Goal: Task Accomplishment & Management: Manage account settings

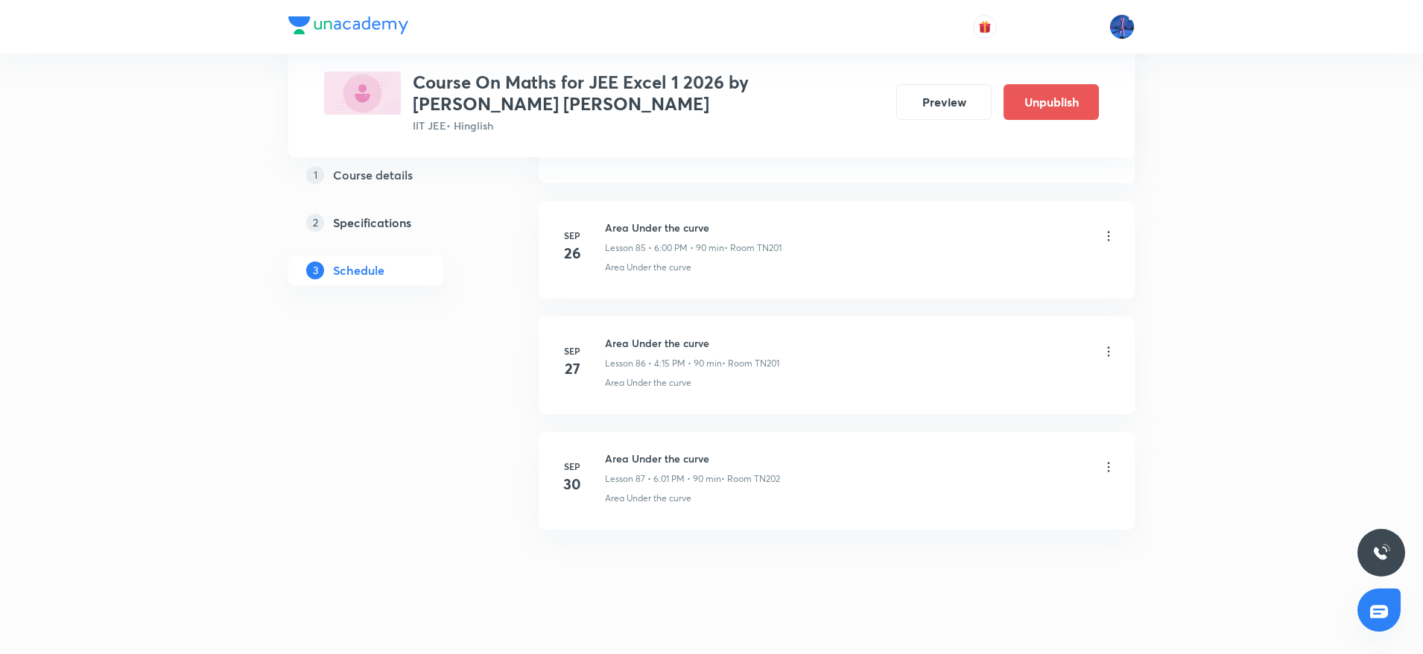
scroll to position [10696, 0]
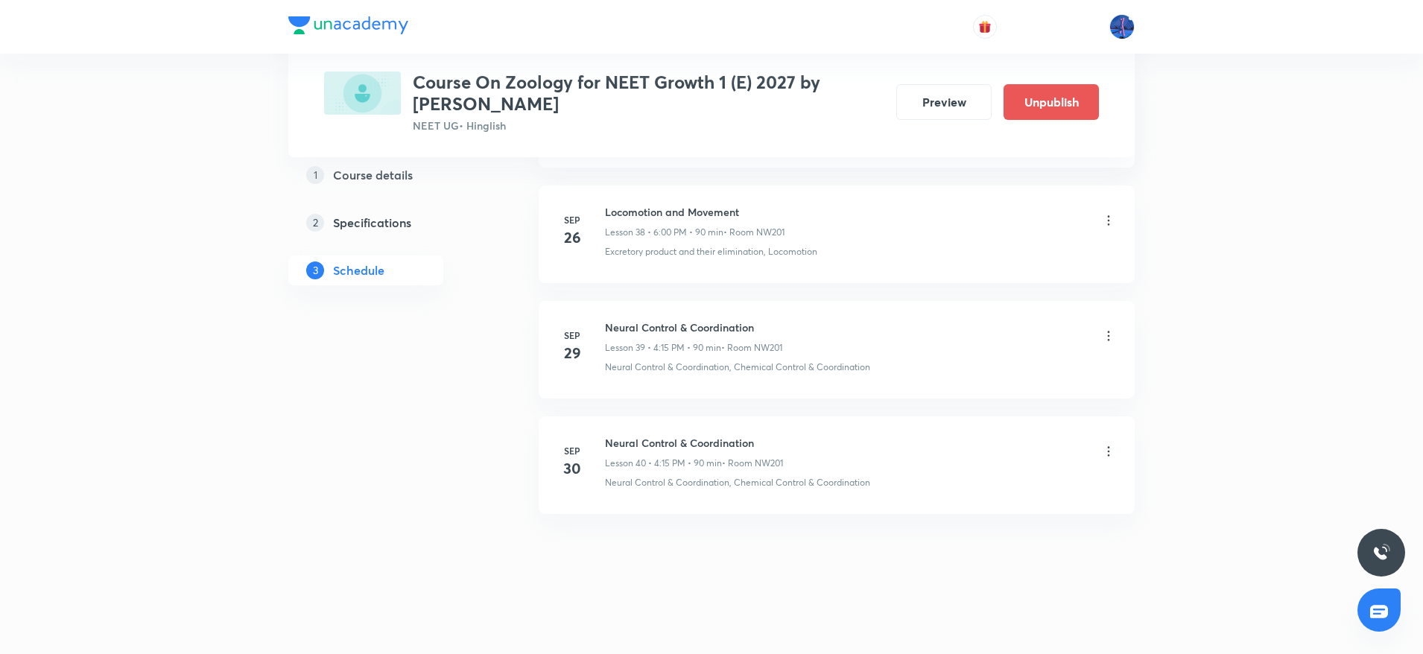
scroll to position [5178, 0]
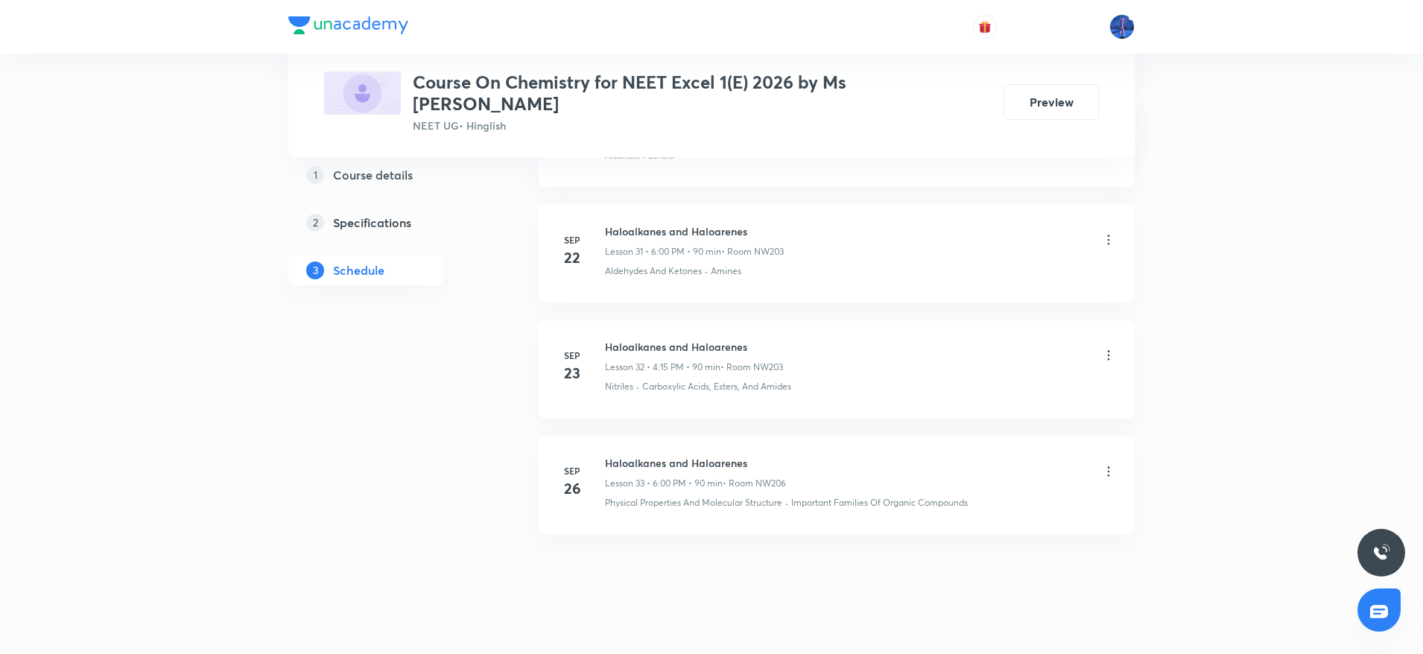
scroll to position [4371, 0]
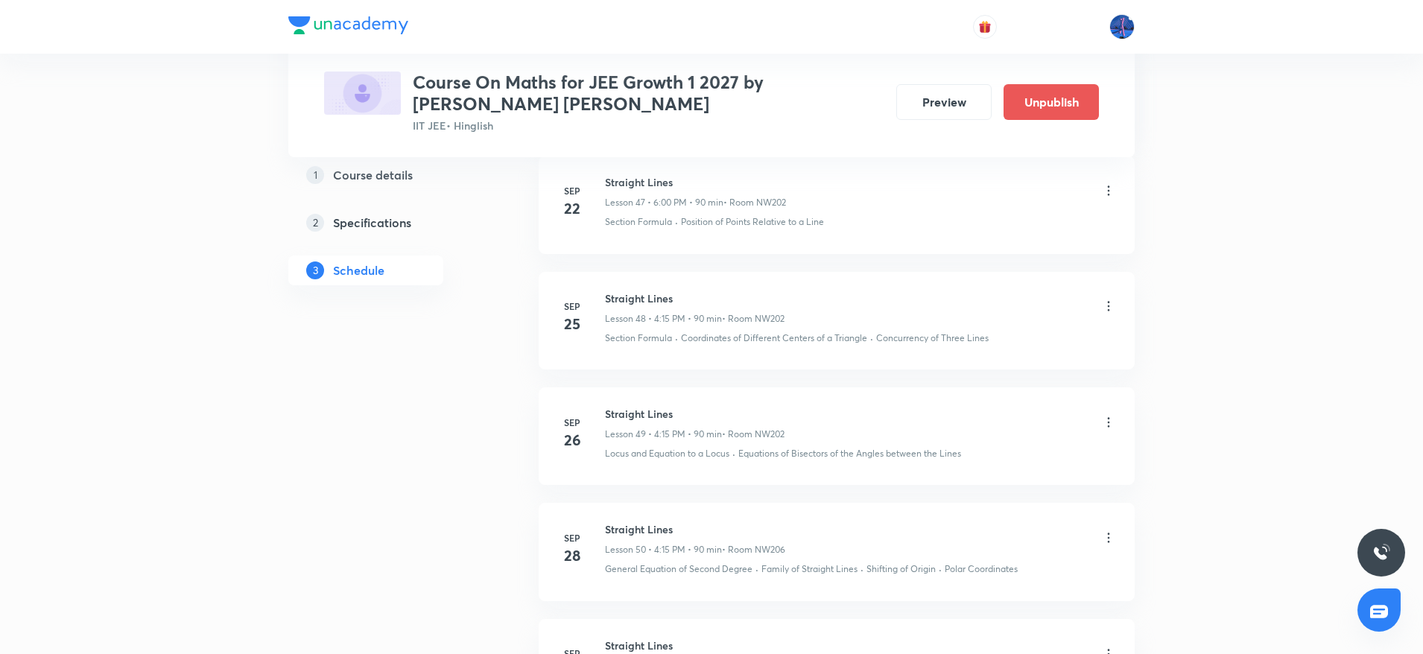
scroll to position [6568, 0]
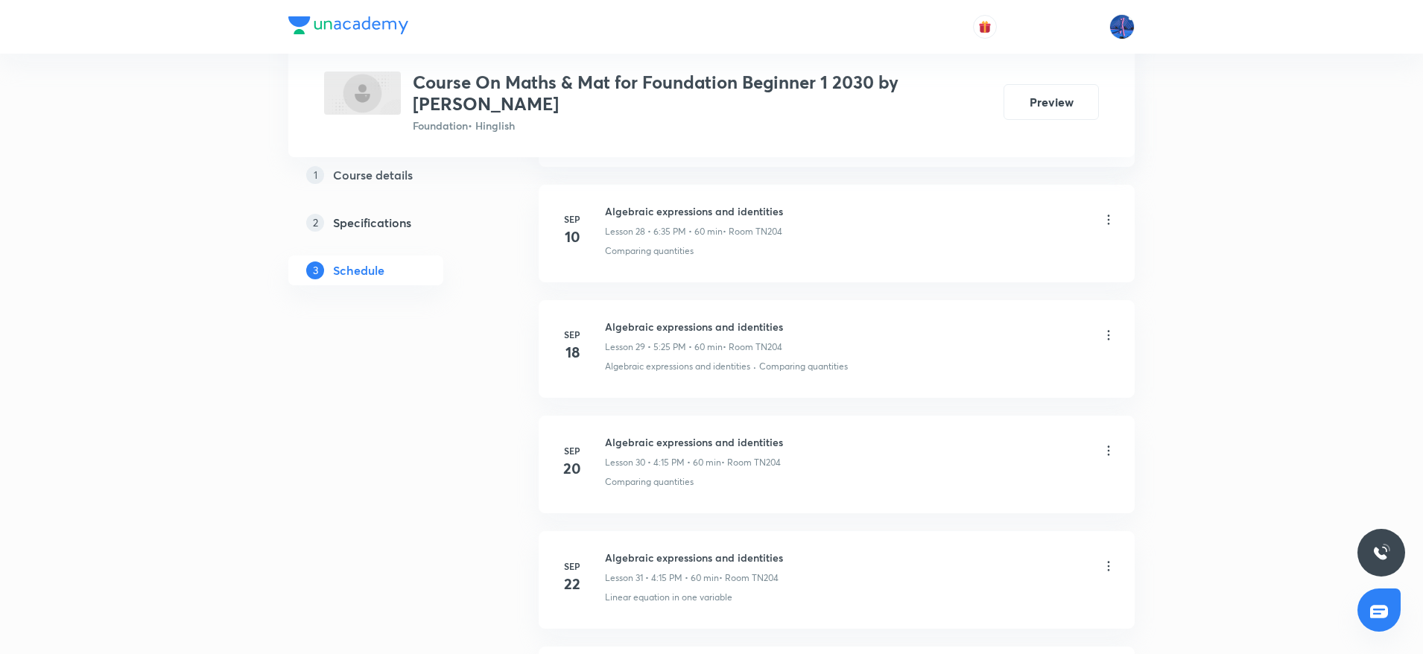
scroll to position [4256, 0]
drag, startPoint x: 606, startPoint y: 443, endPoint x: 810, endPoint y: 441, distance: 204.1
click at [810, 441] on div "Algebraic expressions and identities Lesson 32 • 4:15 PM • 60 min • Room TN204" at bounding box center [860, 451] width 511 height 35
copy h6 "Algebraic expressions and identities"
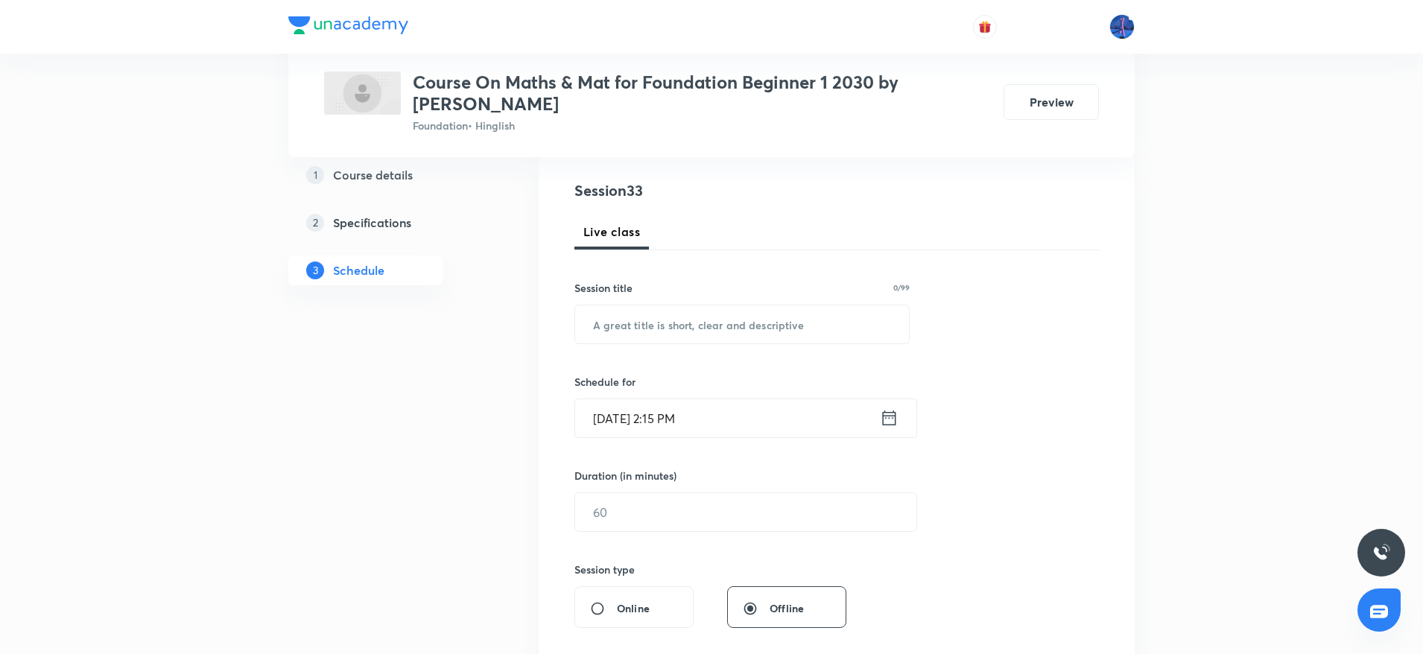
scroll to position [171, 0]
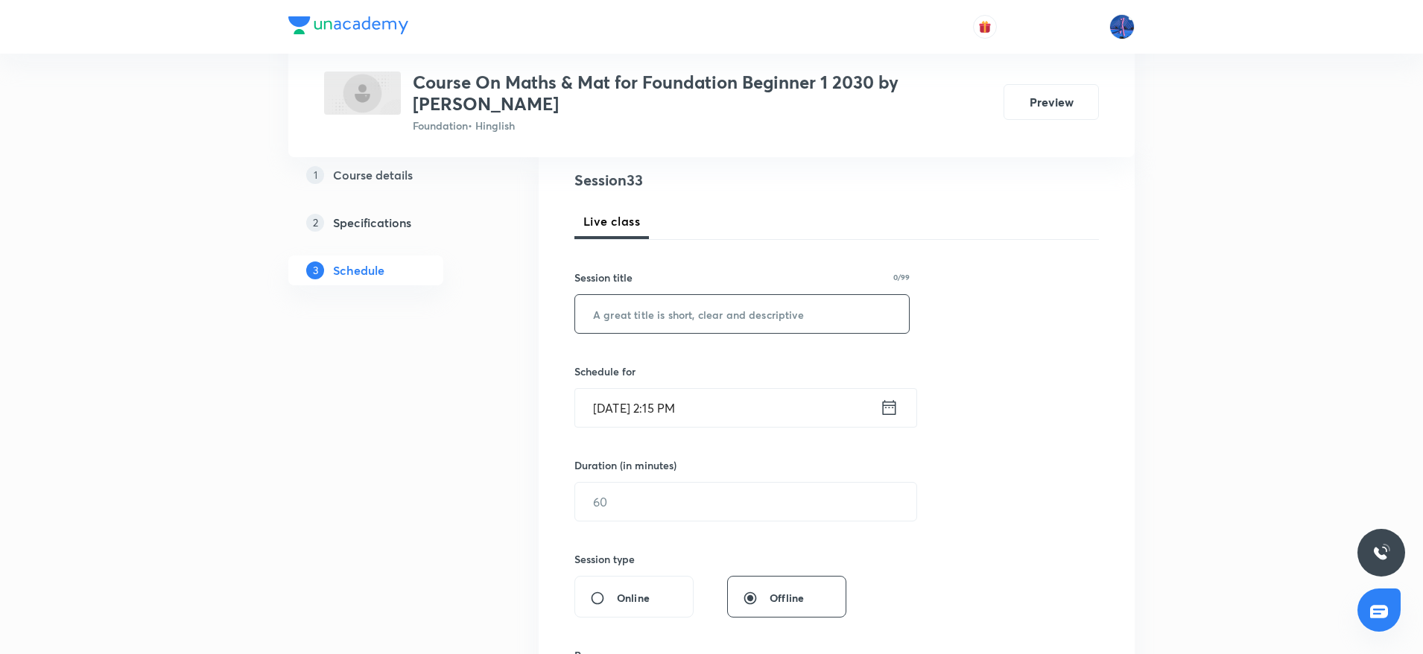
click at [704, 309] on input "text" at bounding box center [742, 314] width 334 height 38
paste input "Algebraic expressions and identities"
type input "Algebraic expressions and identities"
click at [766, 403] on input "Sep 30, 2025, 2:15 PM" at bounding box center [727, 408] width 305 height 38
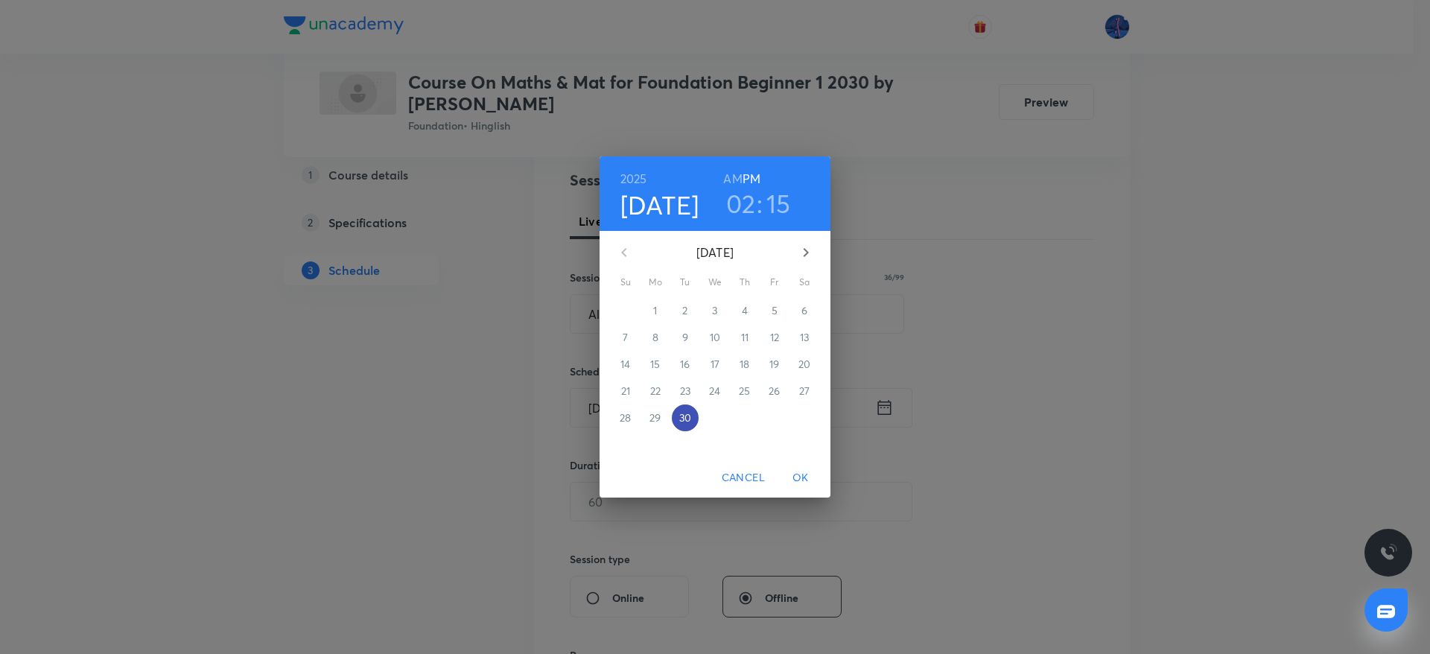
click at [679, 418] on p "30" at bounding box center [685, 417] width 12 height 15
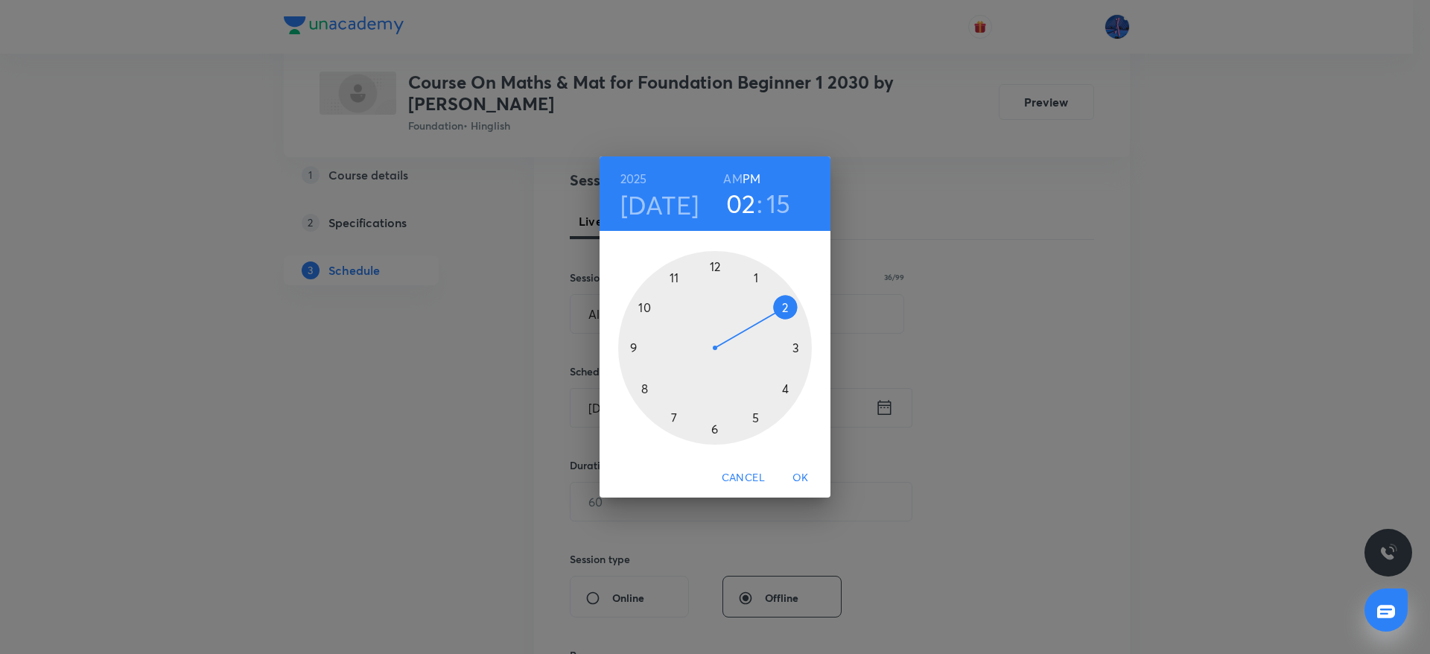
click at [786, 389] on div at bounding box center [715, 348] width 194 height 194
click at [800, 348] on div at bounding box center [715, 348] width 194 height 194
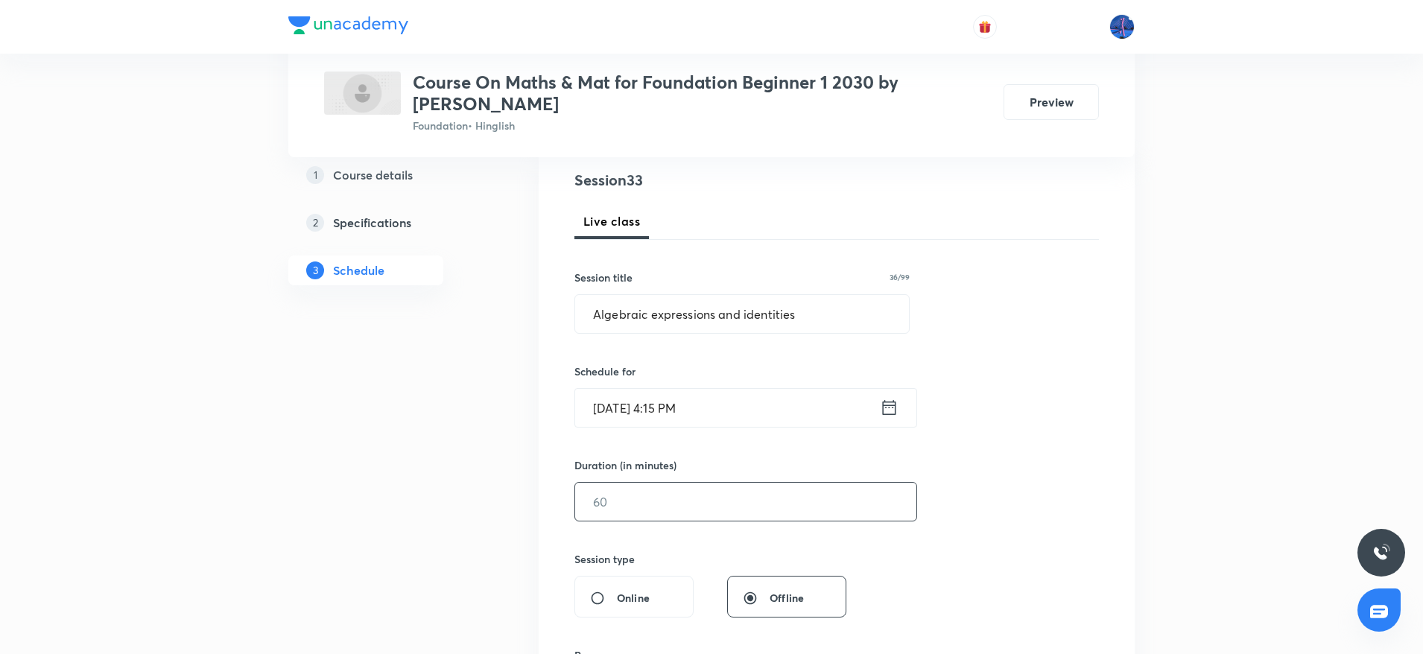
click at [655, 503] on input "text" at bounding box center [745, 502] width 341 height 38
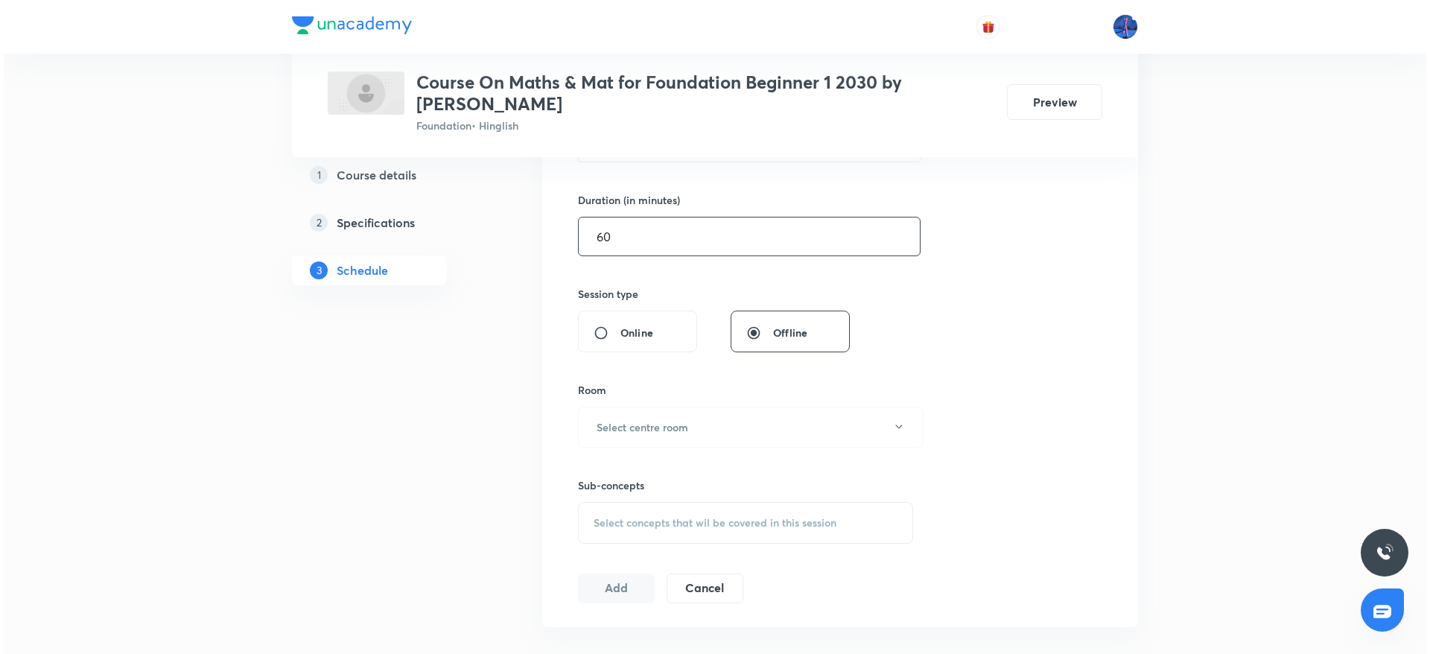
scroll to position [439, 0]
type input "60"
click at [715, 429] on button "Select centre room" at bounding box center [747, 424] width 346 height 41
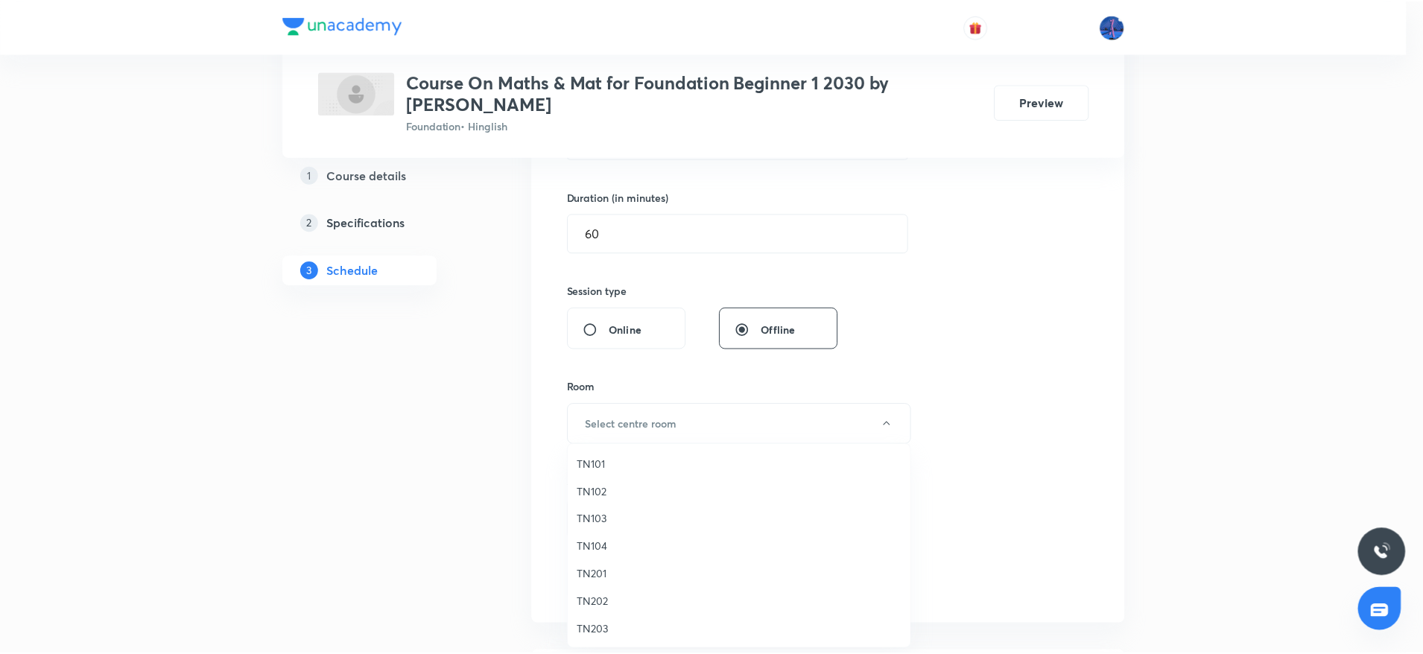
scroll to position [28, 0]
click at [601, 625] on span "TN204" at bounding box center [742, 629] width 326 height 16
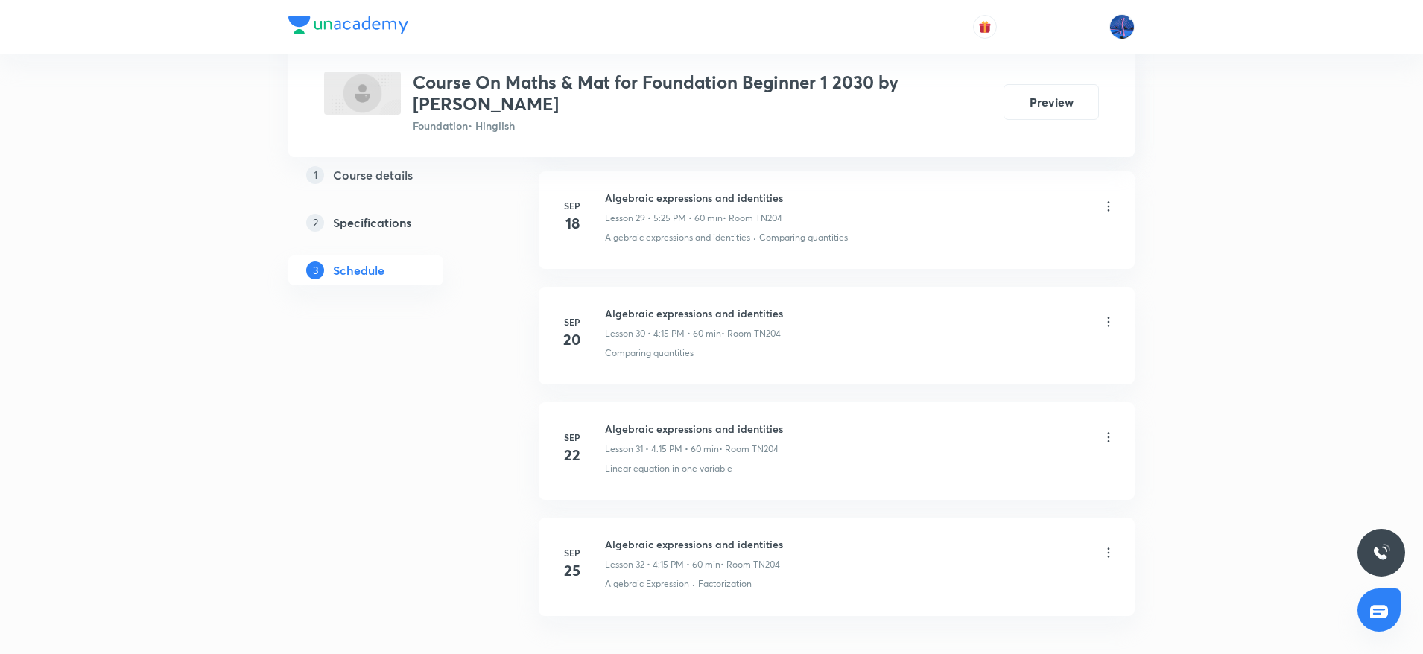
scroll to position [4256, 0]
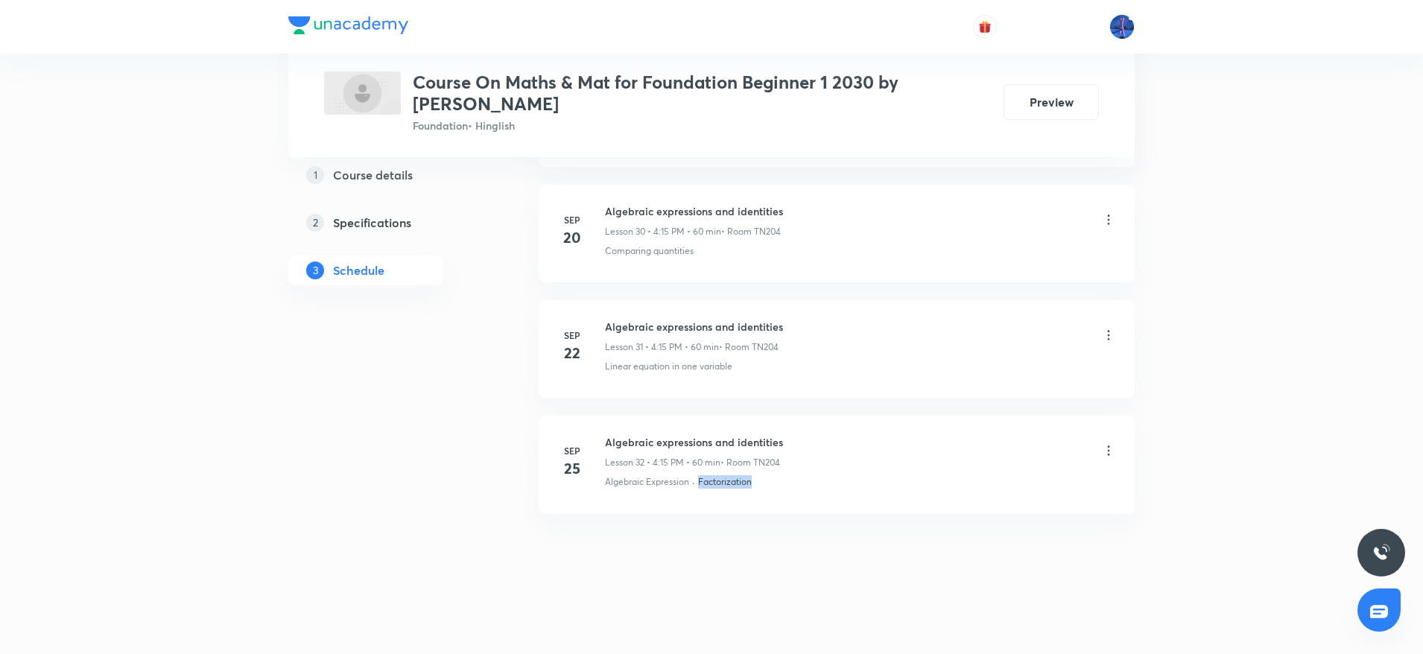
drag, startPoint x: 775, startPoint y: 493, endPoint x: 696, endPoint y: 503, distance: 79.6
click at [696, 503] on li "Sep 25 Algebraic expressions and identities Lesson 32 • 4:15 PM • 60 min • Room…" at bounding box center [836, 465] width 596 height 98
copy div "· Factorization"
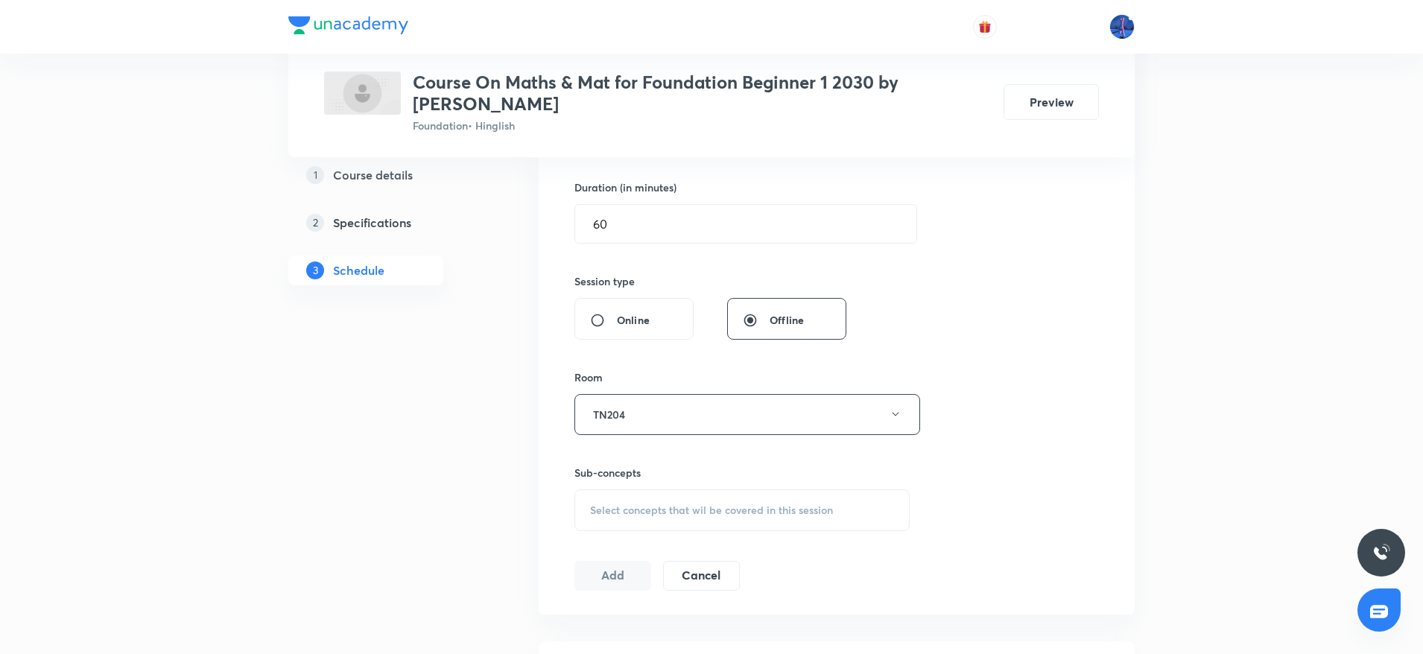
scroll to position [585, 0]
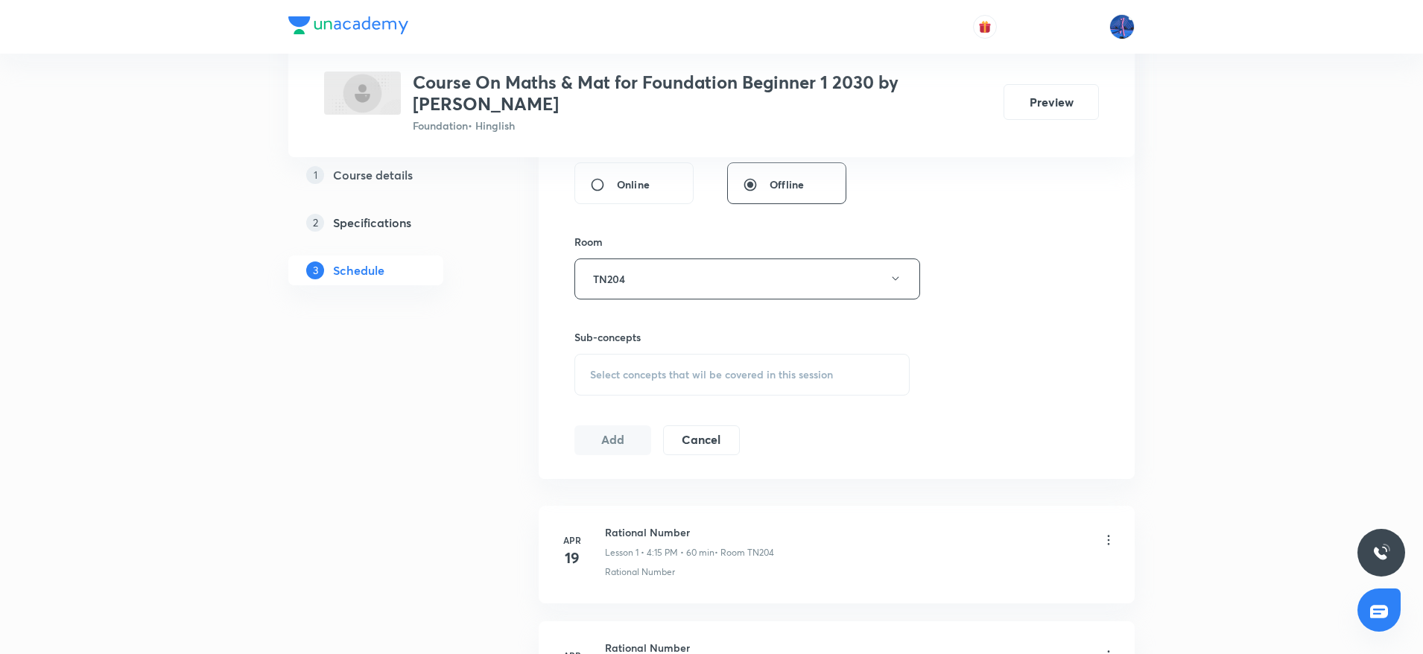
click at [839, 355] on div "Select concepts that wil be covered in this session" at bounding box center [741, 375] width 335 height 42
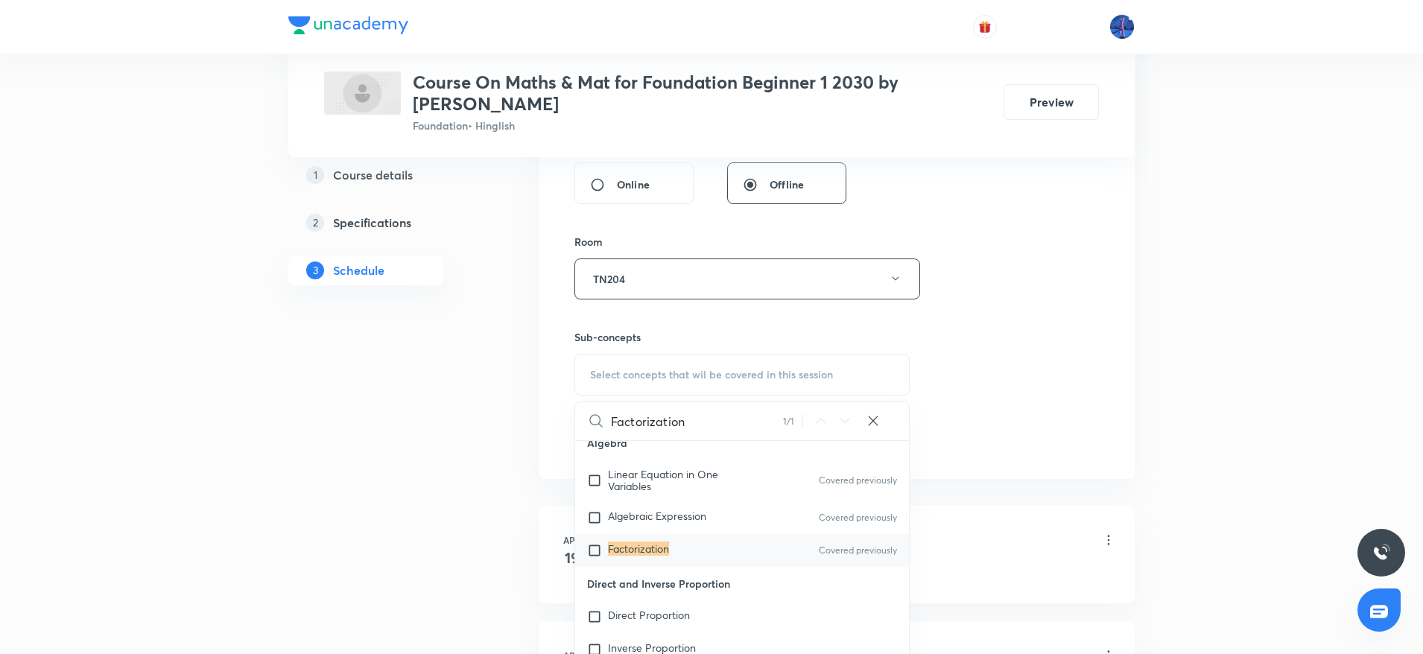
scroll to position [255, 0]
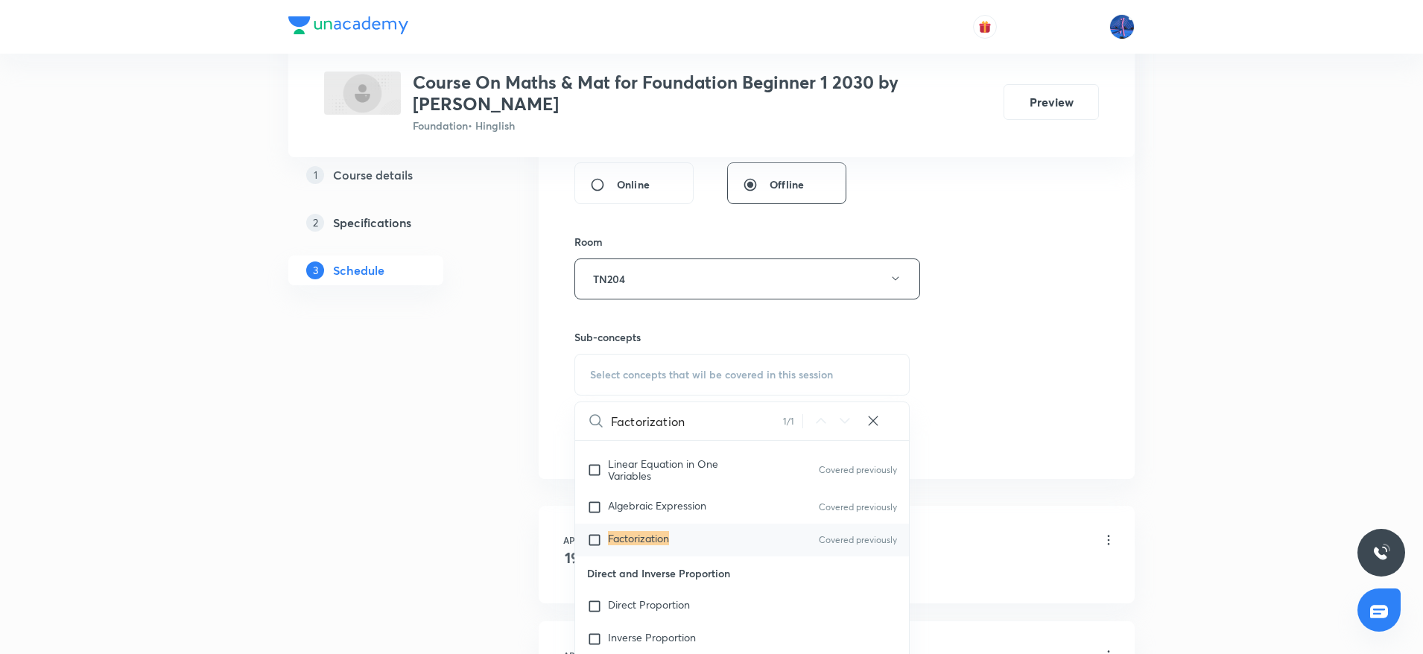
type input "Factorization"
click at [648, 538] on mark "Factorization" at bounding box center [638, 538] width 61 height 14
checkbox input "true"
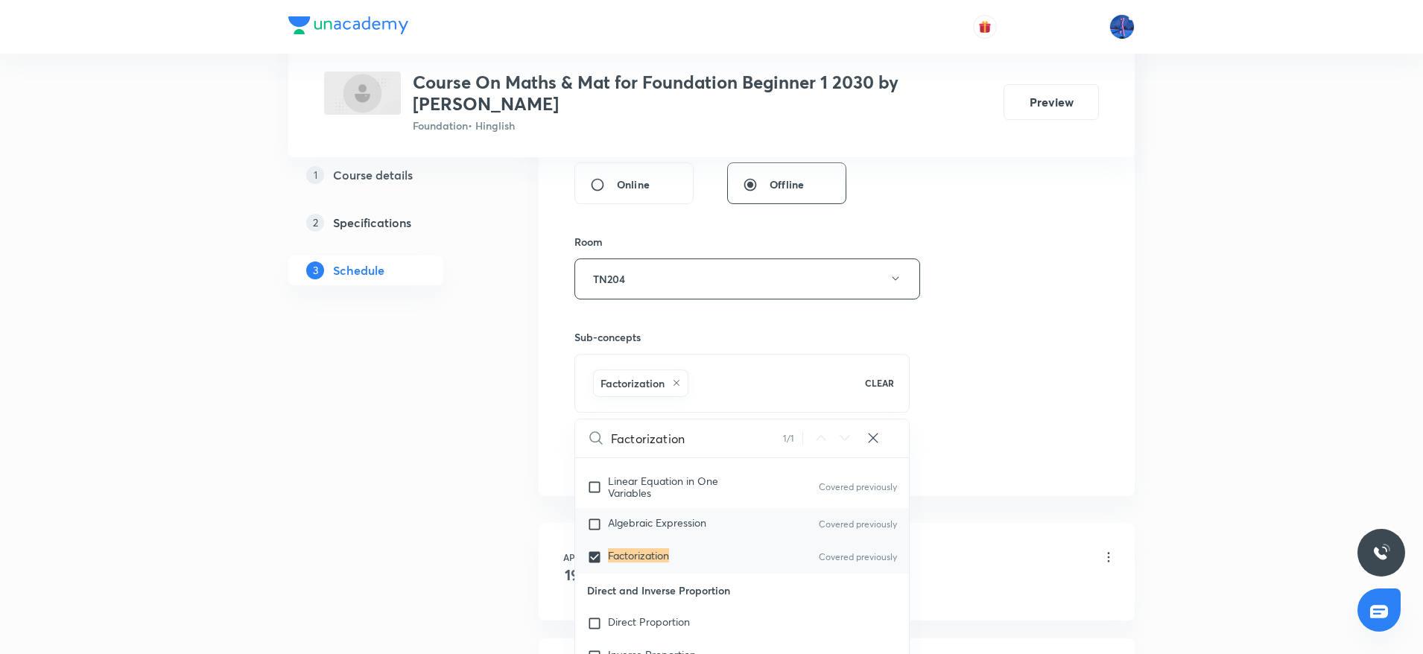
click at [621, 528] on span "Algebraic Expression" at bounding box center [657, 522] width 98 height 14
checkbox input "true"
click at [612, 492] on span "Linear Equation in One Variables" at bounding box center [663, 487] width 110 height 26
checkbox input "true"
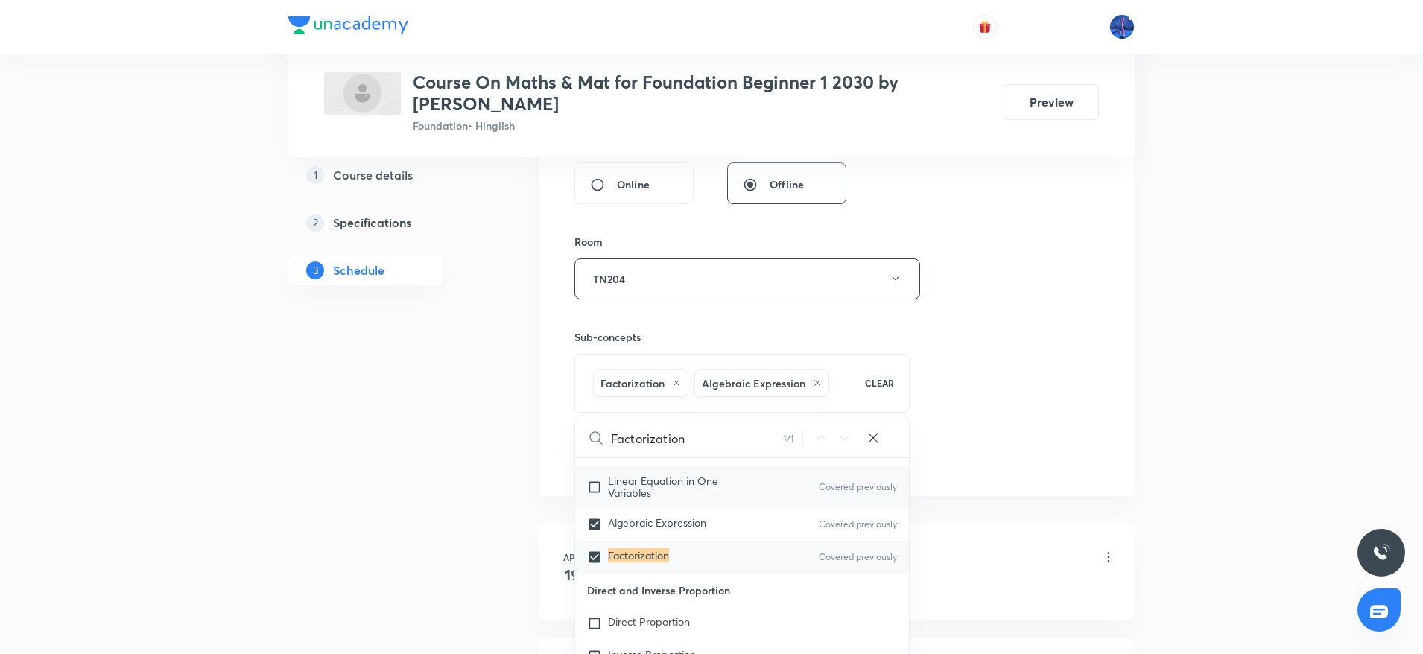
checkbox input "true"
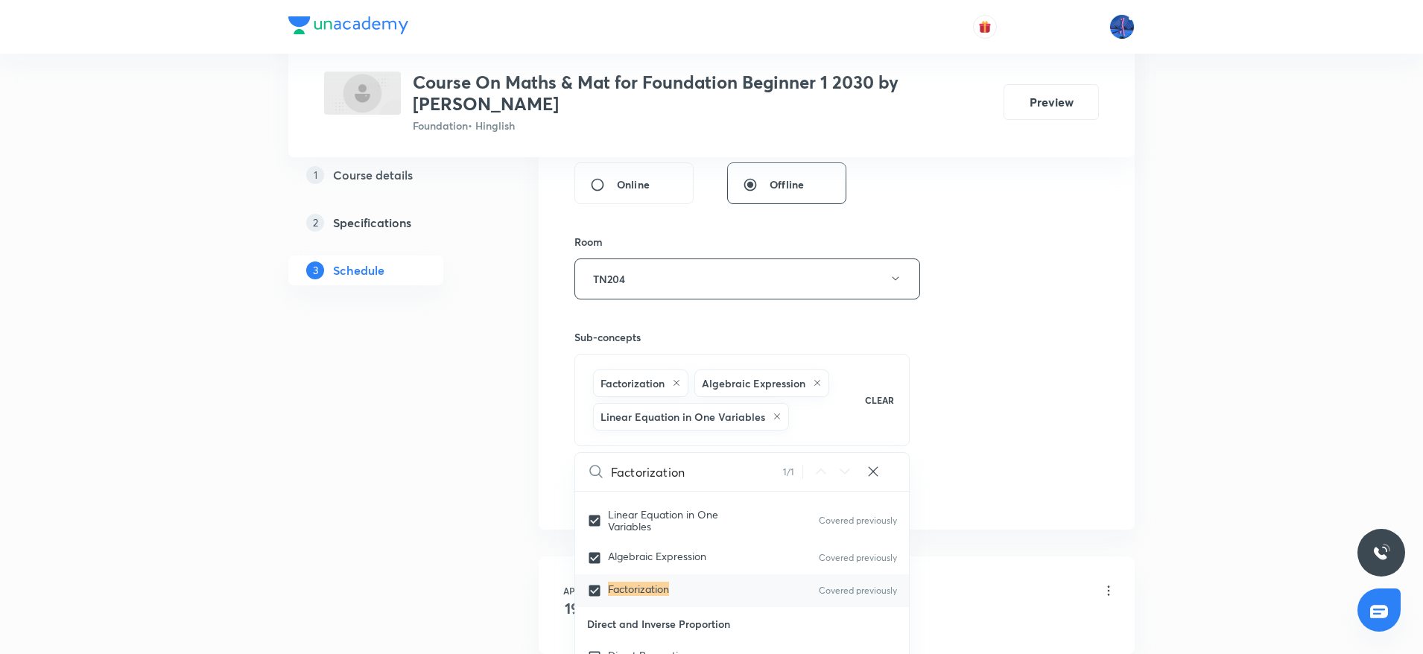
click at [1122, 368] on div "Session 33 Live class Session title 36/99 Algebraic expressions and identities …" at bounding box center [836, 131] width 596 height 798
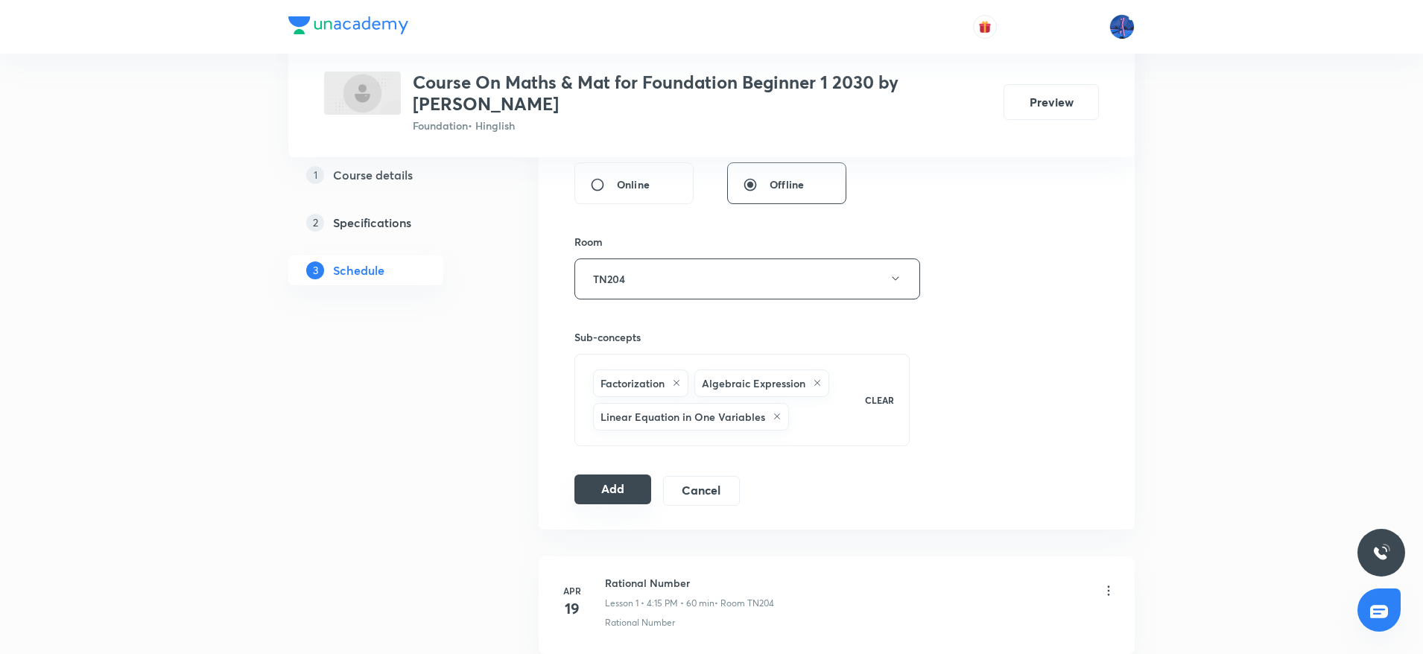
click at [597, 488] on button "Add" at bounding box center [612, 489] width 77 height 30
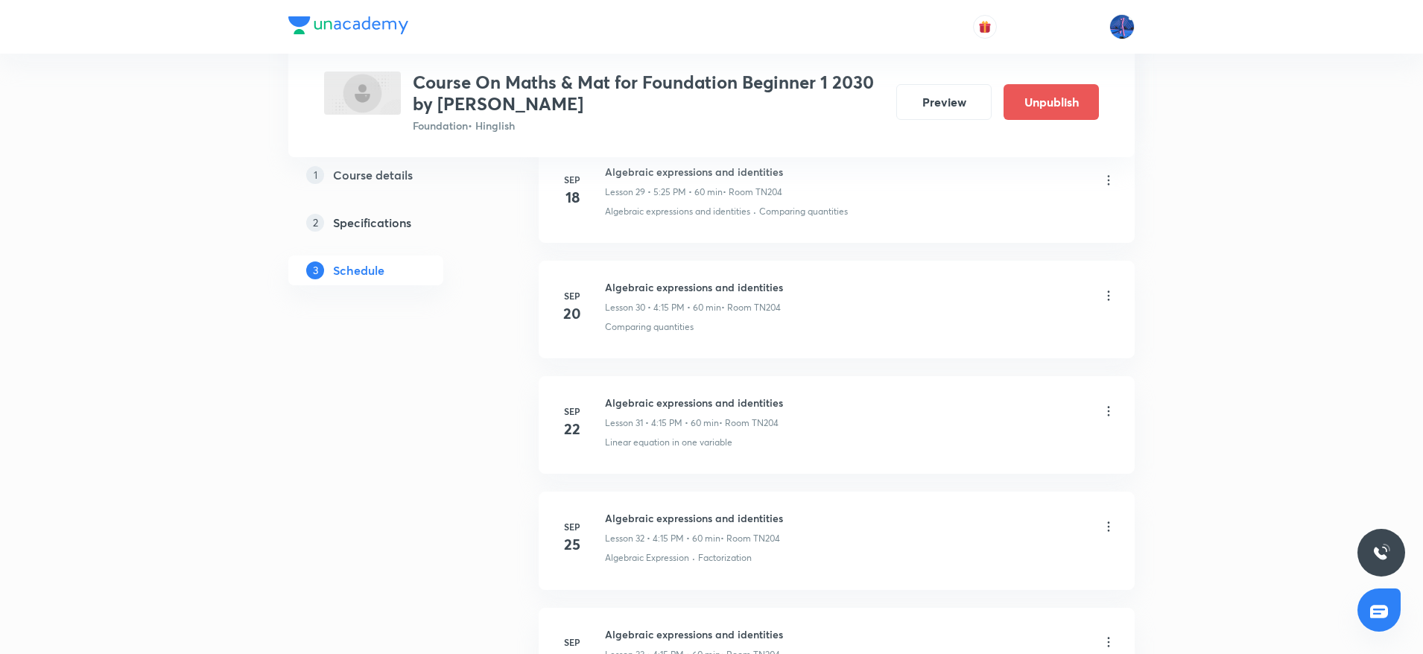
scroll to position [3687, 0]
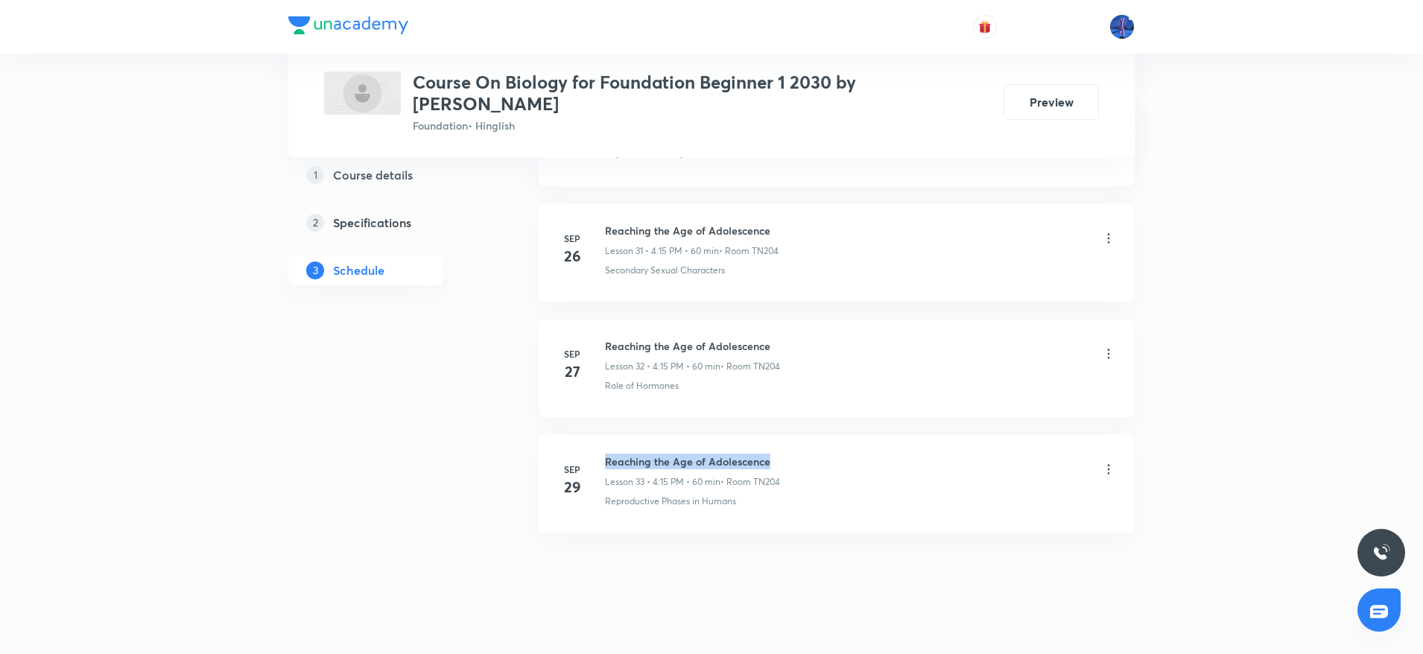
drag, startPoint x: 605, startPoint y: 442, endPoint x: 896, endPoint y: 414, distance: 292.6
copy h6 "Reaching the Age of Adolescence"
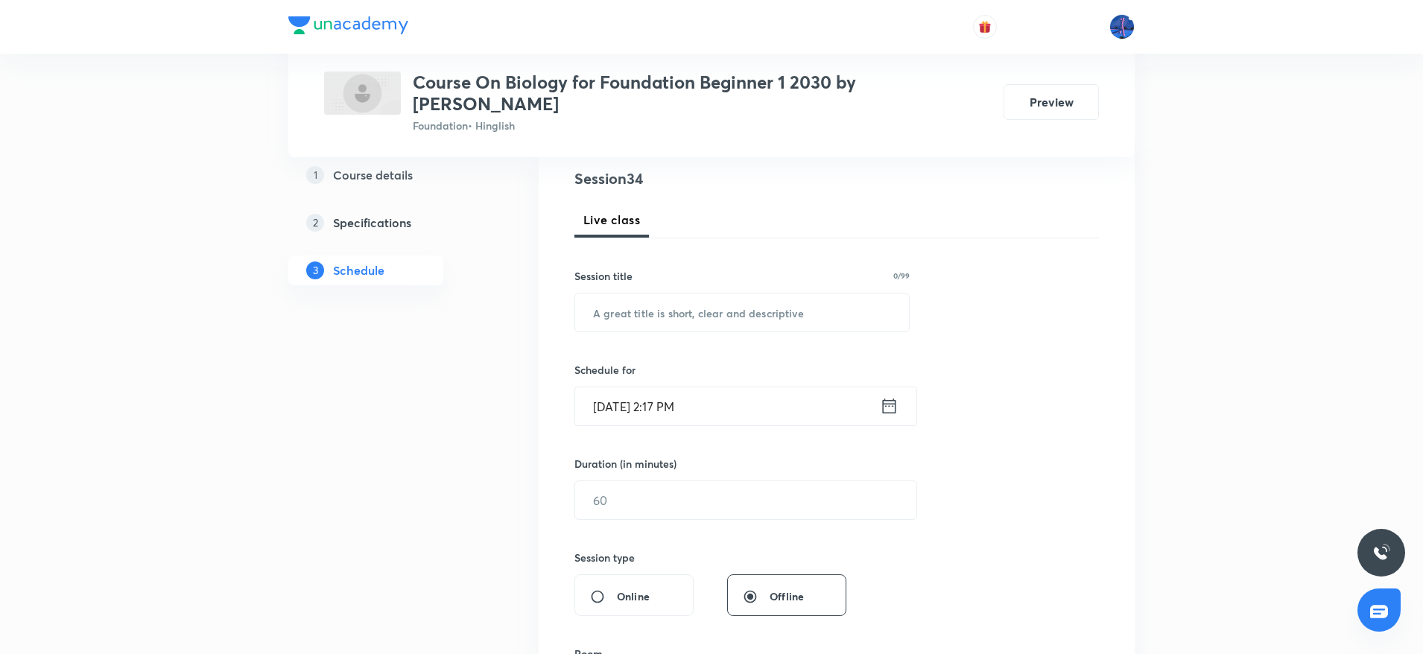
scroll to position [175, 0]
click at [787, 300] on input "text" at bounding box center [742, 310] width 334 height 38
paste input "Reaching the Age of Adolescence"
type input "Reaching the Age of Adolescence"
click at [779, 387] on input "Sep 30, 2025, 2:17 PM" at bounding box center [727, 404] width 305 height 38
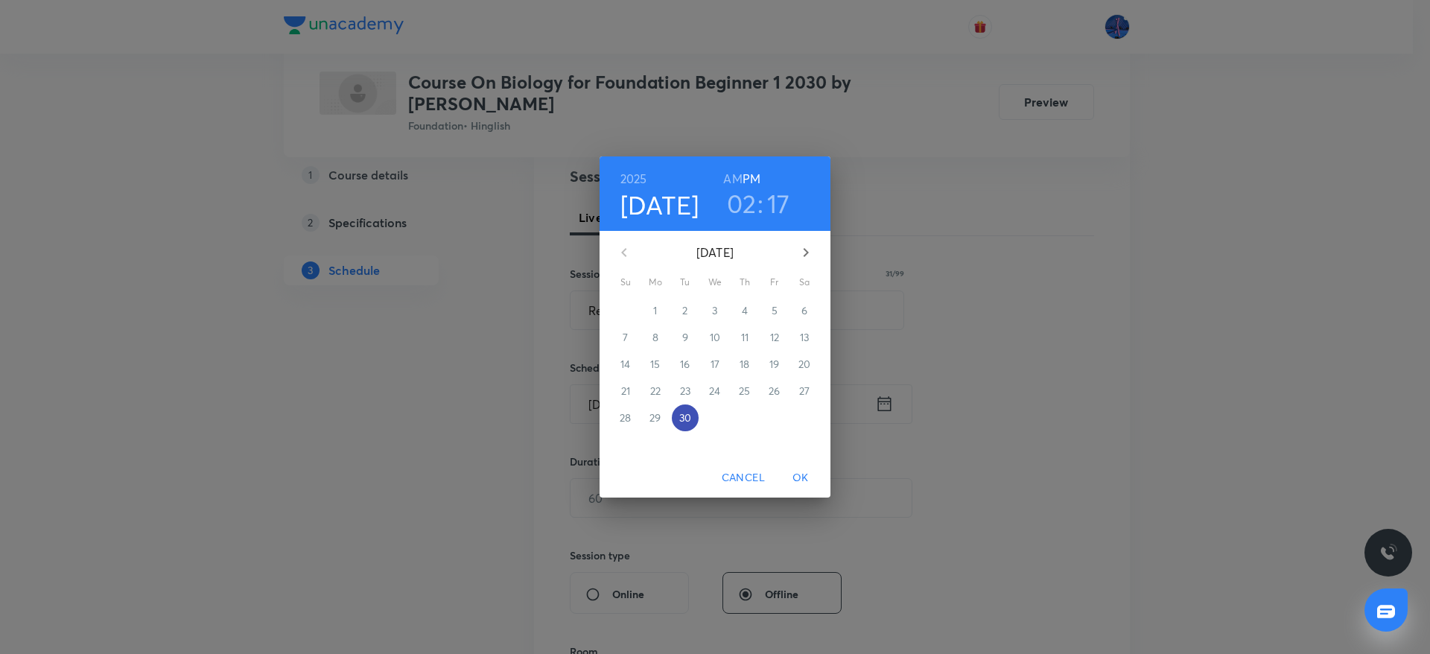
click at [687, 413] on p "30" at bounding box center [685, 417] width 12 height 15
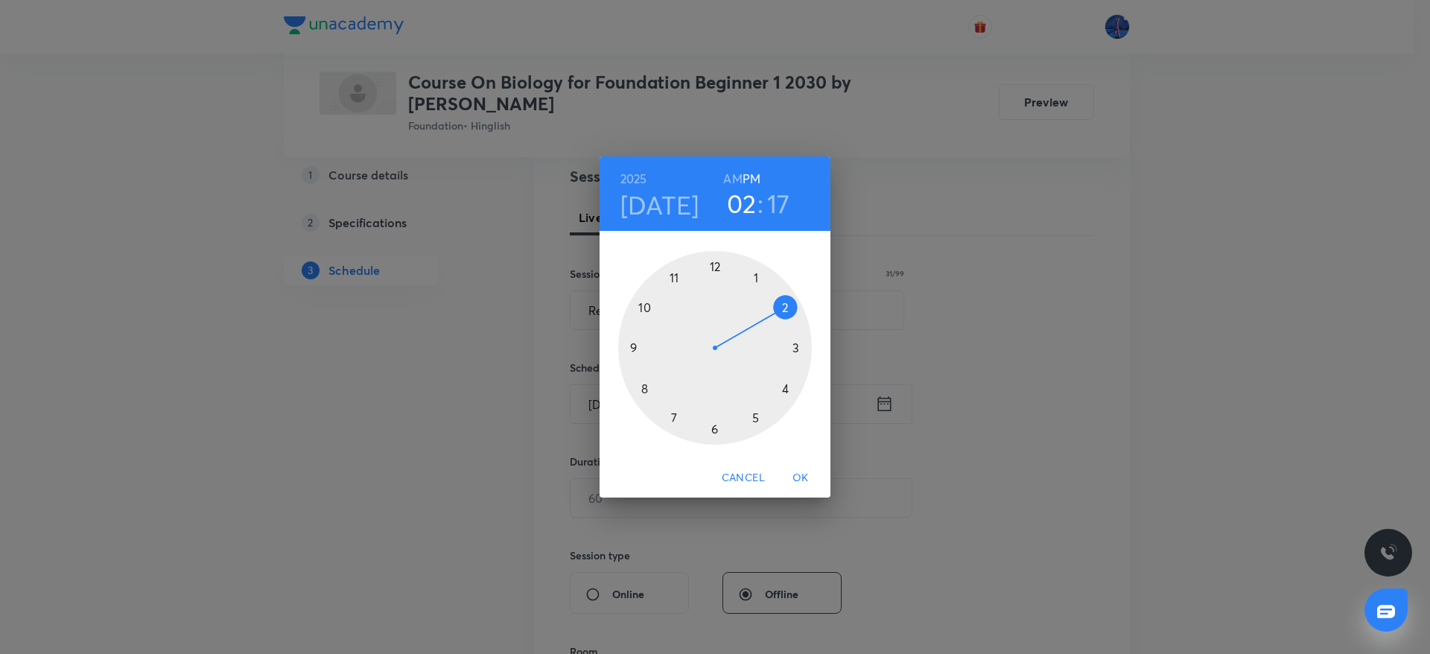
click at [756, 418] on div at bounding box center [715, 348] width 194 height 194
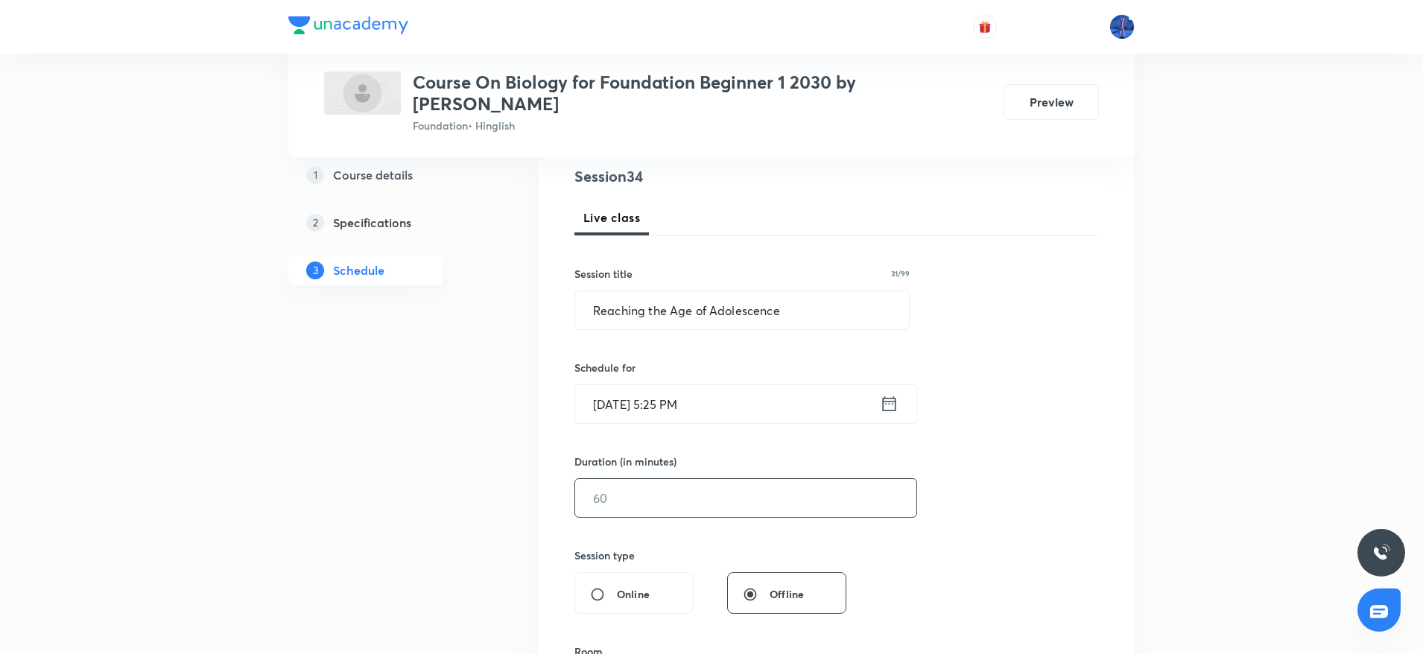
click at [690, 479] on input "text" at bounding box center [745, 498] width 341 height 38
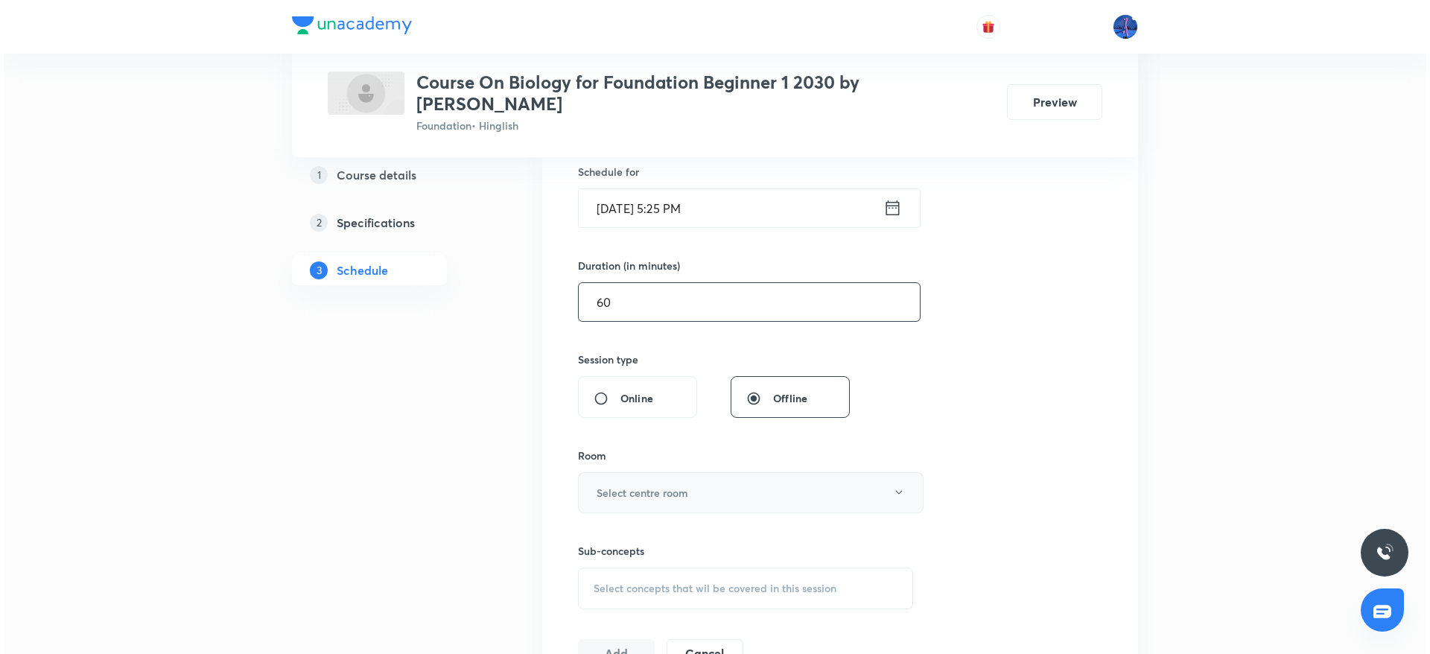
scroll to position [410, 0]
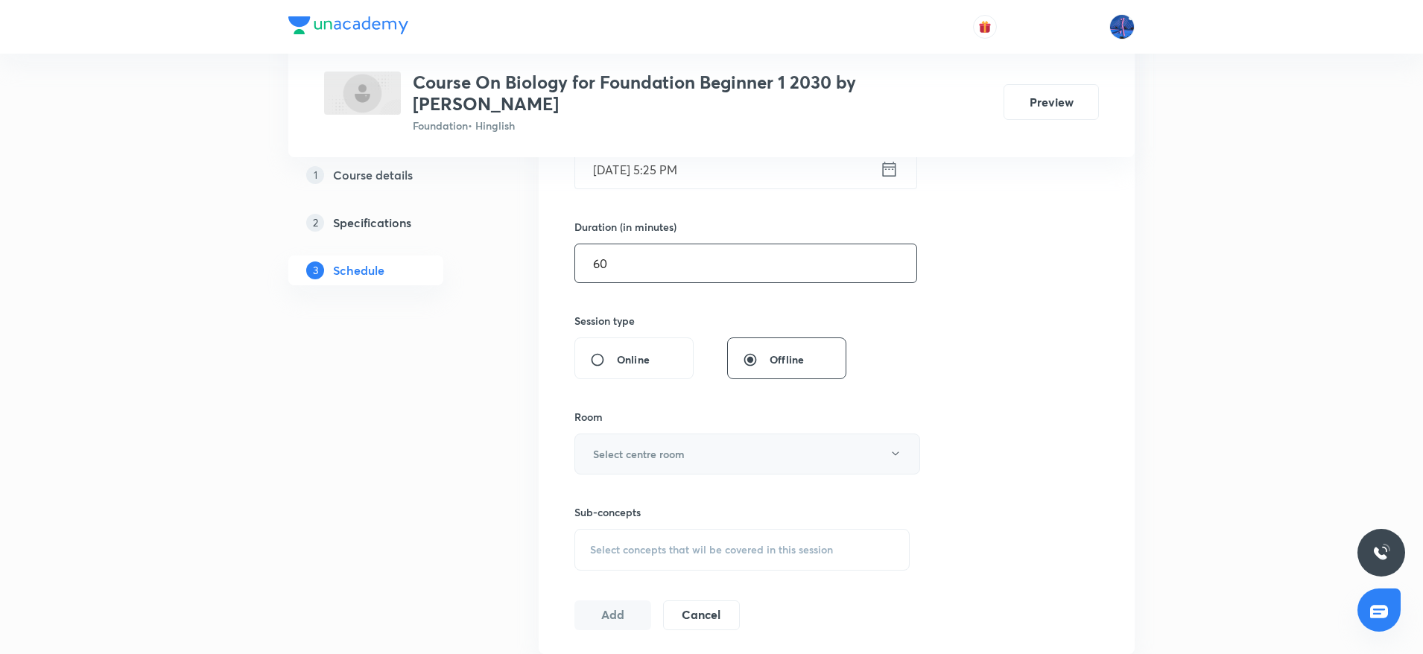
type input "60"
click at [697, 436] on button "Select centre room" at bounding box center [747, 453] width 346 height 41
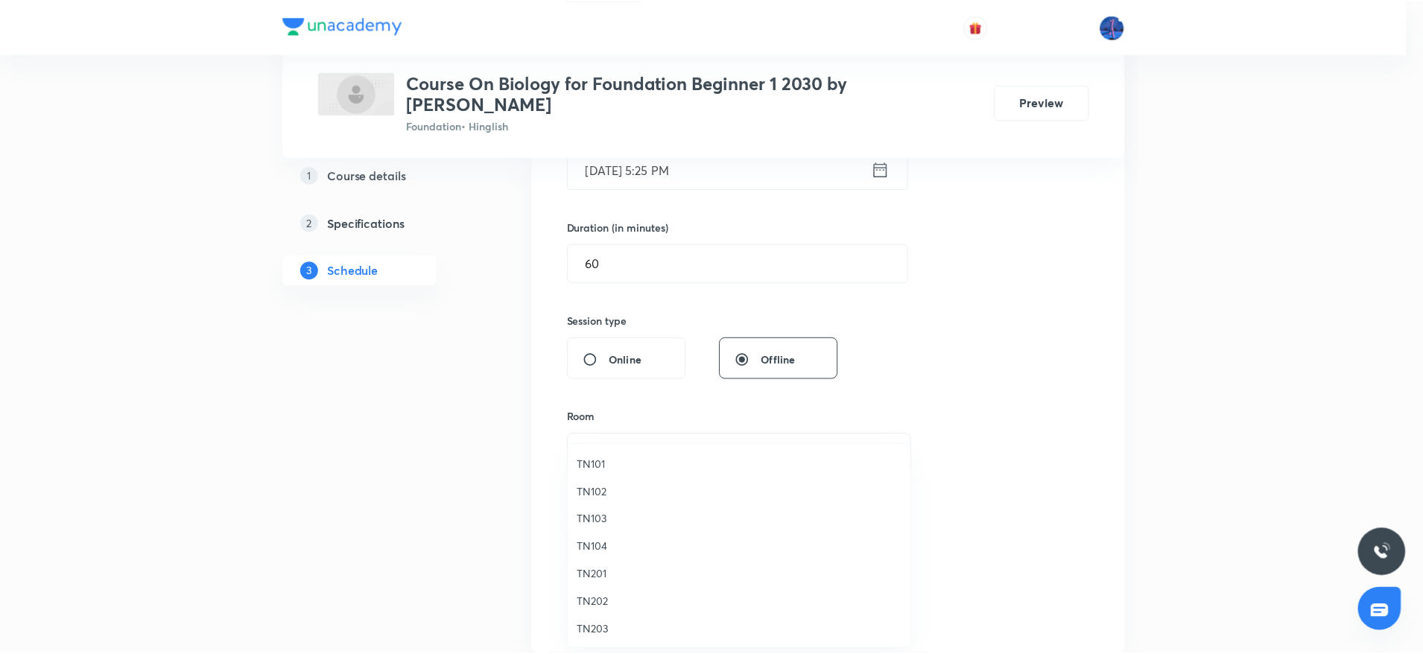
scroll to position [28, 0]
click at [608, 625] on span "TN204" at bounding box center [742, 629] width 326 height 16
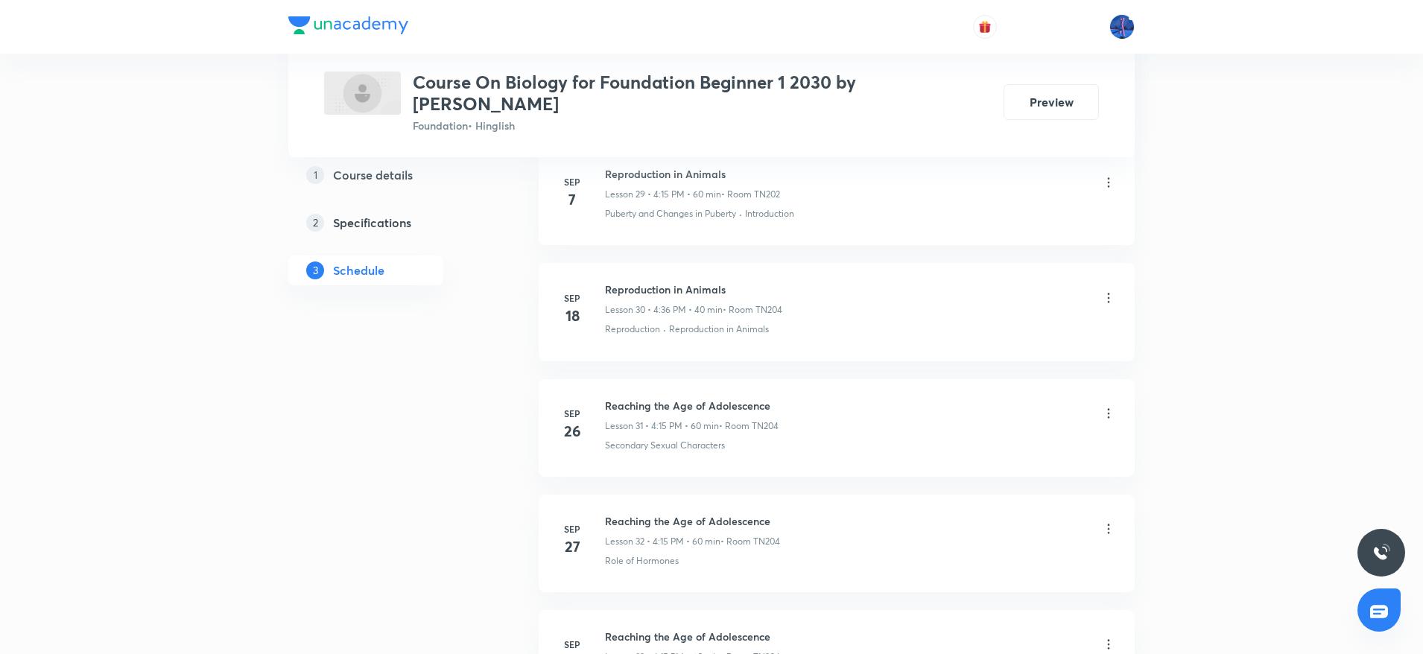
scroll to position [4352, 0]
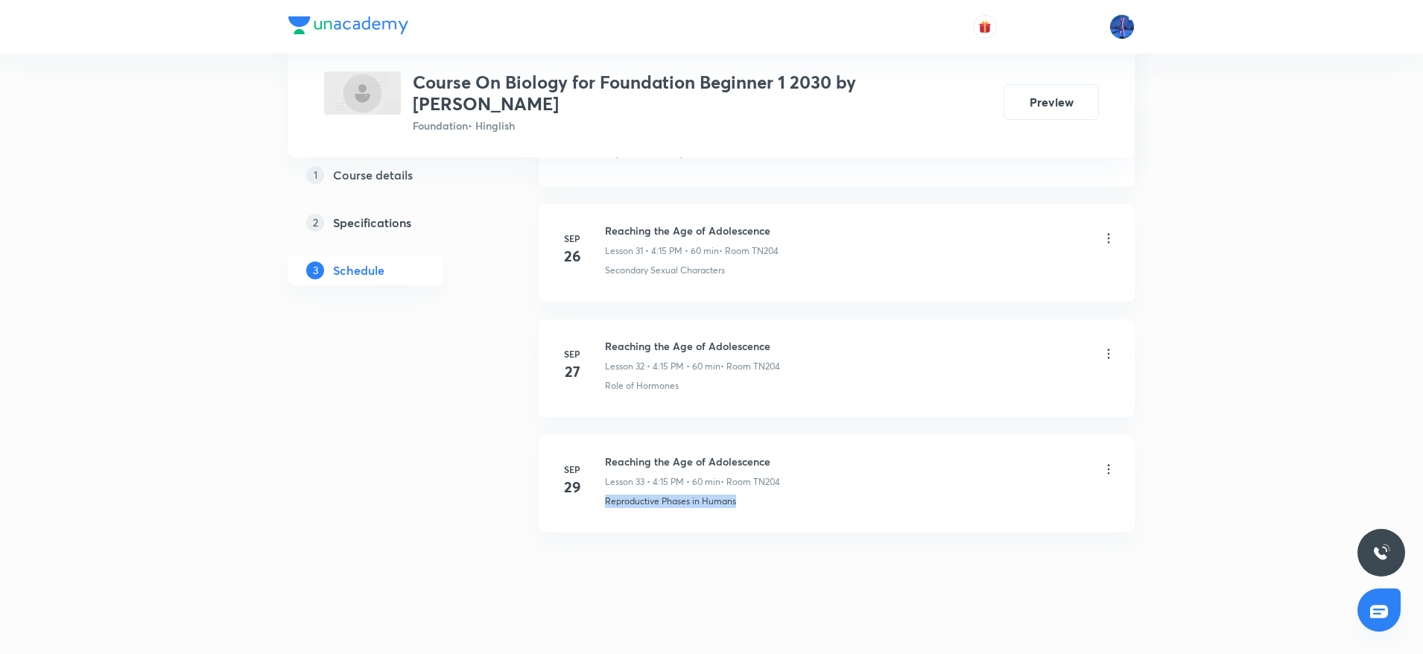
drag, startPoint x: 753, startPoint y: 496, endPoint x: 602, endPoint y: 499, distance: 151.2
click at [602, 499] on li "Sep 29 Reaching the Age of Adolescence Lesson 33 • 4:15 PM • 60 min • Room TN20…" at bounding box center [836, 484] width 596 height 98
copy p "Reproductive Phases in Humans"
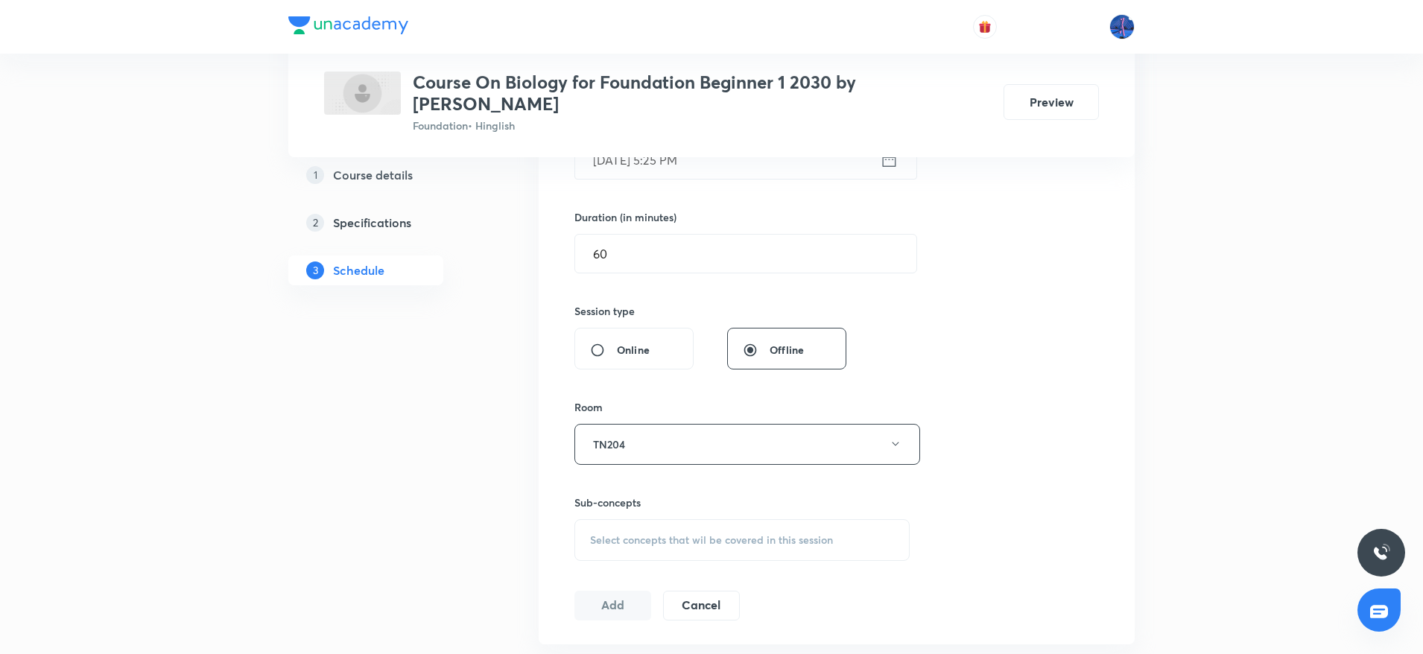
scroll to position [521, 0]
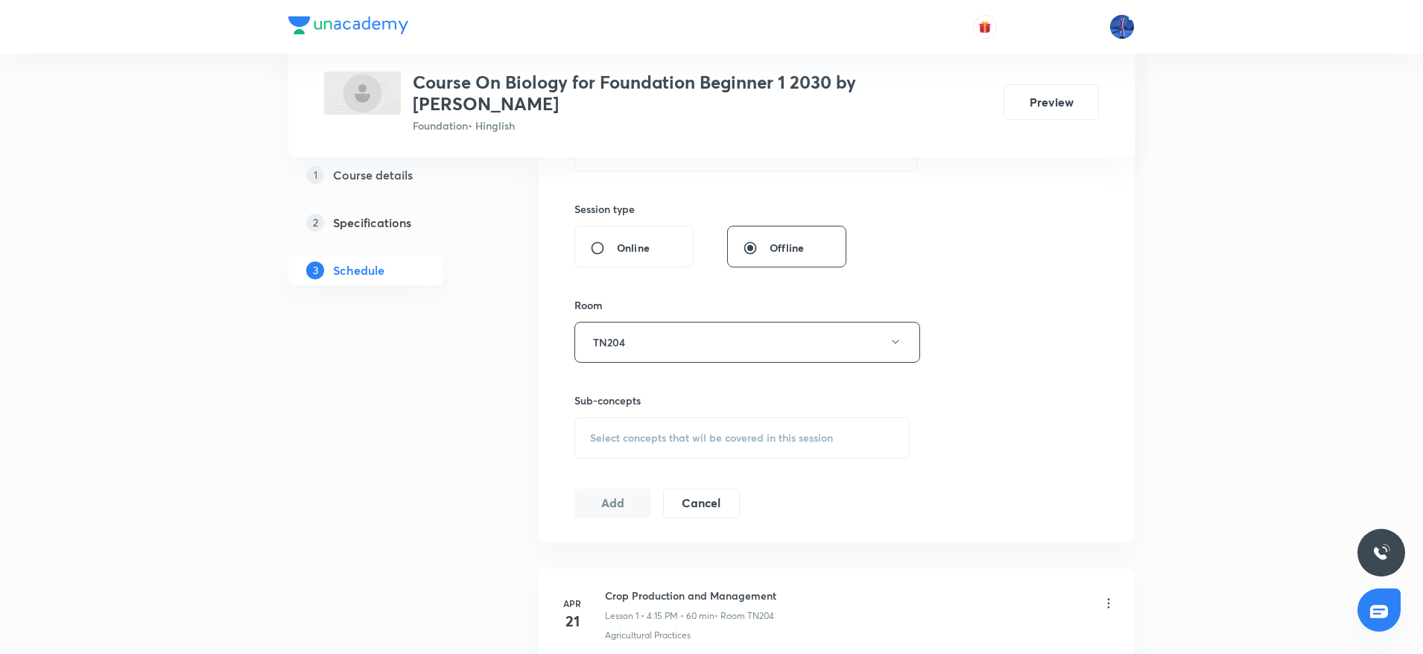
click at [735, 432] on div "Select concepts that wil be covered in this session" at bounding box center [741, 438] width 335 height 42
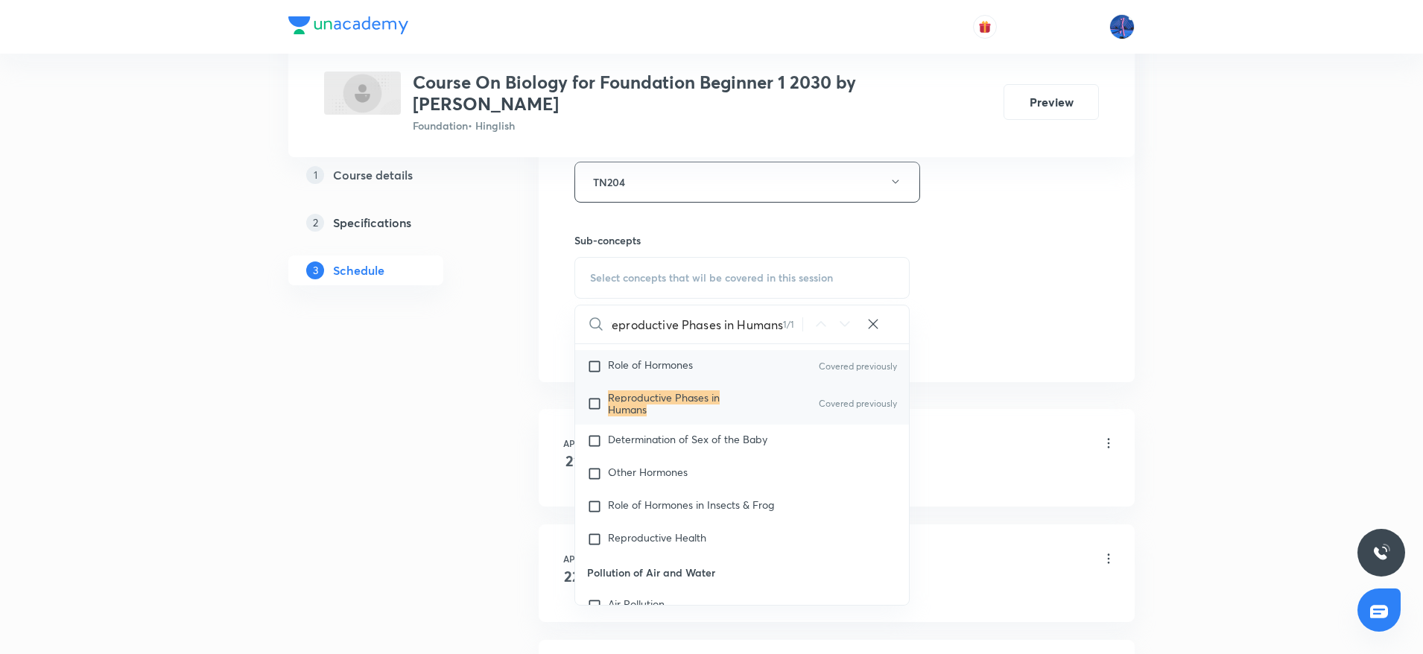
scroll to position [868, 0]
type input "Reproductive Phases in Humans"
click at [678, 431] on span "Determination of Sex of the Baby" at bounding box center [687, 438] width 159 height 14
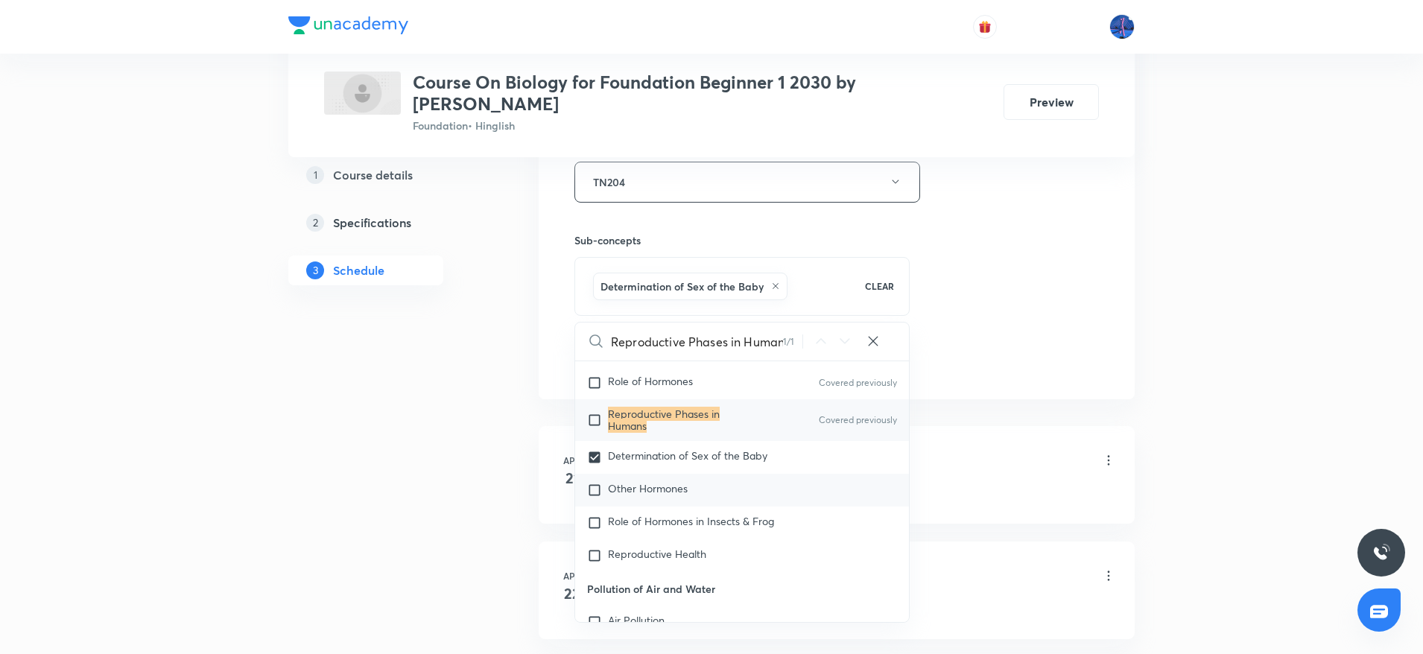
click at [644, 481] on span "Other Hormones" at bounding box center [648, 488] width 80 height 14
checkbox input "true"
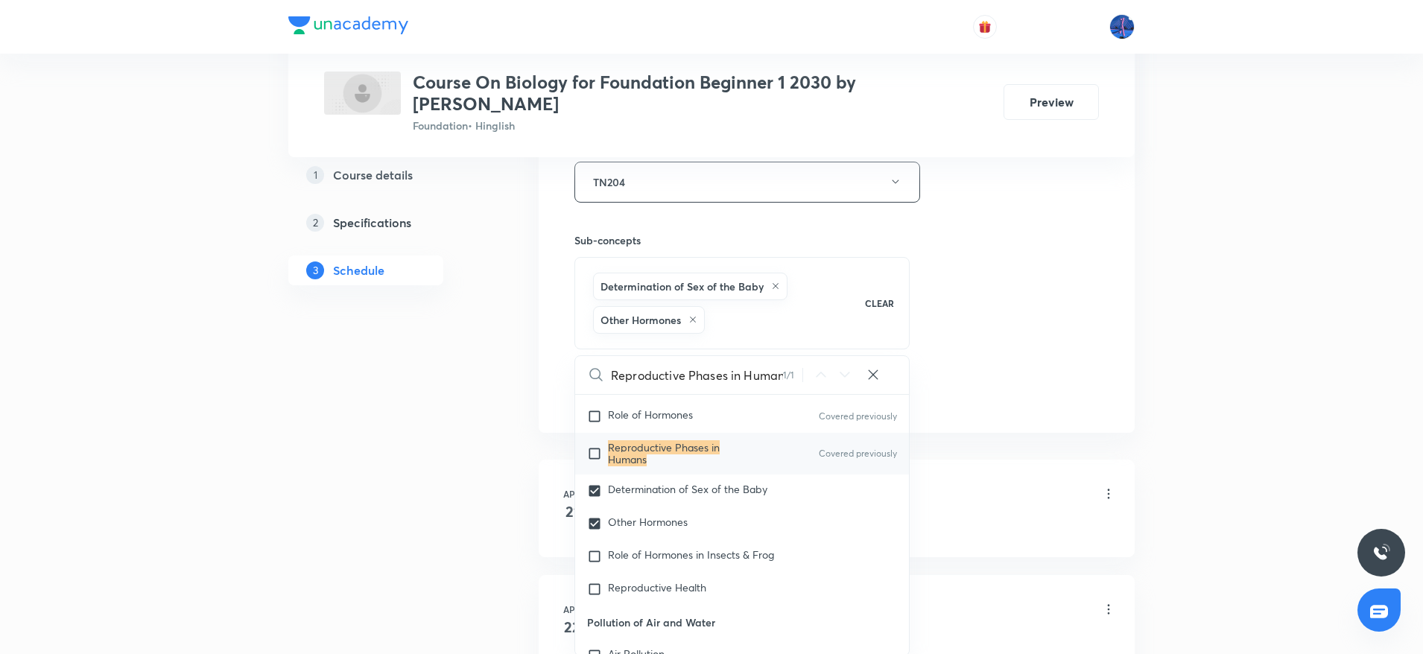
click at [1008, 331] on div "Session 34 Live class Session title 31/99 Reaching the Age of Adolescence ​ Sch…" at bounding box center [836, 34] width 524 height 750
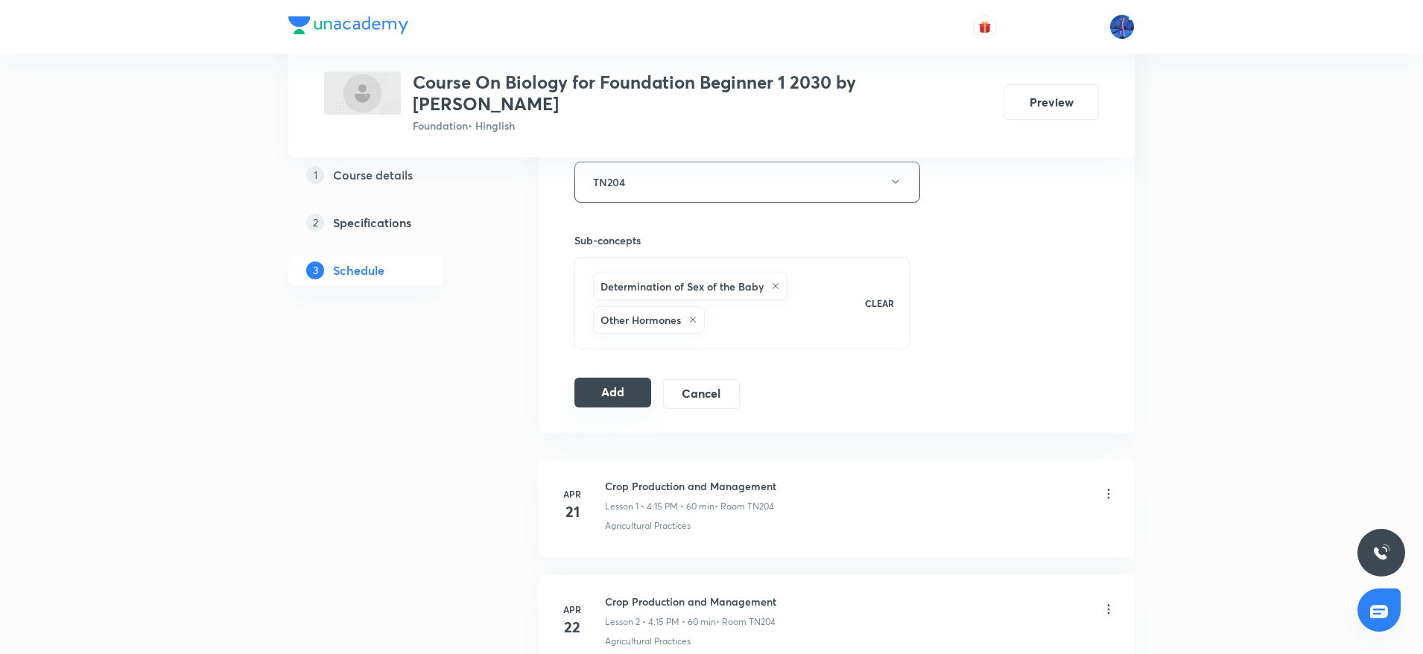
click at [604, 378] on button "Add" at bounding box center [612, 393] width 77 height 30
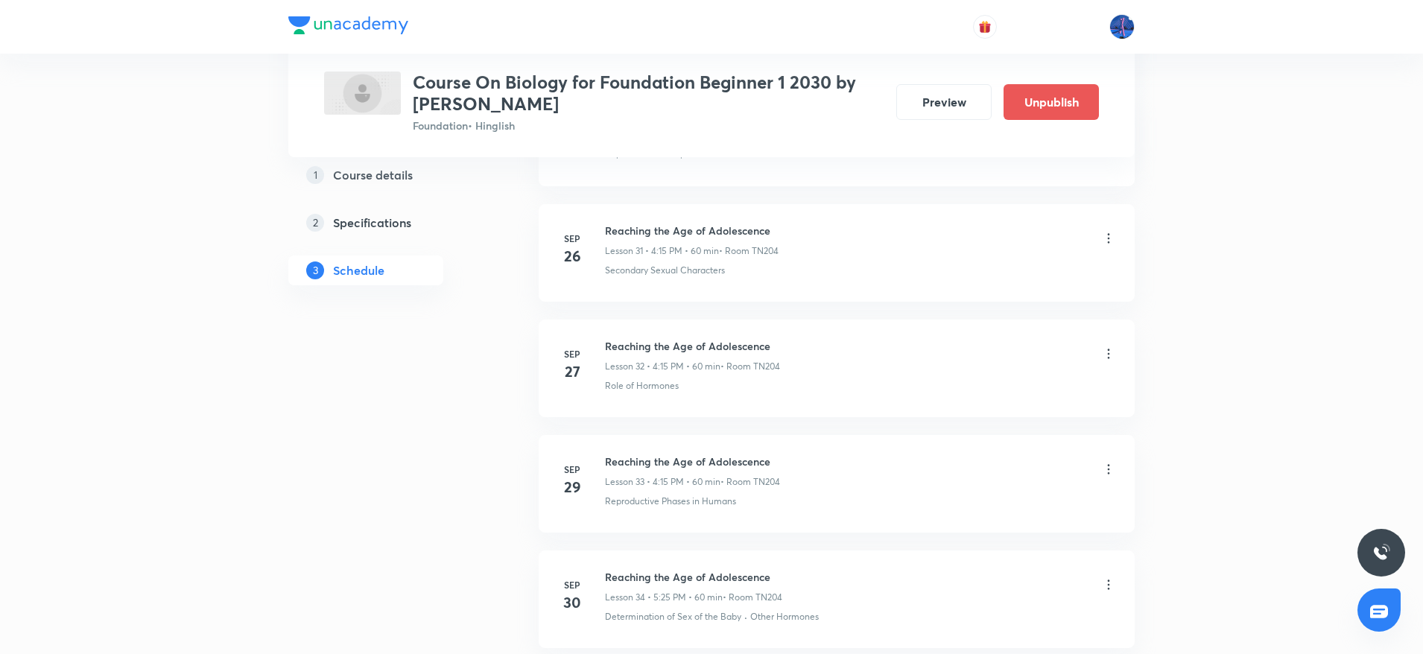
scroll to position [3802, 0]
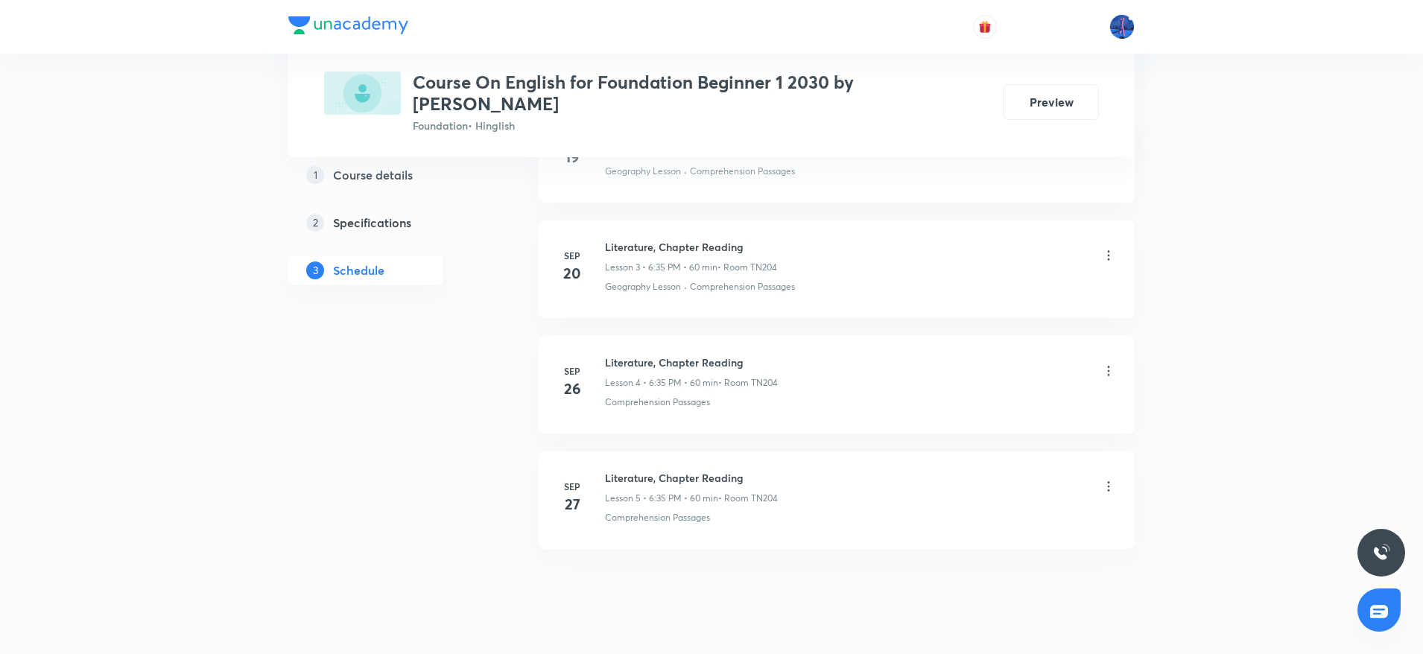
scroll to position [1118, 0]
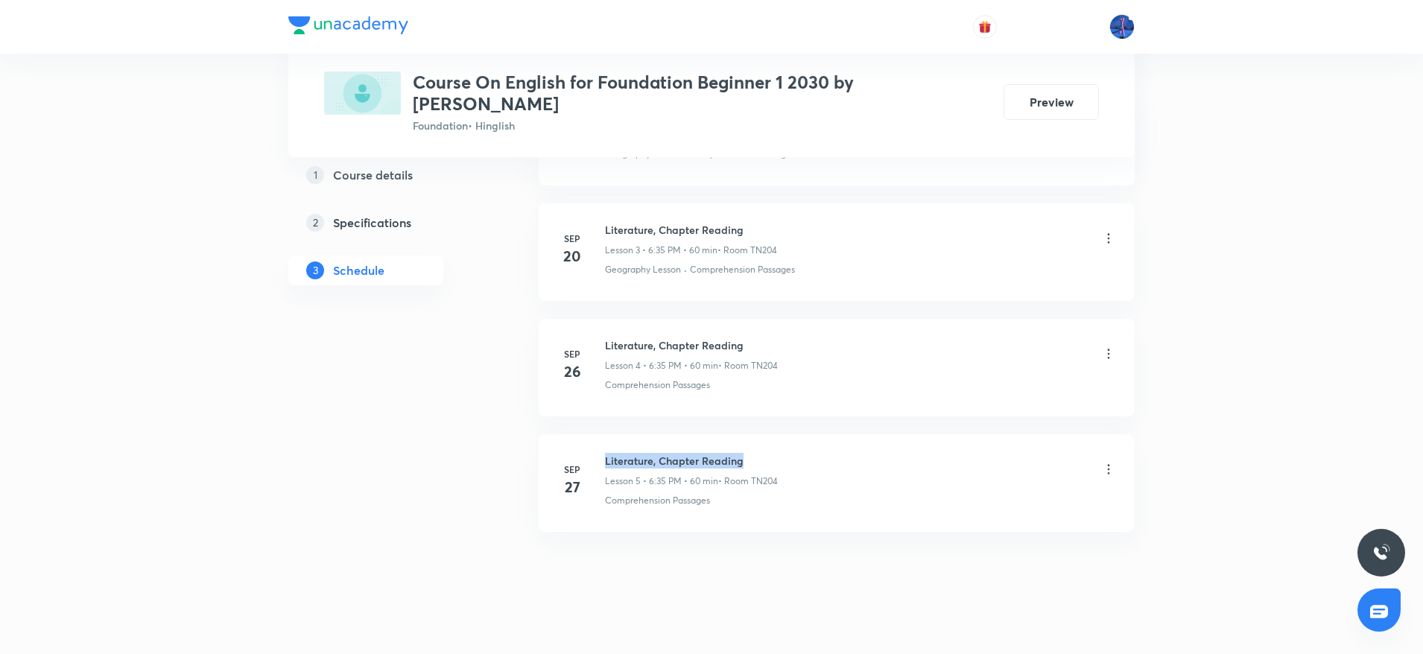
drag, startPoint x: 605, startPoint y: 445, endPoint x: 788, endPoint y: 433, distance: 183.6
click at [788, 434] on li "Sep 27 Literature, Chapter Reading Lesson 5 • 6:35 PM • 60 min • Room TN204 Com…" at bounding box center [836, 483] width 596 height 98
copy h6 "Literature, Chapter Reading"
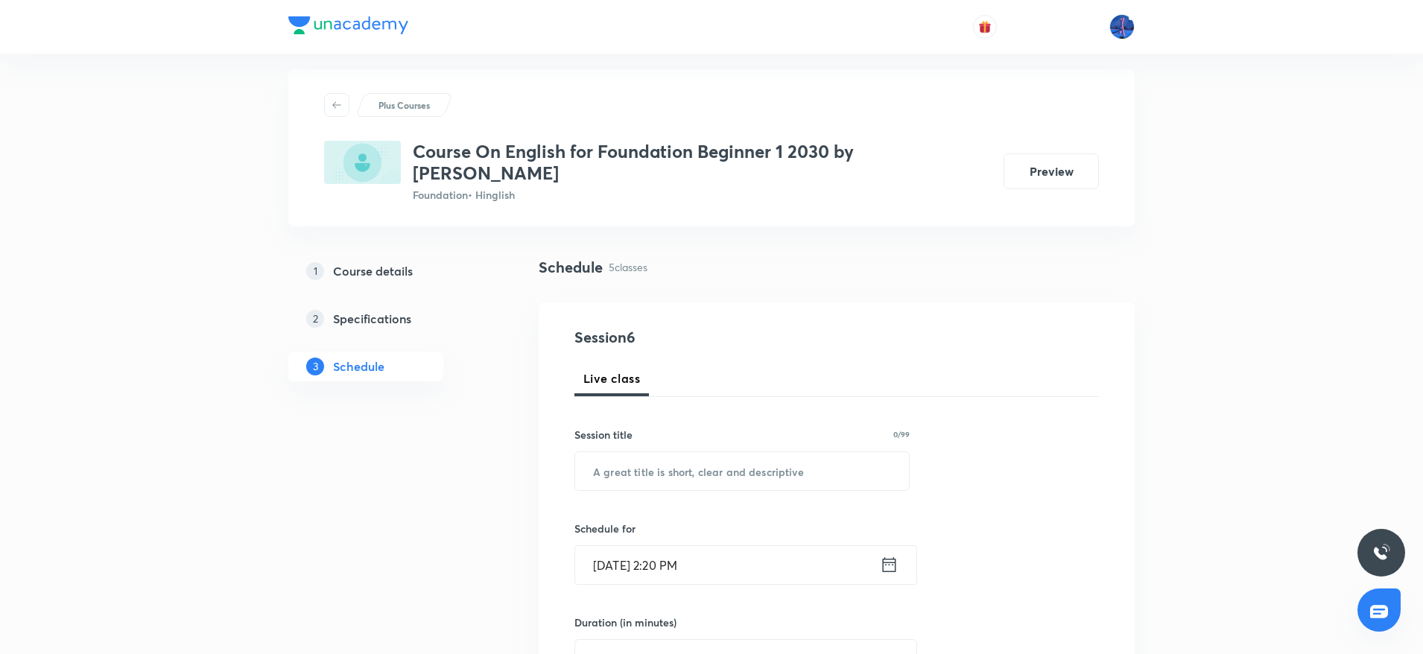
scroll to position [0, 0]
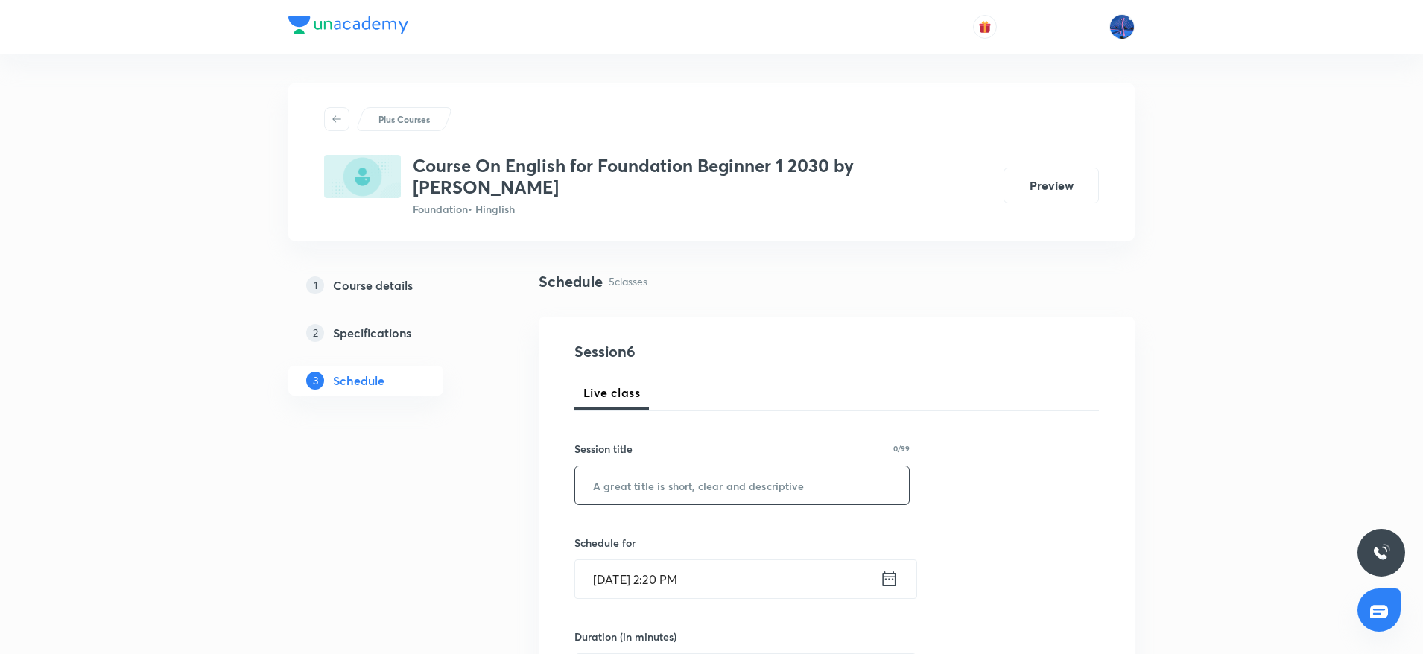
click at [755, 466] on input "text" at bounding box center [742, 485] width 334 height 38
paste input "Literature, Chapter Reading"
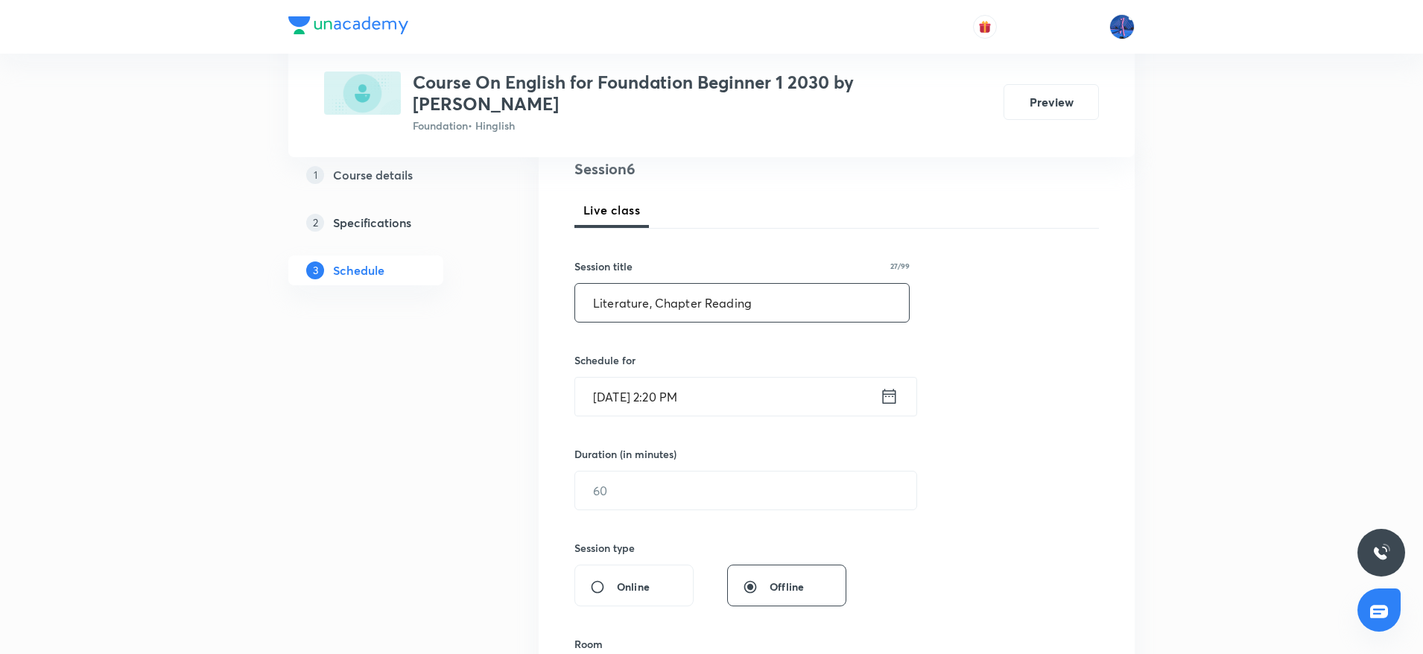
scroll to position [186, 0]
type input "Literature, Chapter Reading"
click at [780, 384] on input "Sep 30, 2025, 2:20 PM" at bounding box center [727, 393] width 305 height 38
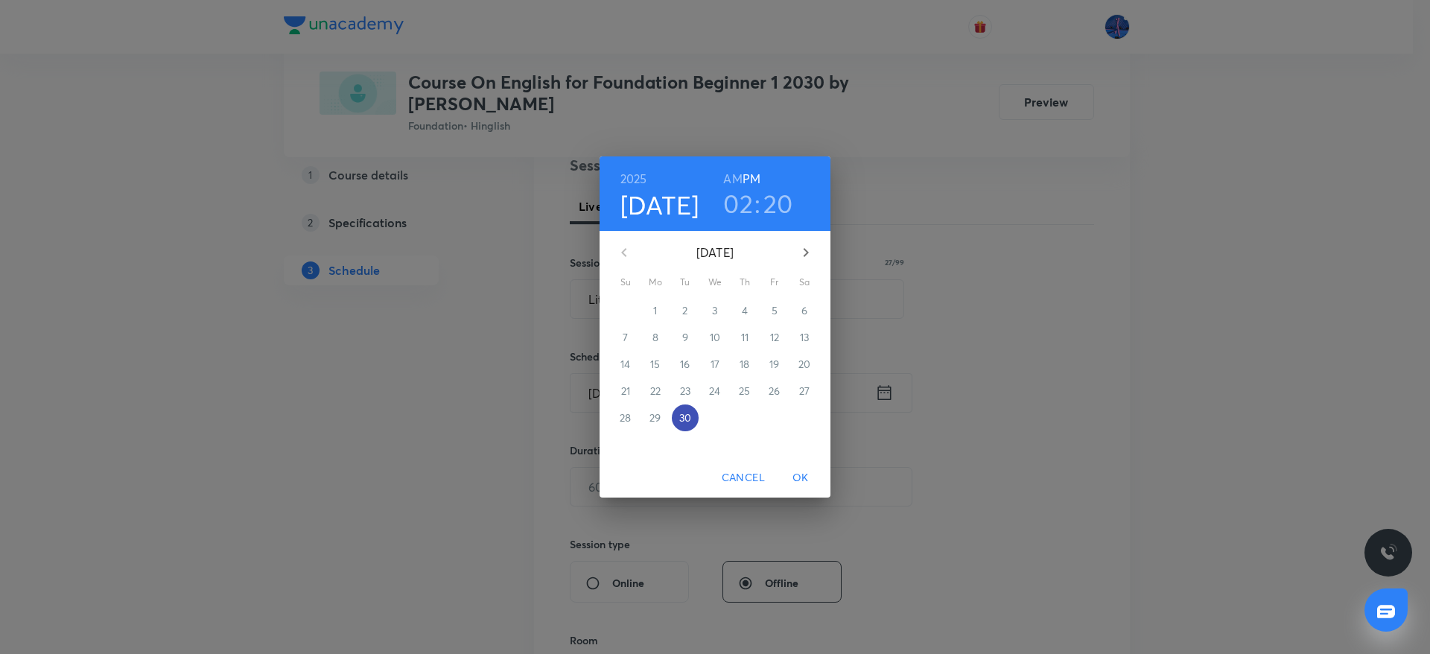
click at [689, 421] on p "30" at bounding box center [685, 417] width 12 height 15
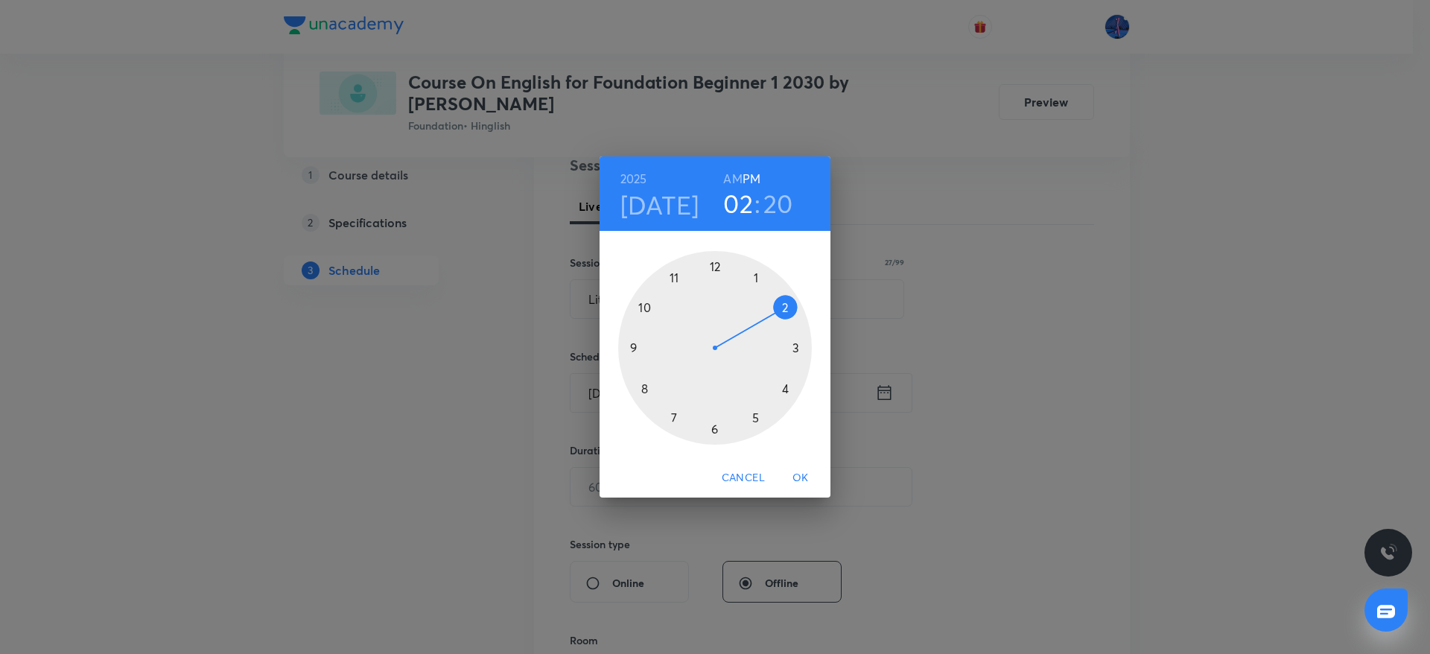
click at [713, 428] on div at bounding box center [715, 348] width 194 height 194
click at [675, 416] on div at bounding box center [715, 348] width 194 height 194
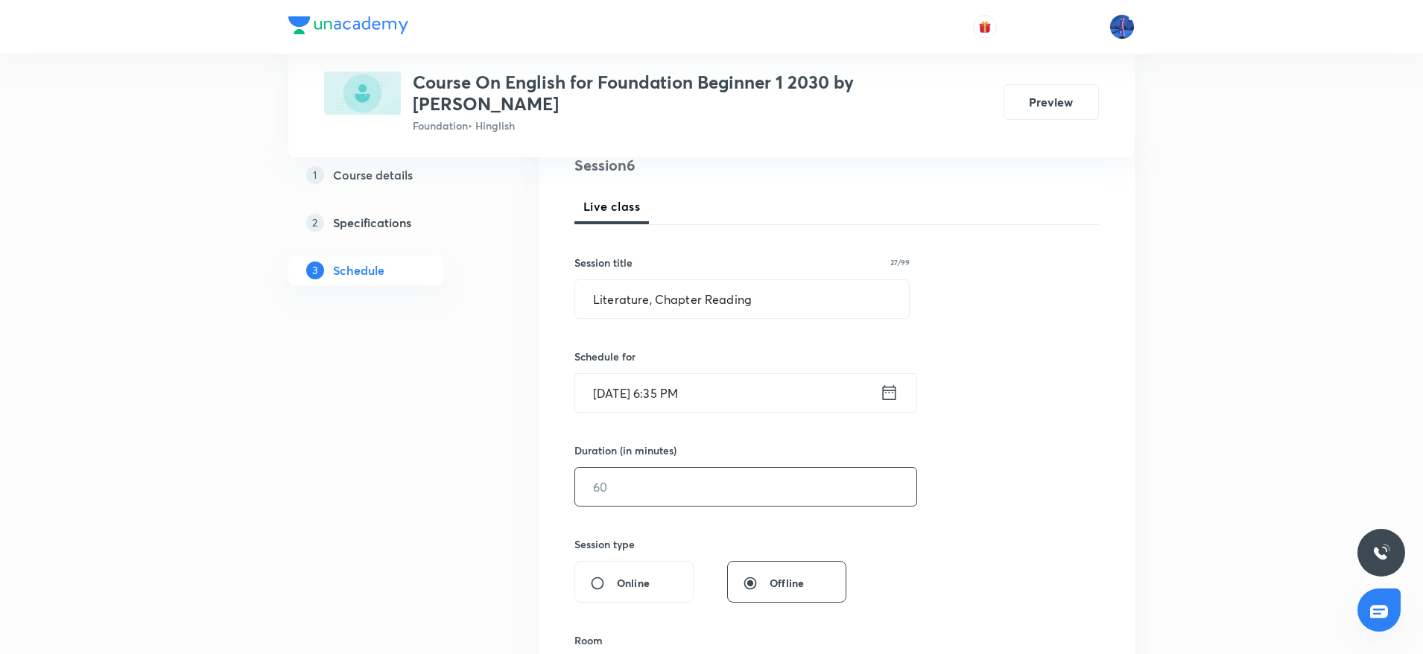
click at [684, 468] on input "text" at bounding box center [745, 487] width 341 height 38
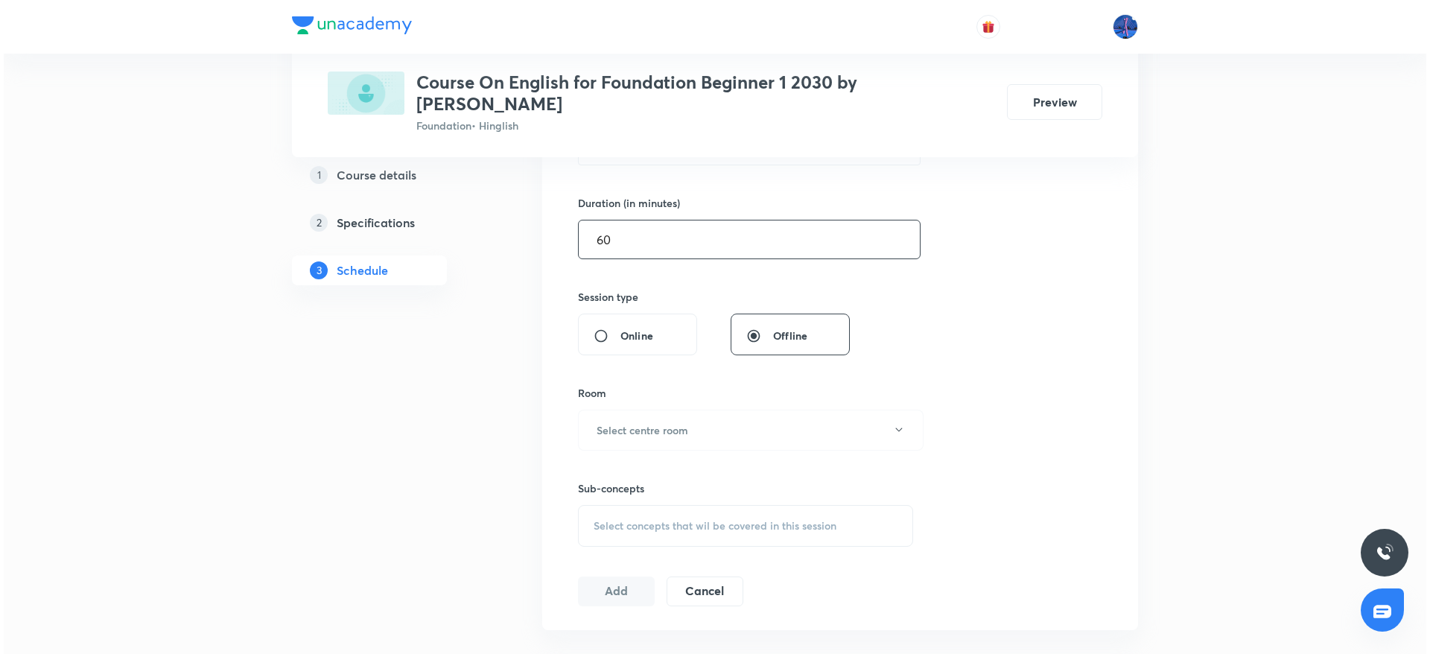
scroll to position [462, 0]
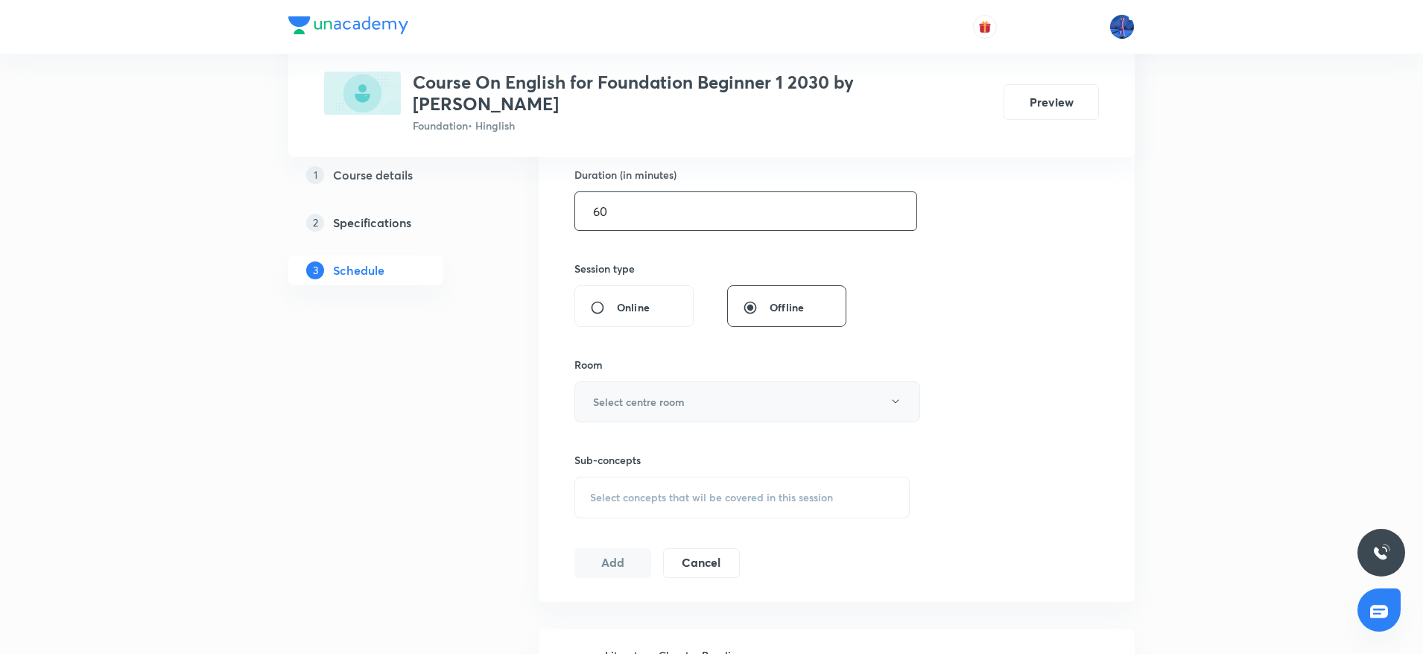
type input "60"
click at [748, 392] on button "Select centre room" at bounding box center [747, 401] width 346 height 41
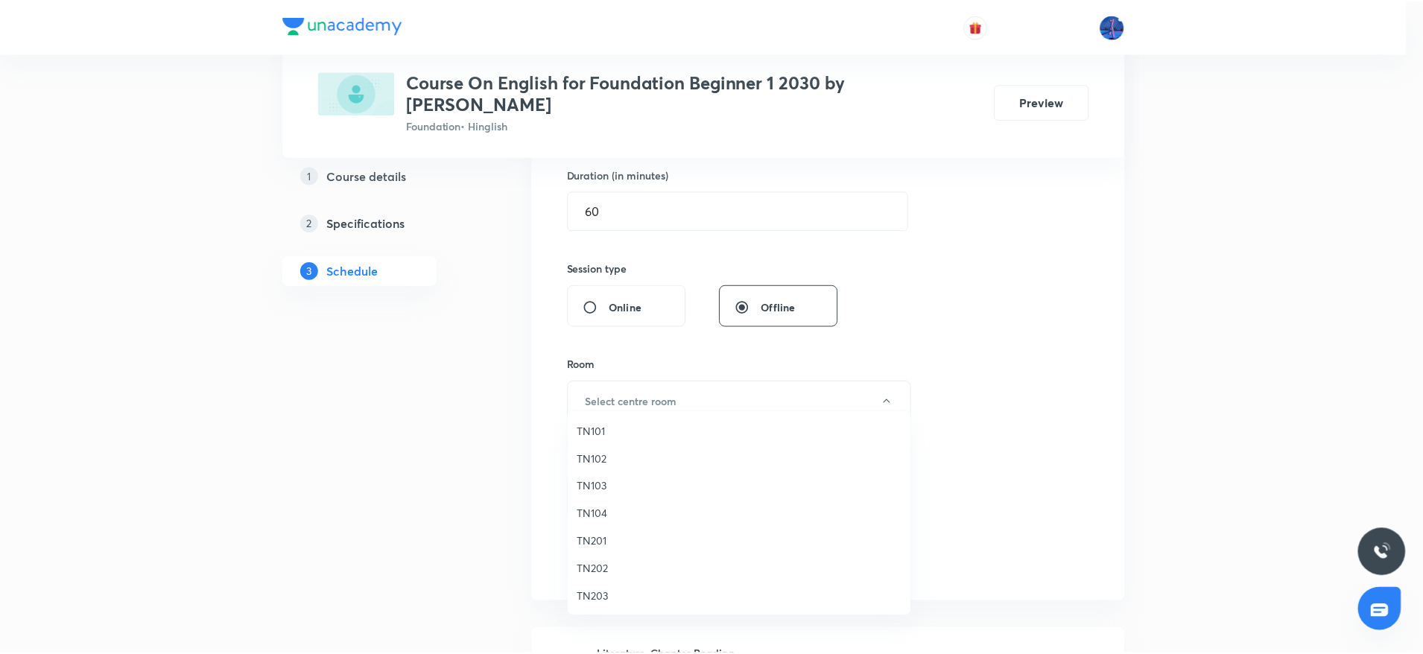
scroll to position [28, 0]
click at [606, 597] on span "TN204" at bounding box center [742, 596] width 326 height 16
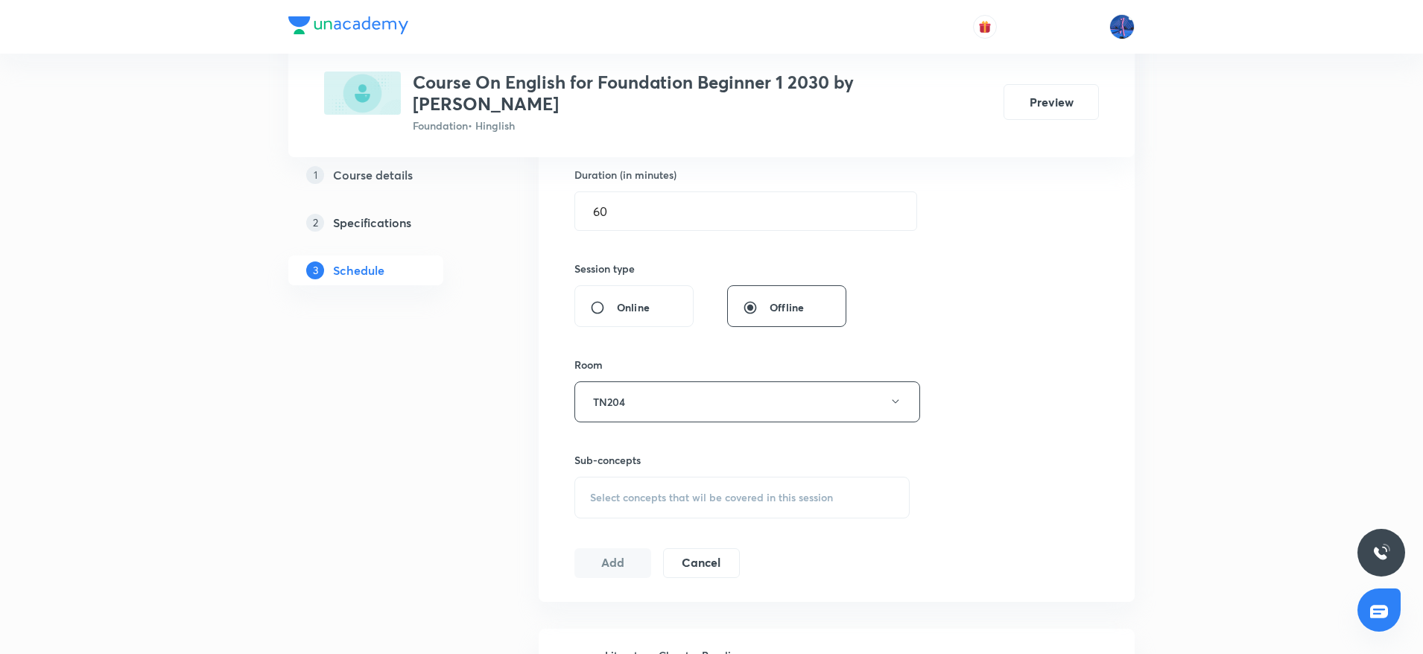
click at [809, 492] on span "Select concepts that wil be covered in this session" at bounding box center [711, 498] width 243 height 12
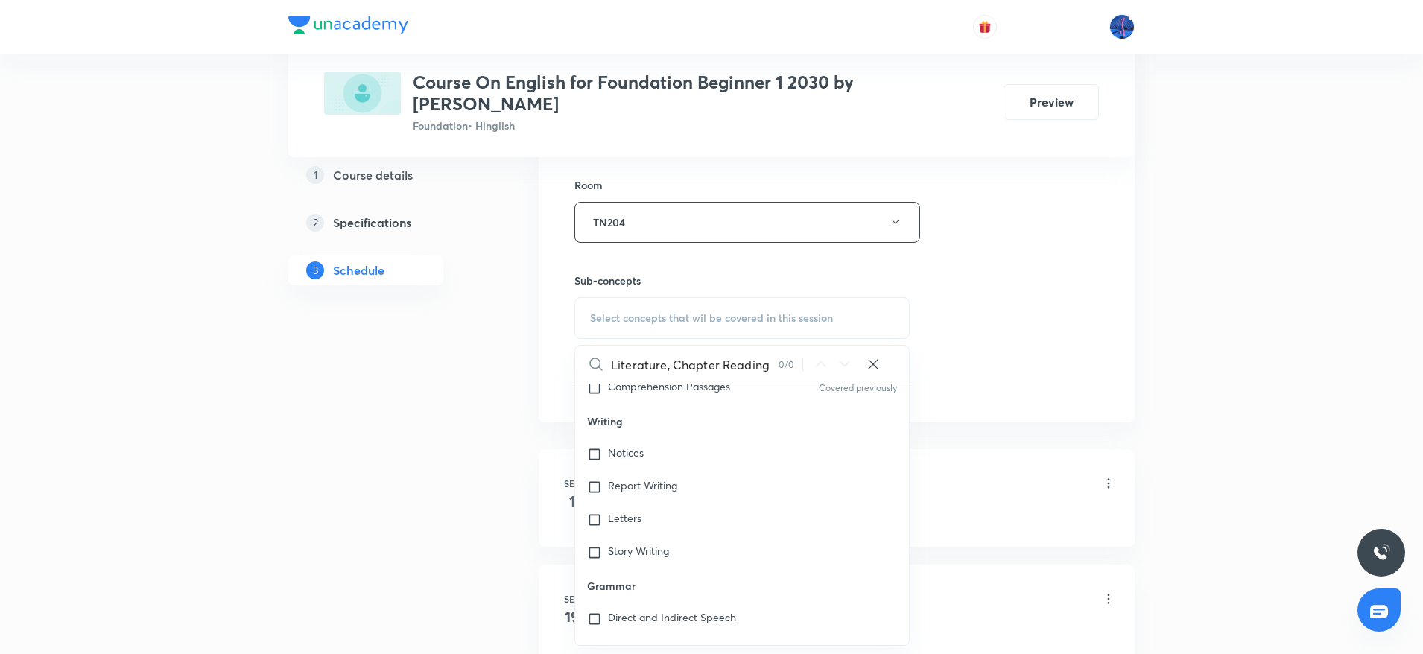
scroll to position [0, 0]
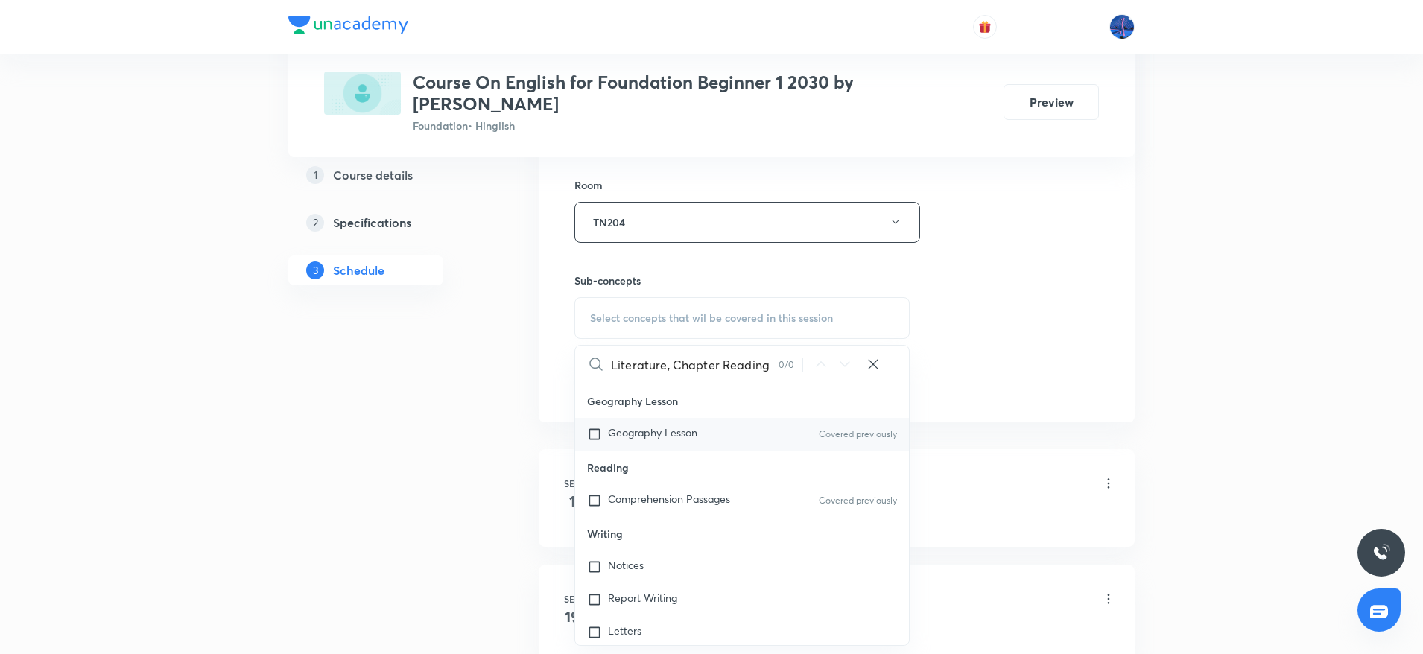
type input "Literature, Chapter Reading"
click at [671, 427] on p "Geography Lesson" at bounding box center [652, 434] width 89 height 15
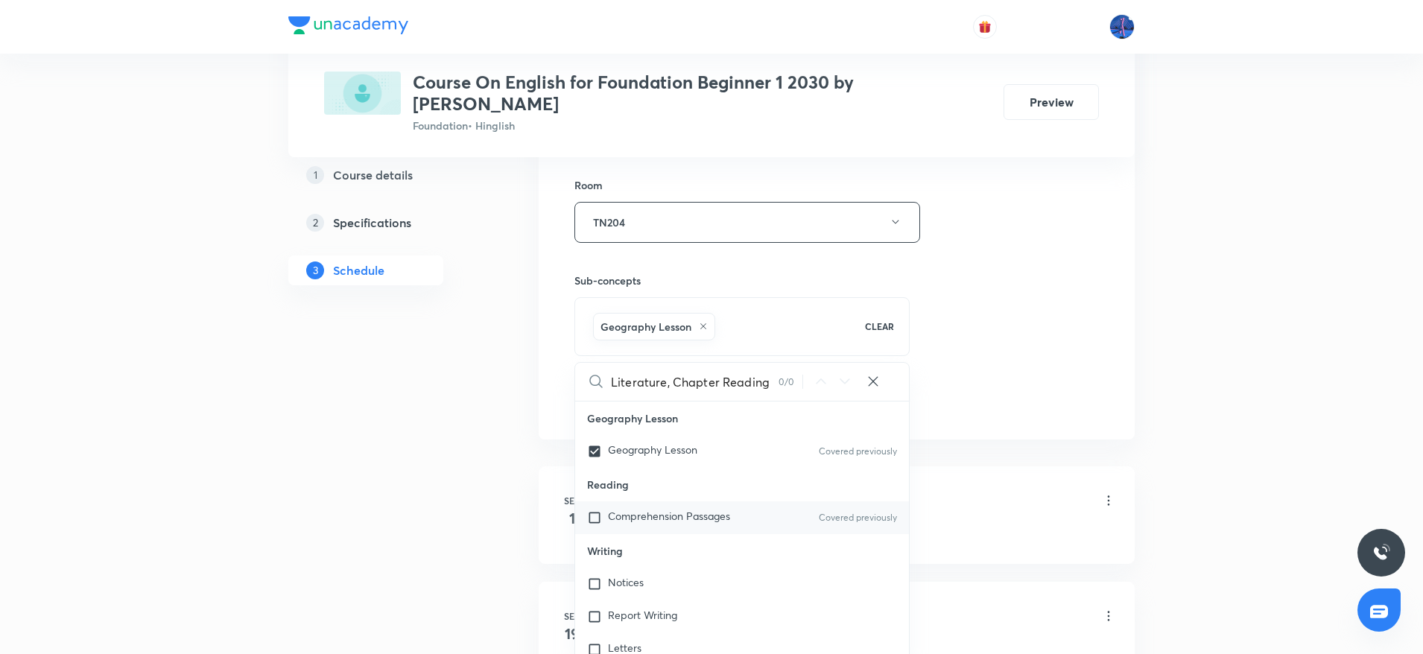
click at [677, 510] on p "Comprehension Passages" at bounding box center [669, 517] width 122 height 15
checkbox input "true"
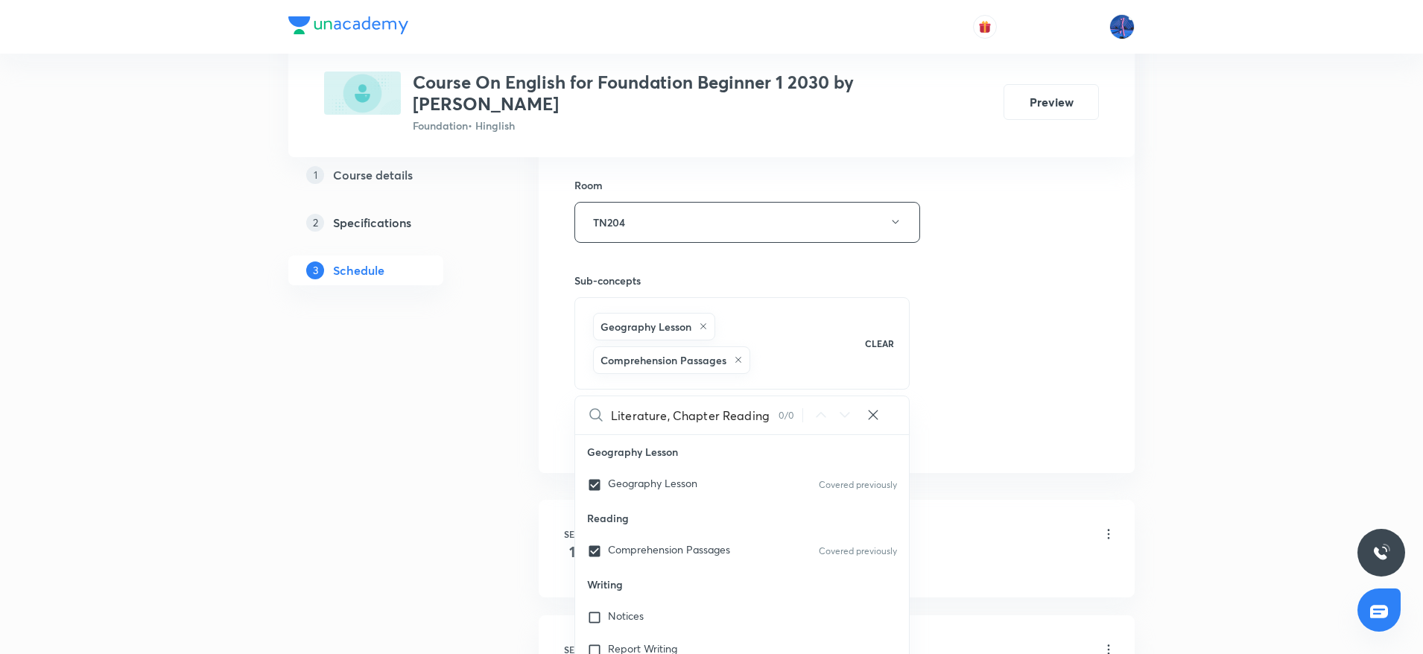
click at [957, 369] on div "Session 6 Live class Session title 27/99 Literature, Chapter Reading ​ Schedule…" at bounding box center [836, 74] width 524 height 750
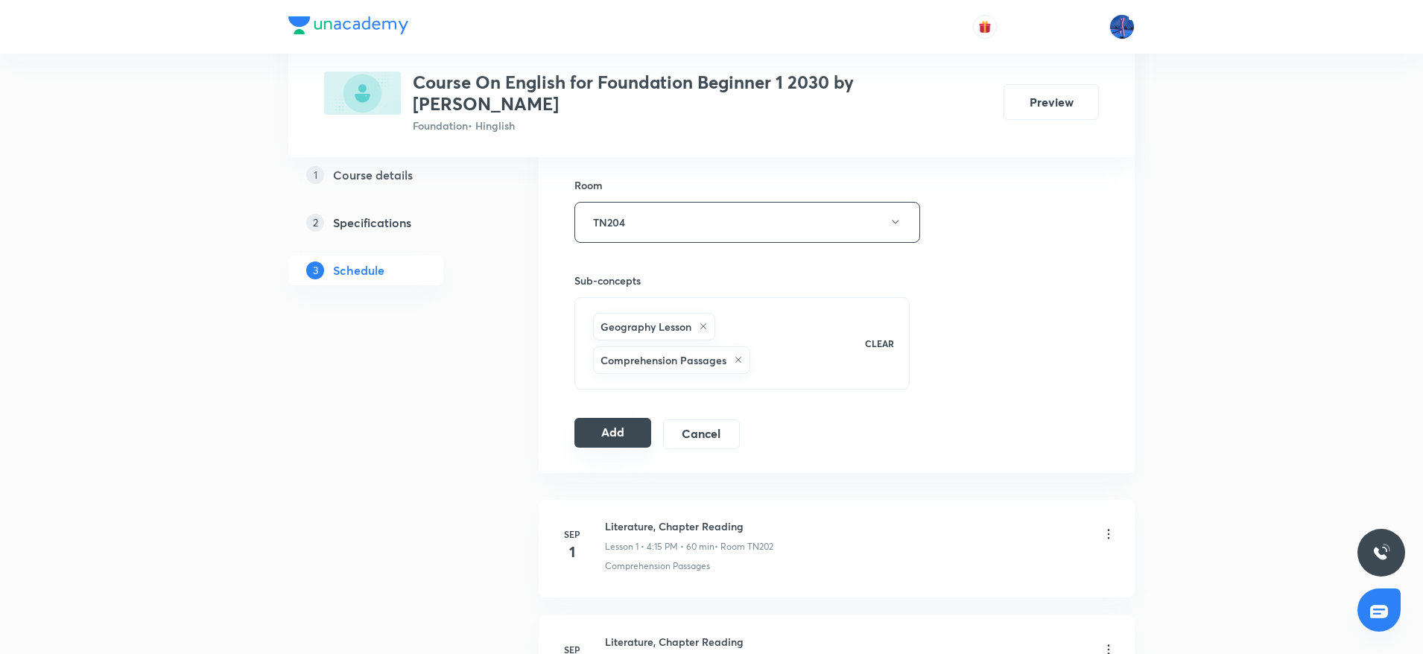
click at [624, 418] on button "Add" at bounding box center [612, 433] width 77 height 30
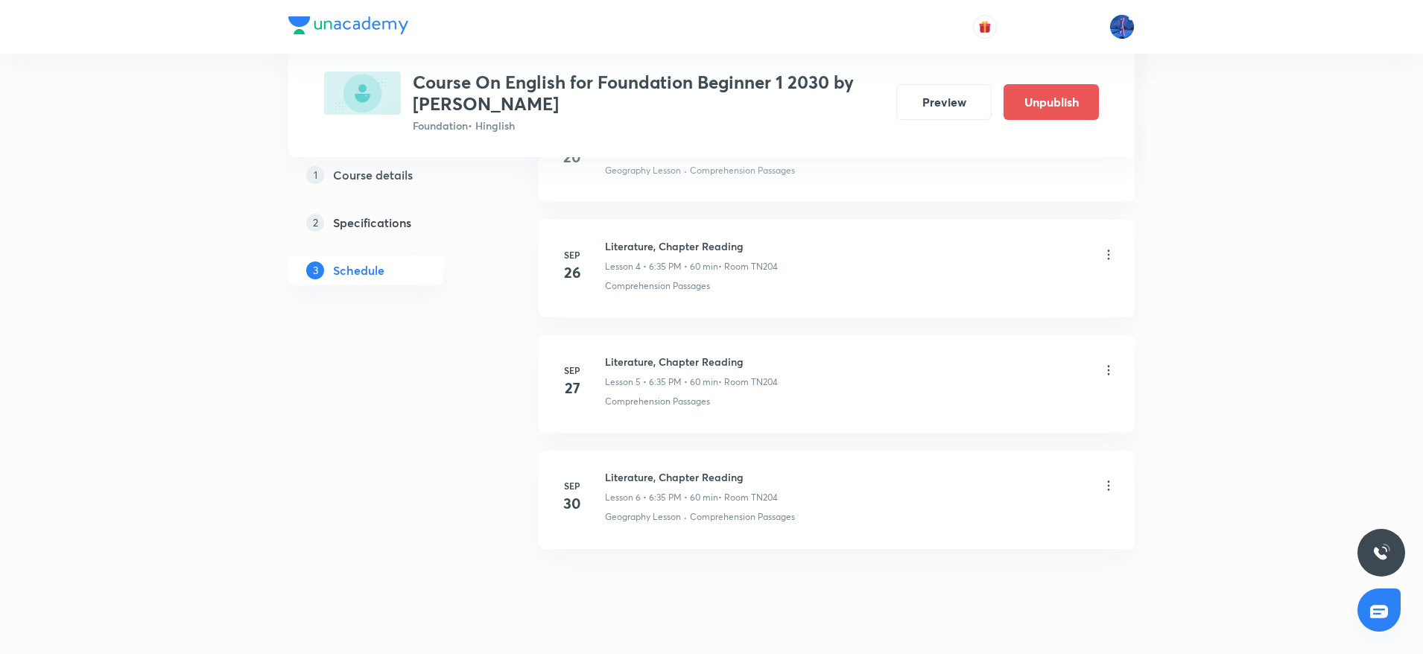
scroll to position [568, 0]
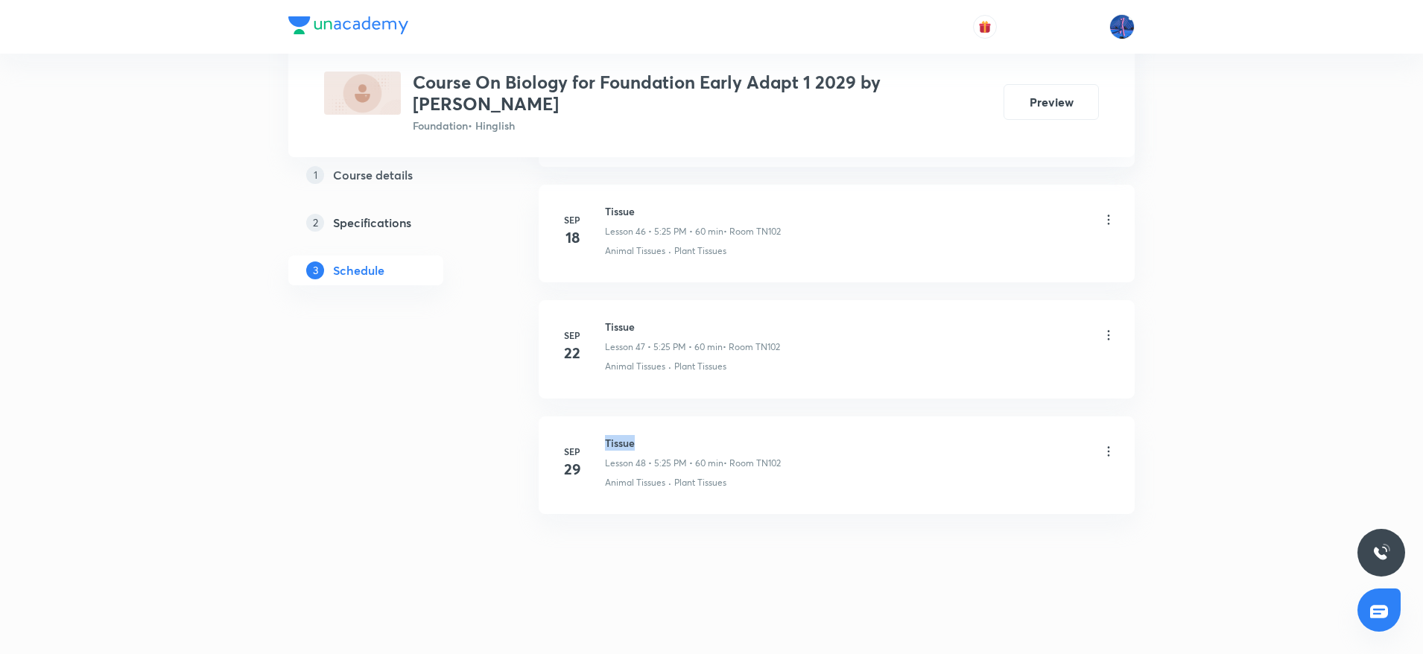
drag, startPoint x: 605, startPoint y: 439, endPoint x: 655, endPoint y: 439, distance: 50.6
click at [655, 439] on h6 "Tissue" at bounding box center [693, 443] width 176 height 16
copy h6 "Tissue"
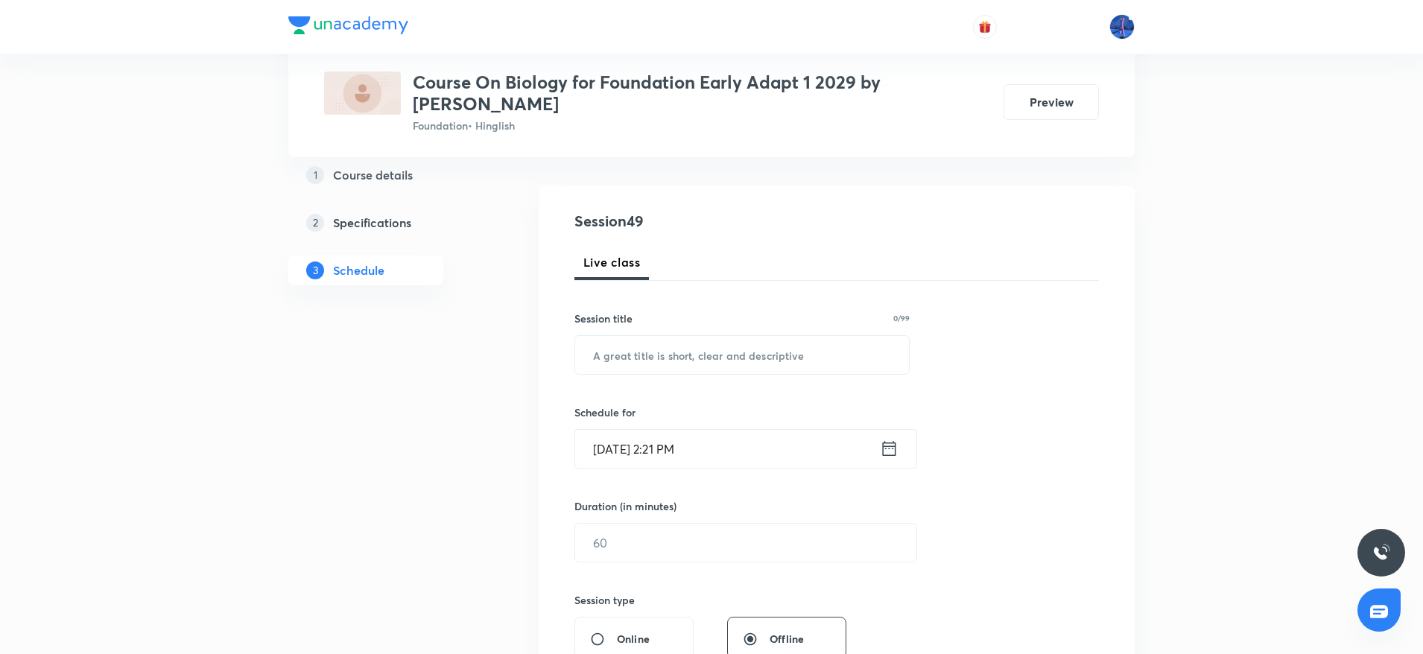
scroll to position [134, 0]
click at [685, 352] on input "text" at bounding box center [742, 351] width 334 height 38
paste input "Tissue"
type input "Tissue"
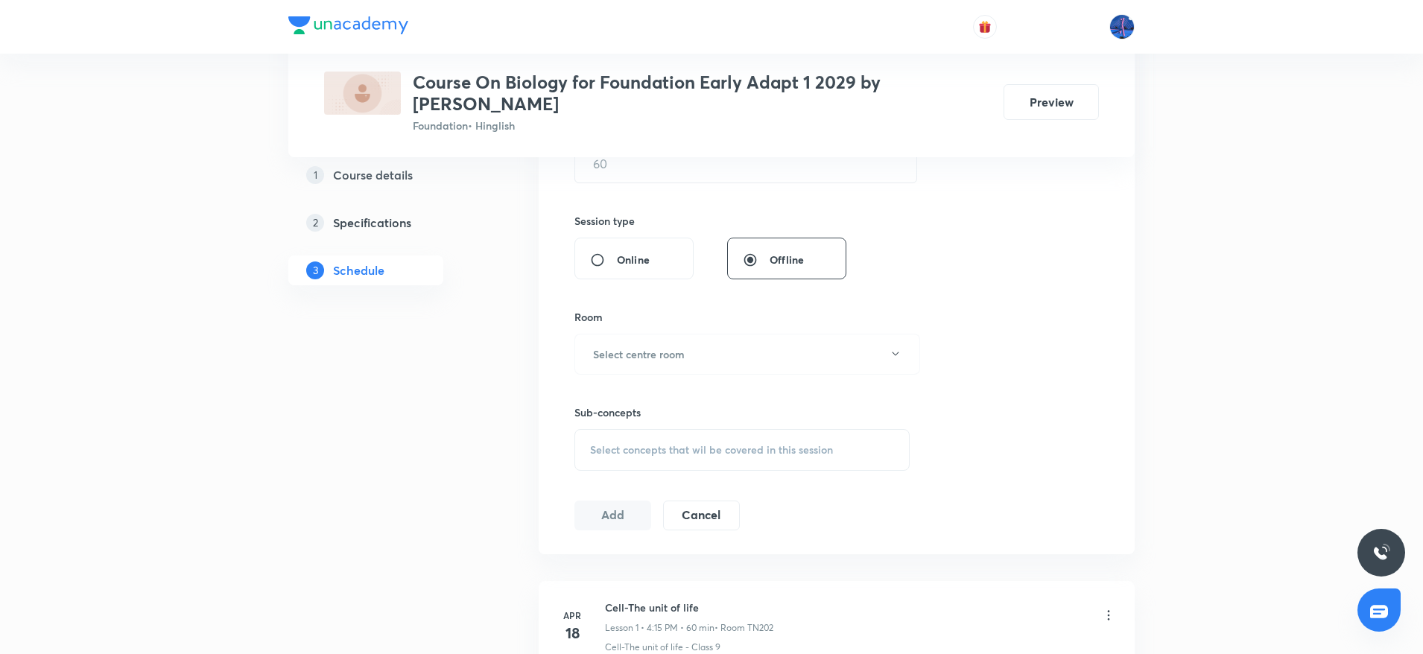
scroll to position [529, 0]
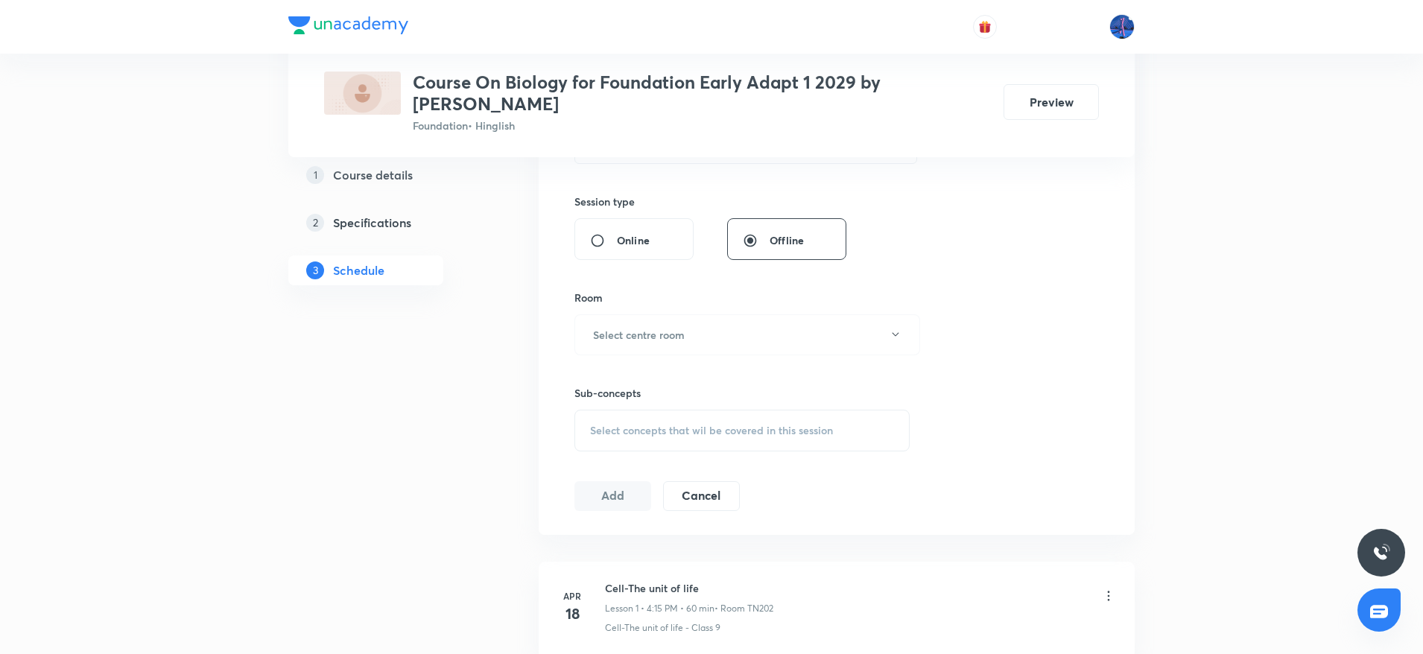
click at [723, 448] on div "Select concepts that wil be covered in this session" at bounding box center [741, 431] width 335 height 42
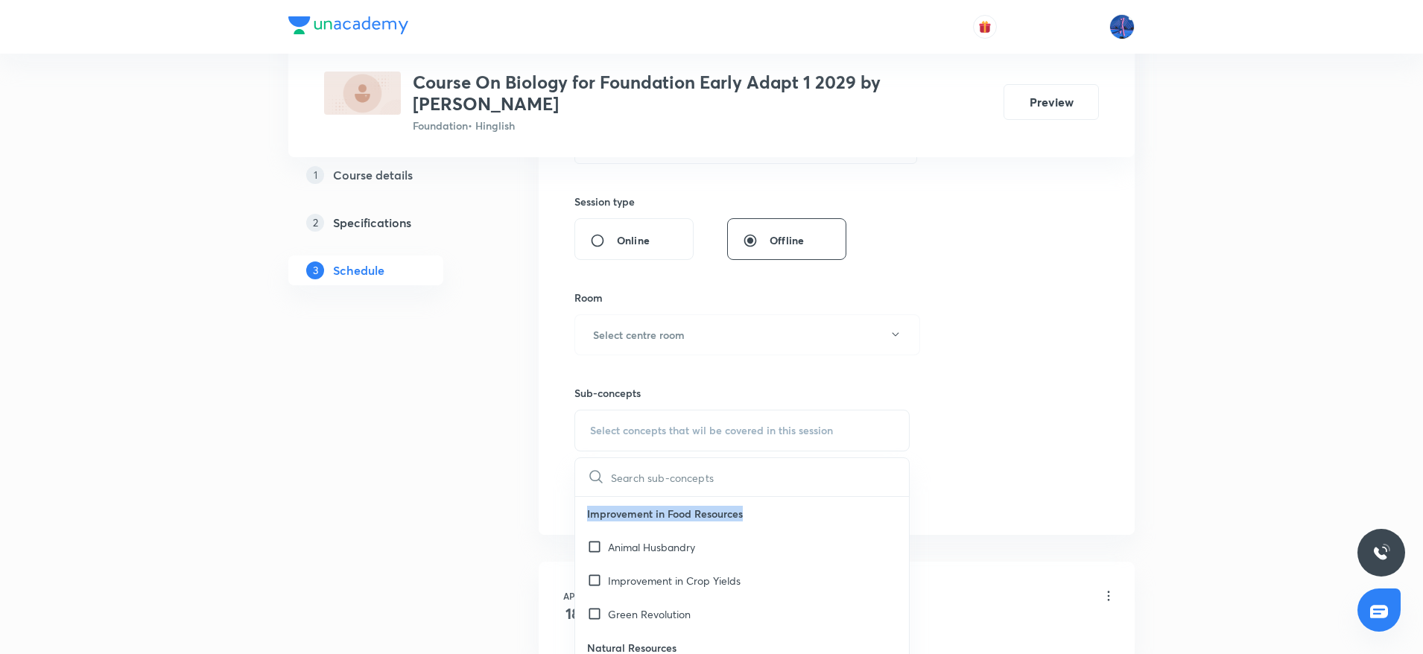
drag, startPoint x: 588, startPoint y: 512, endPoint x: 749, endPoint y: 503, distance: 161.8
click at [749, 503] on p "Improvement in Food Resources" at bounding box center [742, 514] width 334 height 34
copy p "Improvement in Food Resources"
click at [628, 553] on p "Animal Husbandry" at bounding box center [651, 547] width 87 height 16
checkbox input "true"
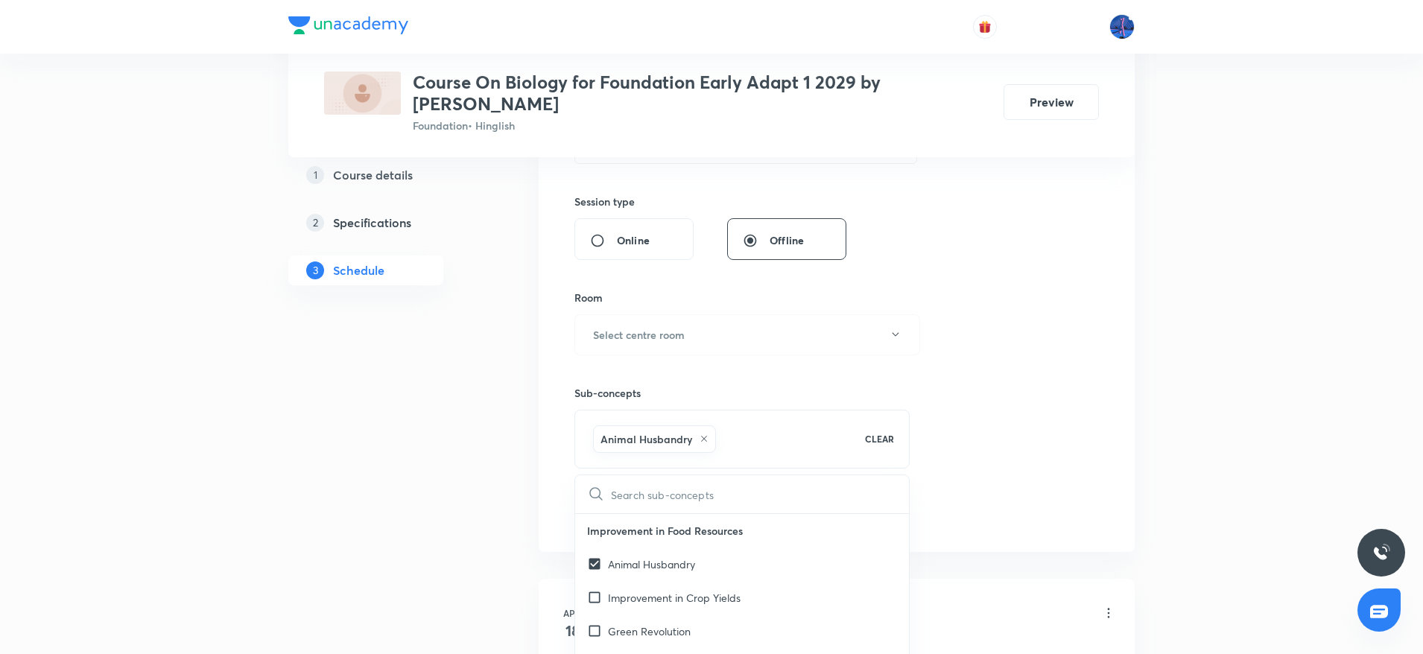
click at [972, 476] on div "Session 49 Live class Session title 6/99 Tissue ​ Schedule for Sep 30, 2025, 2:…" at bounding box center [836, 170] width 524 height 716
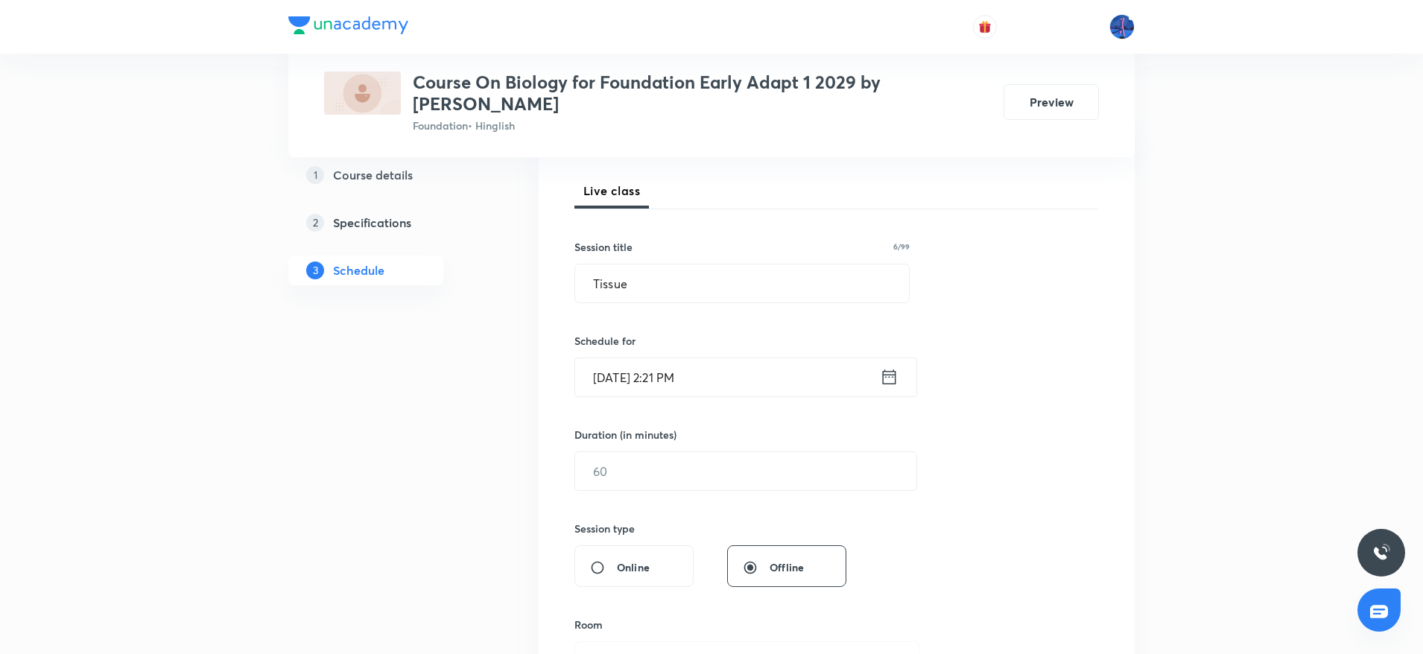
scroll to position [201, 0]
click at [710, 292] on input "Tissue" at bounding box center [742, 284] width 334 height 38
paste input "Improvement in Food Resources"
type input "Improvement in Food Resources"
click at [731, 385] on input "Sep 30, 2025, 2:21 PM" at bounding box center [727, 378] width 305 height 38
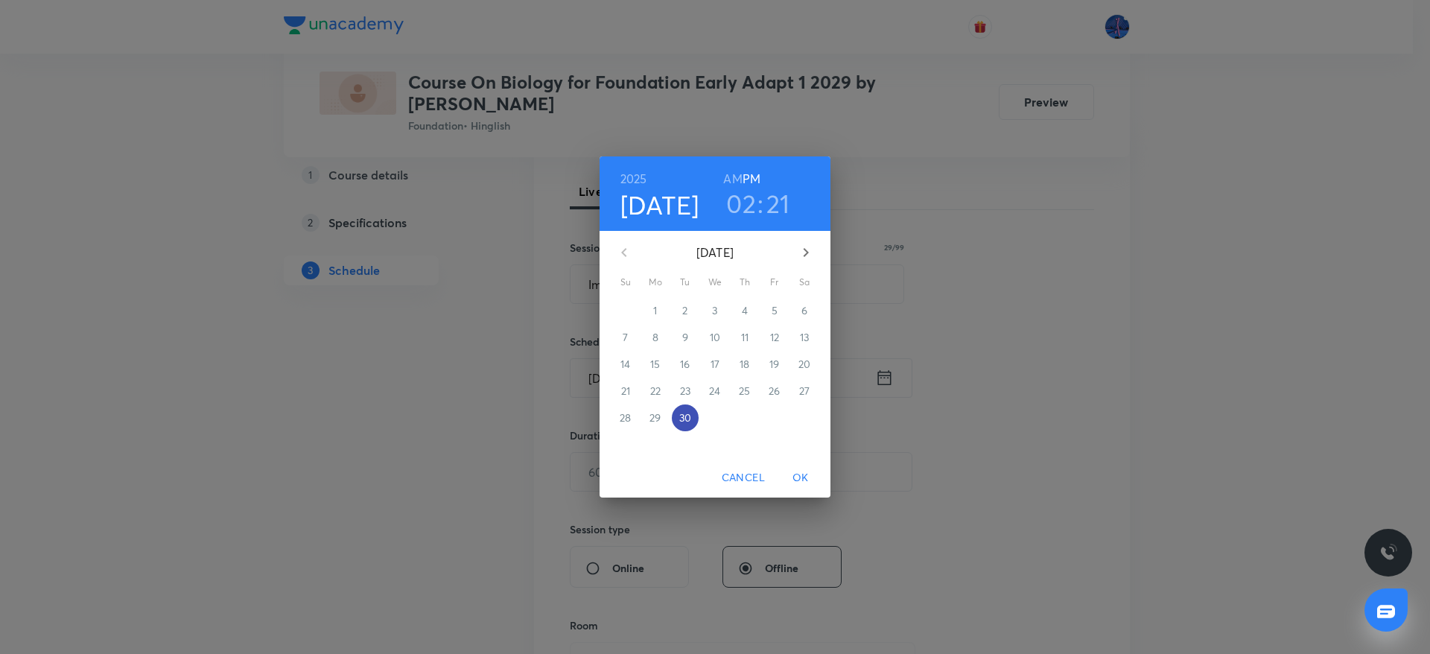
click at [686, 421] on p "30" at bounding box center [685, 417] width 12 height 15
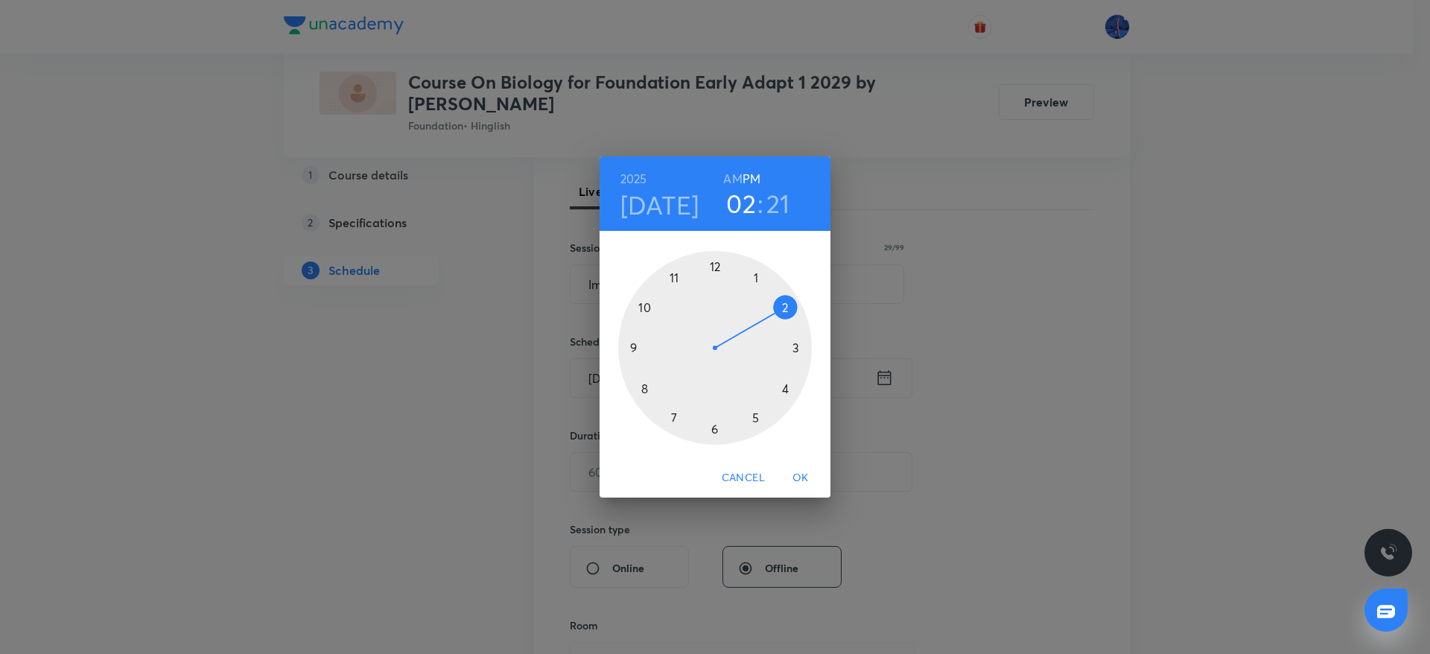
click at [786, 390] on div at bounding box center [715, 348] width 194 height 194
click at [798, 349] on div at bounding box center [715, 348] width 194 height 194
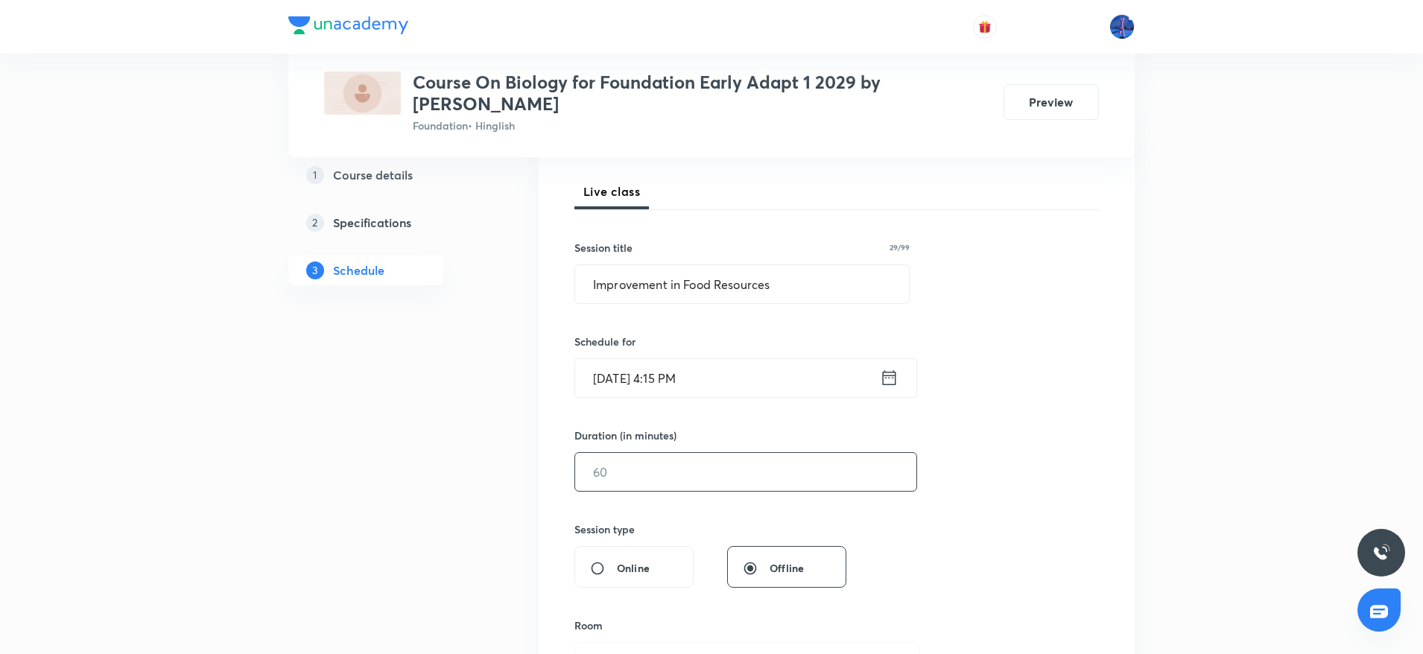
click at [731, 463] on input "text" at bounding box center [745, 472] width 341 height 38
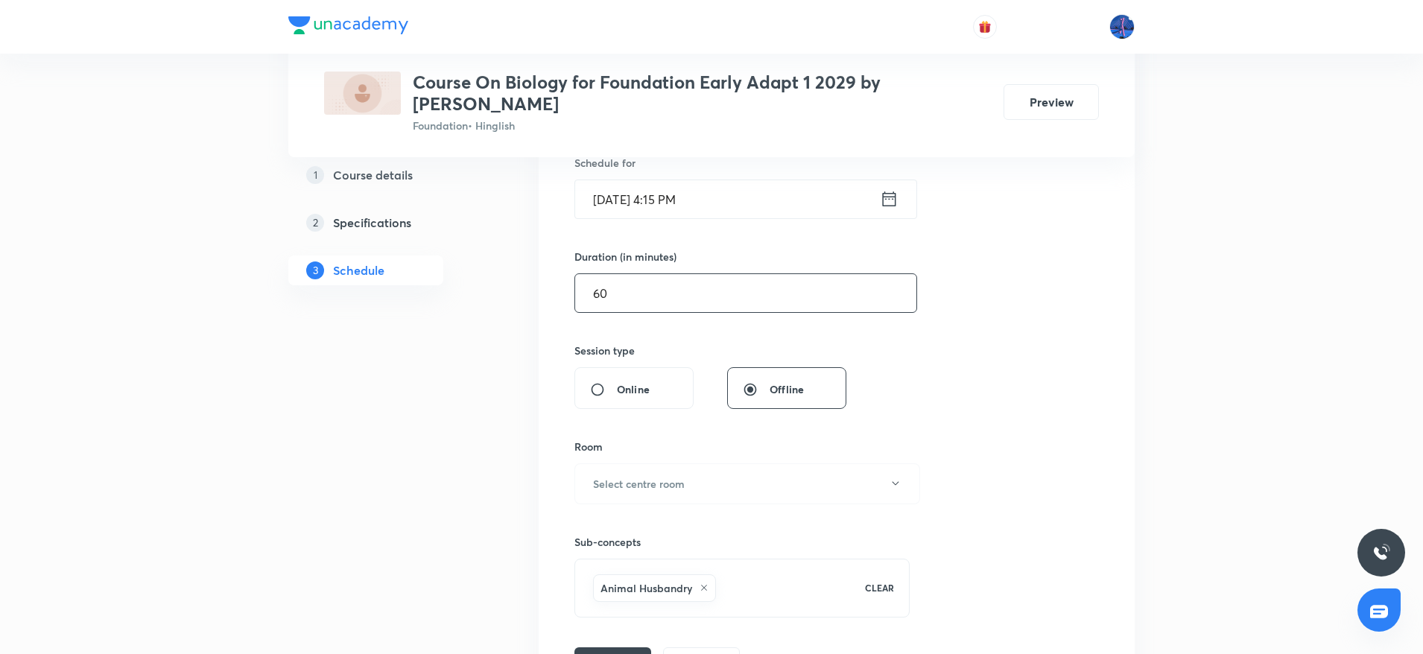
scroll to position [398, 0]
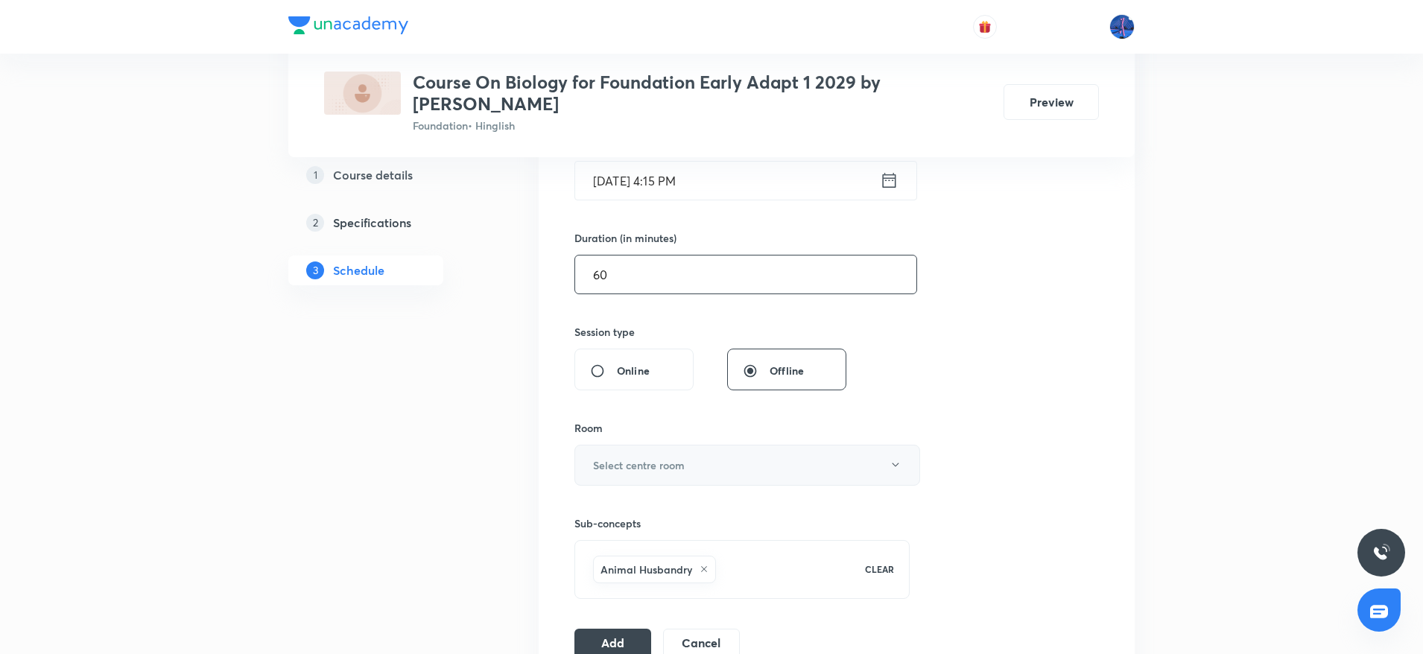
type input "60"
click at [757, 467] on button "Select centre room" at bounding box center [747, 465] width 346 height 41
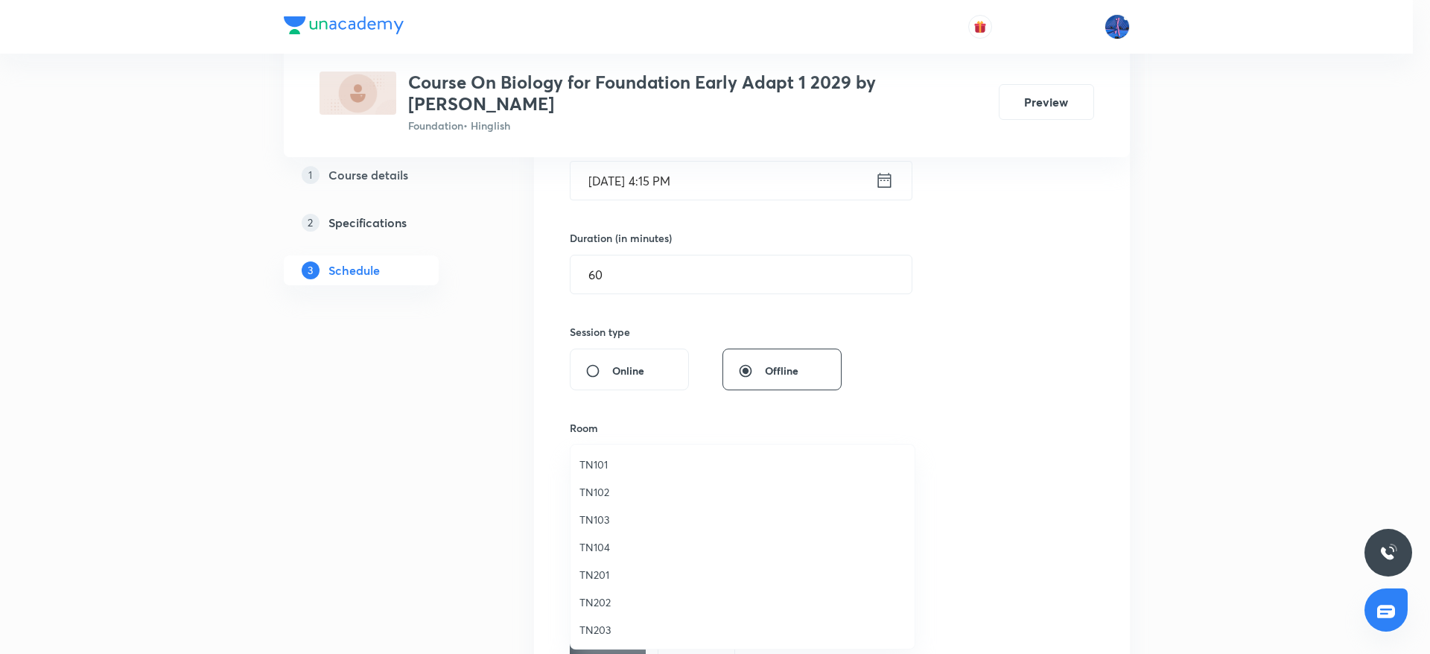
click at [610, 495] on span "TN102" at bounding box center [742, 492] width 326 height 16
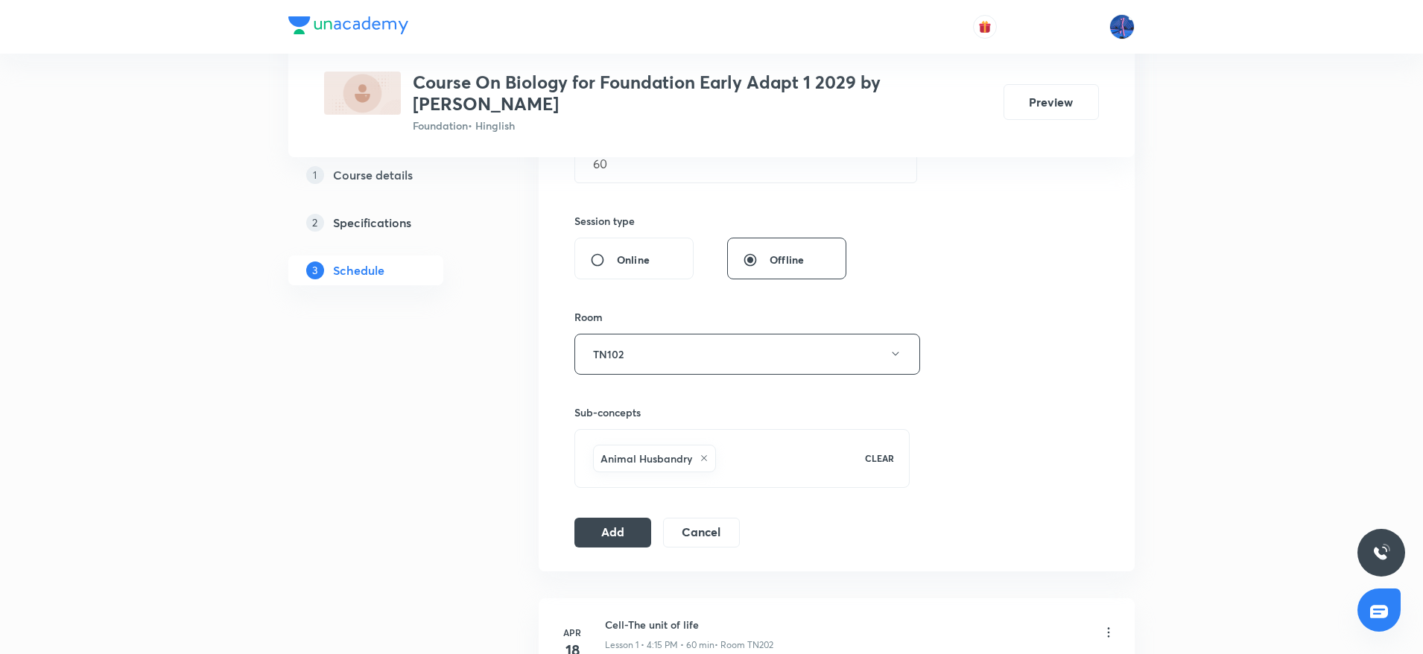
scroll to position [510, 0]
click at [592, 538] on button "Add" at bounding box center [612, 530] width 77 height 30
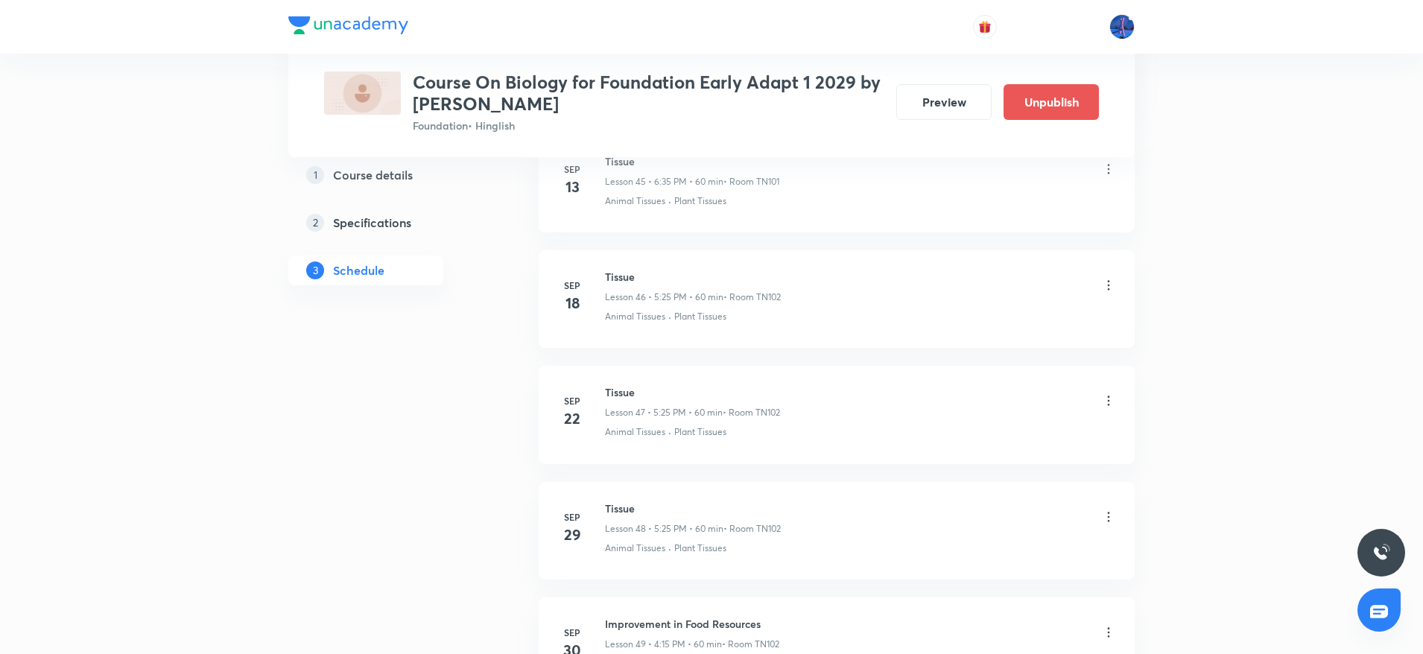
scroll to position [5535, 0]
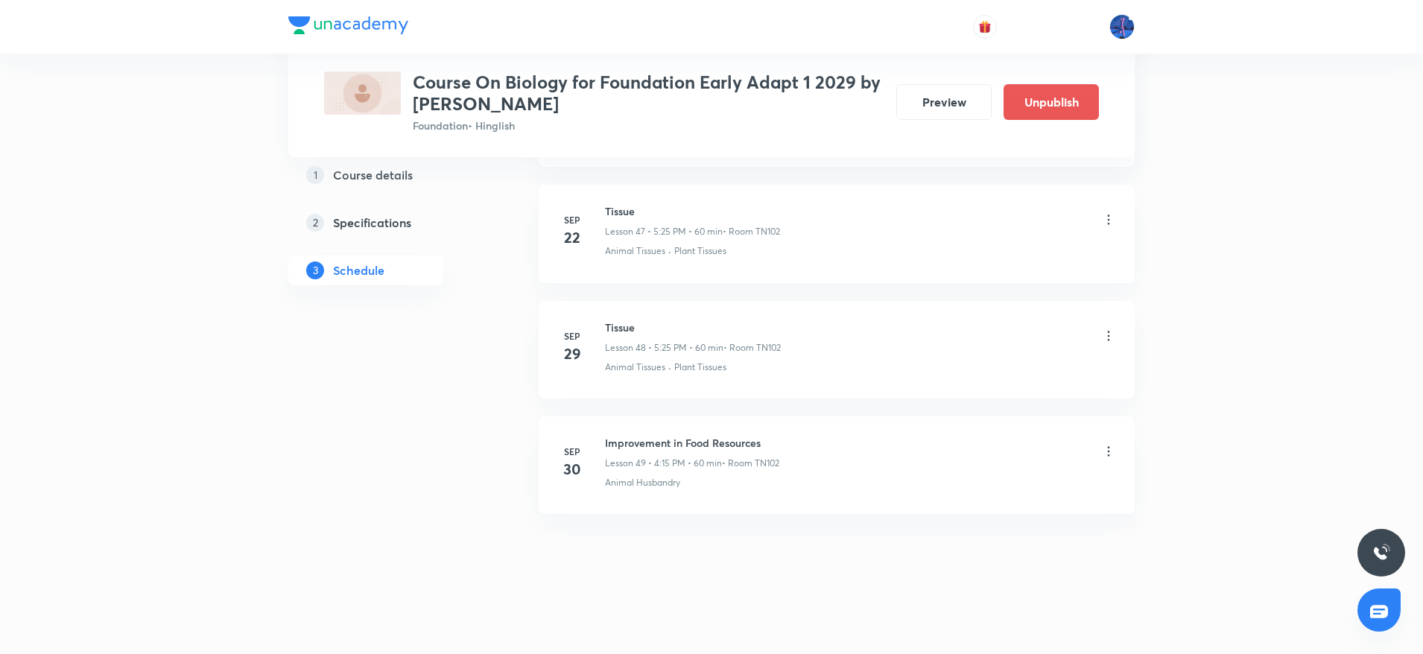
click at [552, 19] on div at bounding box center [711, 27] width 846 height 54
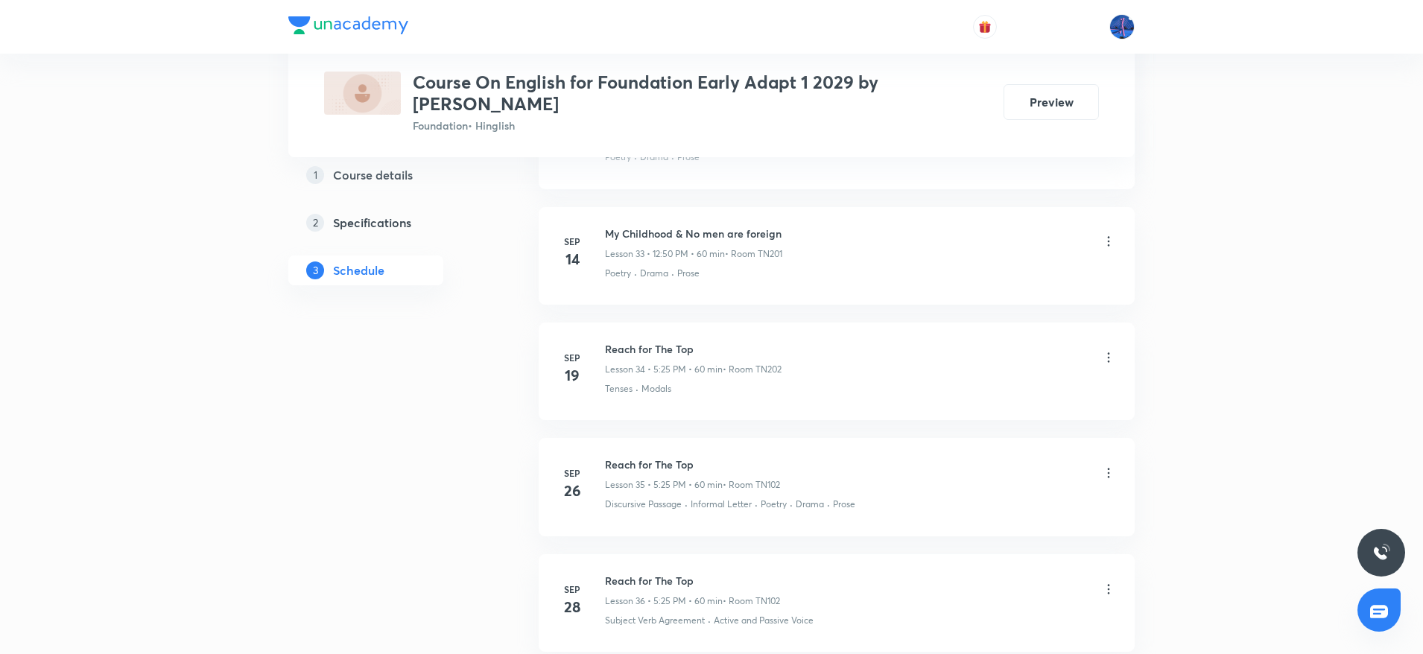
scroll to position [4701, 0]
drag, startPoint x: 604, startPoint y: 444, endPoint x: 785, endPoint y: 443, distance: 181.0
click at [785, 453] on div "[DATE] Reach for The Top Lesson 36 • 5:25 PM • 60 min • Room TN102 Subject Verb…" at bounding box center [836, 480] width 559 height 54
copy div "28 Reach for The Top"
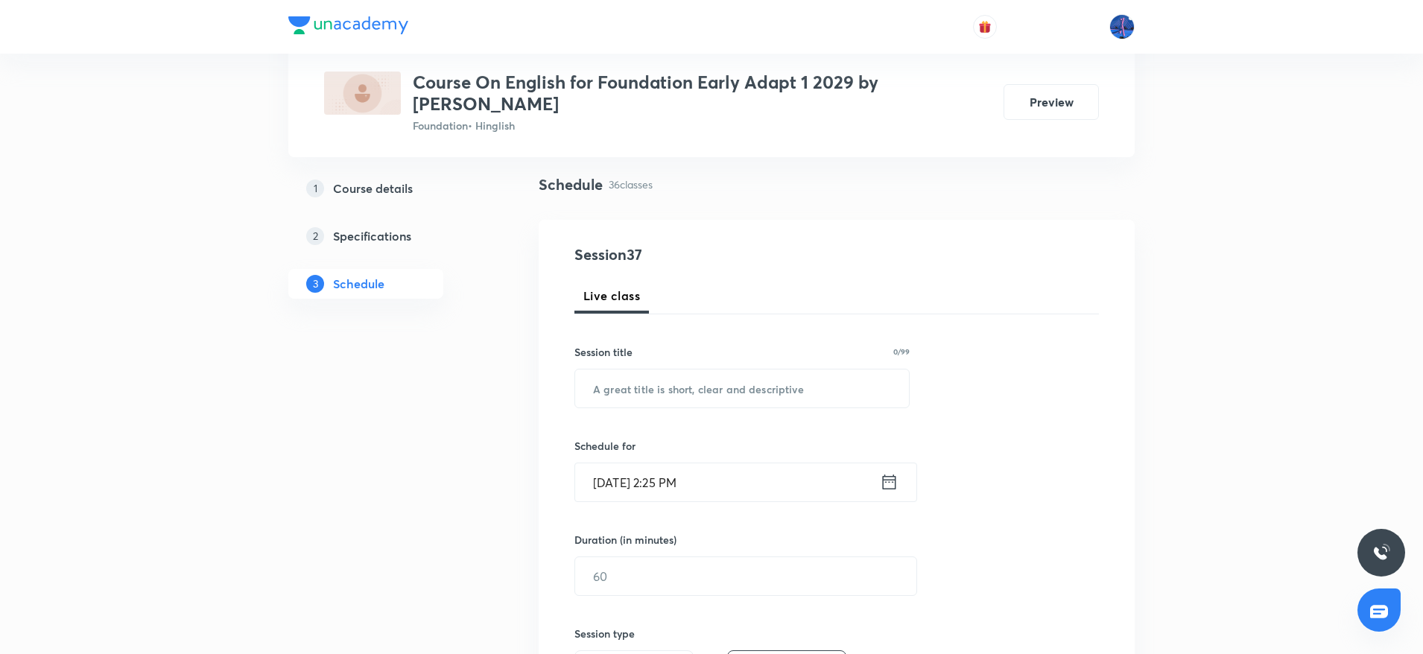
scroll to position [115, 0]
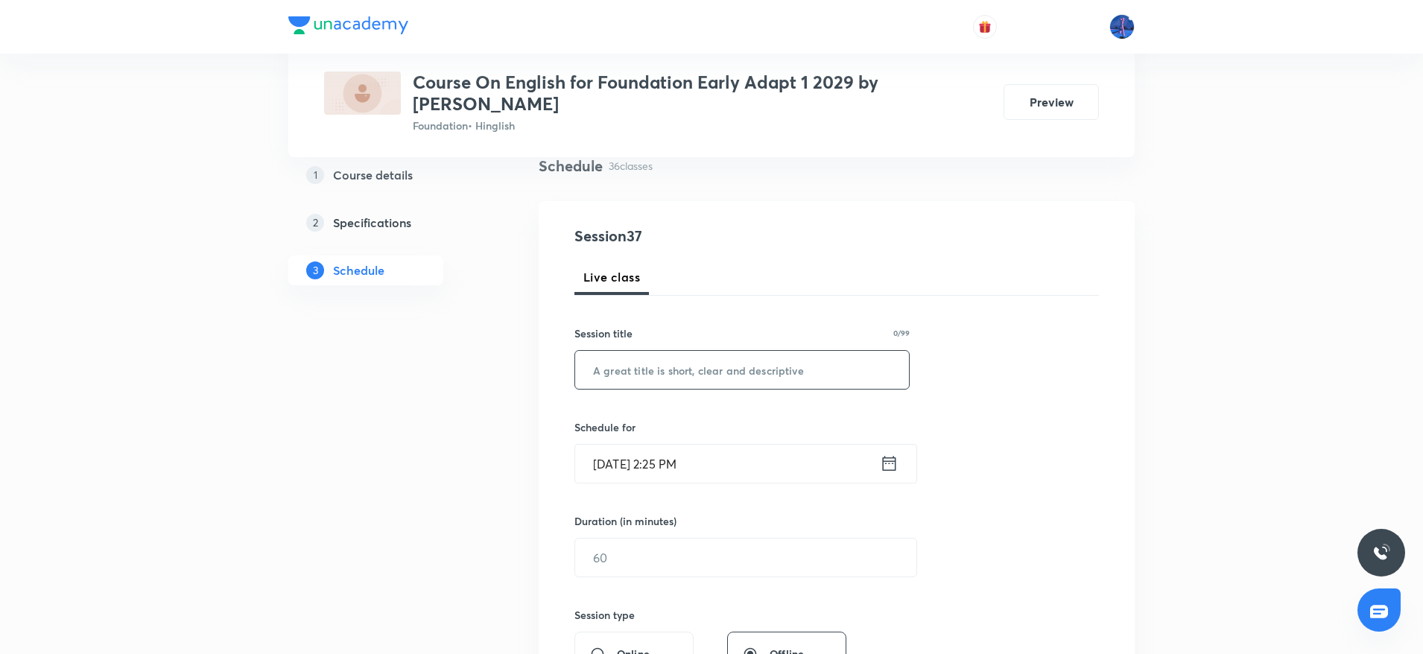
click at [711, 354] on input "text" at bounding box center [742, 370] width 334 height 38
paste input "28 Reach for The Top"
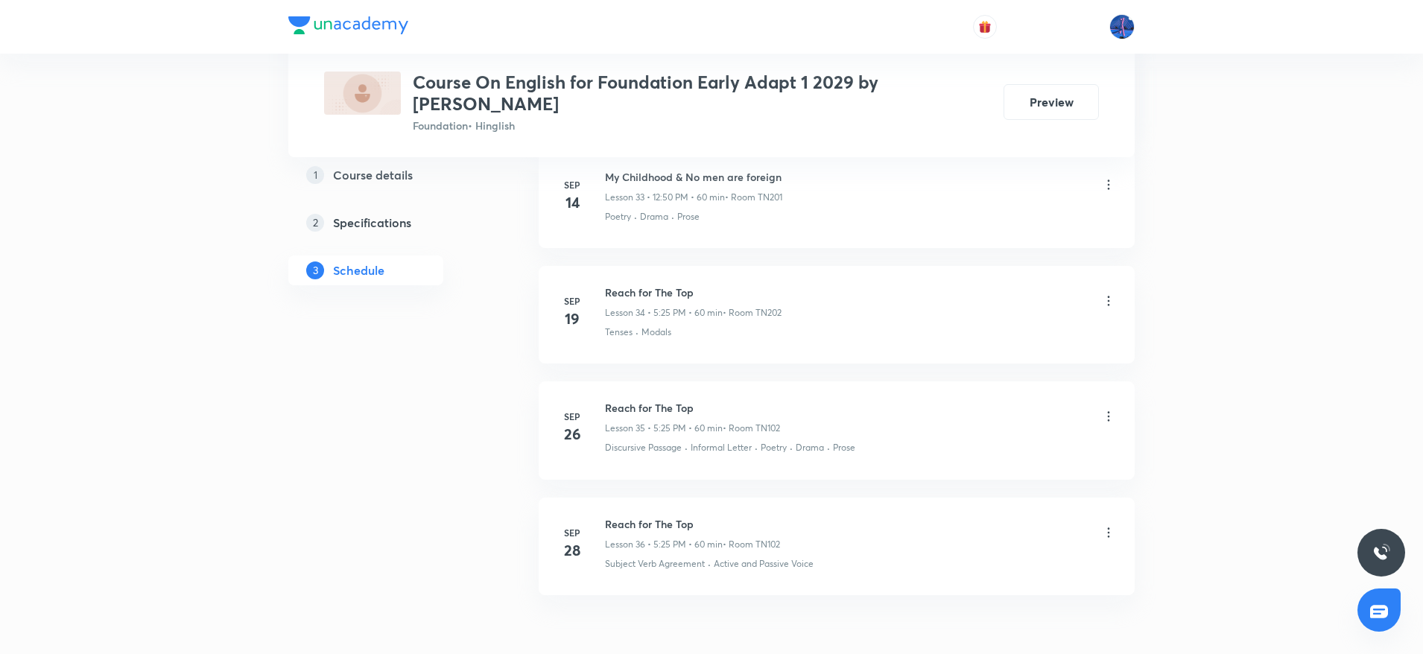
scroll to position [4701, 0]
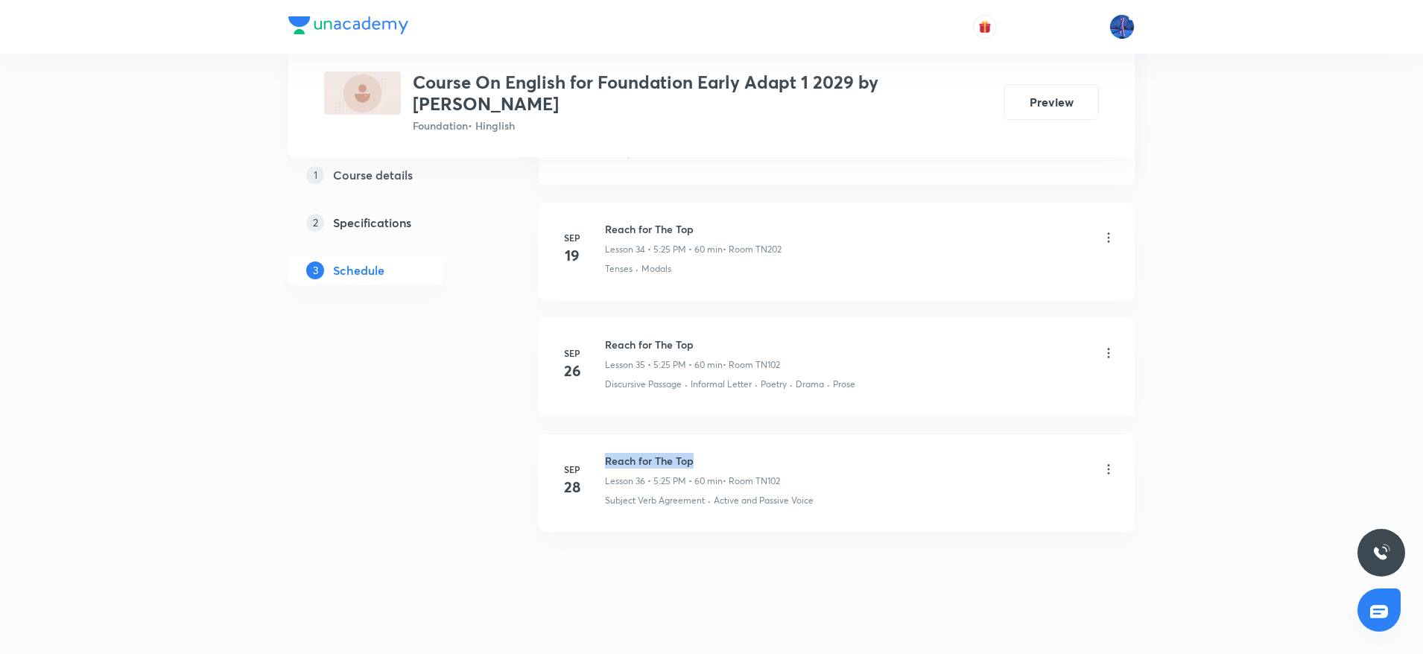
drag, startPoint x: 605, startPoint y: 442, endPoint x: 698, endPoint y: 443, distance: 93.1
click at [698, 453] on h6 "Reach for The Top" at bounding box center [692, 461] width 175 height 16
copy h6 "Reach for The Top"
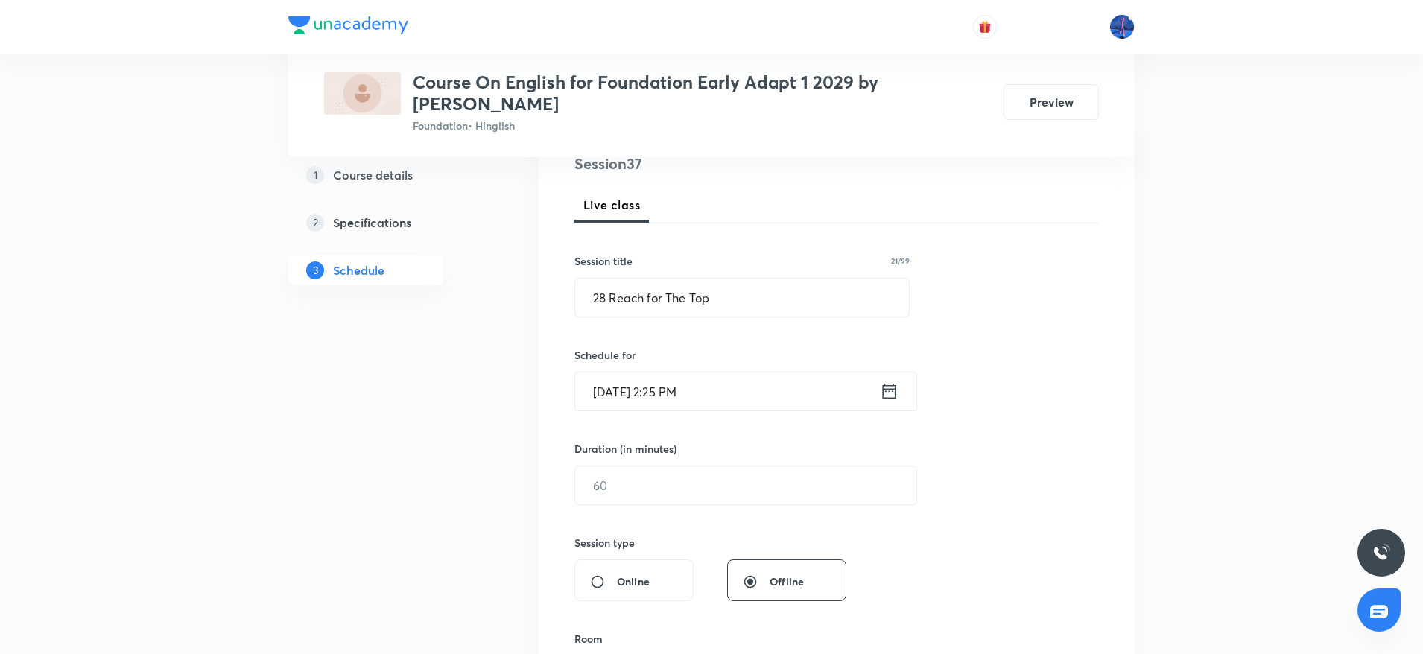
scroll to position [0, 0]
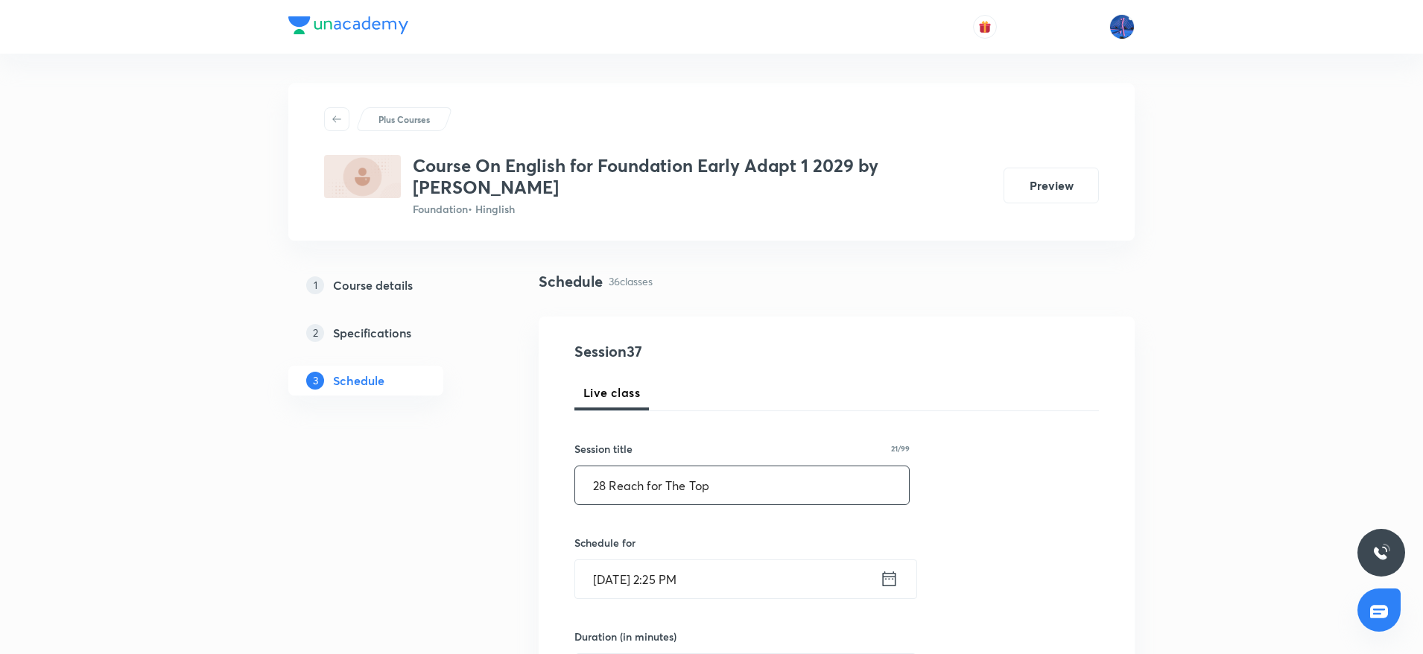
click at [769, 466] on input "28 Reach for The Top" at bounding box center [742, 485] width 334 height 38
paste input "text"
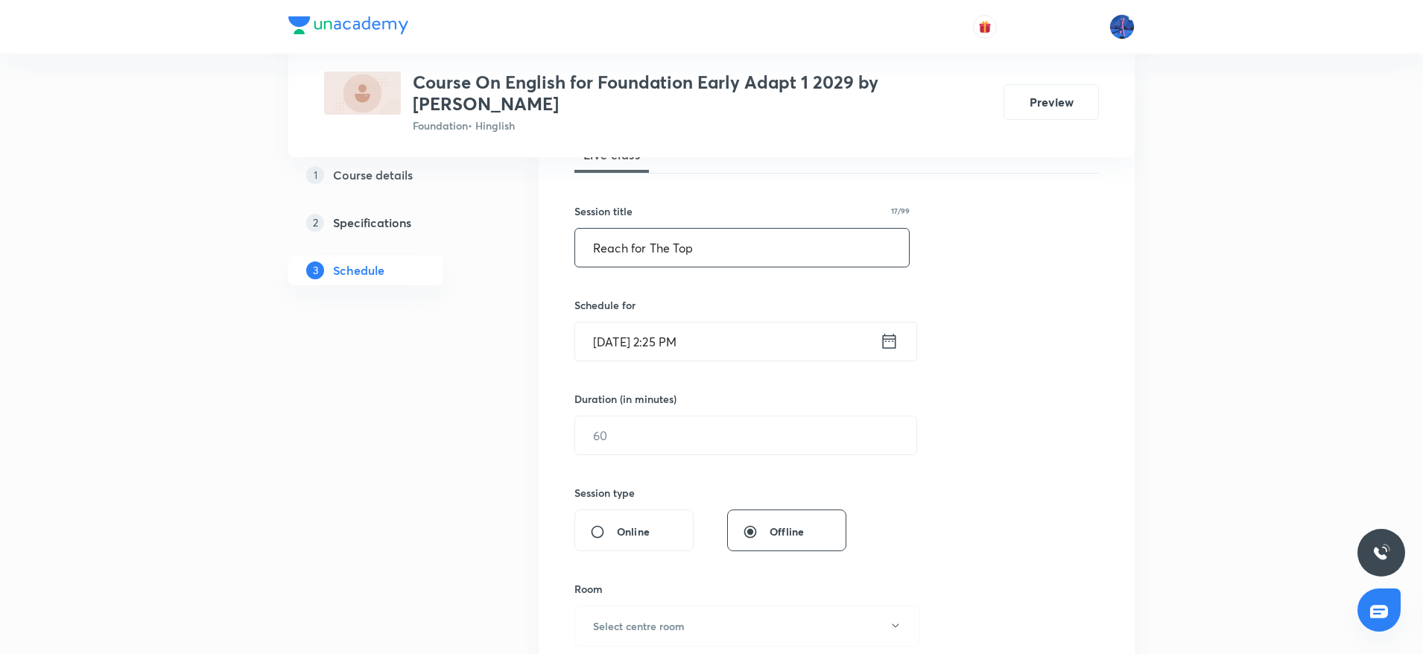
scroll to position [238, 0]
type input "Reach for The Top"
click at [751, 340] on input "[DATE] 2:25 PM" at bounding box center [727, 341] width 305 height 38
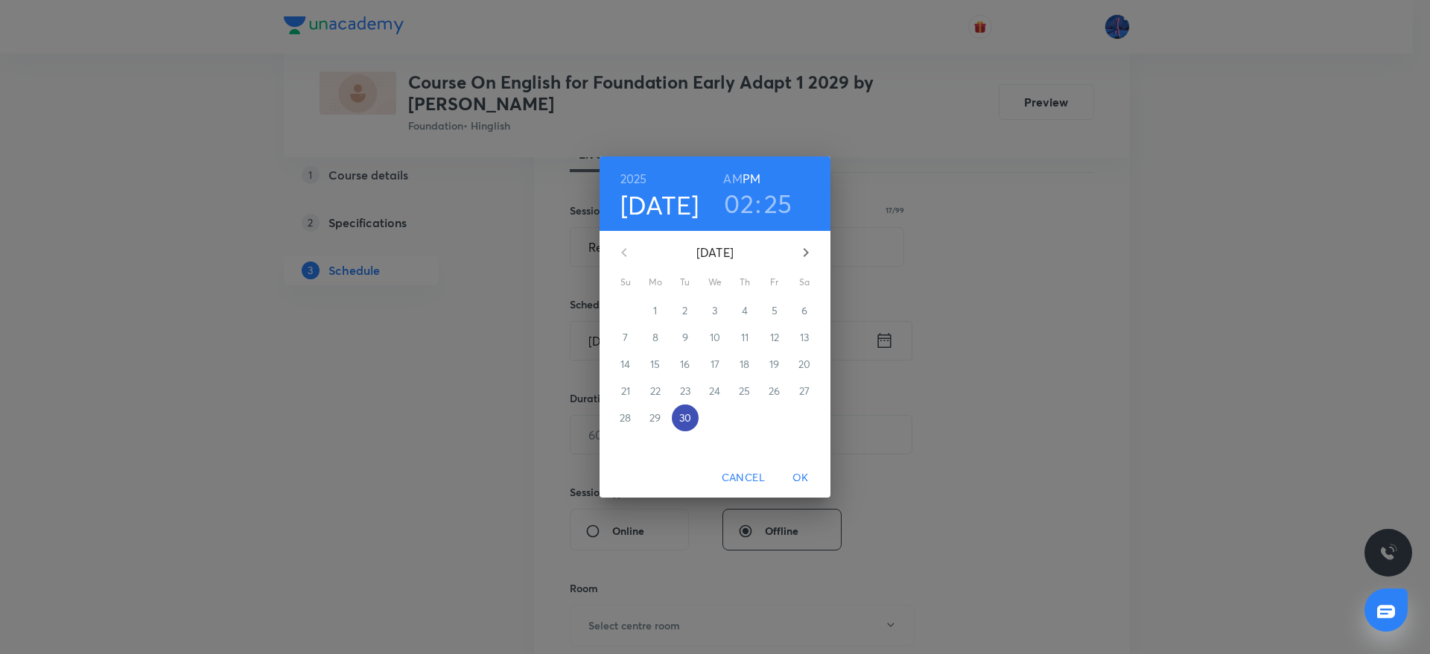
click at [686, 421] on p "30" at bounding box center [685, 417] width 12 height 15
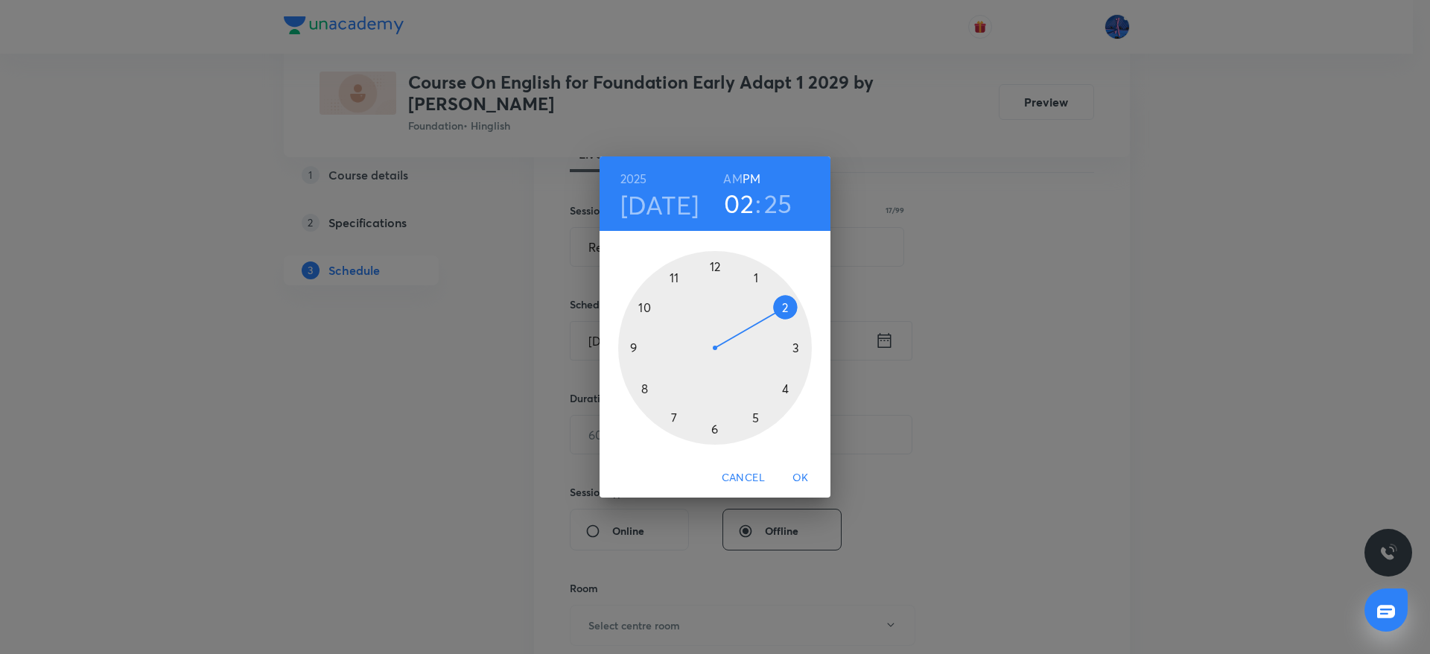
click at [759, 422] on div at bounding box center [715, 348] width 194 height 194
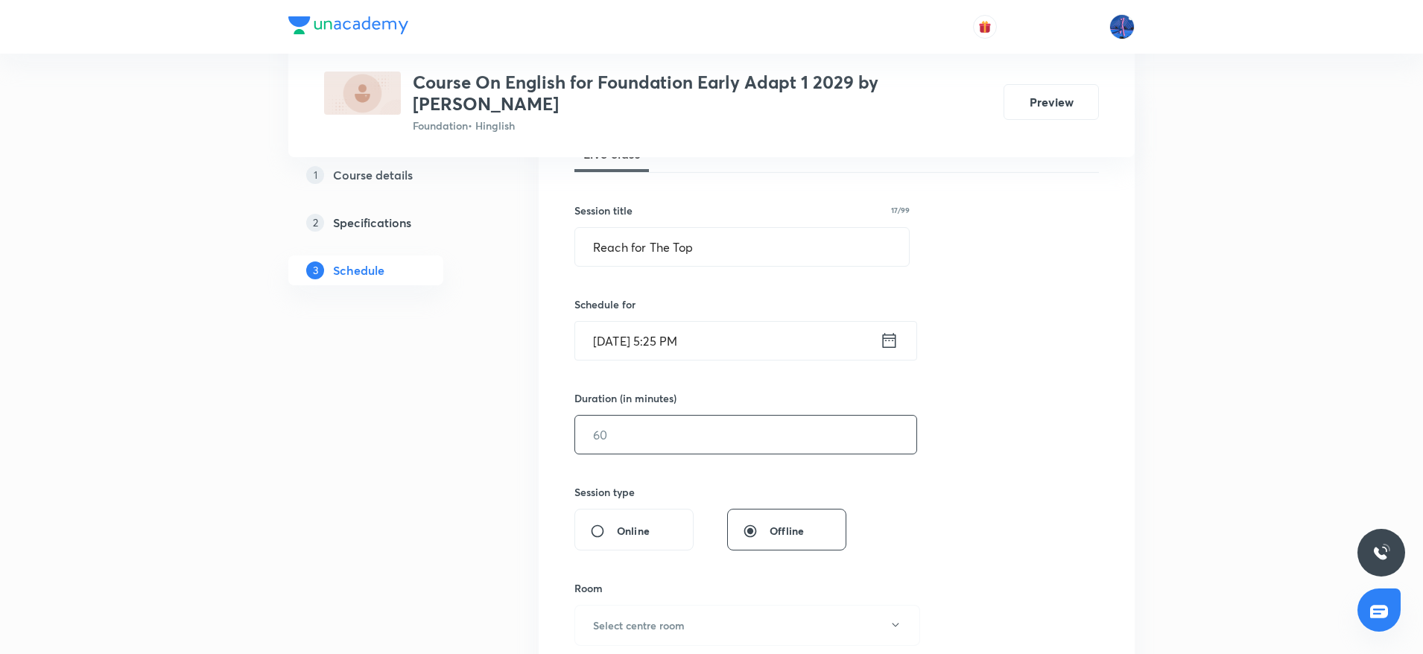
click at [684, 427] on input "text" at bounding box center [745, 435] width 341 height 38
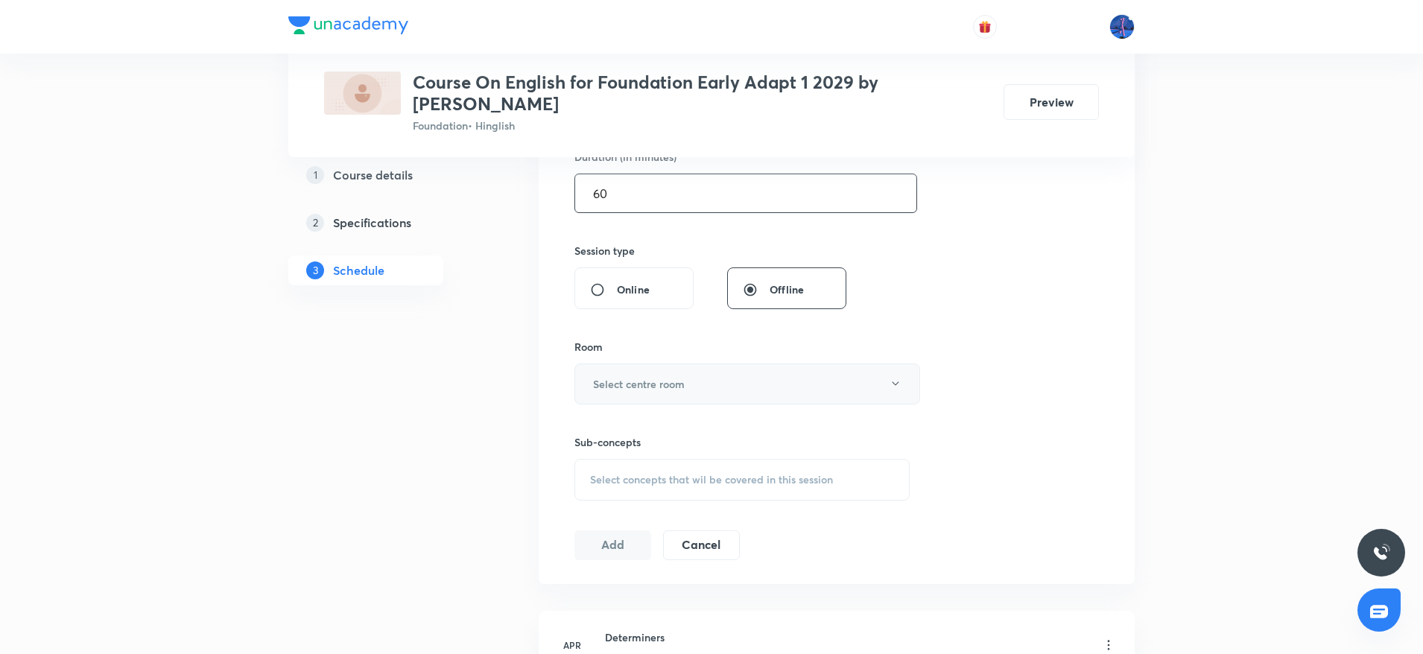
scroll to position [480, 0]
type input "60"
click at [734, 363] on button "Select centre room" at bounding box center [747, 383] width 346 height 41
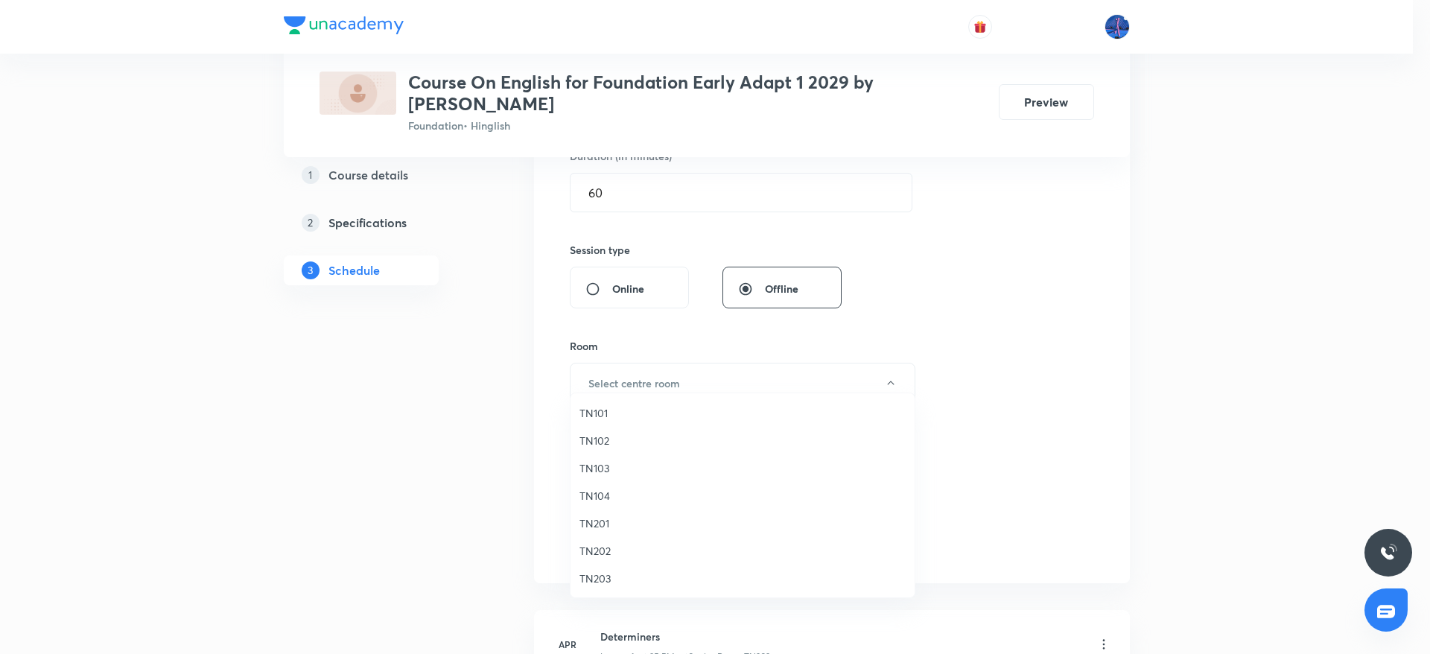
click at [612, 433] on span "TN102" at bounding box center [742, 441] width 326 height 16
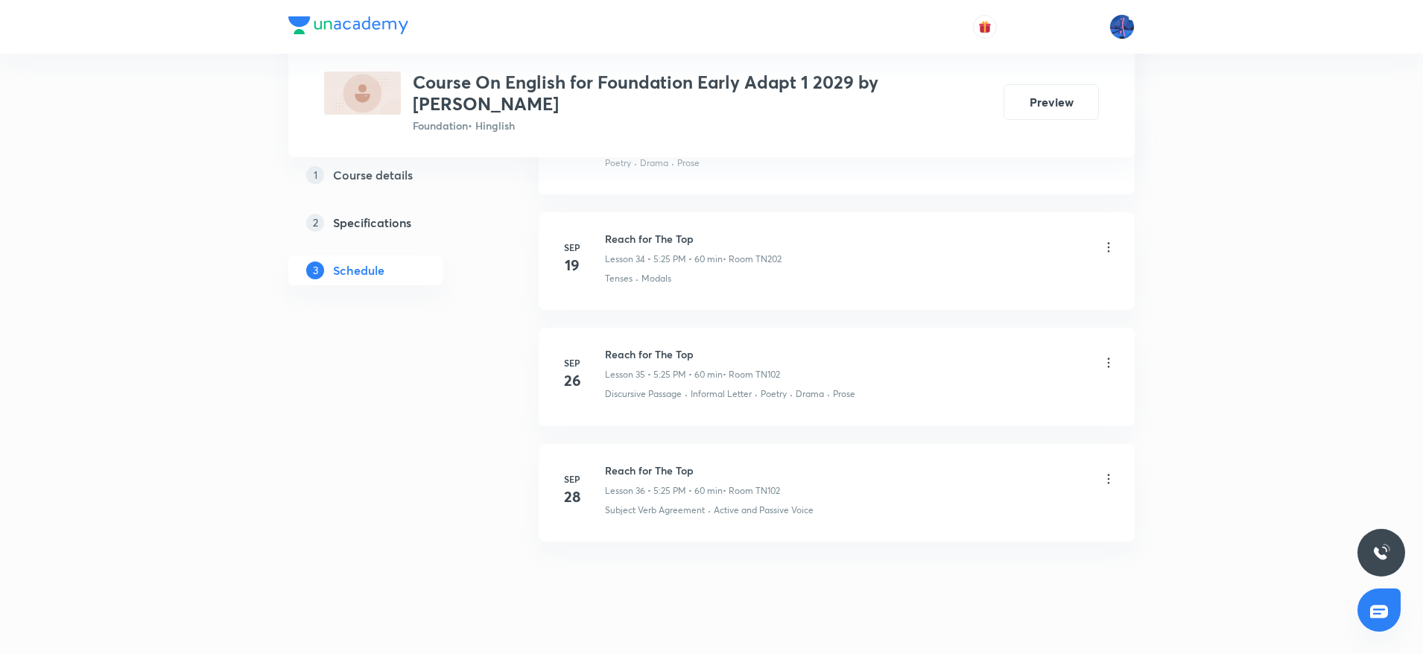
scroll to position [4701, 0]
drag, startPoint x: 835, startPoint y: 492, endPoint x: 717, endPoint y: 515, distance: 119.8
copy p "Active and Passive Voice"
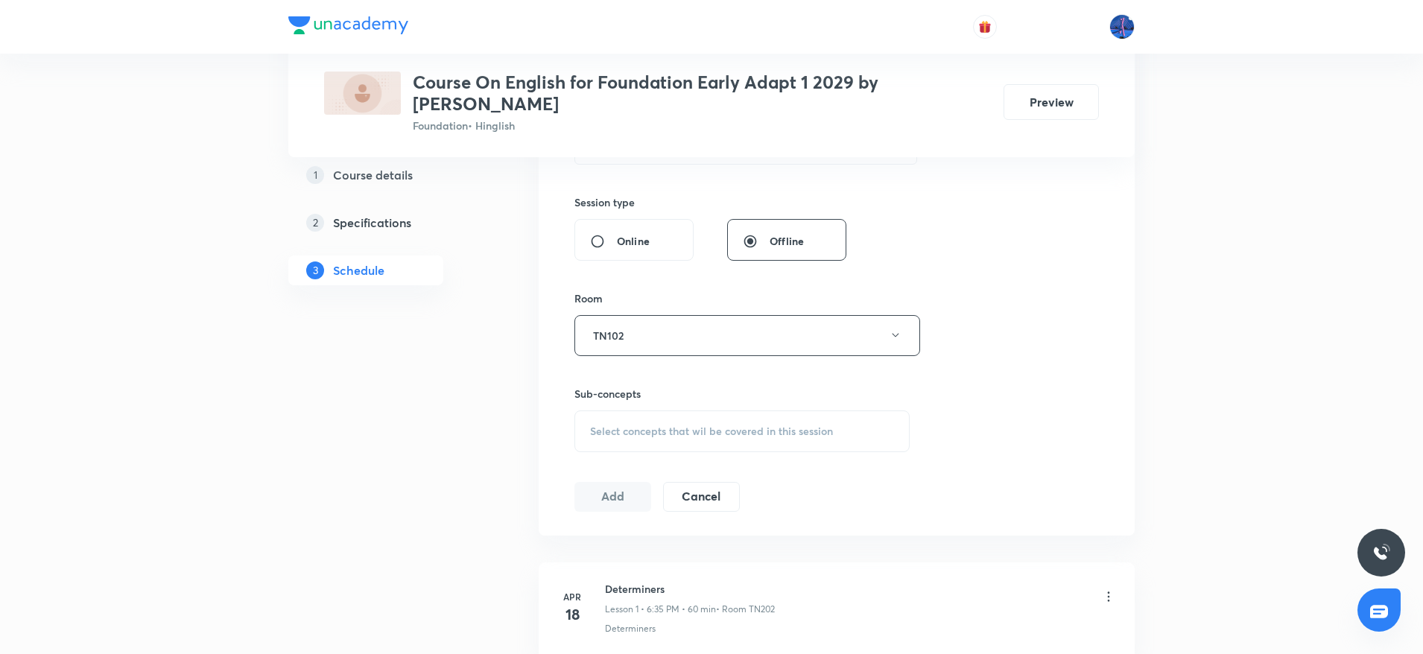
scroll to position [529, 0]
click at [726, 427] on div "Select concepts that wil be covered in this session" at bounding box center [741, 431] width 335 height 42
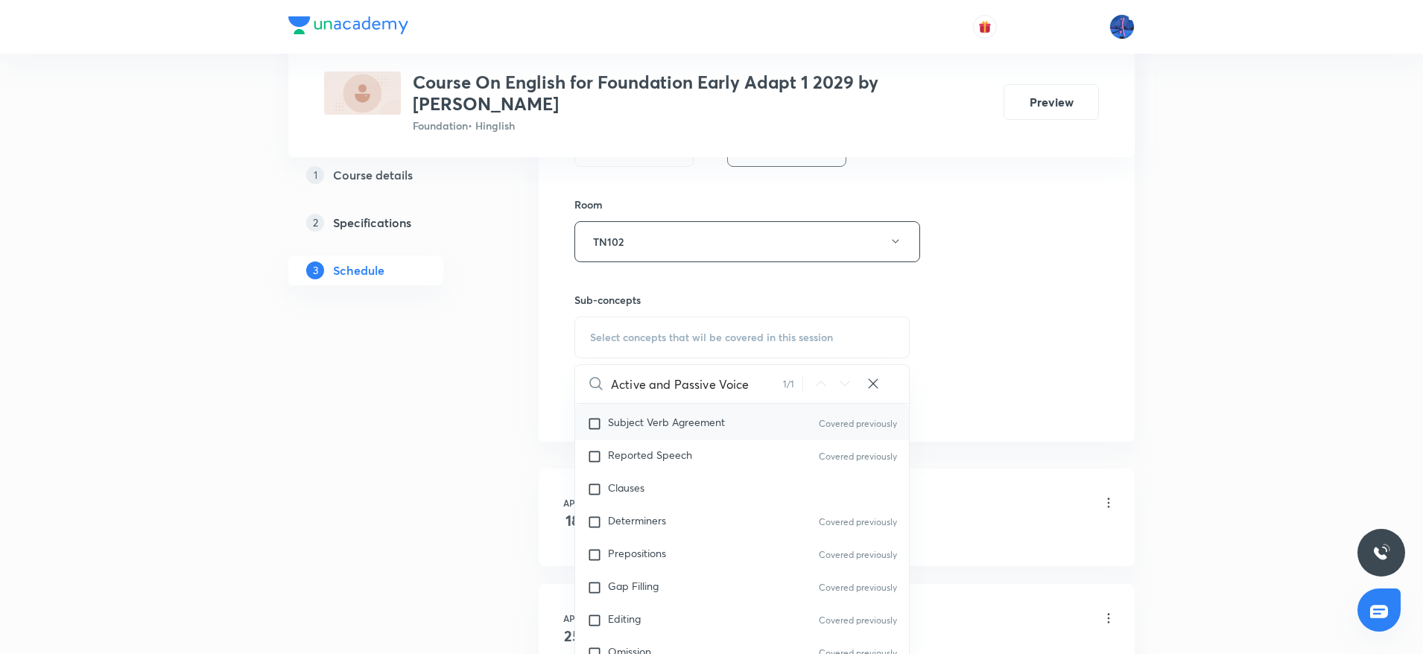
scroll to position [130, 0]
type input "Active and Passive Voice"
click at [621, 471] on div "Clauses" at bounding box center [742, 487] width 334 height 33
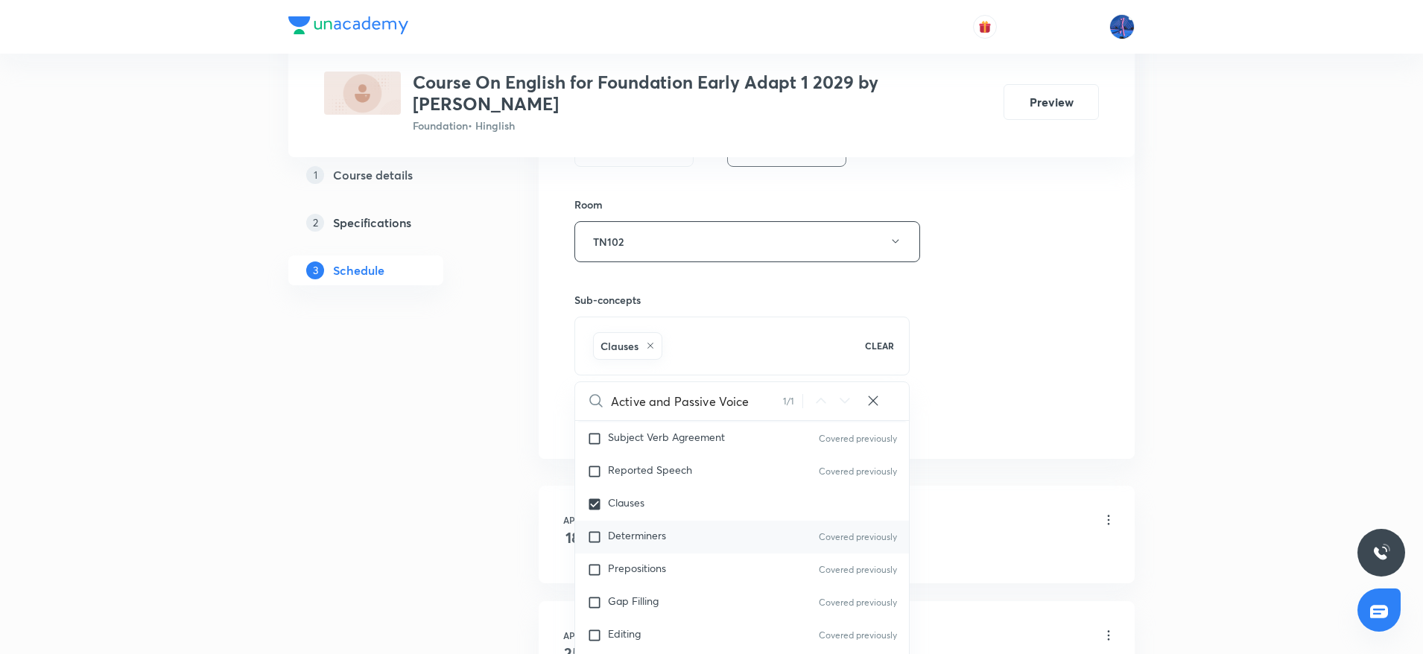
click at [701, 528] on div "Determiners Covered previously" at bounding box center [742, 537] width 334 height 33
checkbox input "true"
click at [1031, 358] on div "Session 37 Live class Session title 17/99 Reach for The Top ​ Schedule for Sep …" at bounding box center [836, 76] width 524 height 716
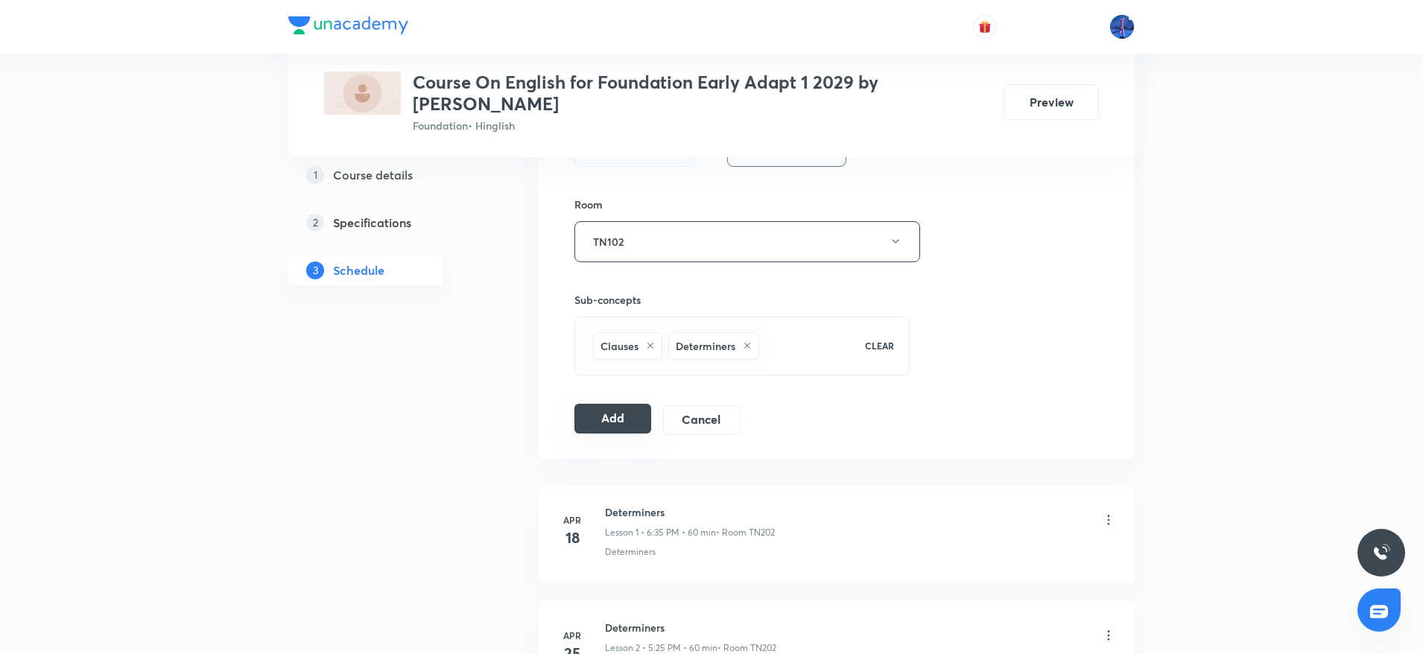
click at [604, 410] on button "Add" at bounding box center [612, 419] width 77 height 30
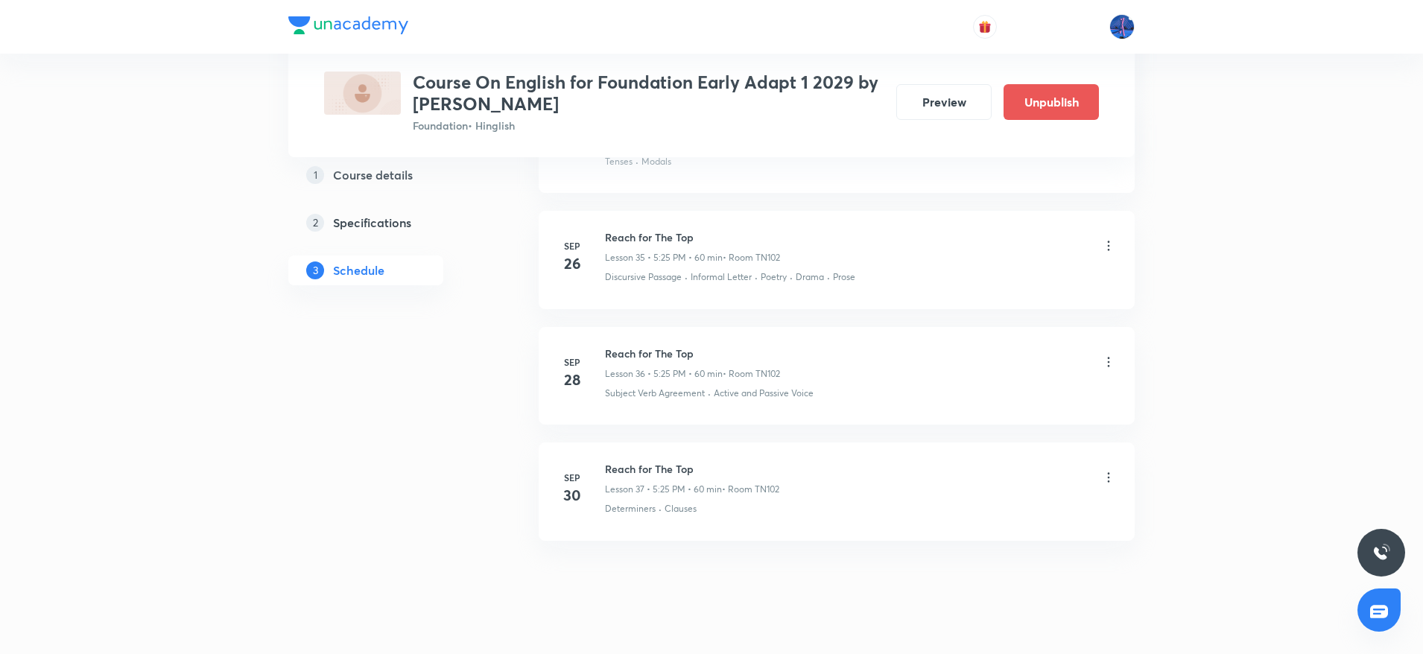
scroll to position [4151, 0]
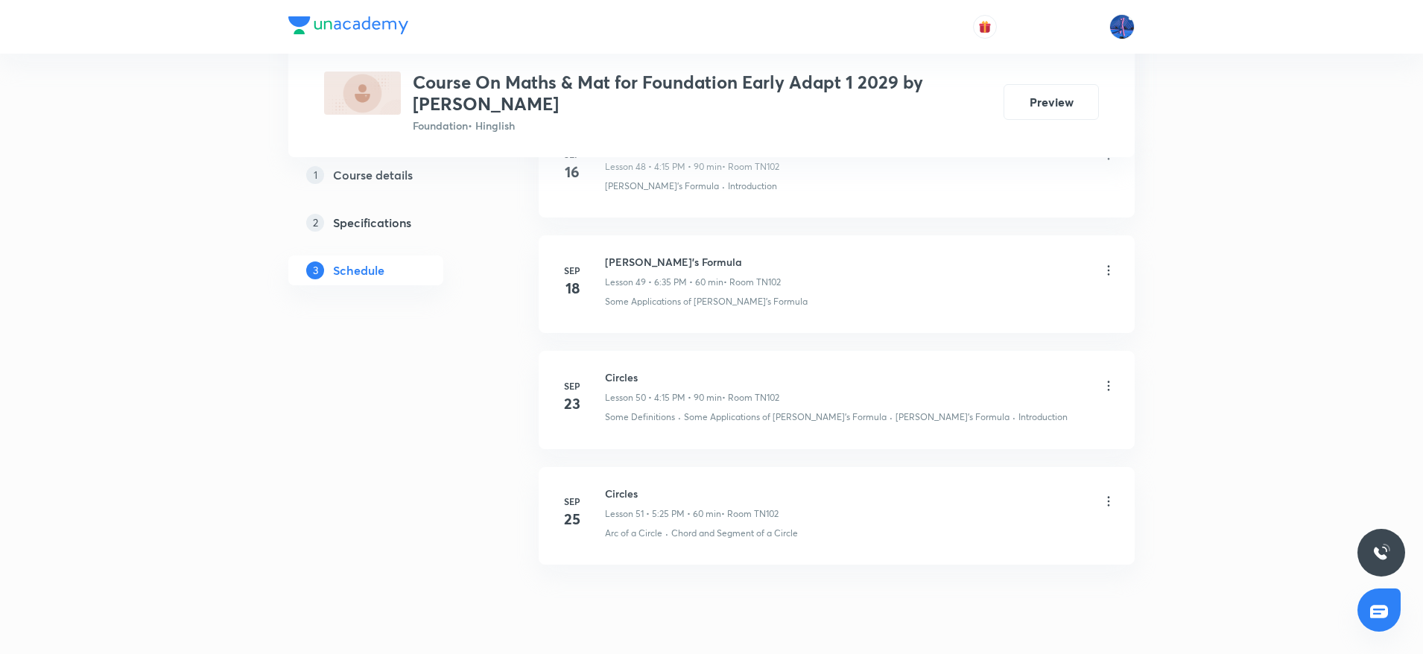
scroll to position [6548, 0]
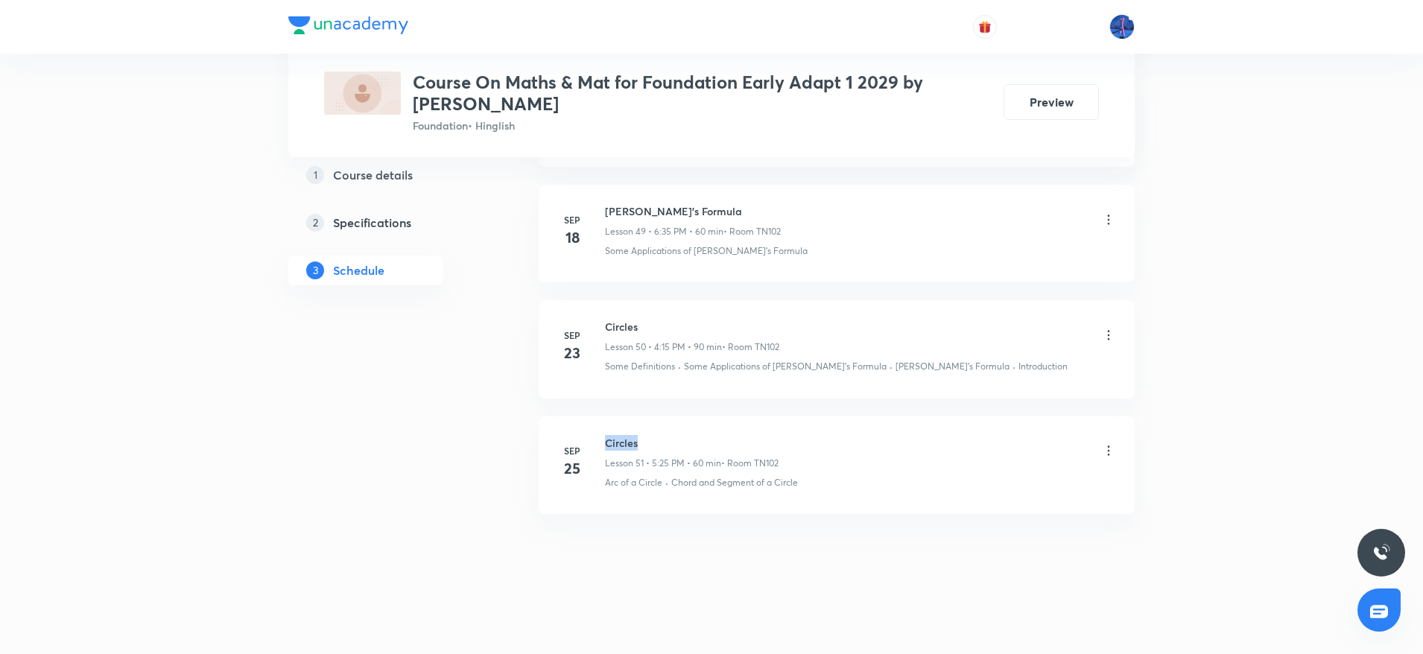
drag, startPoint x: 606, startPoint y: 439, endPoint x: 693, endPoint y: 437, distance: 86.4
click at [693, 437] on h6 "Circles" at bounding box center [692, 443] width 174 height 16
copy h6 "Circles"
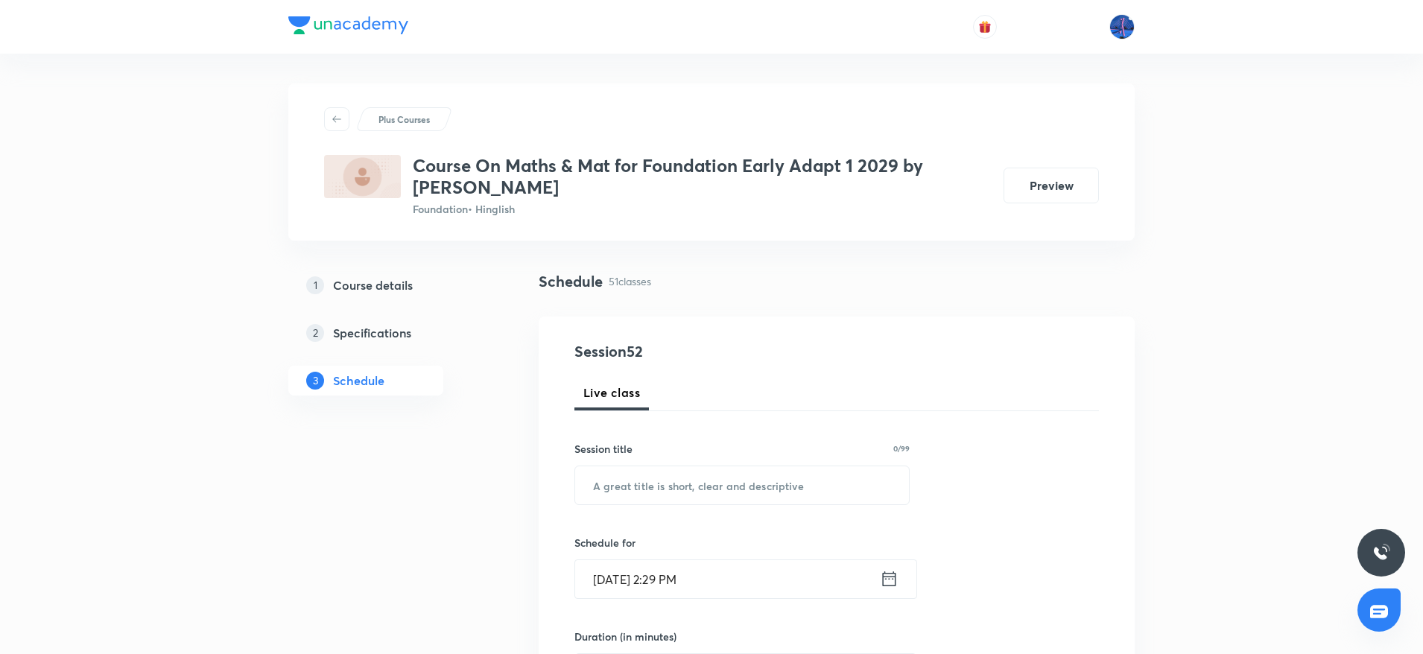
scroll to position [104, 0]
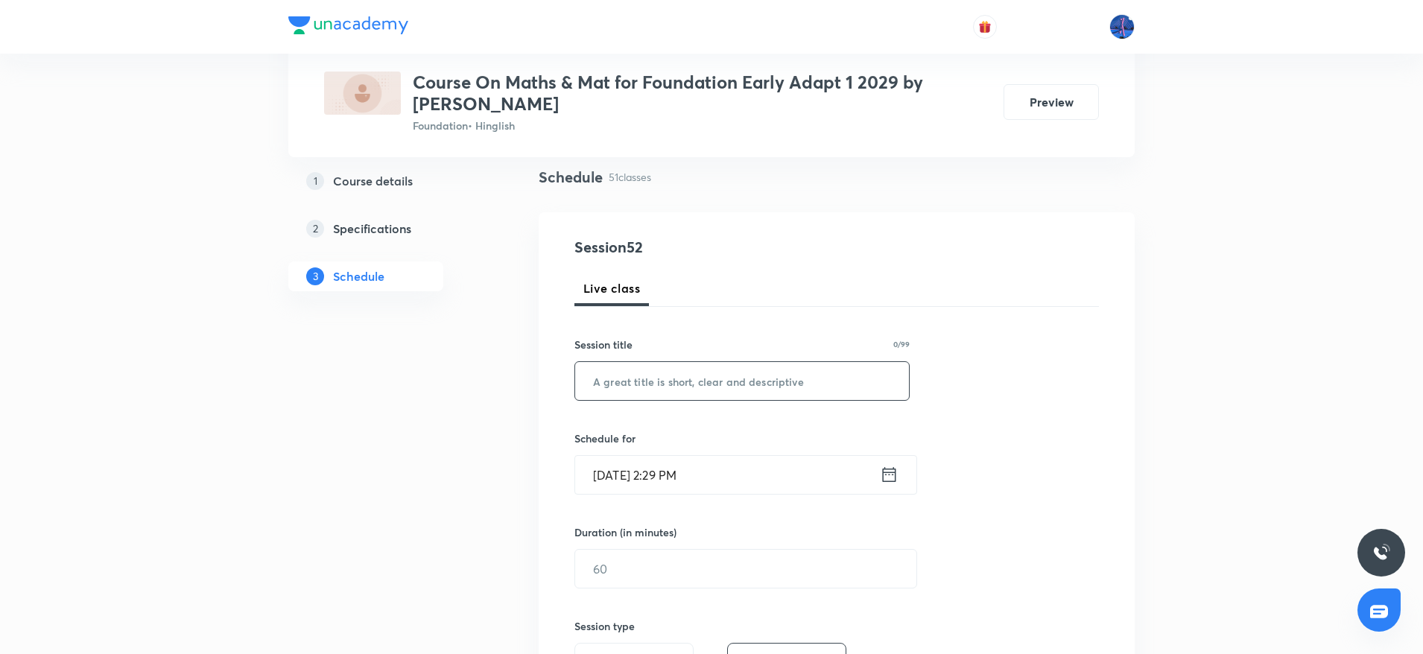
click at [766, 379] on input "text" at bounding box center [742, 381] width 334 height 38
paste input "Circles"
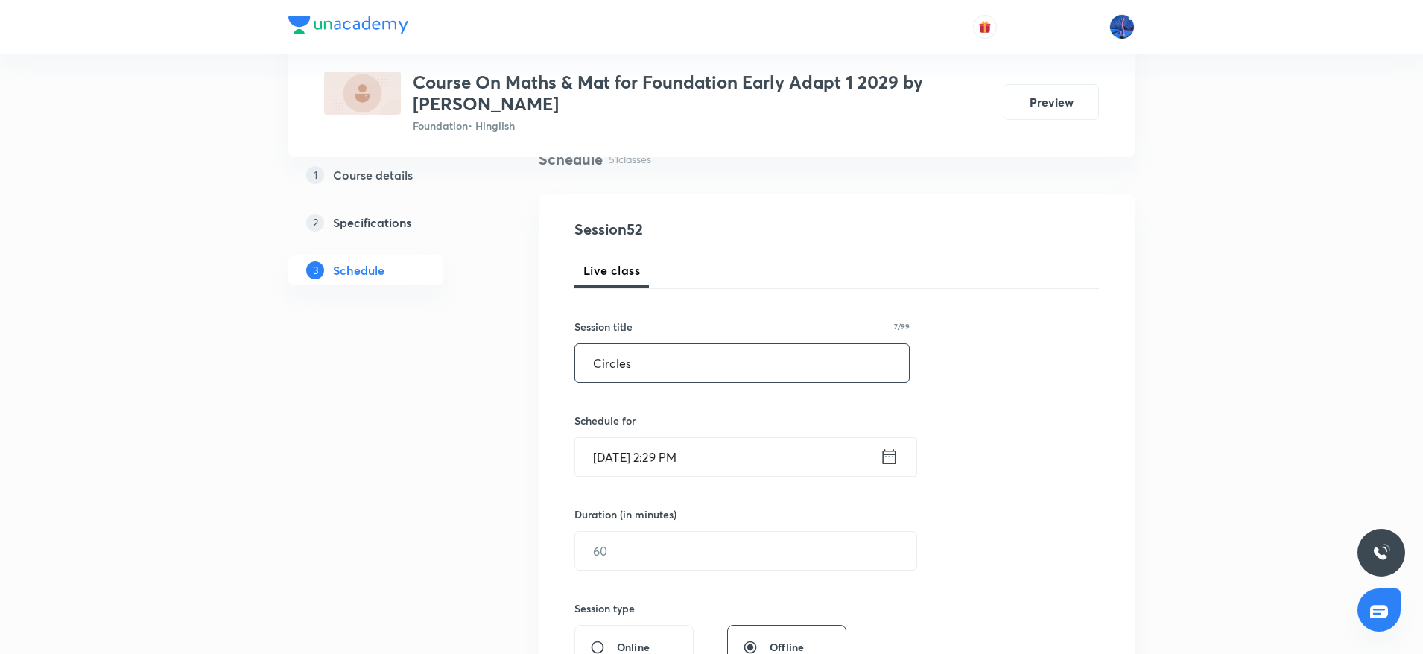
scroll to position [153, 0]
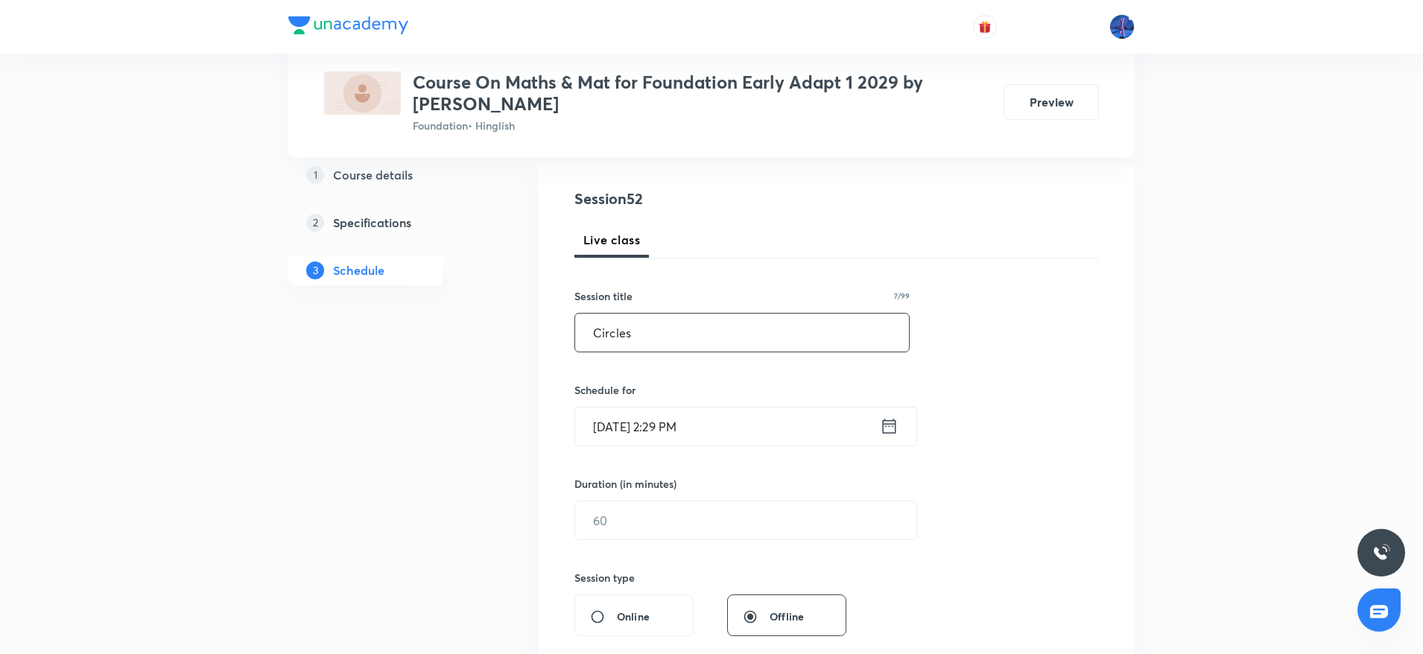
type input "Circles"
click at [753, 420] on input "Sep 30, 2025, 2:29 PM" at bounding box center [727, 426] width 305 height 38
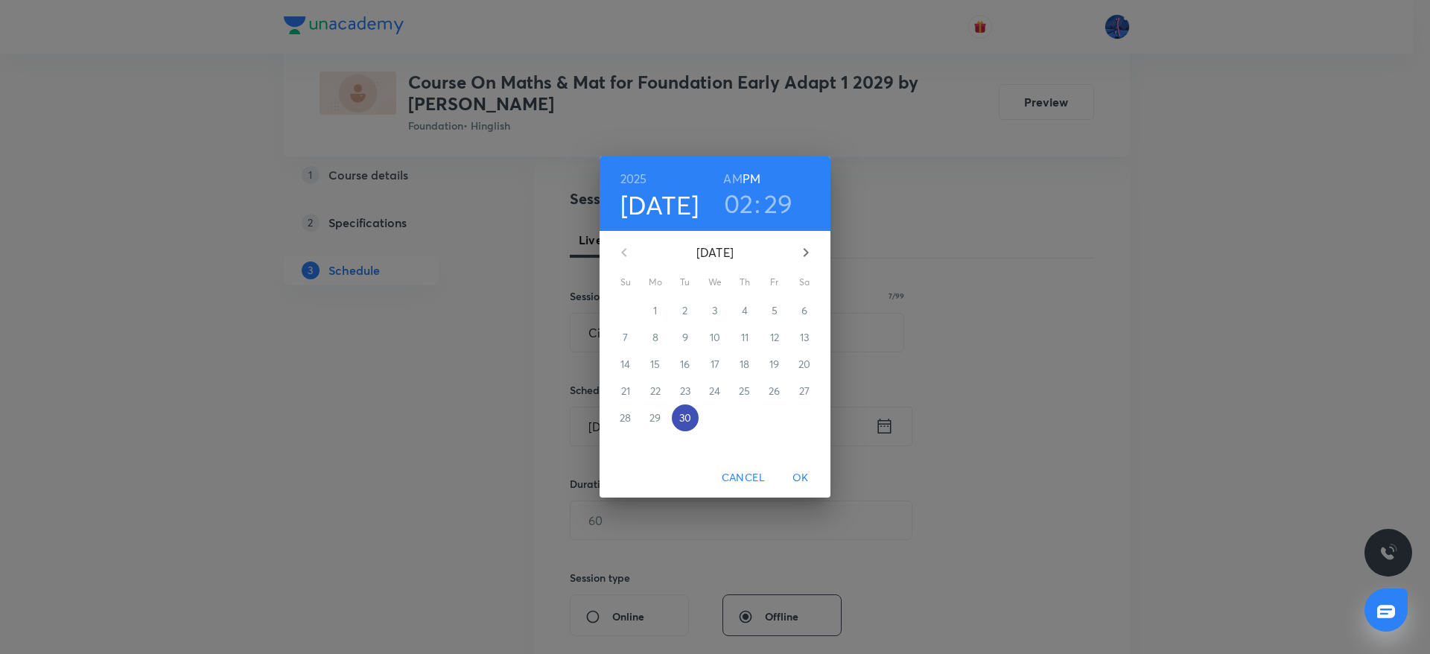
click at [679, 416] on p "30" at bounding box center [685, 417] width 12 height 15
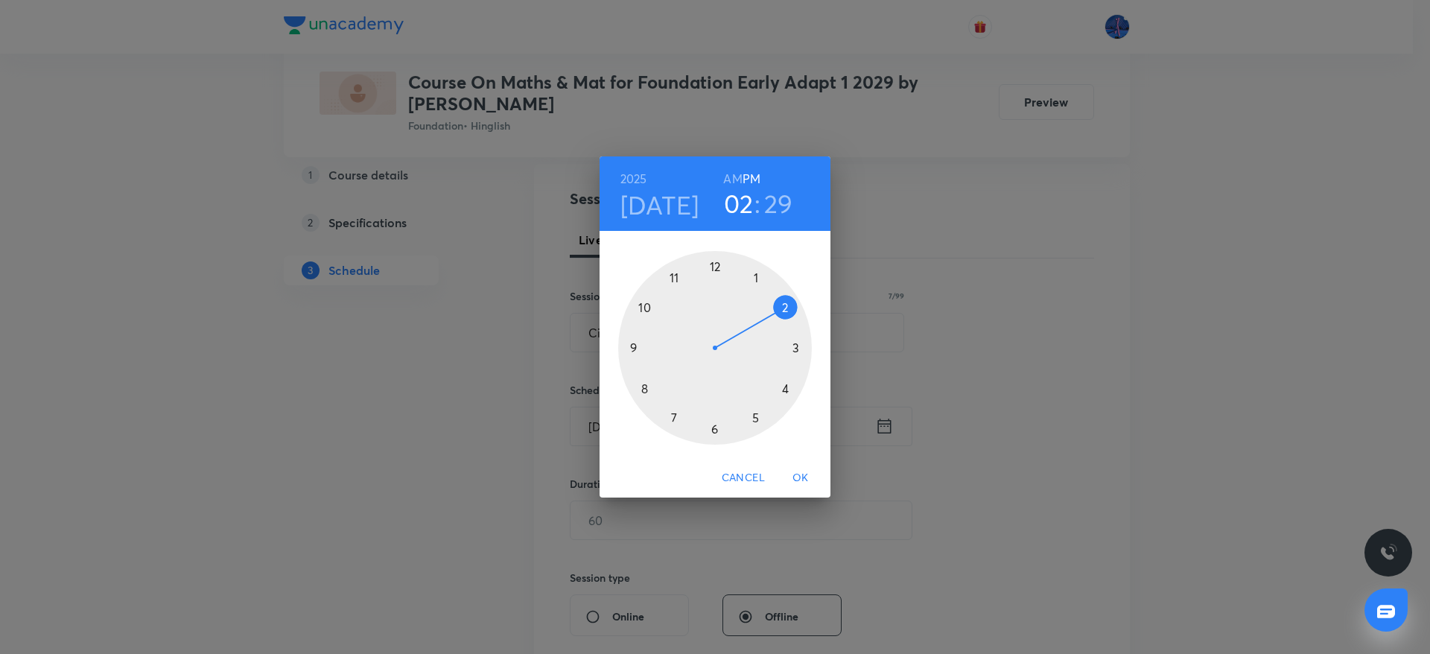
click at [715, 430] on div at bounding box center [715, 348] width 194 height 194
click at [674, 416] on div at bounding box center [715, 348] width 194 height 194
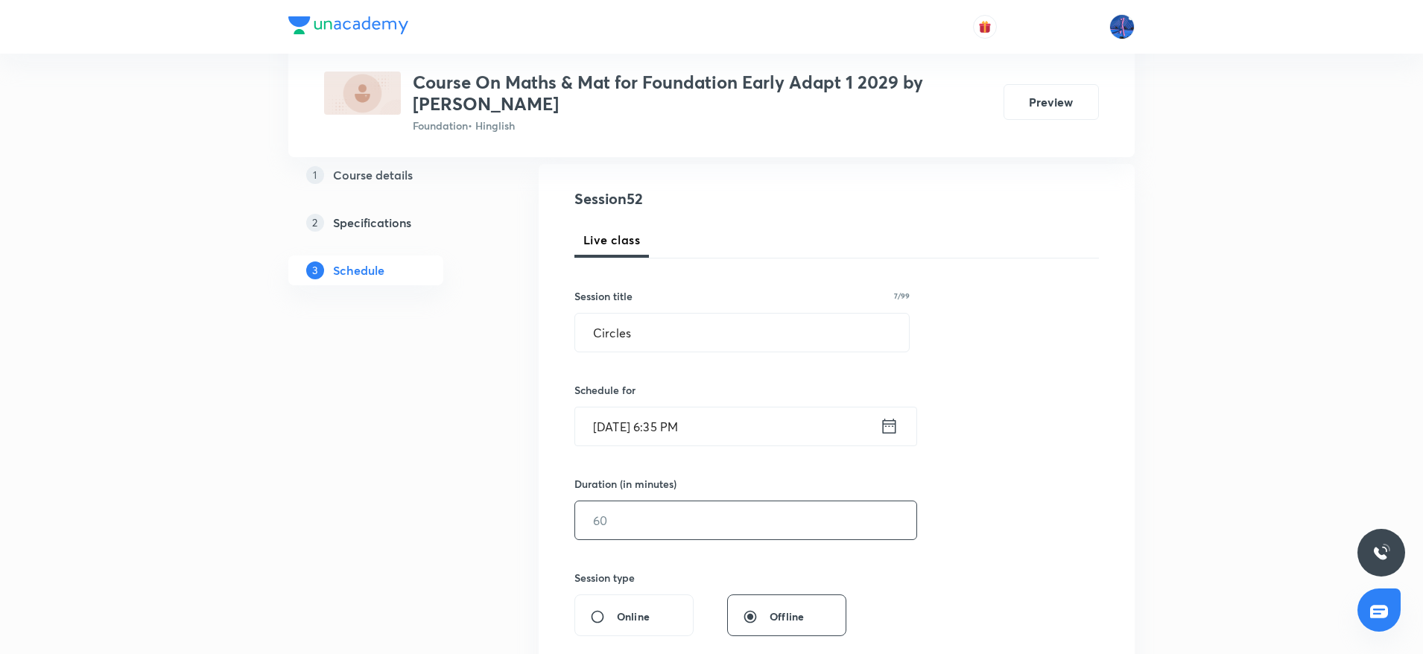
click at [651, 525] on input "text" at bounding box center [745, 520] width 341 height 38
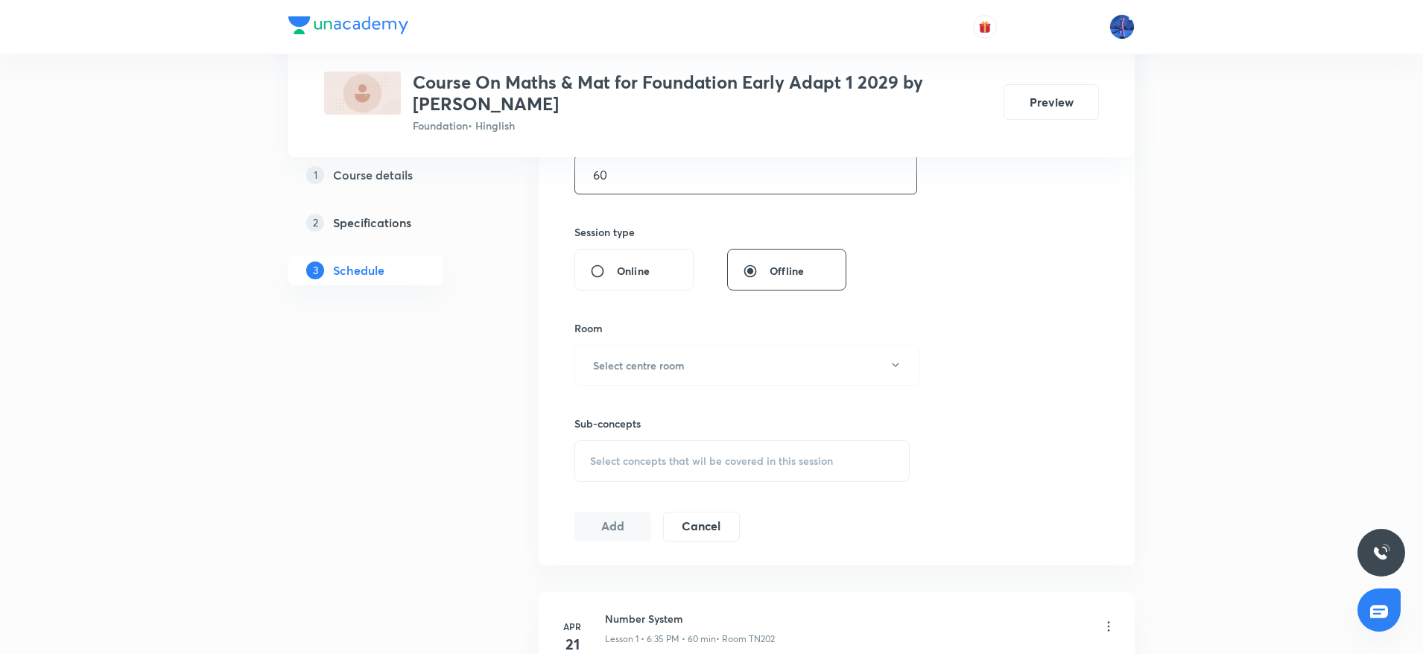
scroll to position [503, 0]
type input "60"
click at [723, 377] on button "Select centre room" at bounding box center [747, 360] width 346 height 41
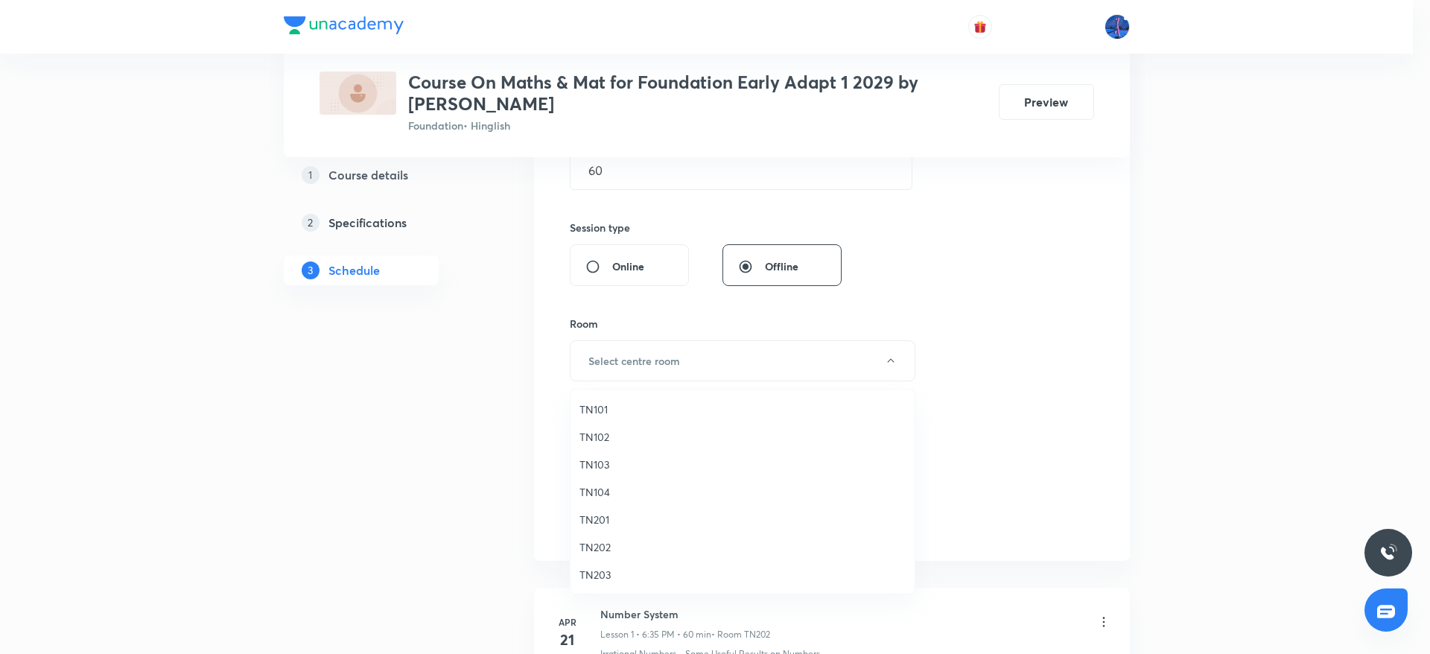
click at [611, 441] on span "TN102" at bounding box center [742, 437] width 326 height 16
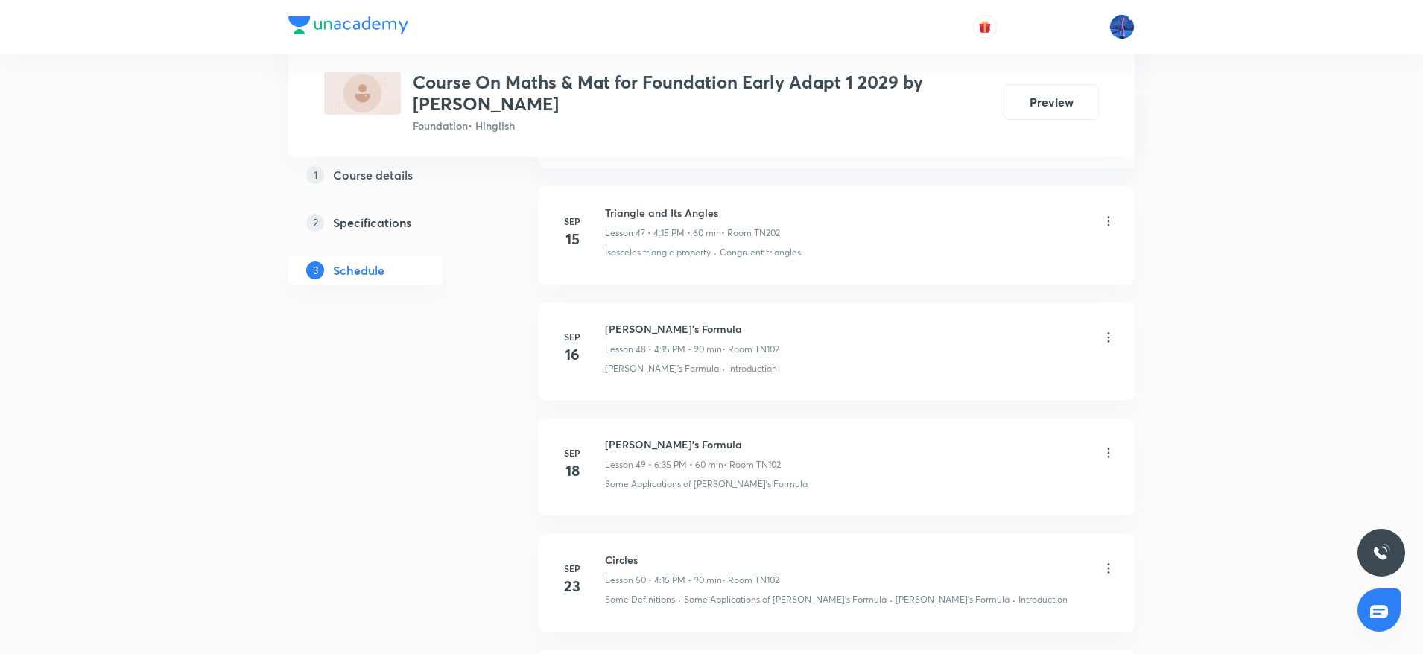
scroll to position [6548, 0]
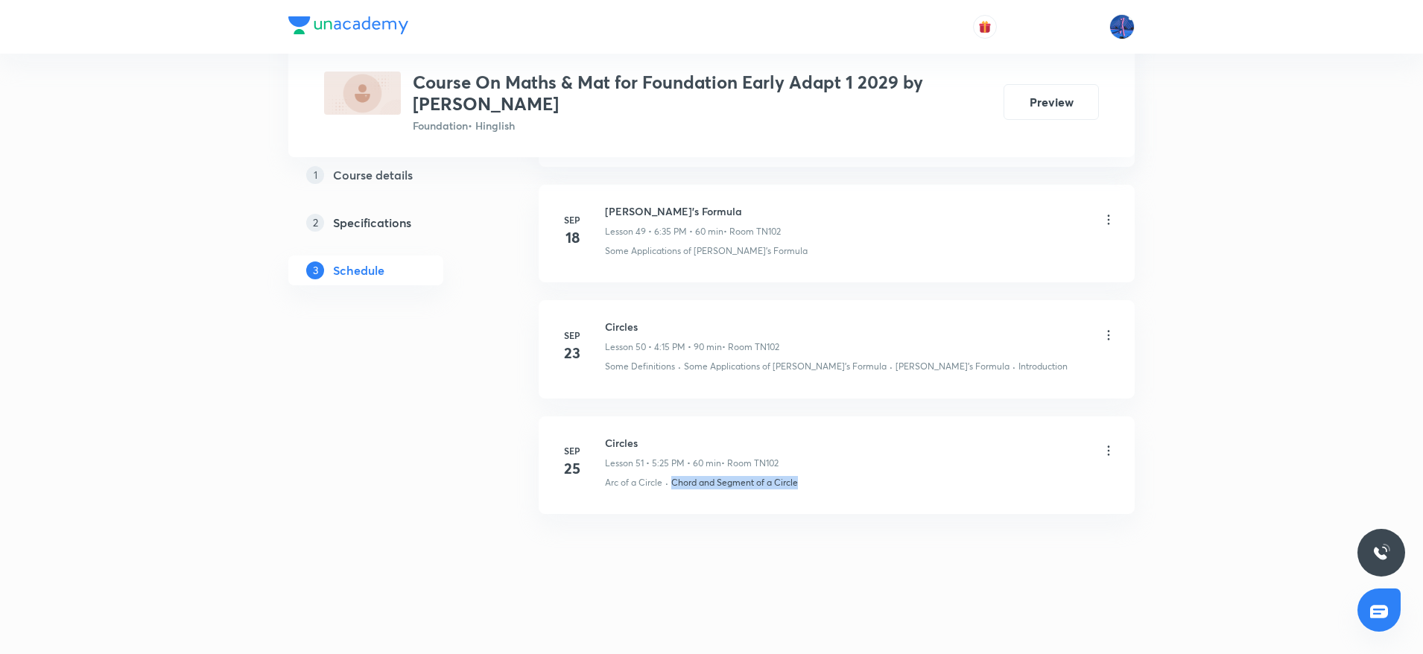
drag, startPoint x: 816, startPoint y: 495, endPoint x: 673, endPoint y: 508, distance: 143.6
click at [673, 508] on li "Sep 25 Circles Lesson 51 • 5:25 PM • 60 min • Room TN102 Arc of a Circle · Chor…" at bounding box center [836, 465] width 596 height 98
copy p "Chord and Segment of a Circle"
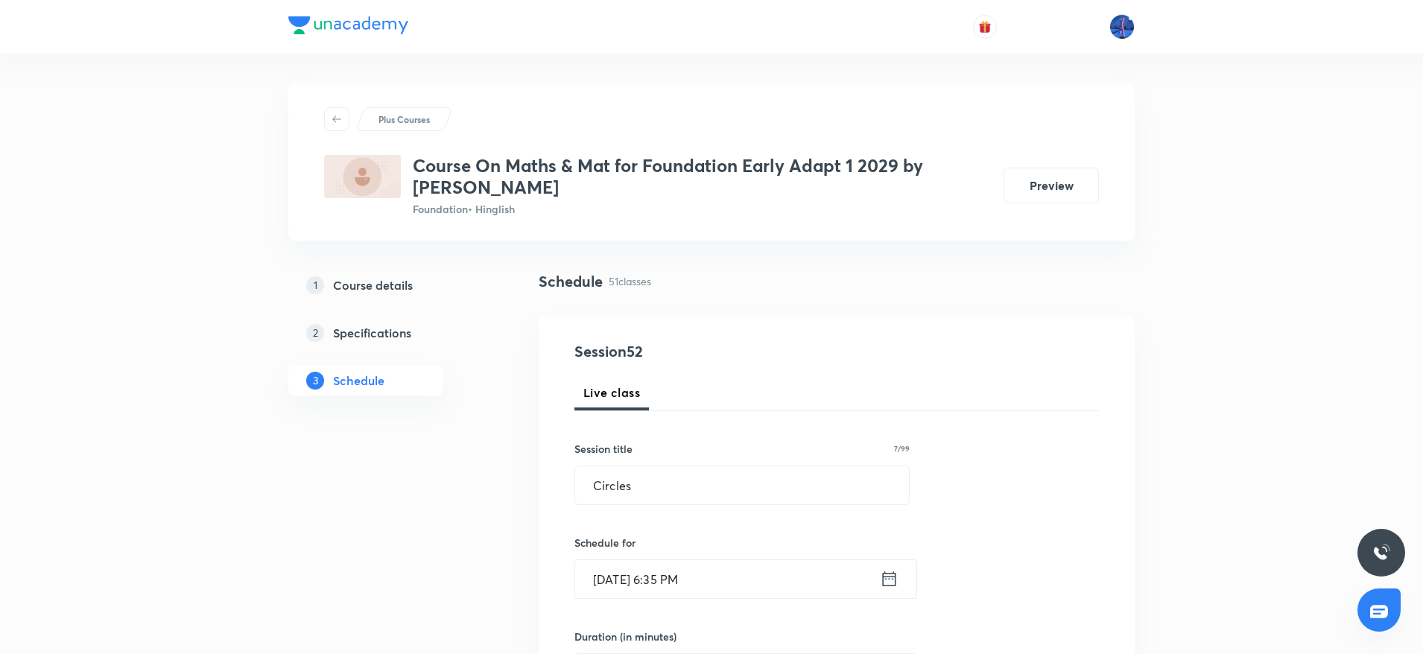
scroll to position [529, 0]
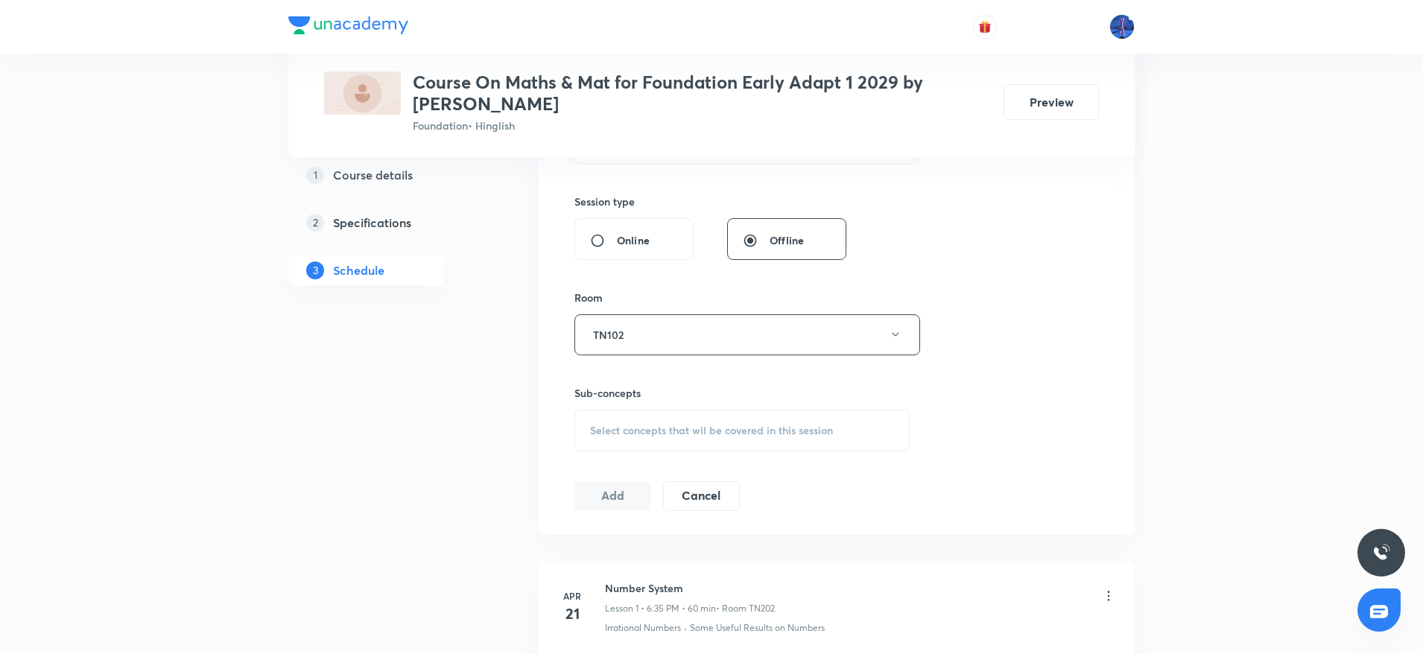
click at [763, 436] on span "Select concepts that wil be covered in this session" at bounding box center [711, 431] width 243 height 12
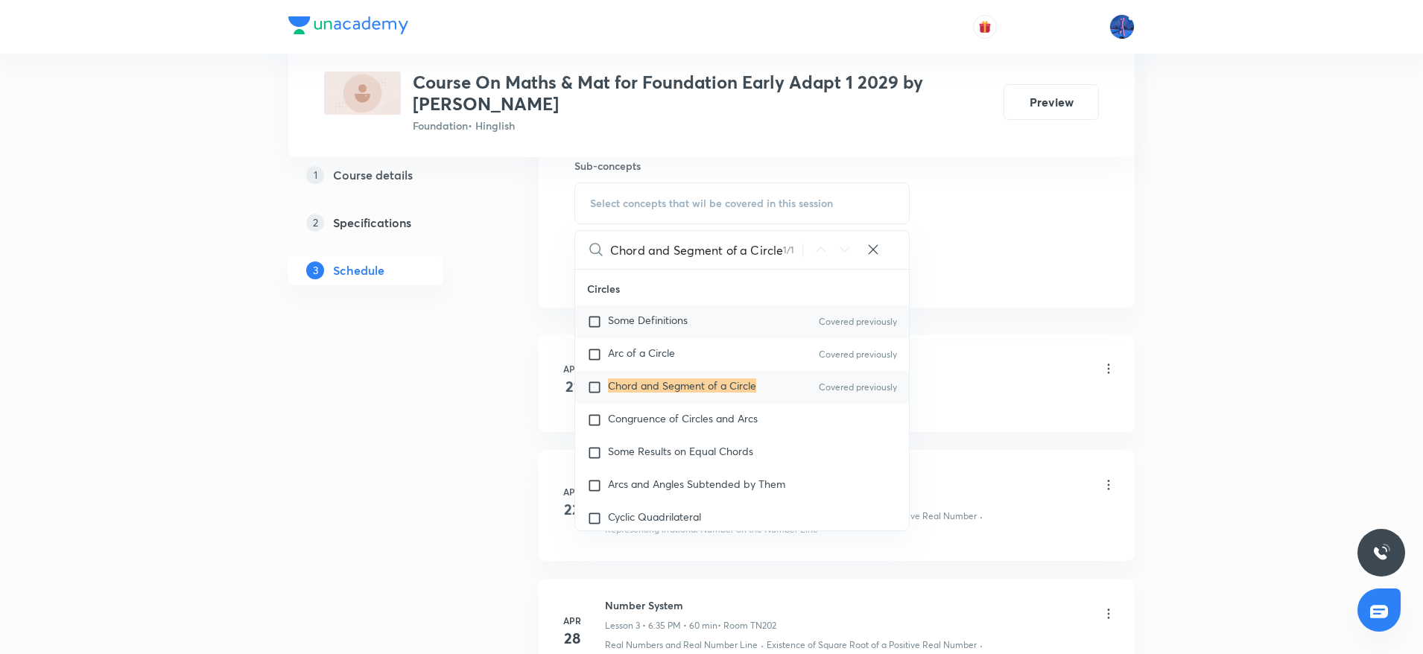
scroll to position [3129, 0]
type input "Chord and Segment of a Circle"
click at [719, 418] on span "Congruence of Circles and Arcs" at bounding box center [683, 416] width 150 height 14
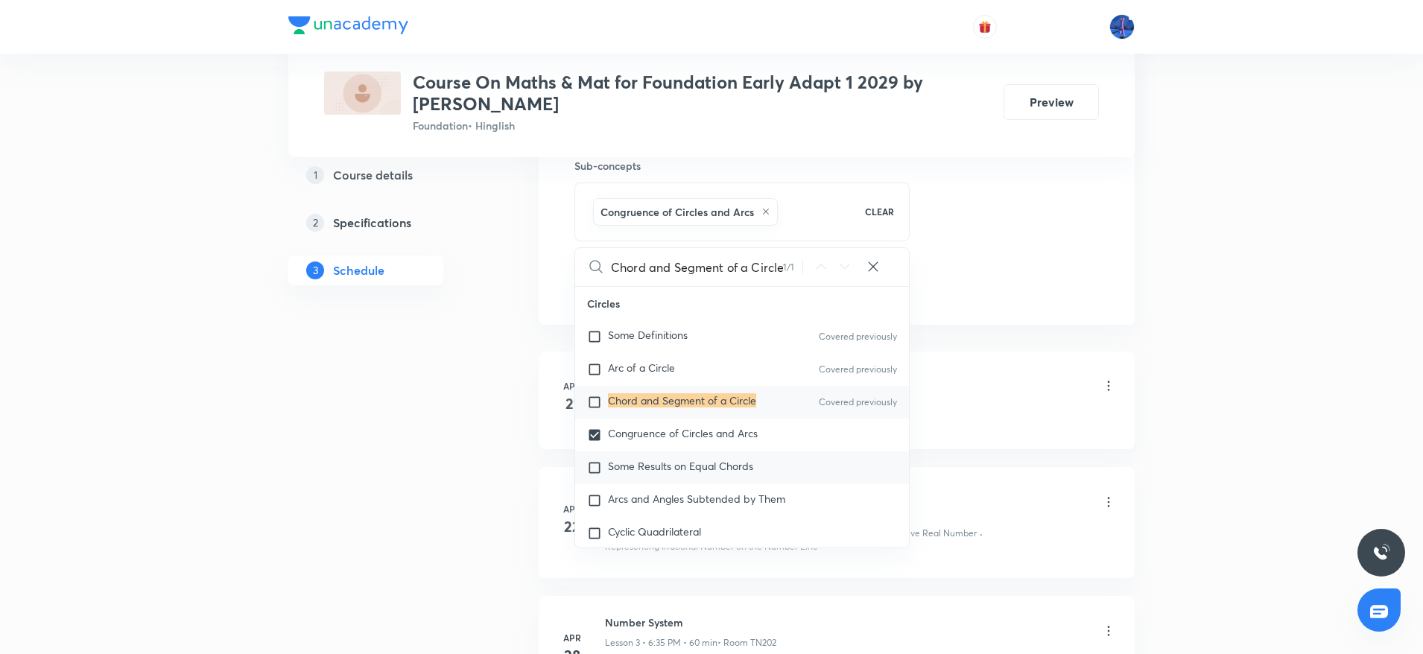
click at [721, 473] on span "Some Results on Equal Chords" at bounding box center [680, 466] width 145 height 14
checkbox input "true"
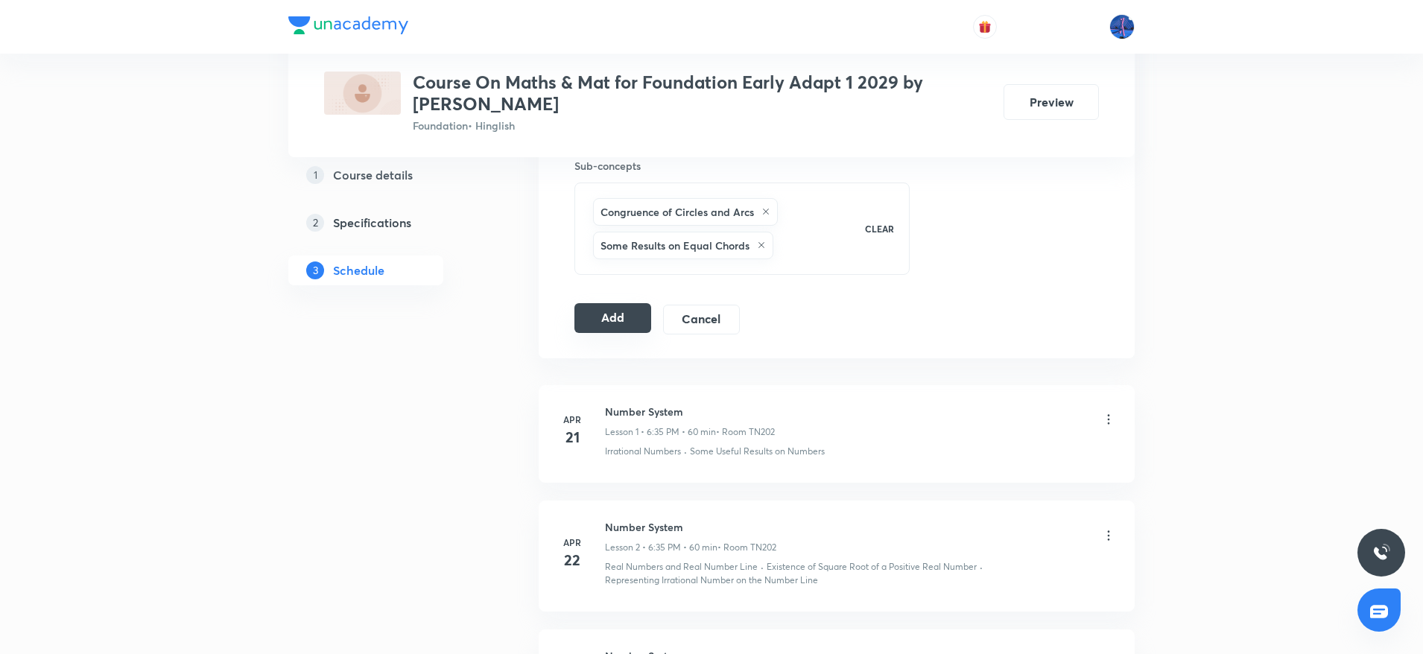
click at [620, 306] on button "Add" at bounding box center [612, 318] width 77 height 30
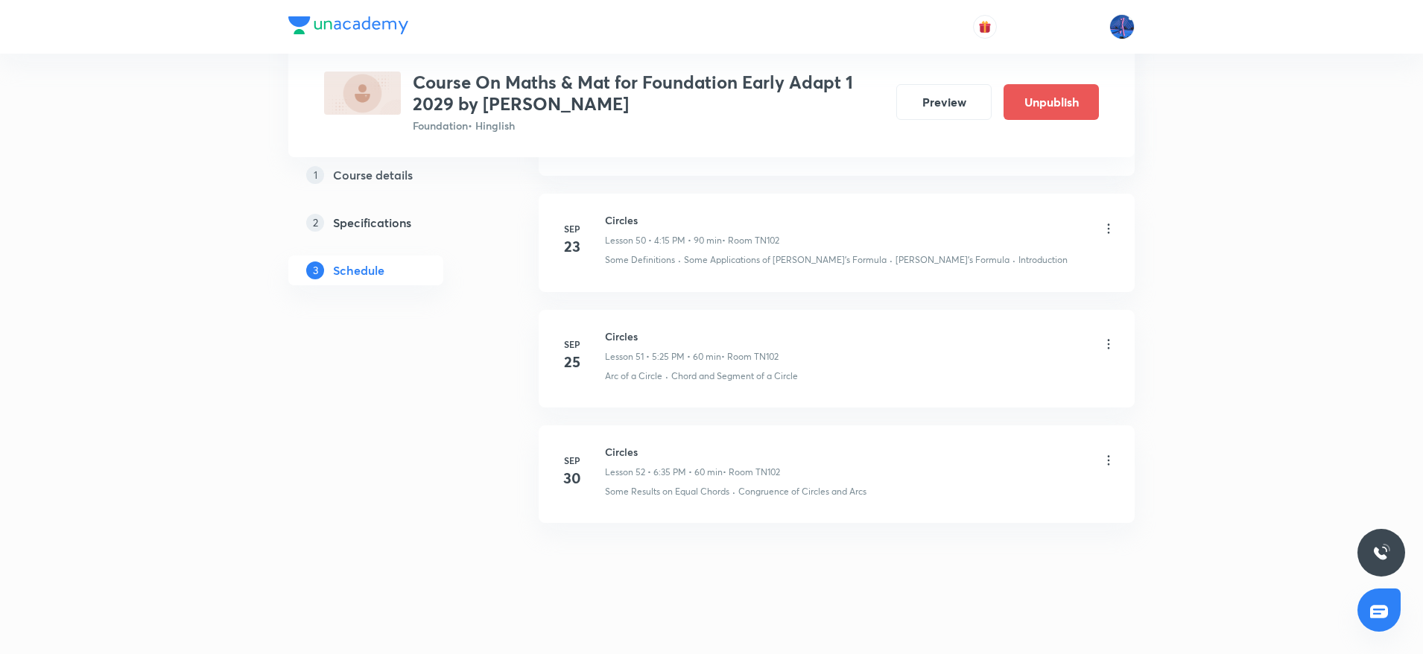
scroll to position [5979, 0]
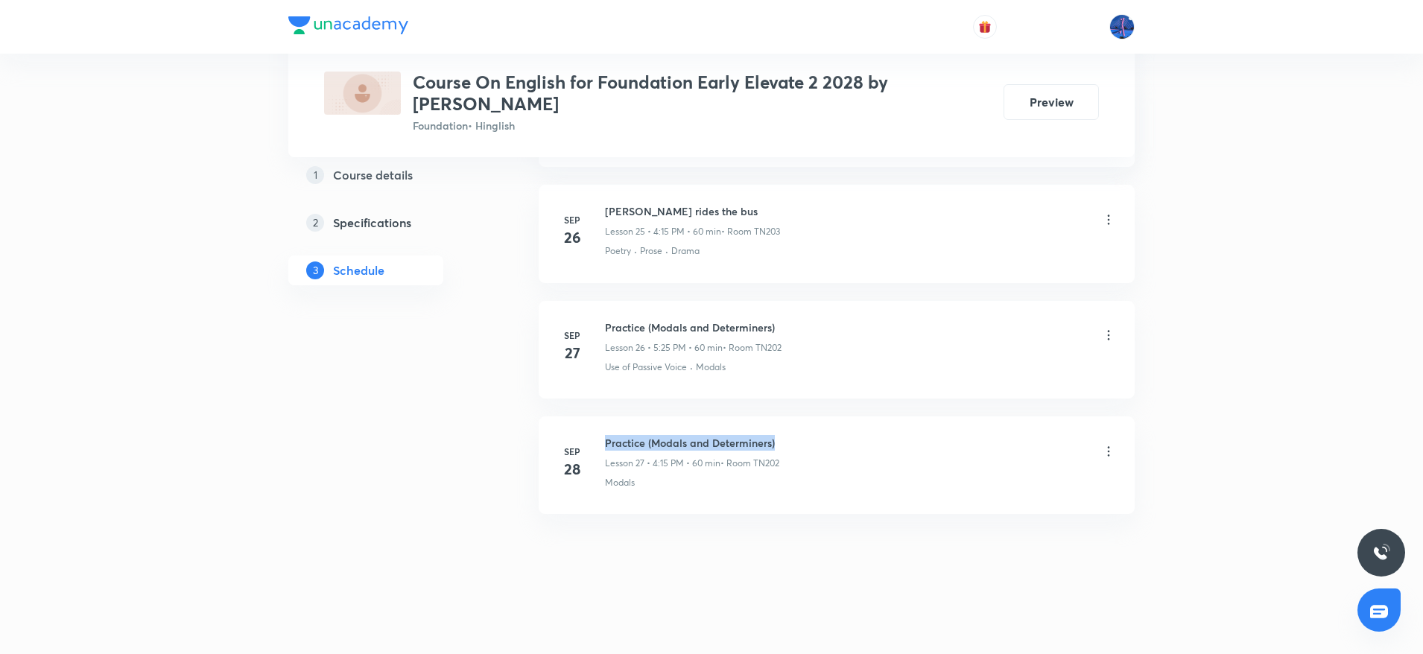
drag, startPoint x: 605, startPoint y: 441, endPoint x: 834, endPoint y: 427, distance: 229.0
click at [834, 427] on li "[DATE] Practice (Modals and Determiners) Lesson 27 • 4:15 PM • 60 min • Room TN…" at bounding box center [836, 465] width 596 height 98
copy h6 "Practice (Modals and Determiners)"
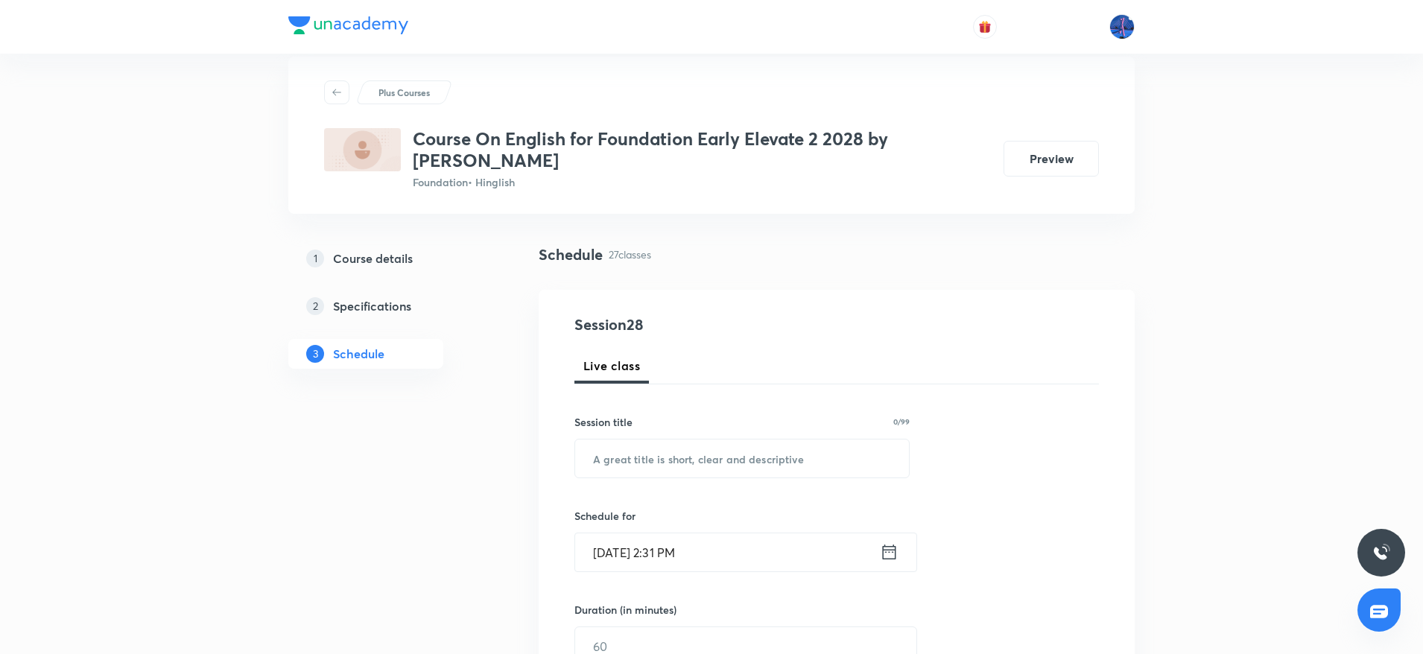
scroll to position [56, 0]
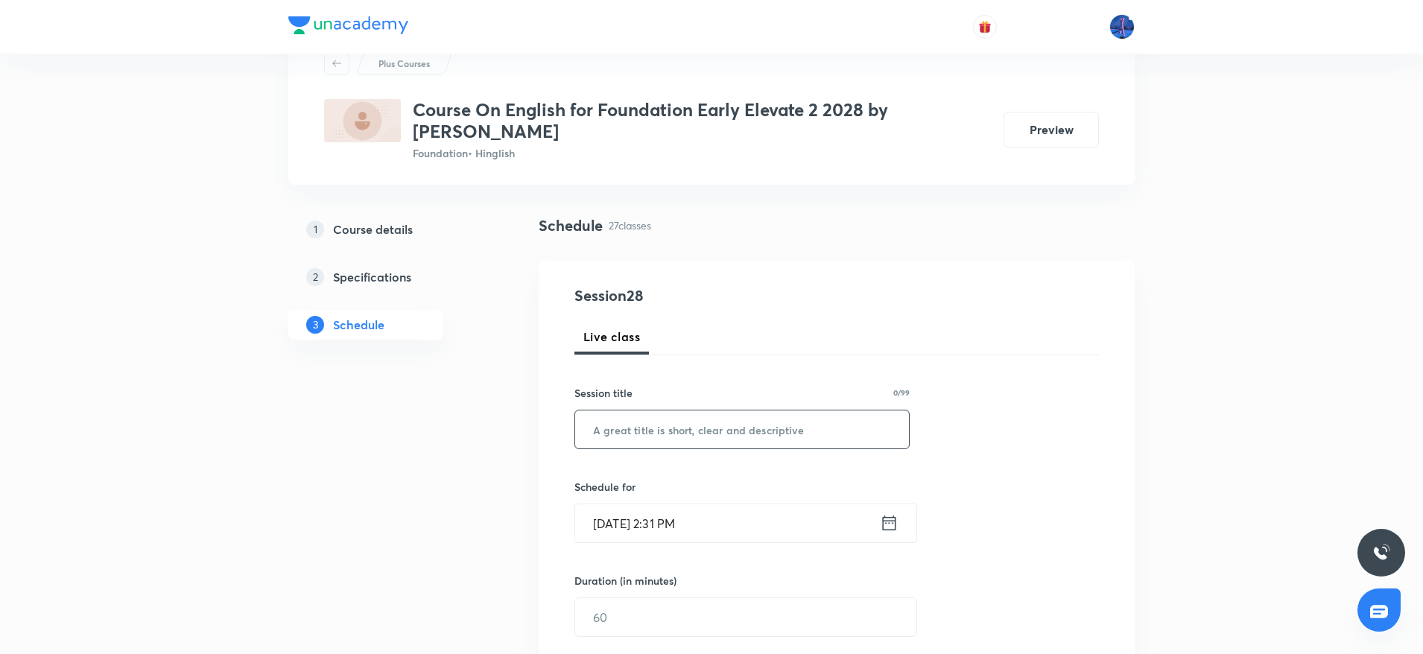
click at [795, 433] on input "text" at bounding box center [742, 429] width 334 height 38
paste input "Practice (Modals and Determiners)"
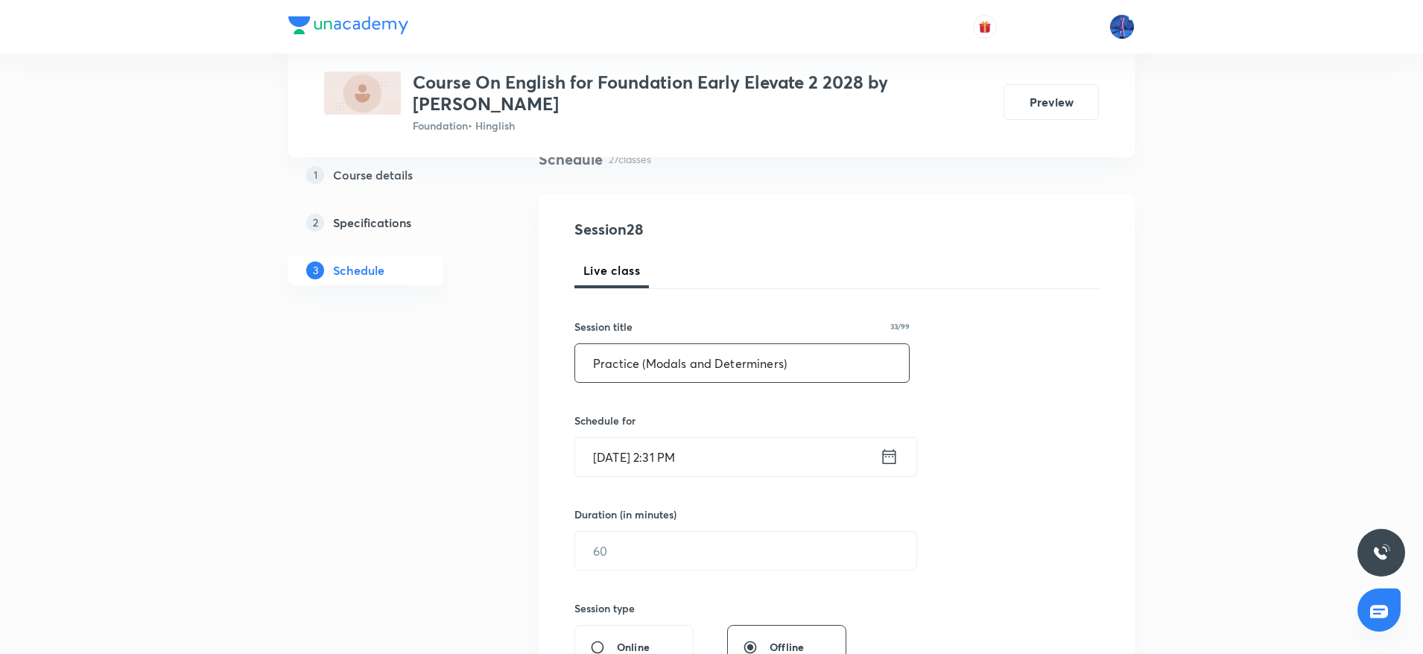
scroll to position [123, 0]
type input "Practice (Modals and Determiners)"
click at [769, 448] on input "Sep 30, 2025, 2:31 PM" at bounding box center [727, 456] width 305 height 38
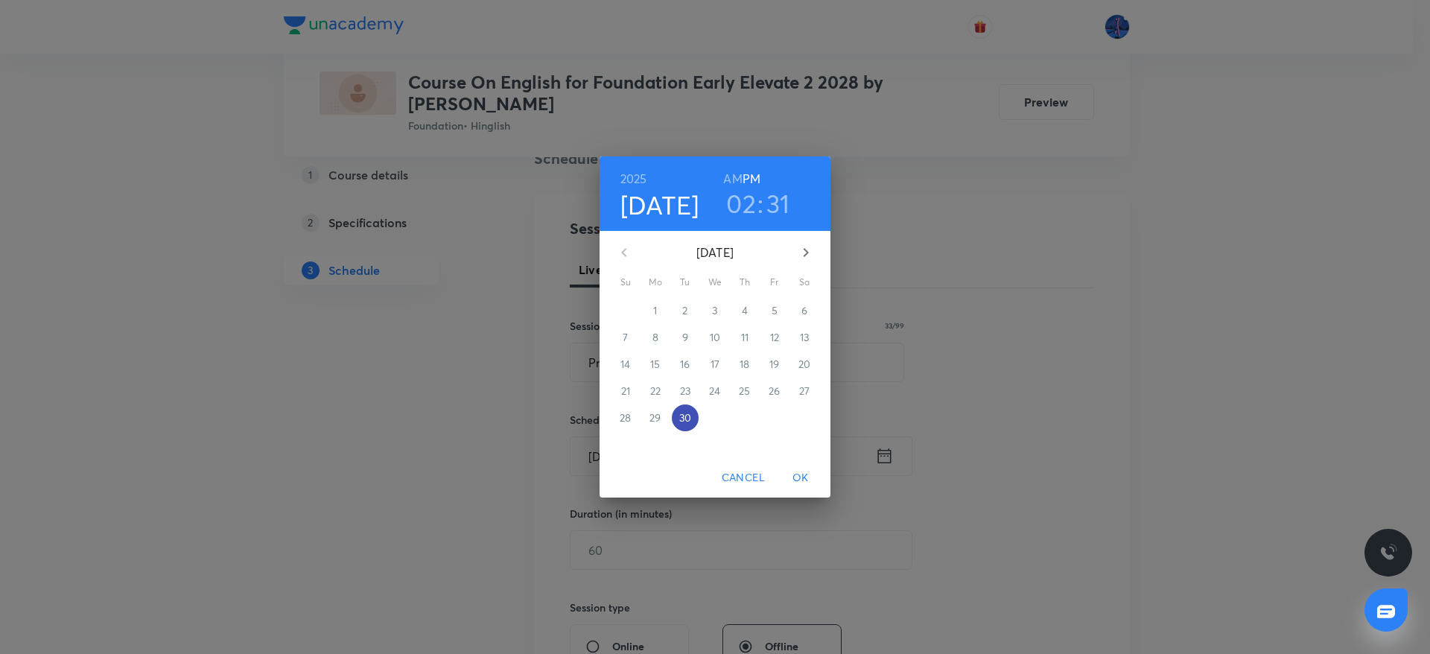
click at [687, 420] on p "30" at bounding box center [685, 417] width 12 height 15
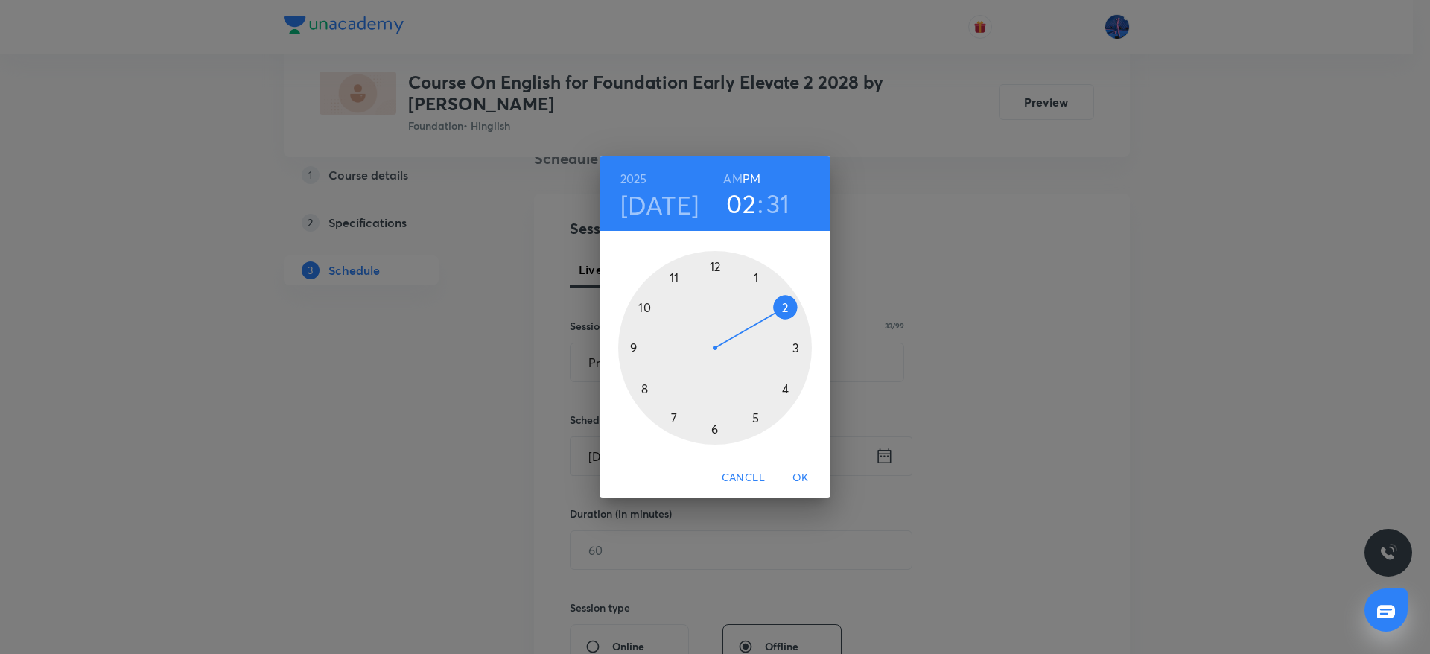
click at [786, 390] on div at bounding box center [715, 348] width 194 height 194
click at [797, 349] on div at bounding box center [715, 348] width 194 height 194
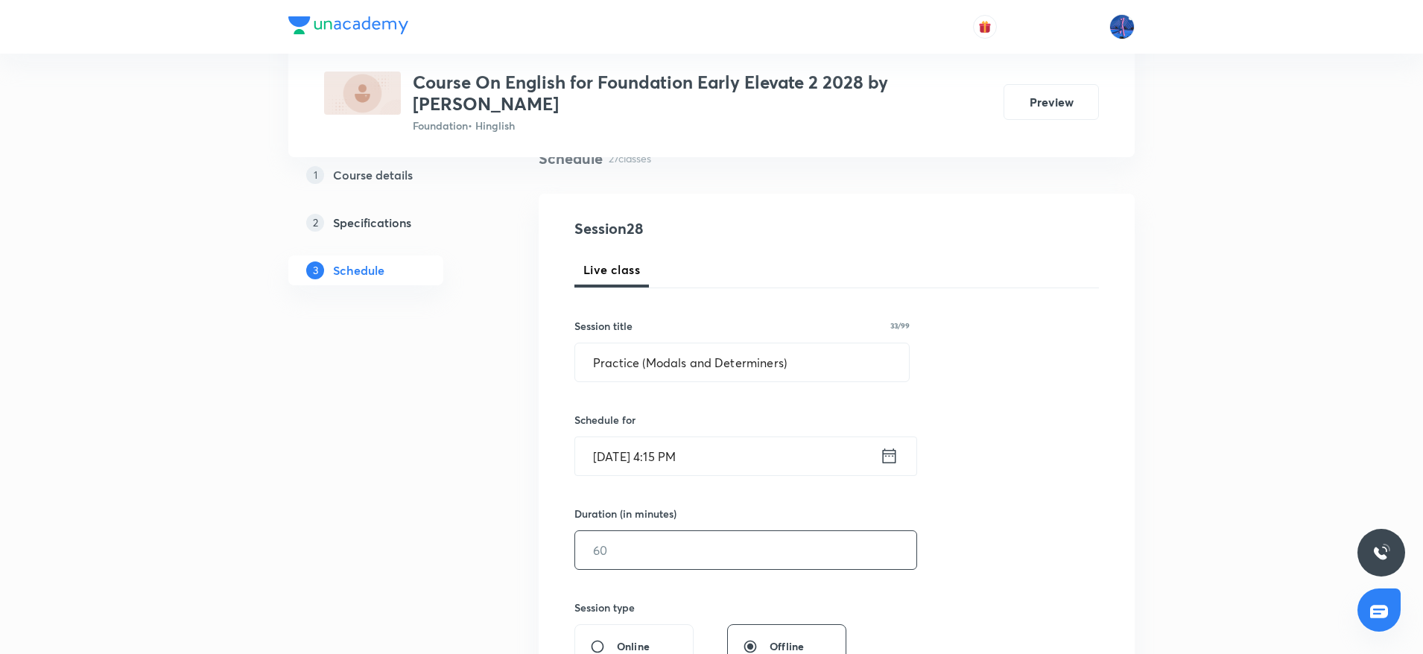
click at [660, 565] on input "text" at bounding box center [745, 550] width 341 height 38
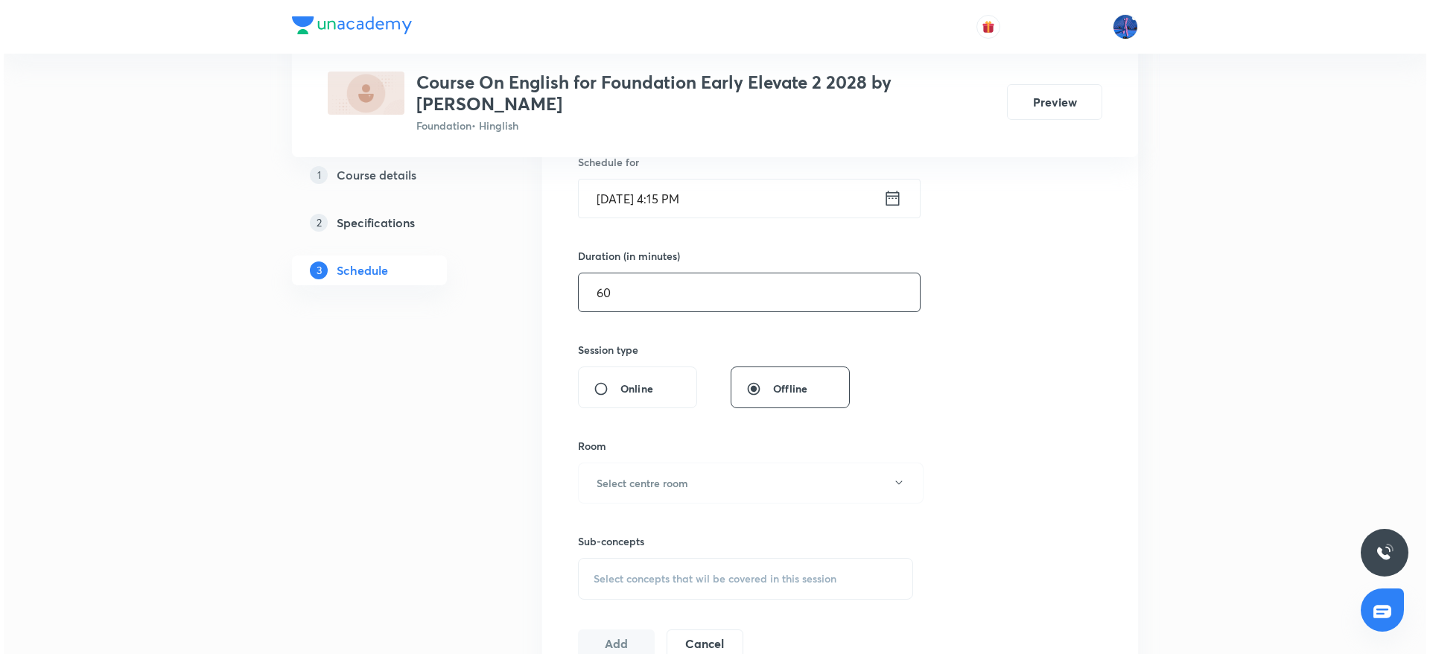
scroll to position [462, 0]
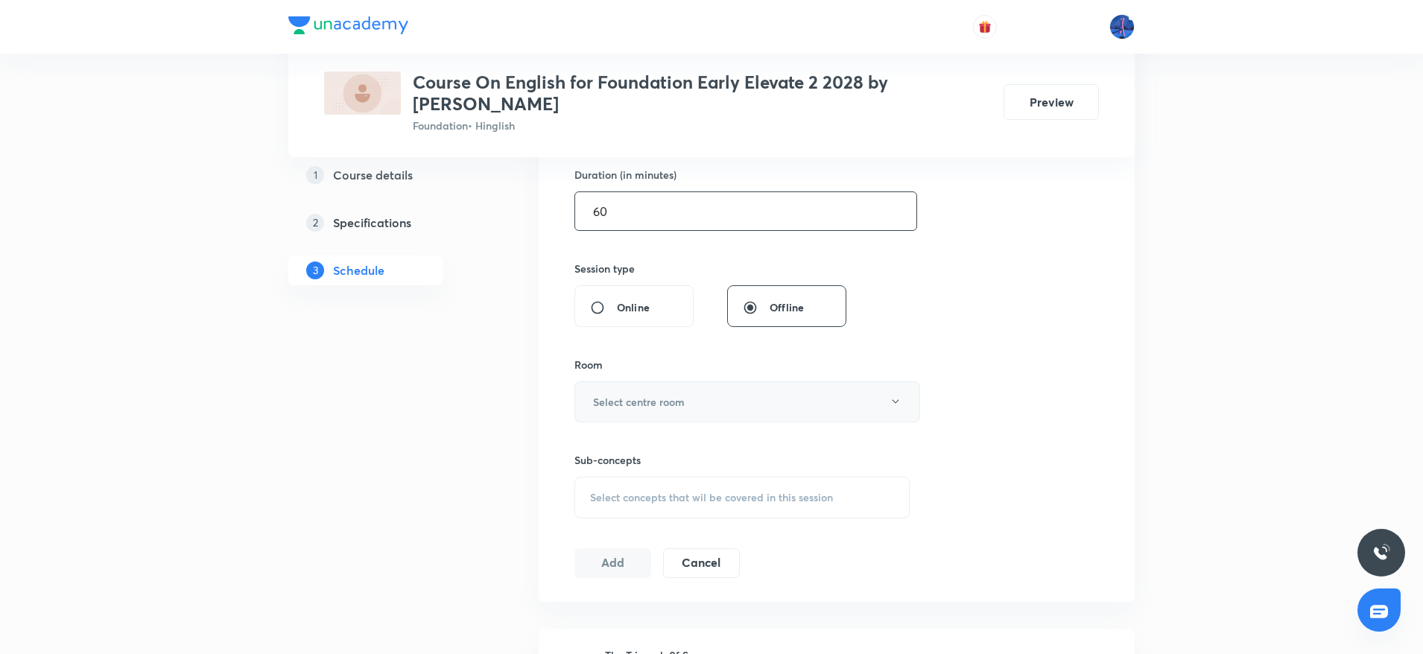
type input "60"
click at [842, 410] on button "Select centre room" at bounding box center [747, 401] width 346 height 41
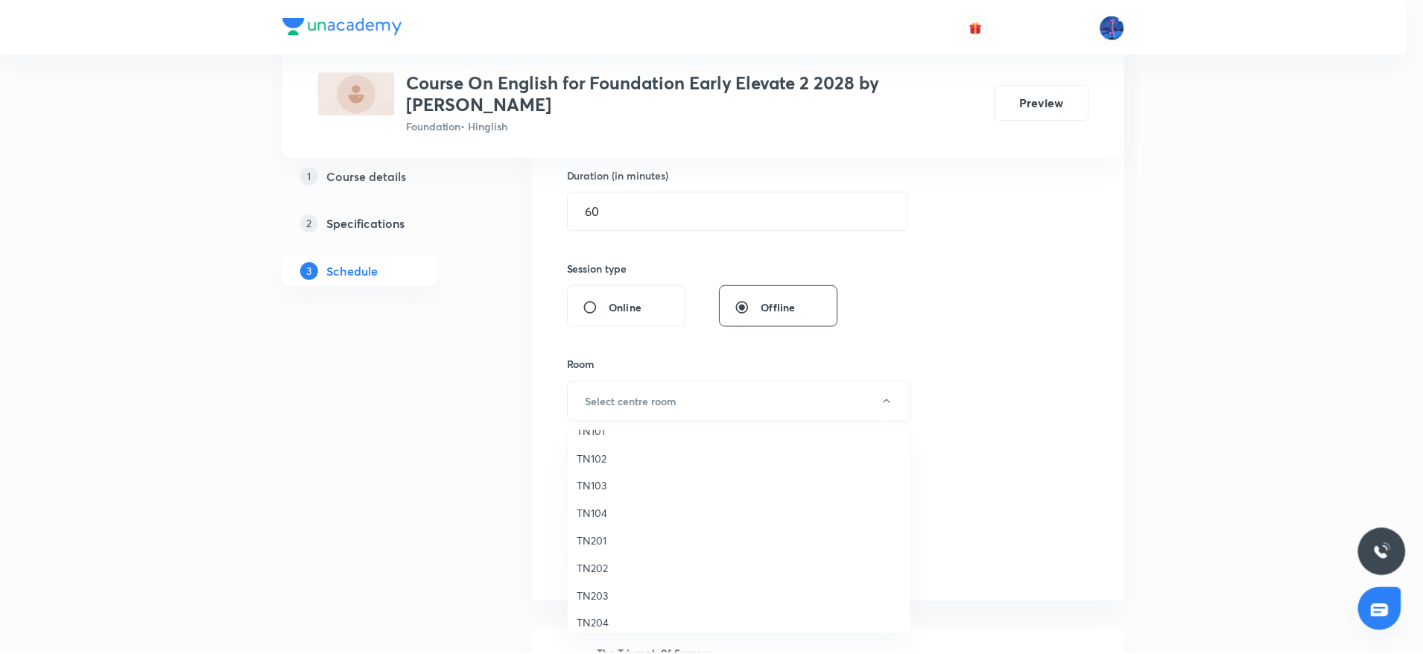
scroll to position [28, 0]
click at [604, 586] on span "TN203" at bounding box center [742, 587] width 326 height 16
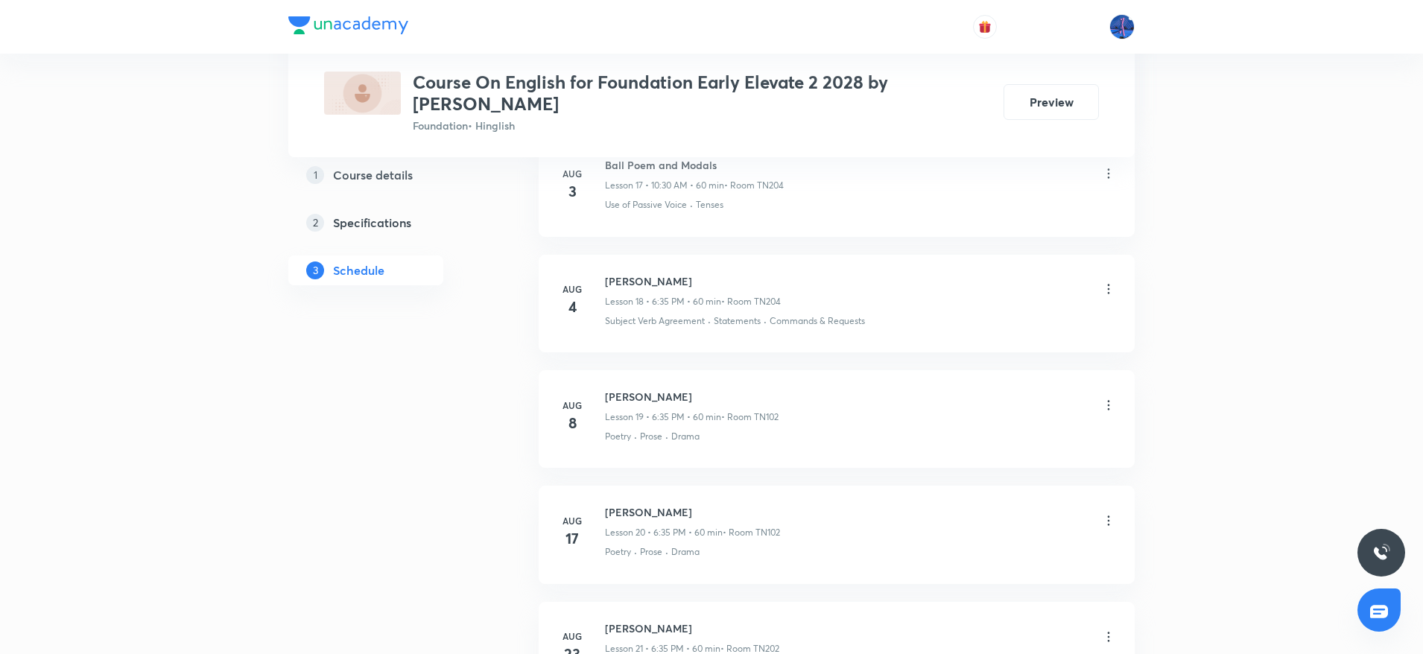
scroll to position [3679, 0]
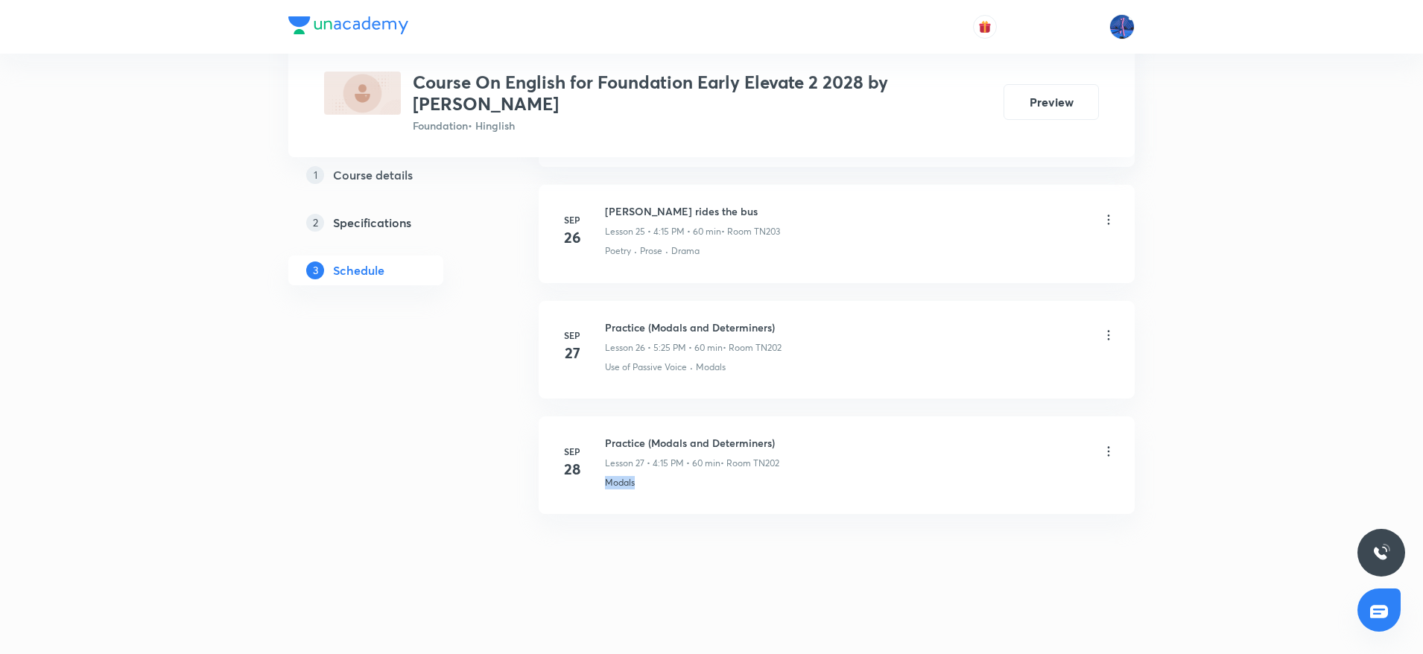
drag, startPoint x: 642, startPoint y: 474, endPoint x: 599, endPoint y: 491, distance: 46.2
click at [599, 491] on li "Sep 28 Practice (Modals and Determiners) Lesson 27 • 4:15 PM • 60 min • Room TN…" at bounding box center [836, 465] width 596 height 98
copy p "Modals"
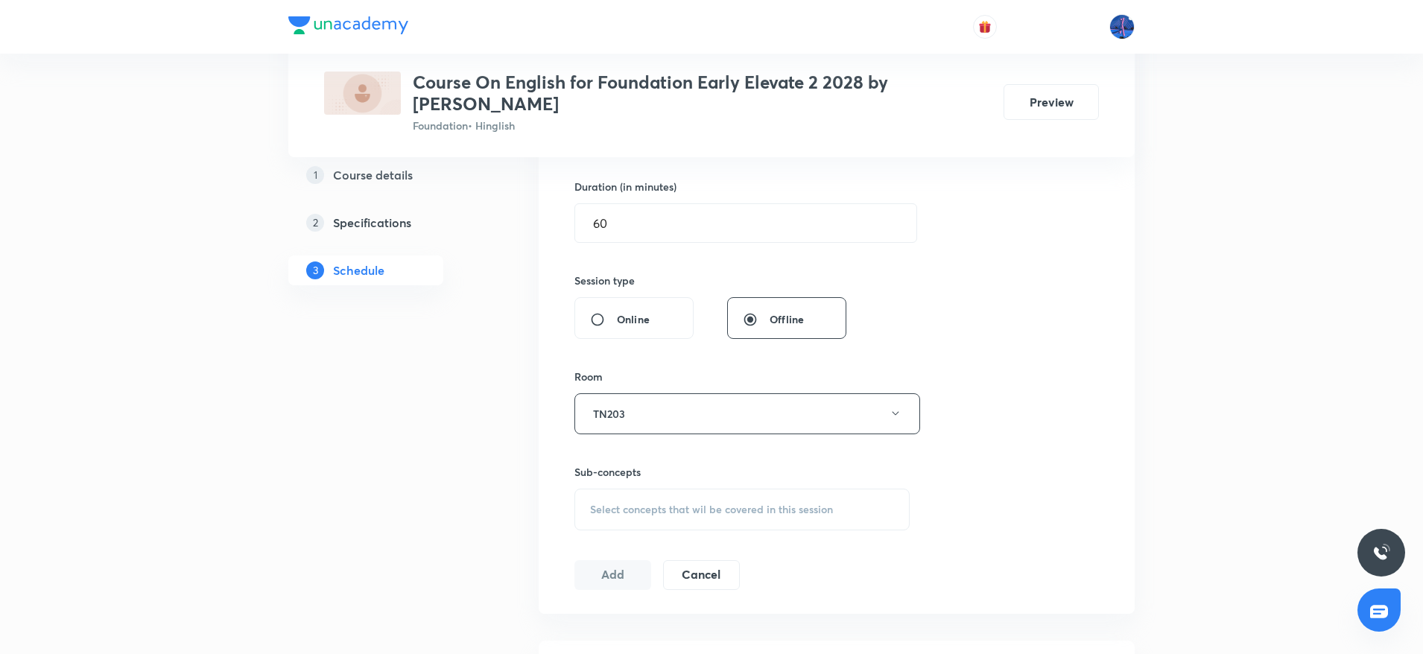
scroll to position [451, 0]
click at [737, 422] on button "TN203" at bounding box center [747, 412] width 346 height 41
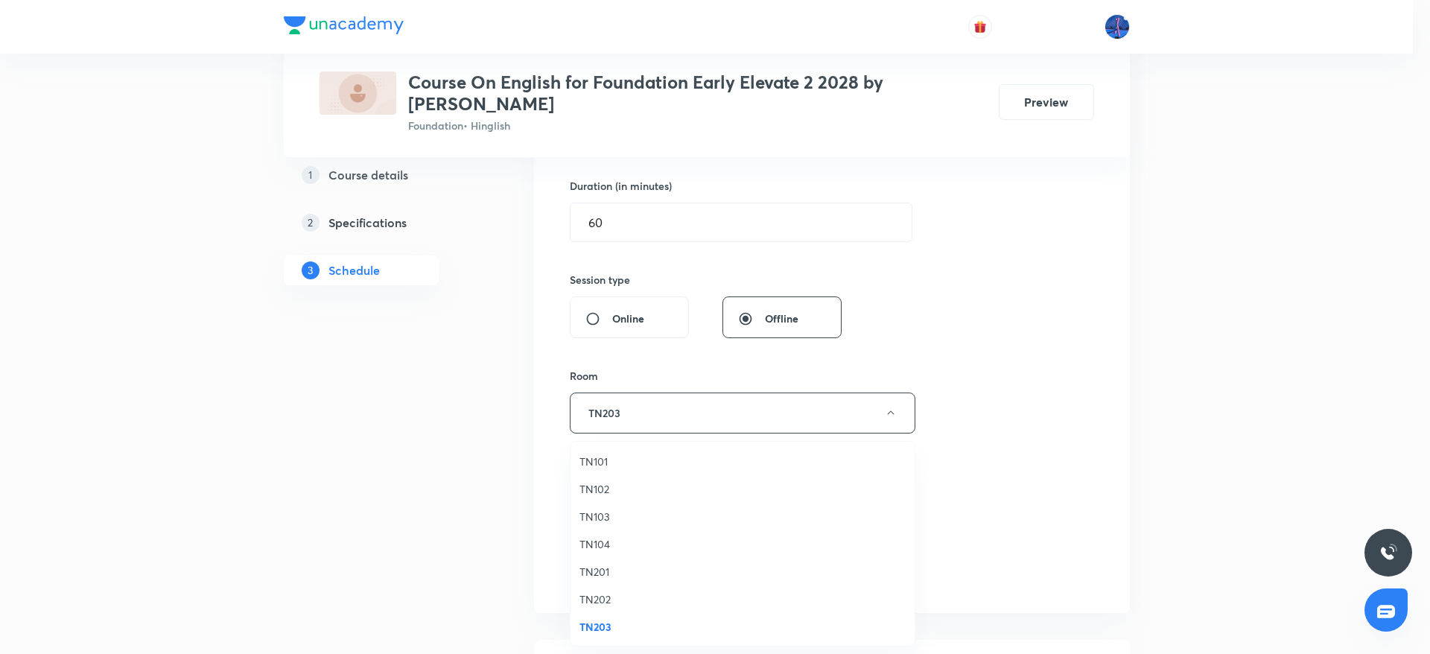
click at [605, 597] on span "TN202" at bounding box center [742, 599] width 326 height 16
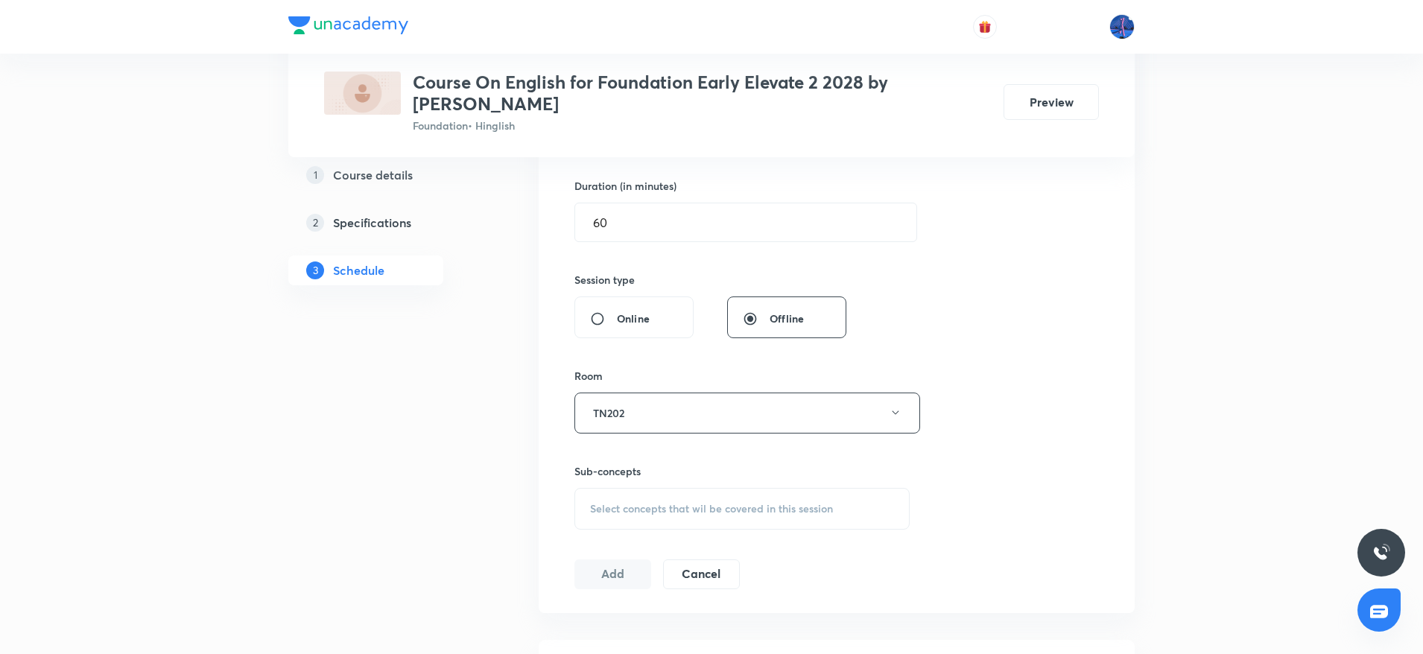
click at [748, 525] on div "Select concepts that wil be covered in this session" at bounding box center [741, 509] width 335 height 42
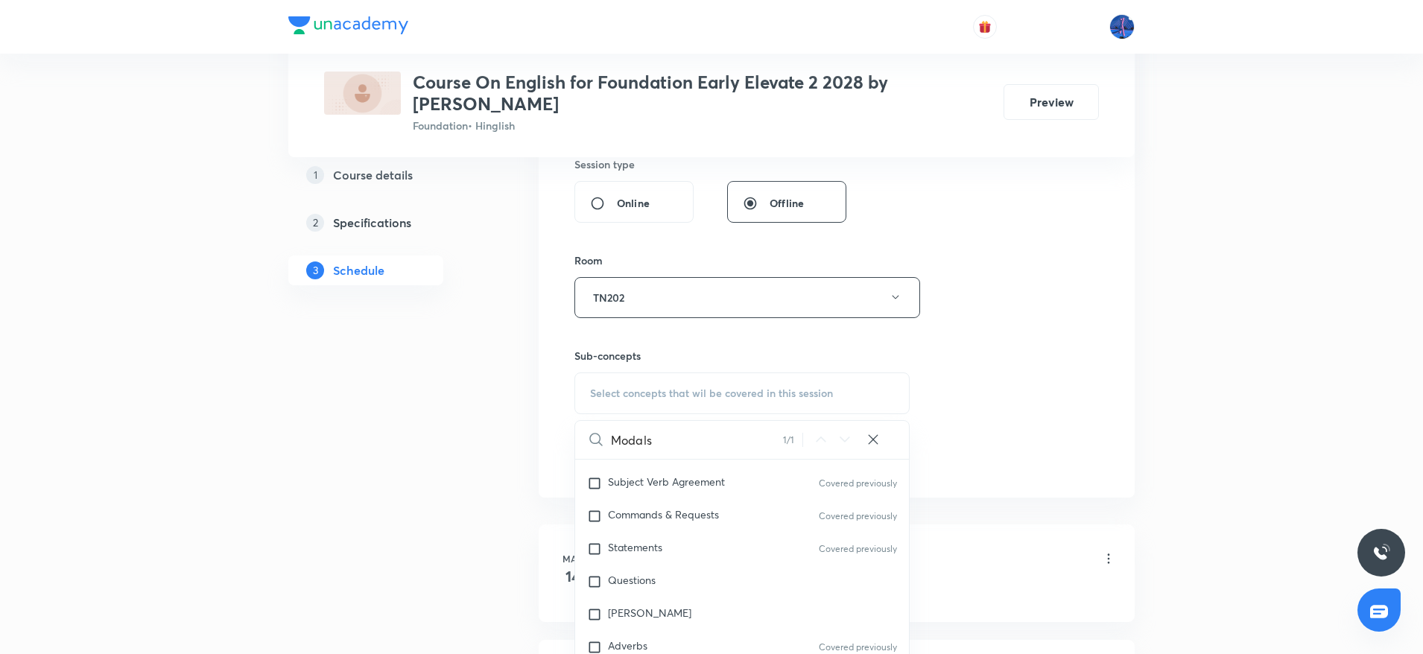
scroll to position [127, 0]
type input "Modals"
click at [658, 563] on div "Questions" at bounding box center [742, 579] width 334 height 33
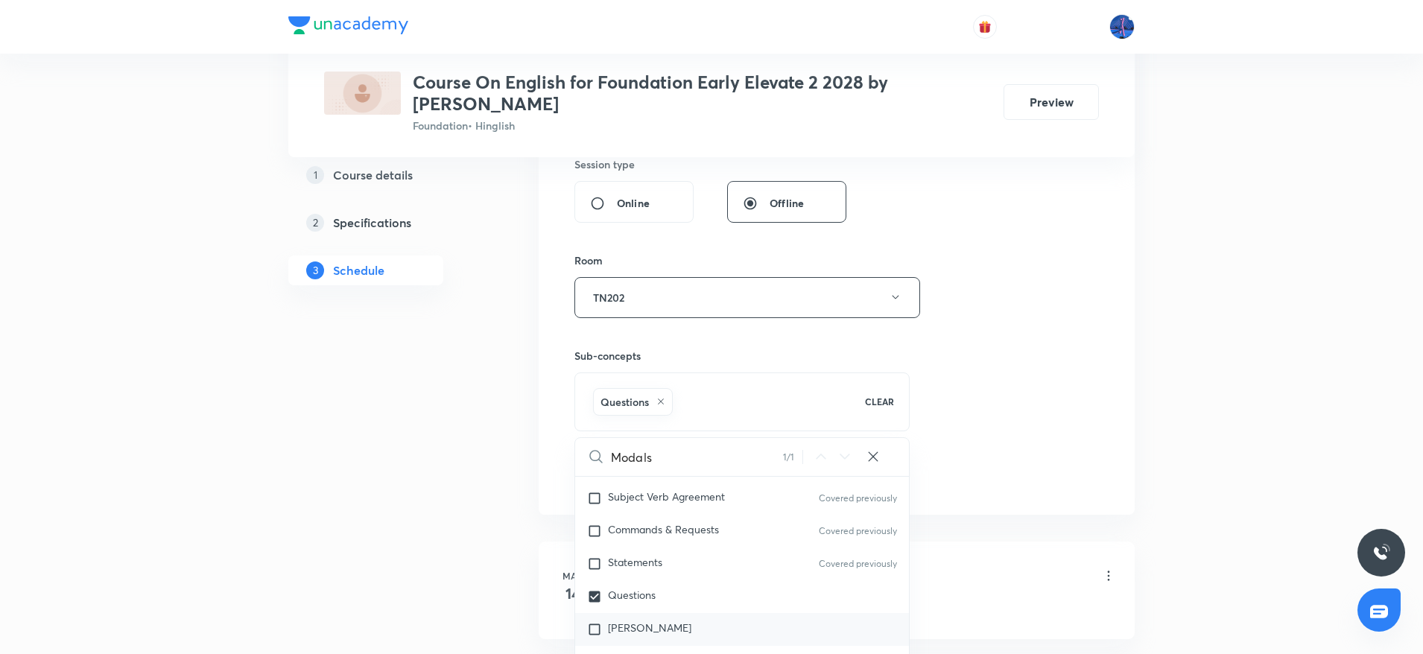
click at [677, 622] on div "Noun Clauses" at bounding box center [742, 629] width 334 height 33
checkbox input "true"
click at [1019, 413] on div "Session 28 Live class Session title 33/99 Practice (Modals and Determiners) ​ S…" at bounding box center [836, 132] width 524 height 716
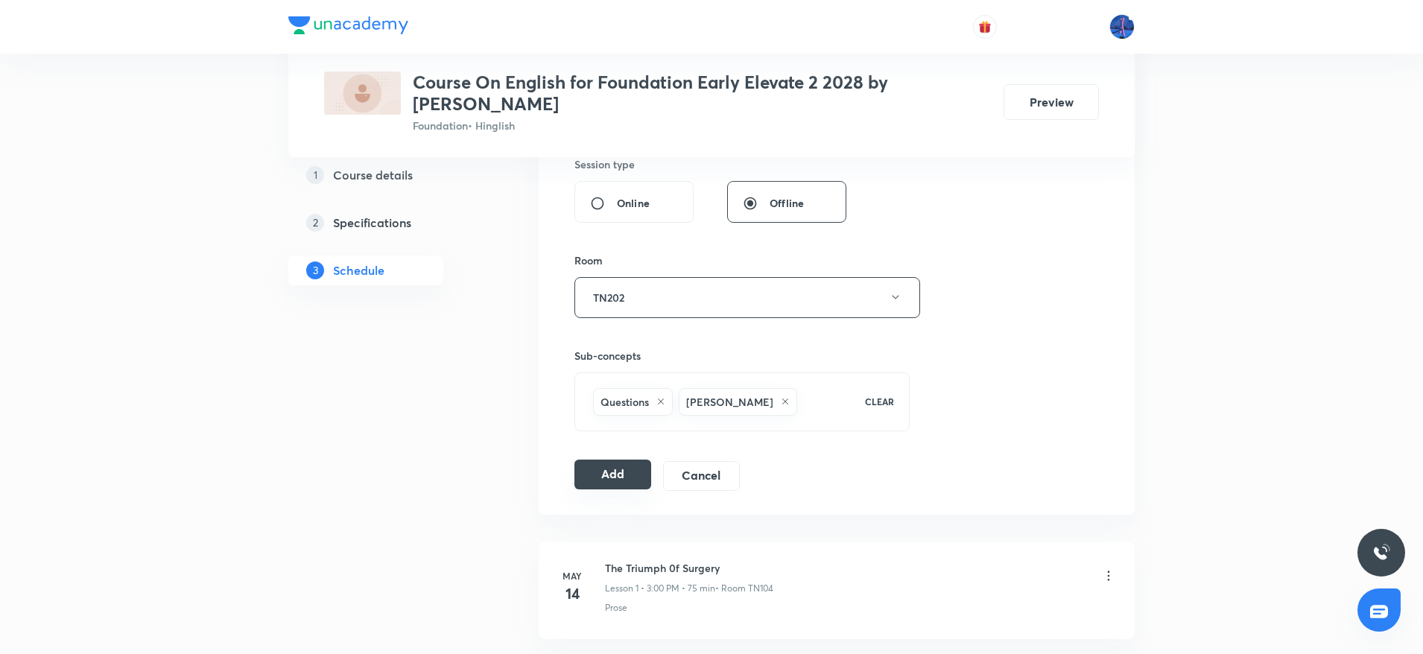
click at [614, 460] on button "Add" at bounding box center [612, 475] width 77 height 30
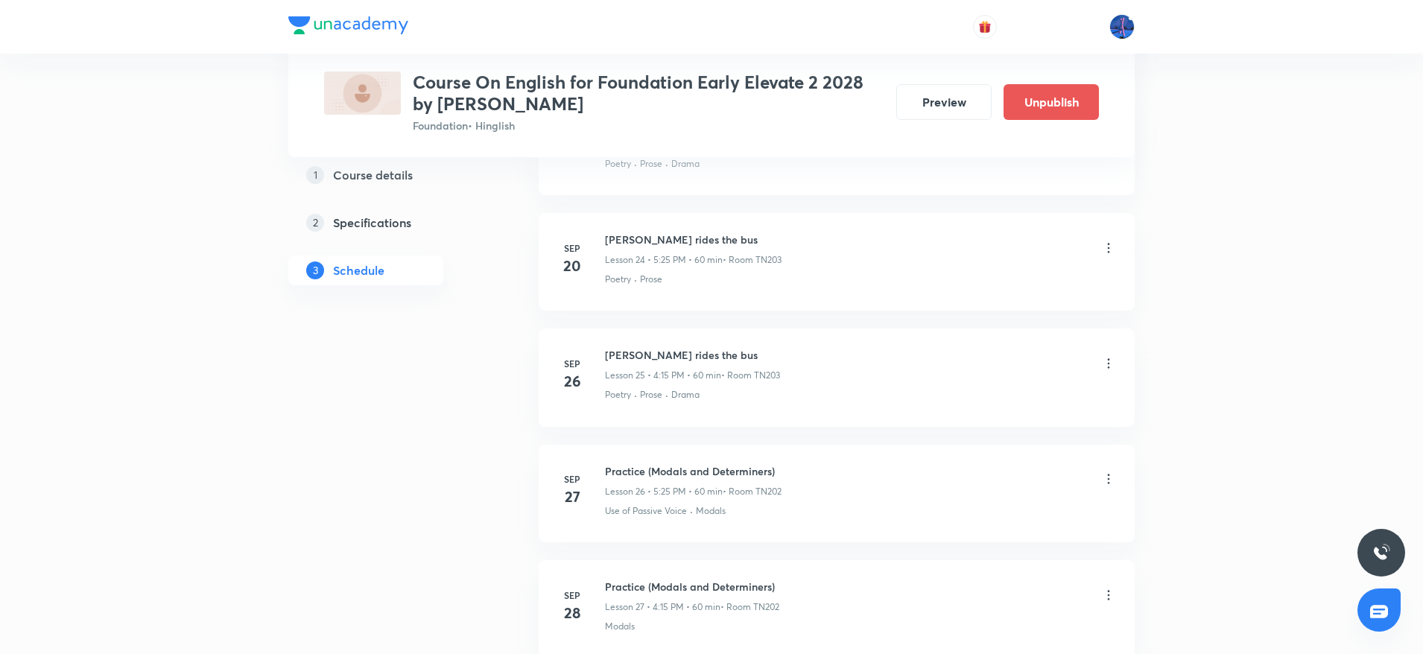
scroll to position [3110, 0]
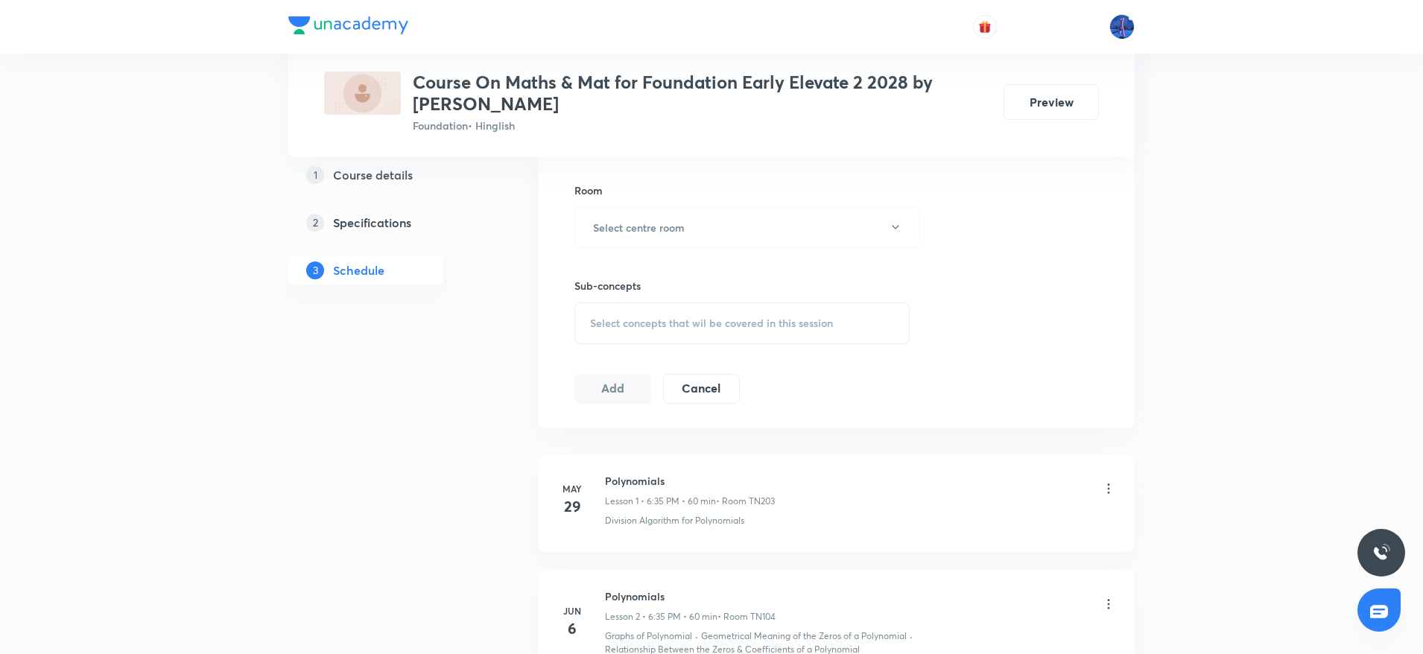
scroll to position [637, 0]
click at [722, 312] on div "Select concepts that wil be covered in this session" at bounding box center [741, 323] width 335 height 42
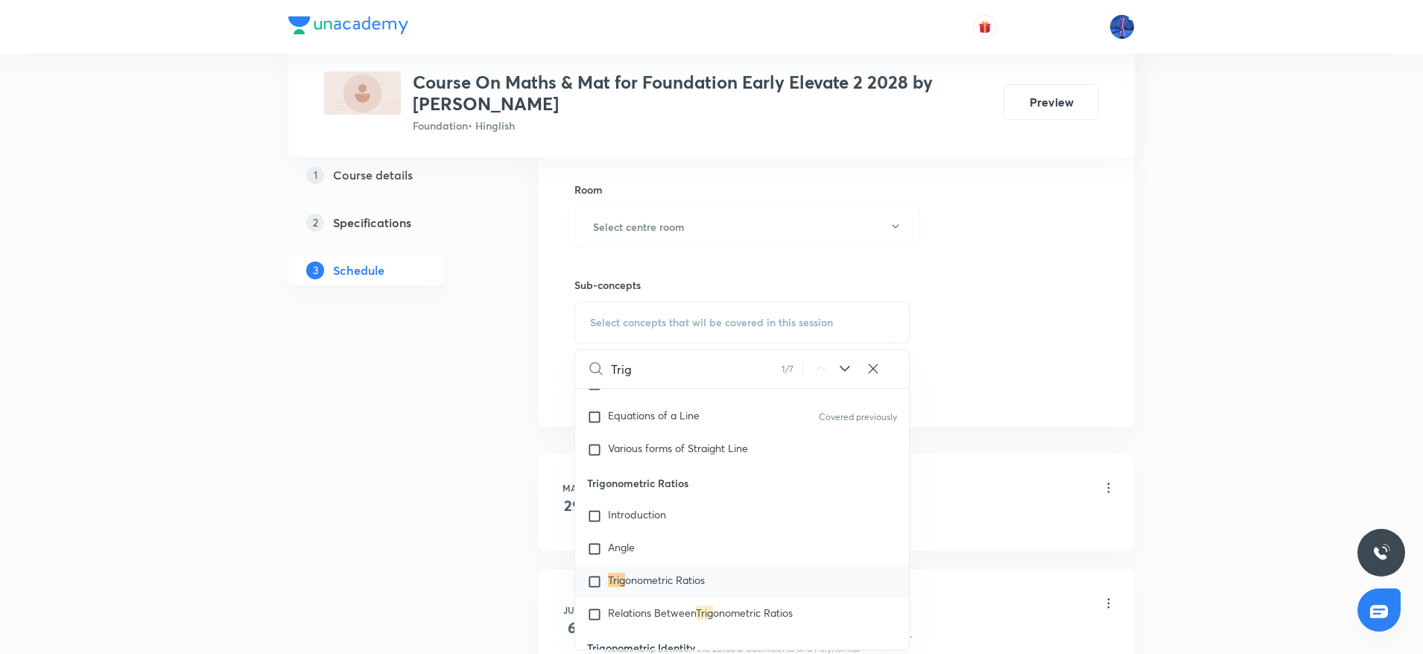
scroll to position [2893, 0]
click at [842, 369] on icon at bounding box center [845, 369] width 18 height 18
click at [713, 363] on input "Trig" at bounding box center [695, 369] width 169 height 38
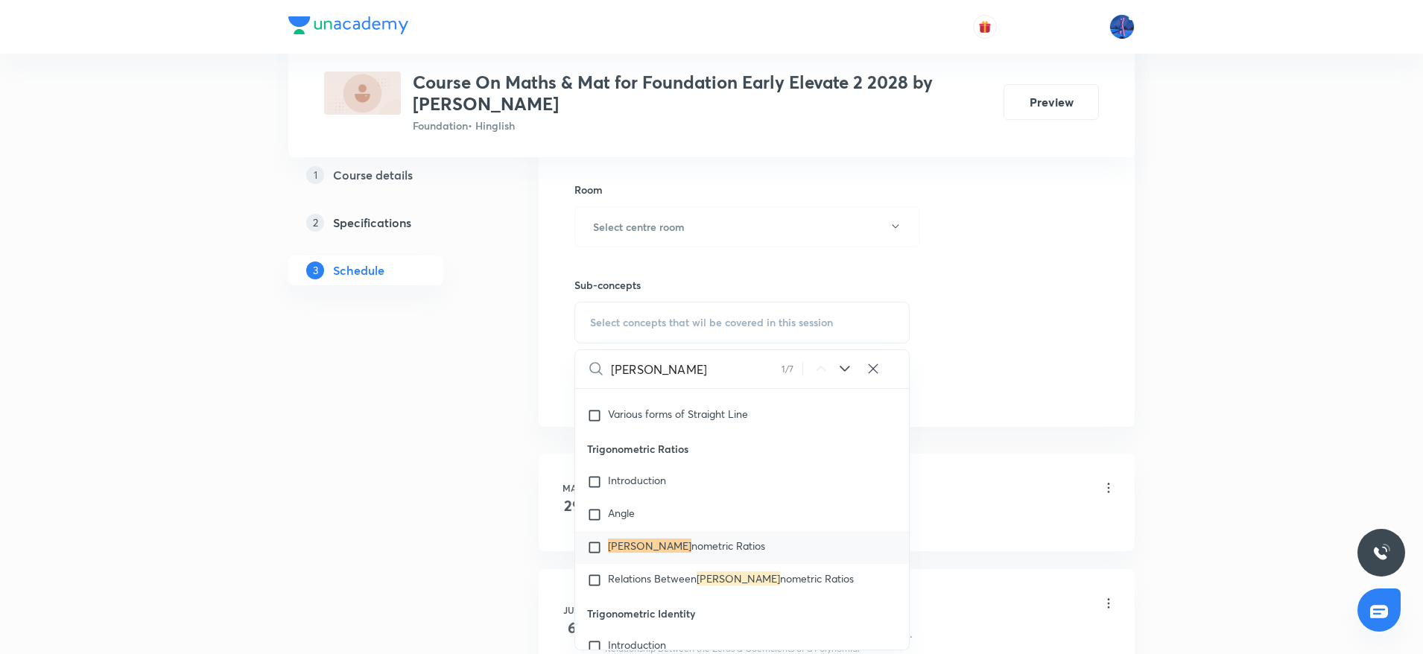
scroll to position [2893, 0]
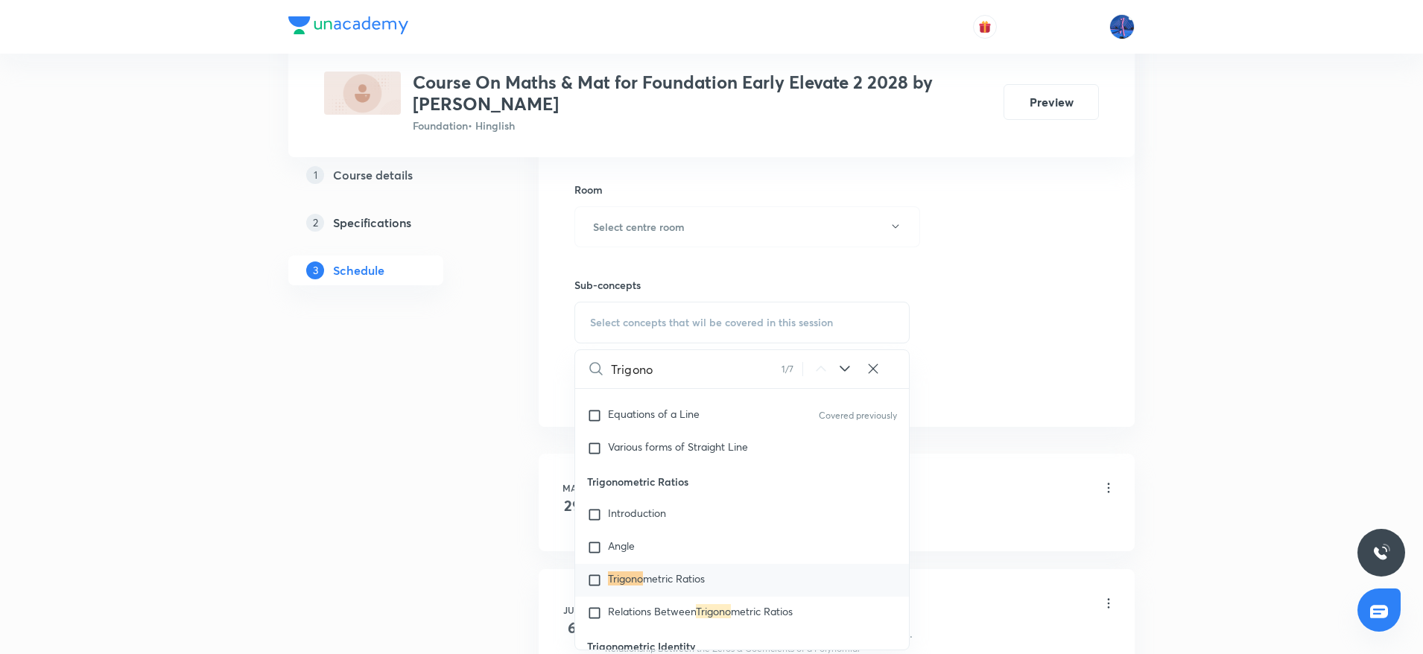
type input "Trigono"
click at [841, 370] on icon at bounding box center [845, 369] width 18 height 18
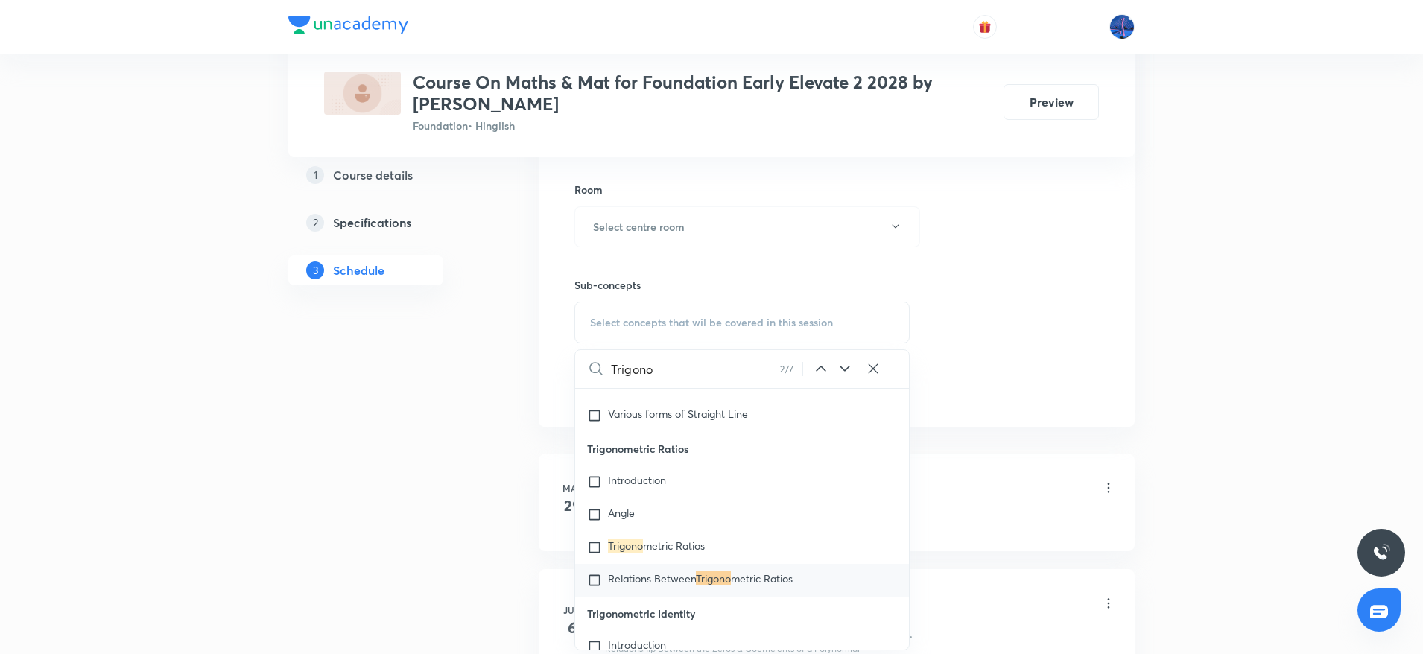
click at [841, 370] on icon at bounding box center [845, 369] width 18 height 18
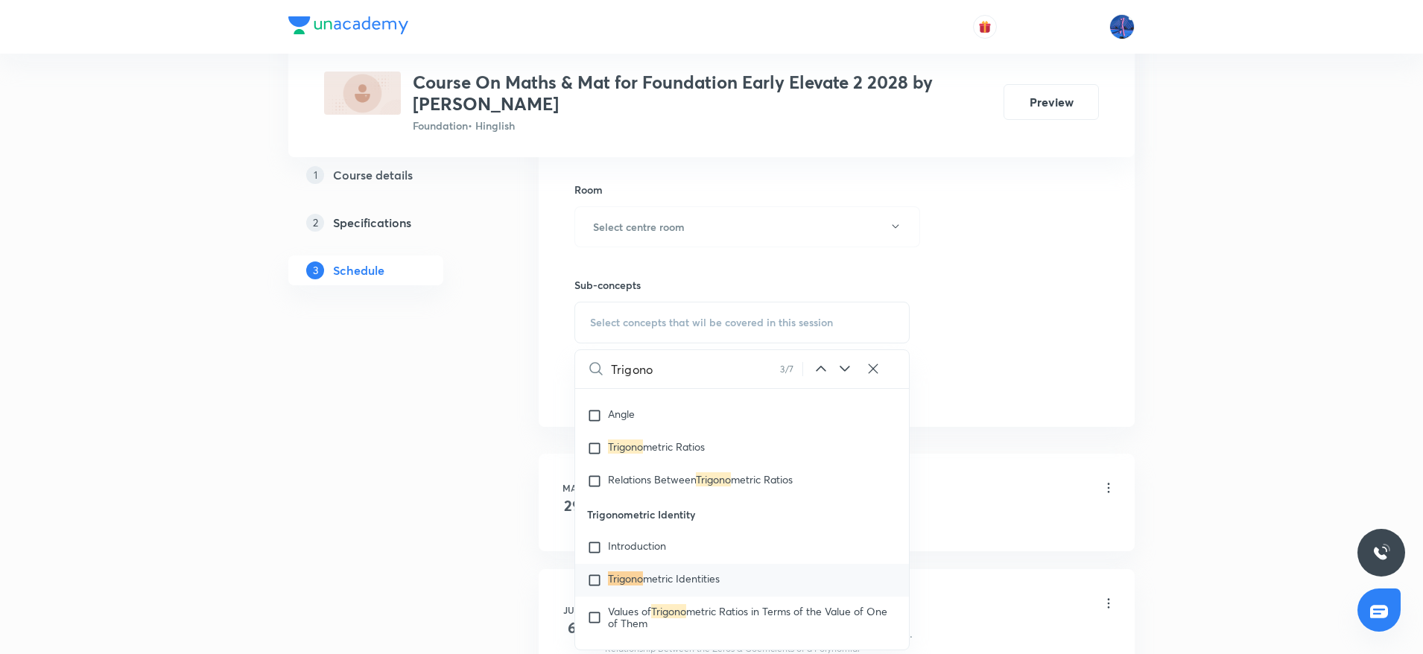
click at [841, 370] on icon at bounding box center [845, 369] width 18 height 18
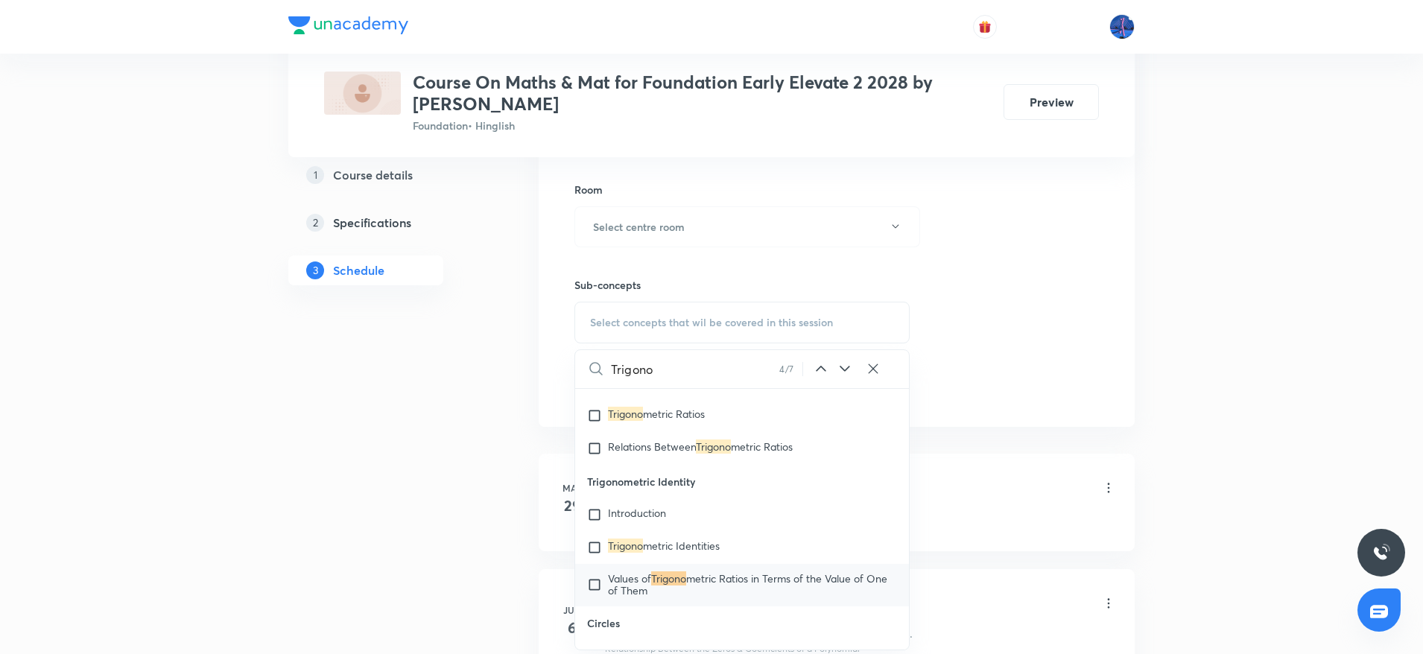
click at [841, 370] on icon at bounding box center [845, 369] width 18 height 18
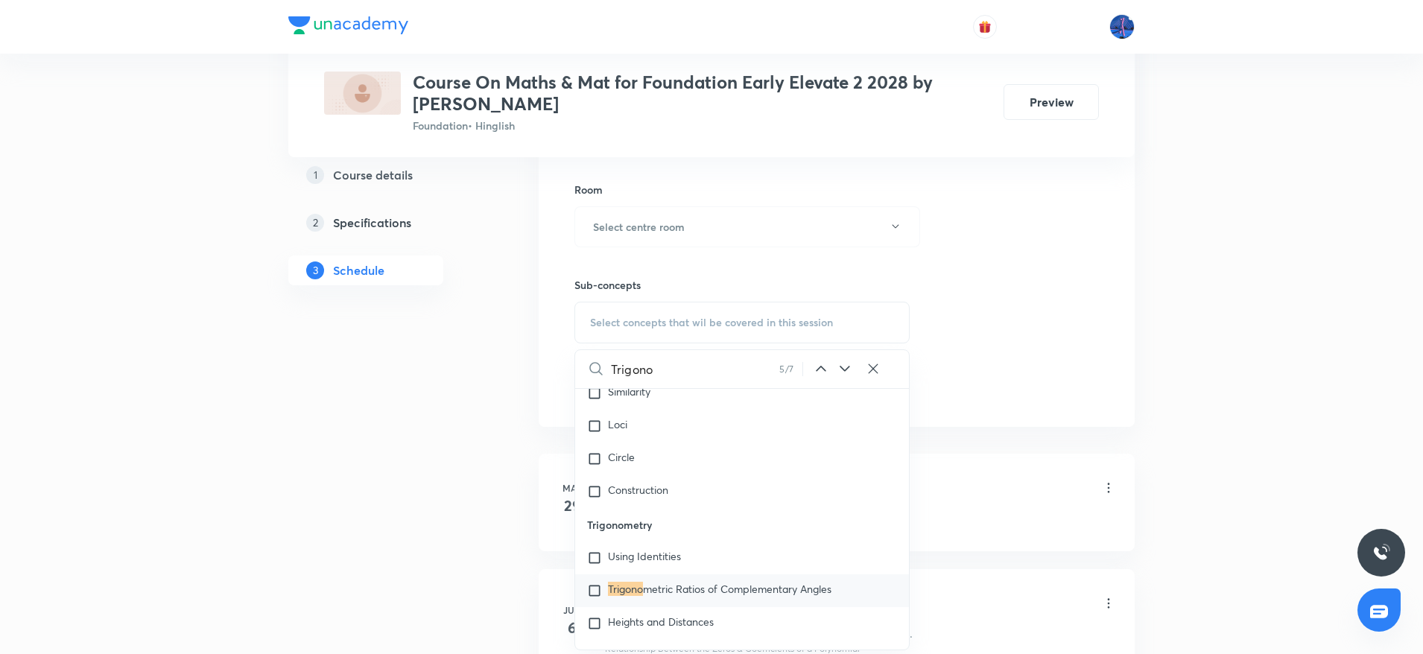
scroll to position [5378, 0]
drag, startPoint x: 585, startPoint y: 516, endPoint x: 664, endPoint y: 512, distance: 79.0
click at [664, 512] on p "Trigonometry" at bounding box center [742, 524] width 334 height 34
copy p "Trigonometry"
click at [629, 548] on span "Using Identities" at bounding box center [644, 555] width 73 height 14
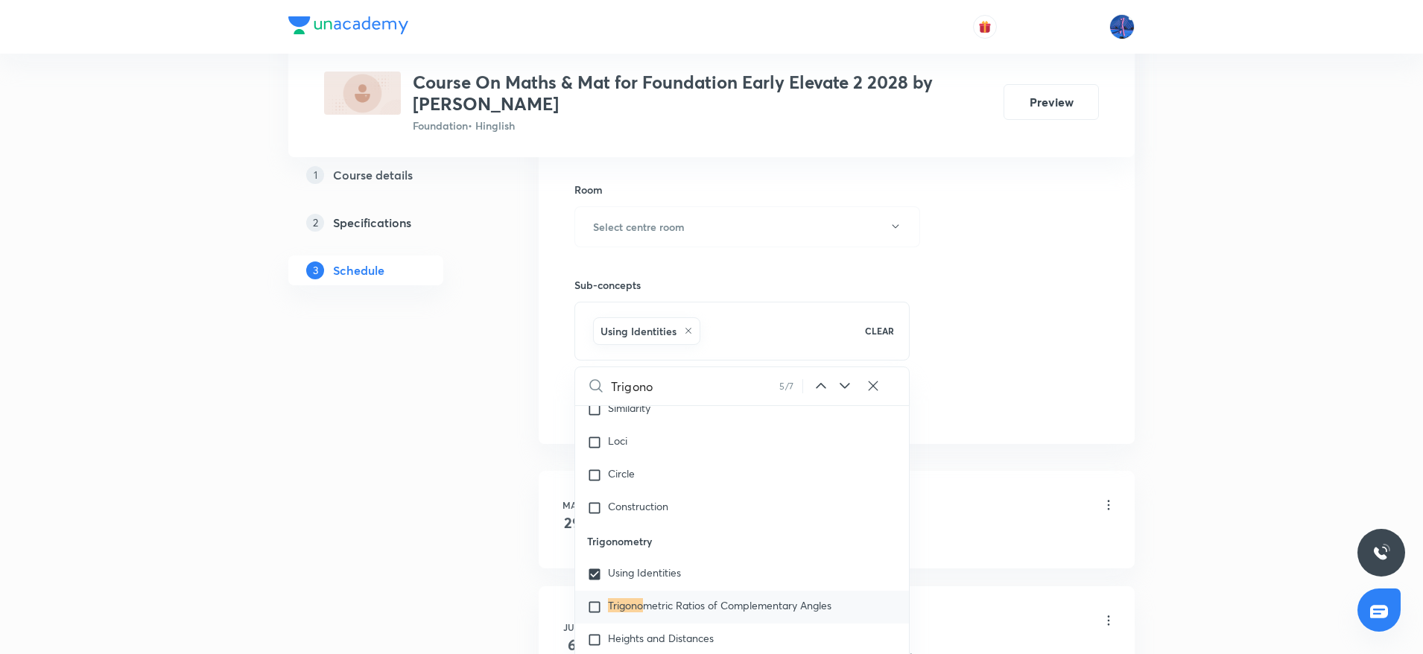
click at [662, 606] on div "Trigono metric Ratios of Complementary Angles" at bounding box center [742, 607] width 334 height 33
checkbox input "true"
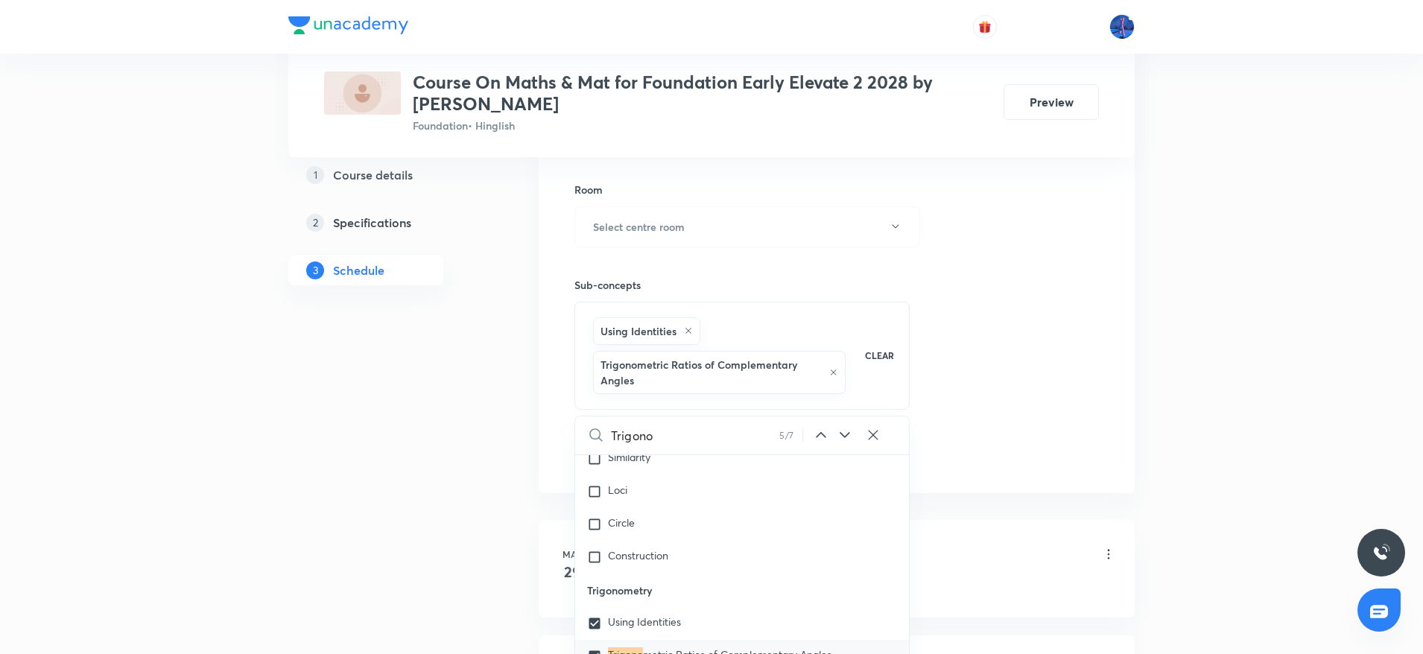
click at [1042, 374] on div "Session 24 Live class Session title 0/99 ​ Schedule for Sep 30, 2025, 2:44 PM ​…" at bounding box center [836, 87] width 524 height 766
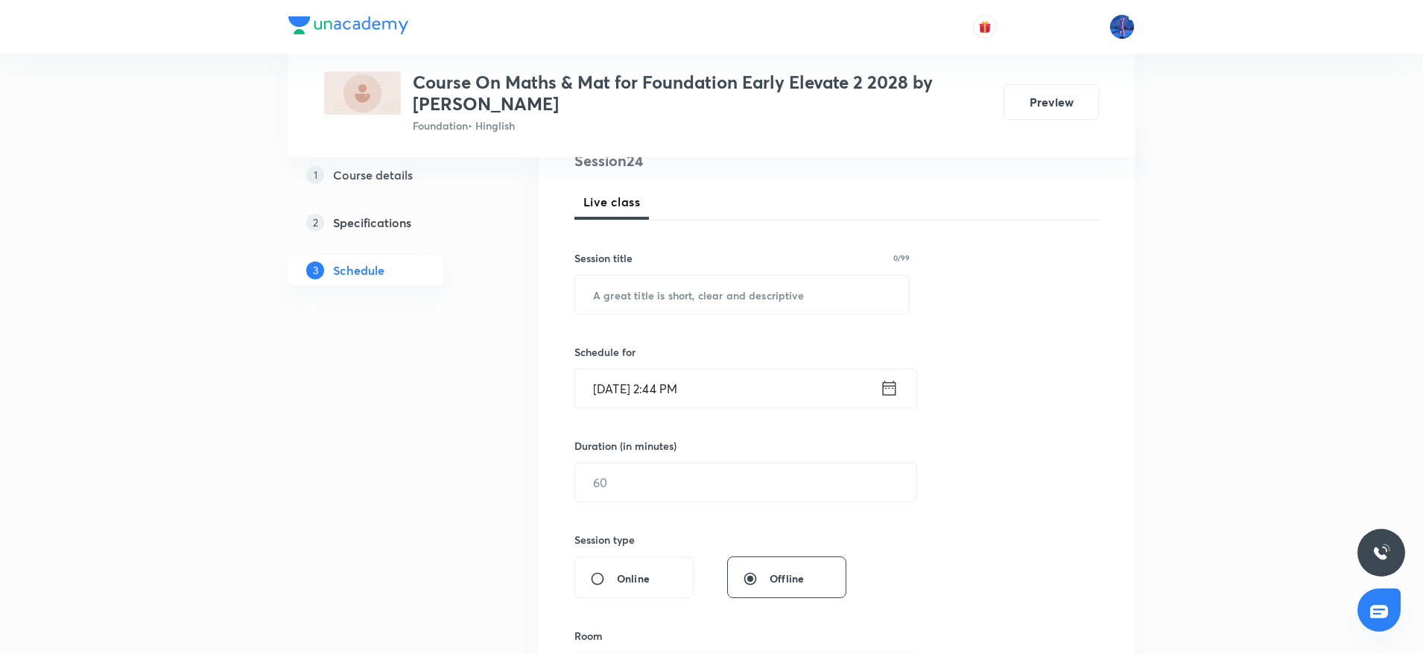
scroll to position [196, 0]
click at [753, 304] on input "text" at bounding box center [742, 289] width 334 height 38
paste input "Trigonometry"
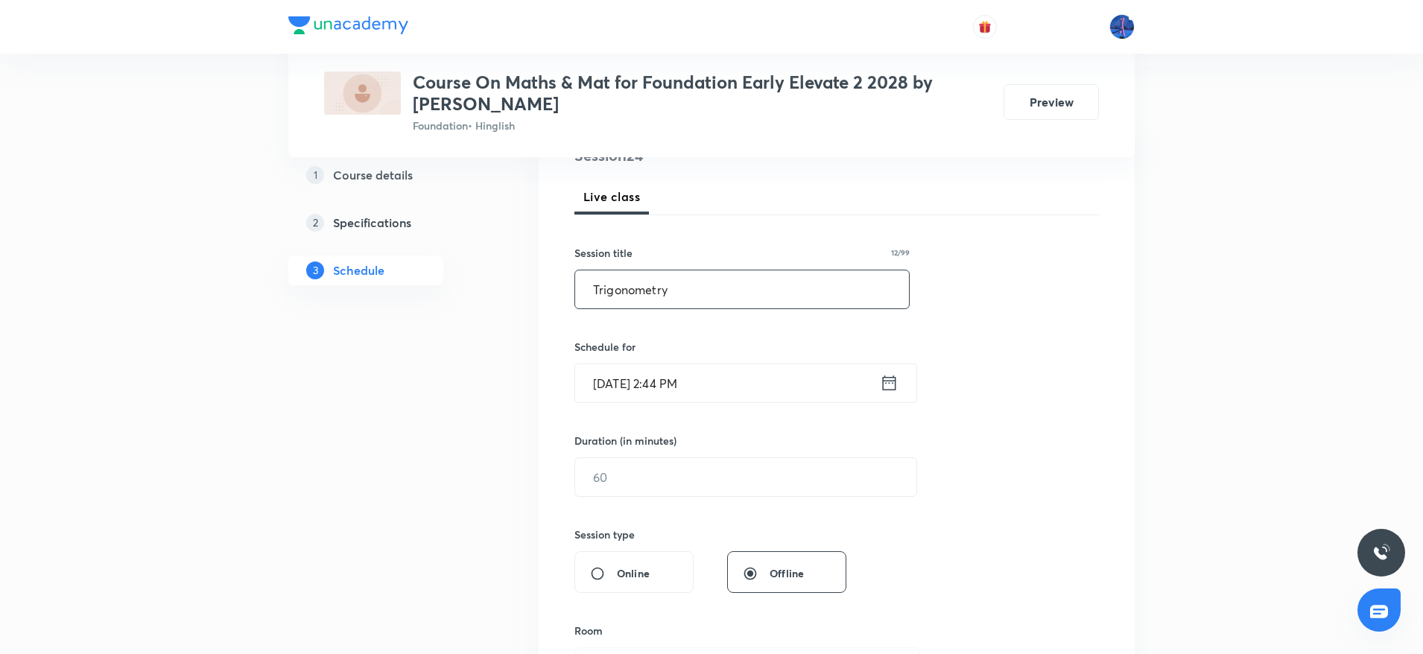
type input "Trigonometry"
click at [765, 386] on input "Sep 30, 2025, 2:44 PM" at bounding box center [727, 383] width 305 height 38
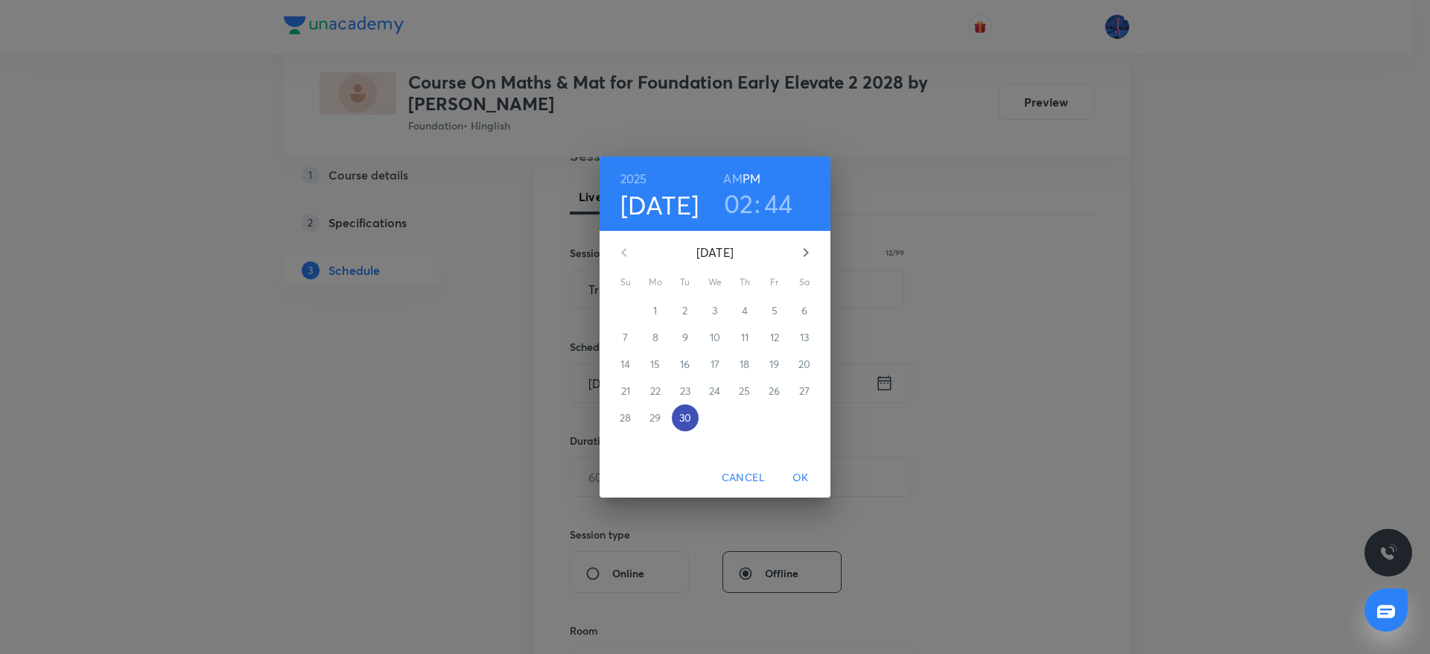
click at [689, 413] on p "30" at bounding box center [685, 417] width 12 height 15
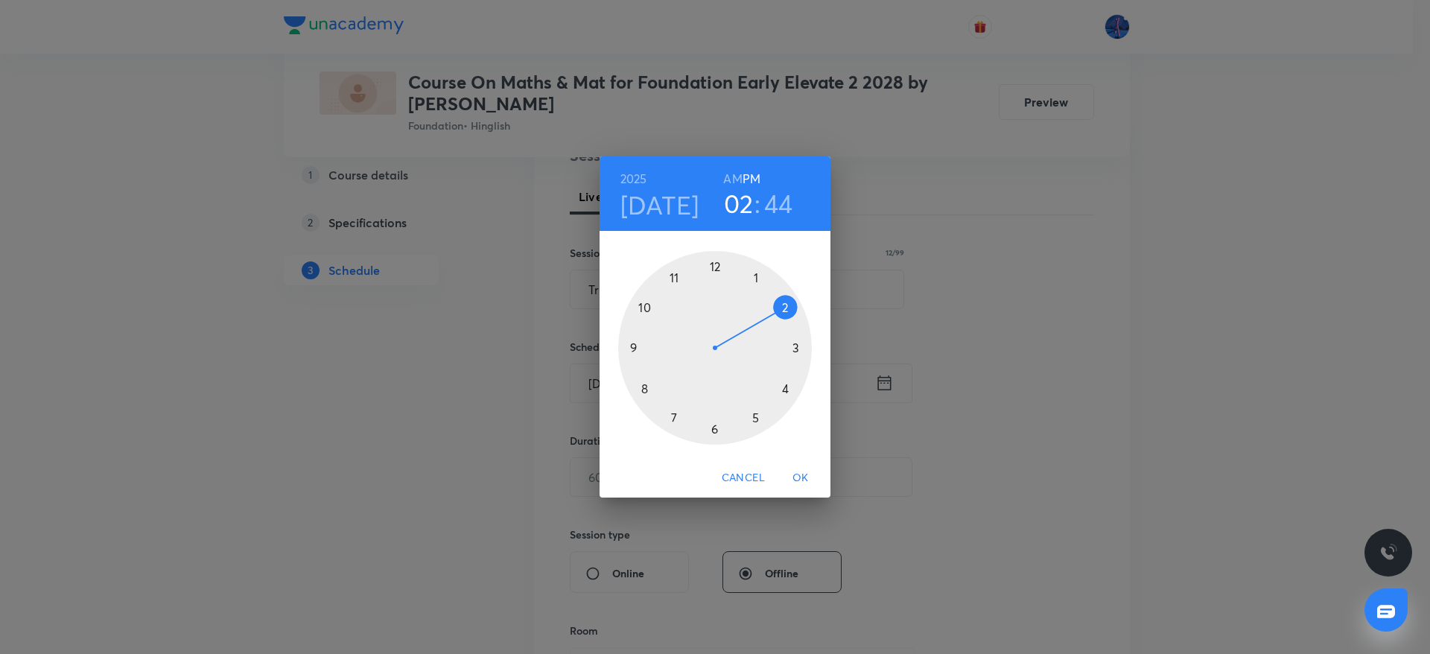
click at [756, 418] on div at bounding box center [715, 348] width 194 height 194
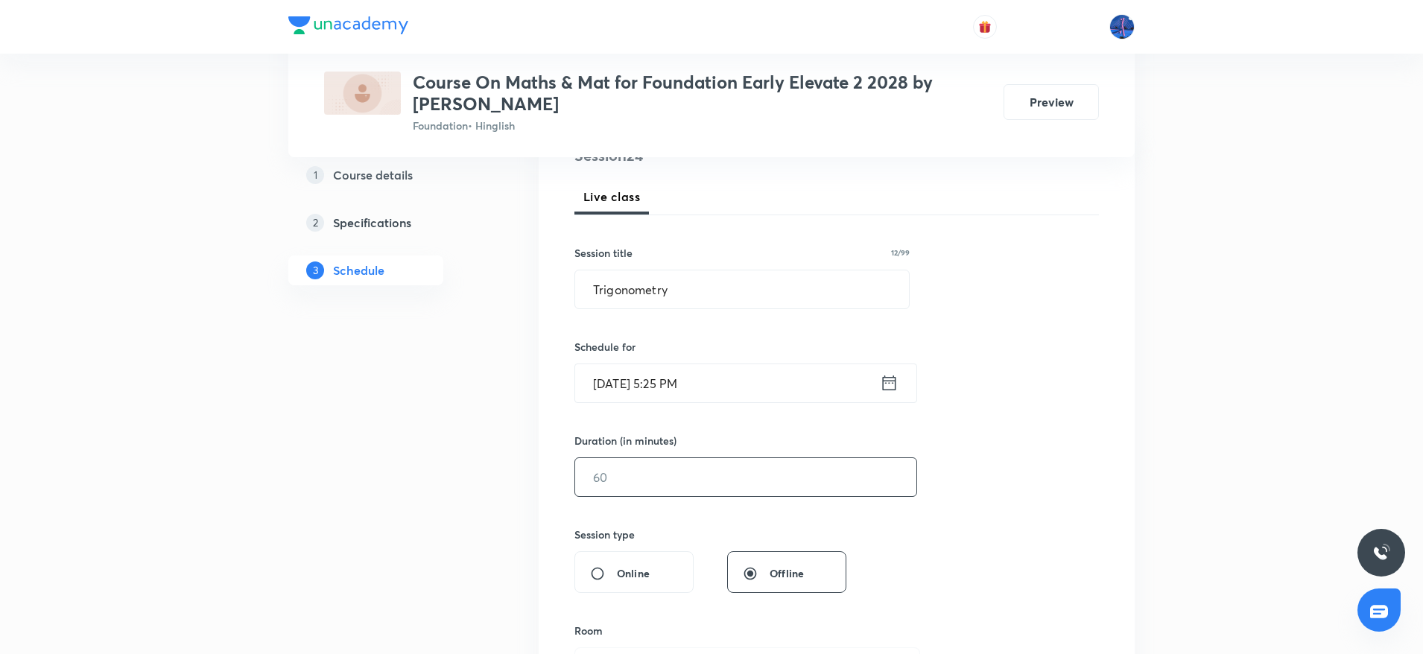
click at [676, 477] on input "text" at bounding box center [745, 477] width 341 height 38
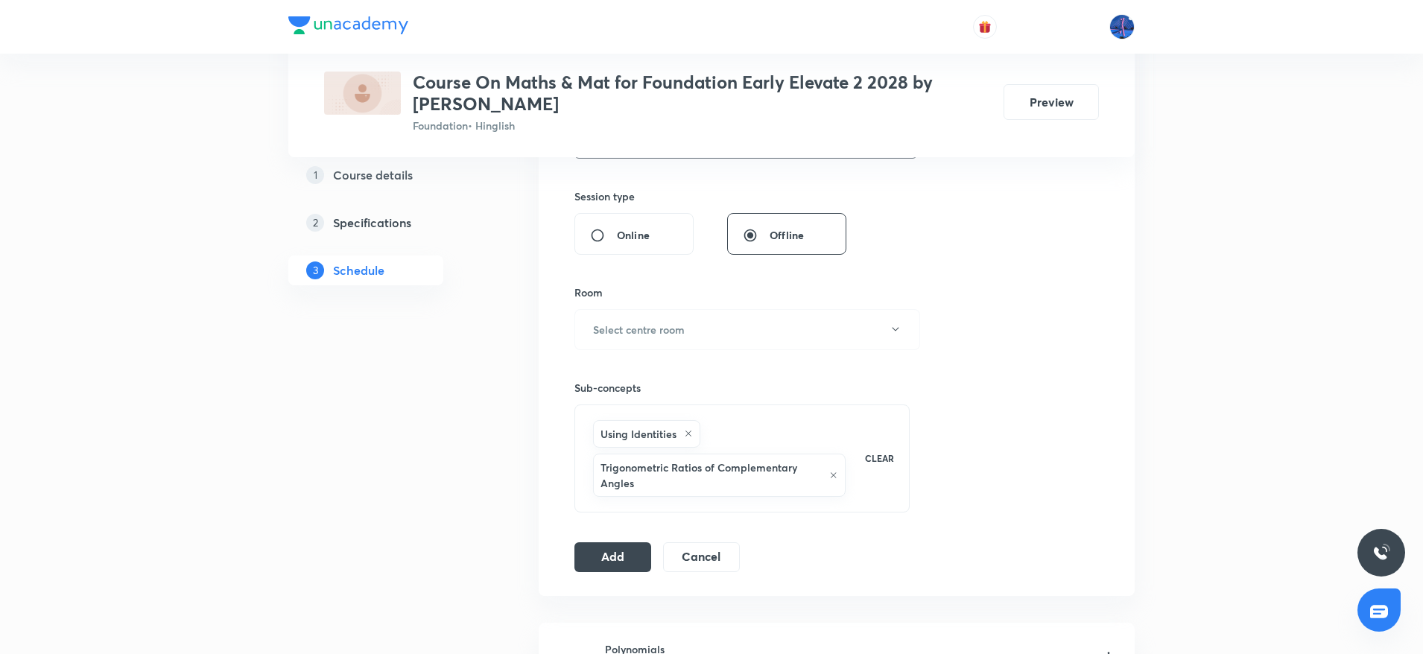
scroll to position [535, 0]
type input "60"
click at [760, 332] on button "Select centre room" at bounding box center [747, 328] width 346 height 41
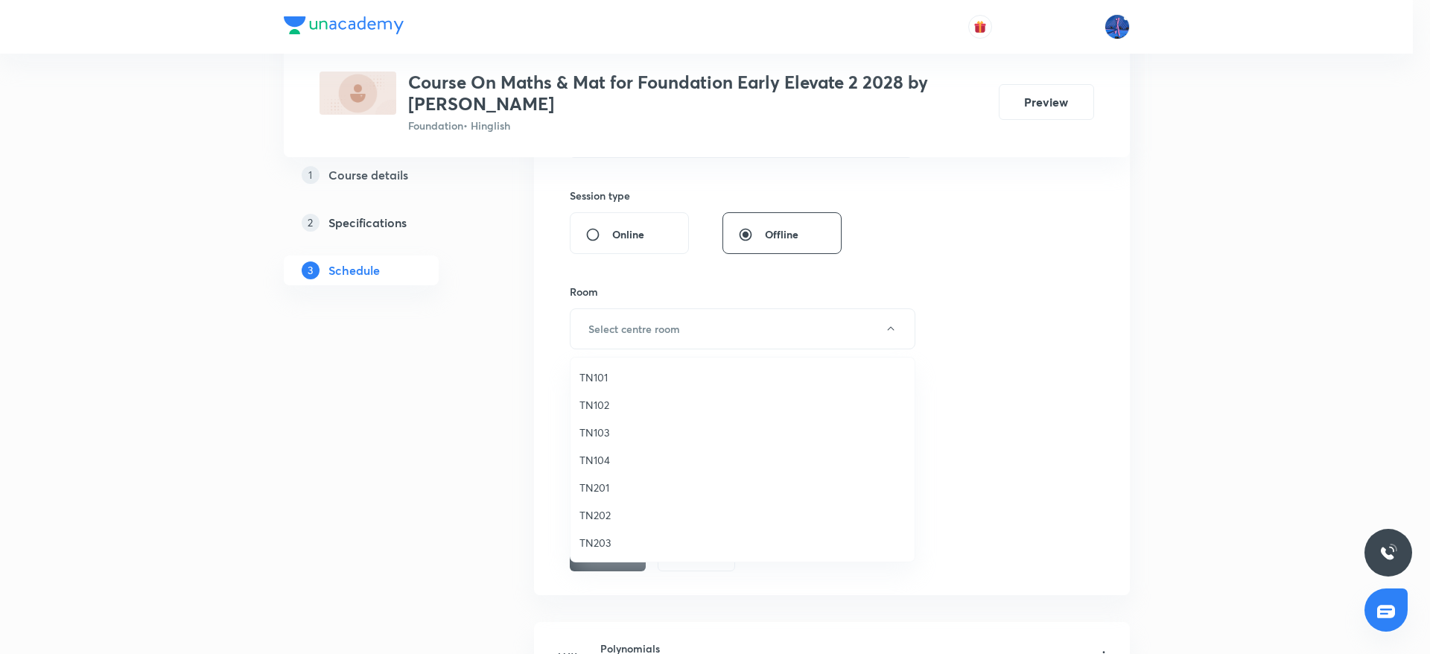
click at [606, 512] on span "TN202" at bounding box center [742, 515] width 326 height 16
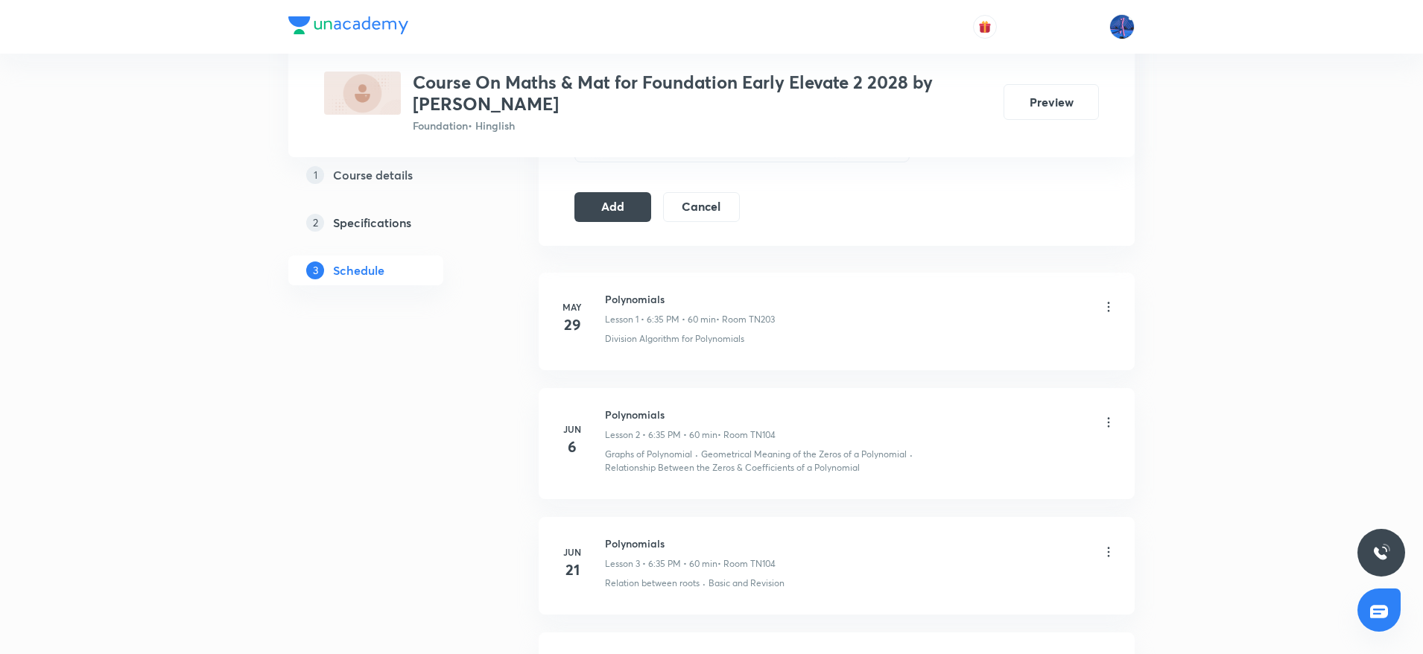
scroll to position [889, 0]
click at [615, 208] on button "Add" at bounding box center [612, 201] width 77 height 30
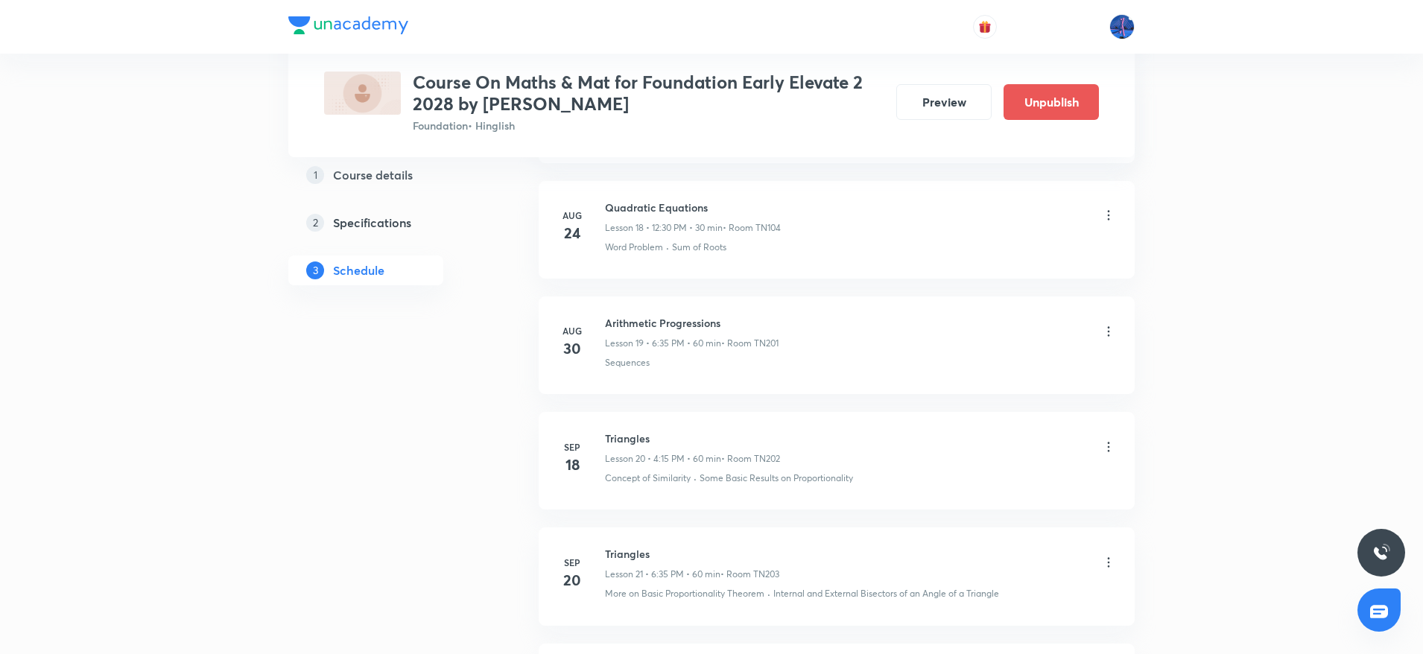
scroll to position [2689, 0]
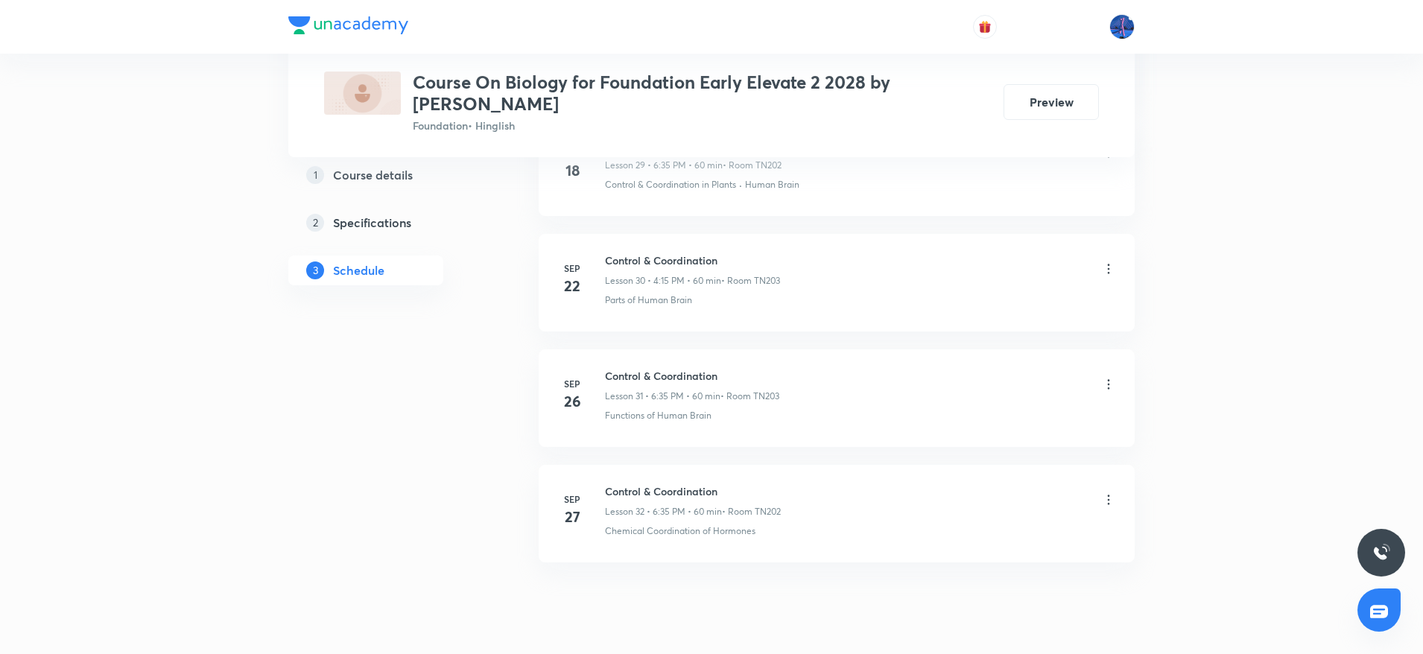
scroll to position [4254, 0]
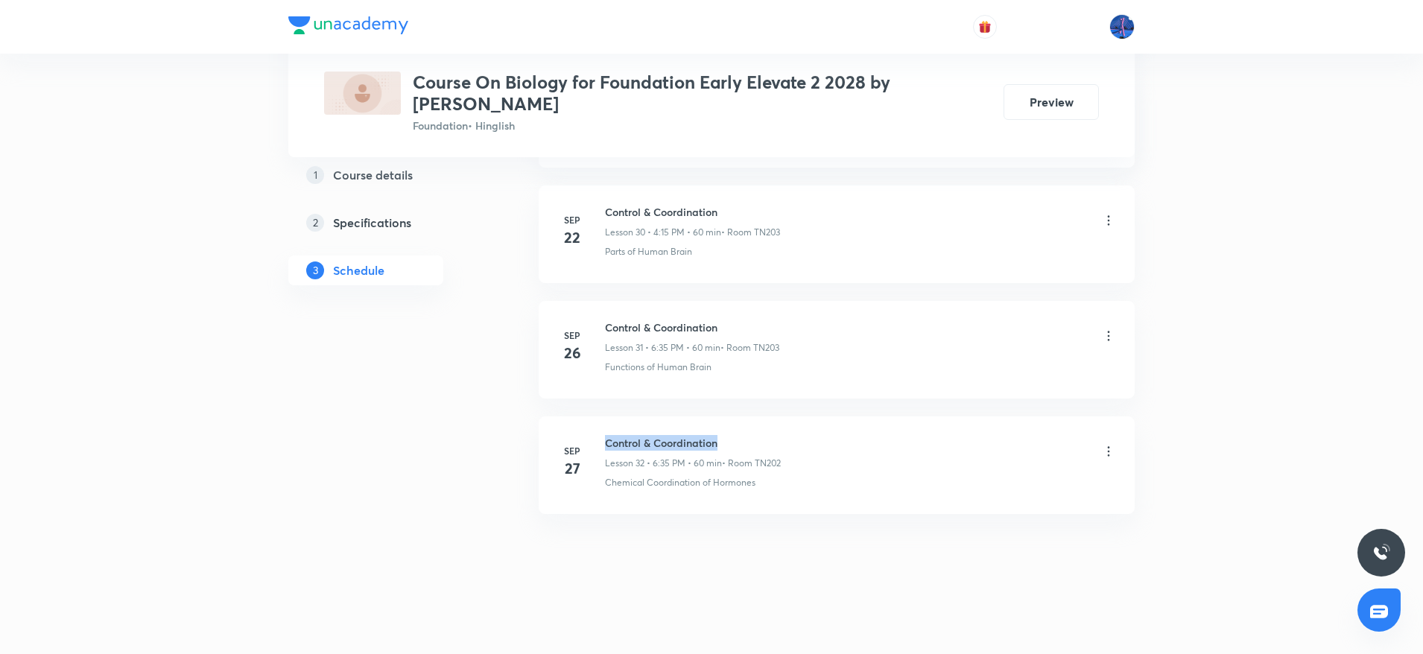
drag, startPoint x: 607, startPoint y: 445, endPoint x: 762, endPoint y: 443, distance: 154.9
click at [762, 443] on h6 "Control & Coordination" at bounding box center [693, 443] width 176 height 16
copy h6 "Control & Coordination"
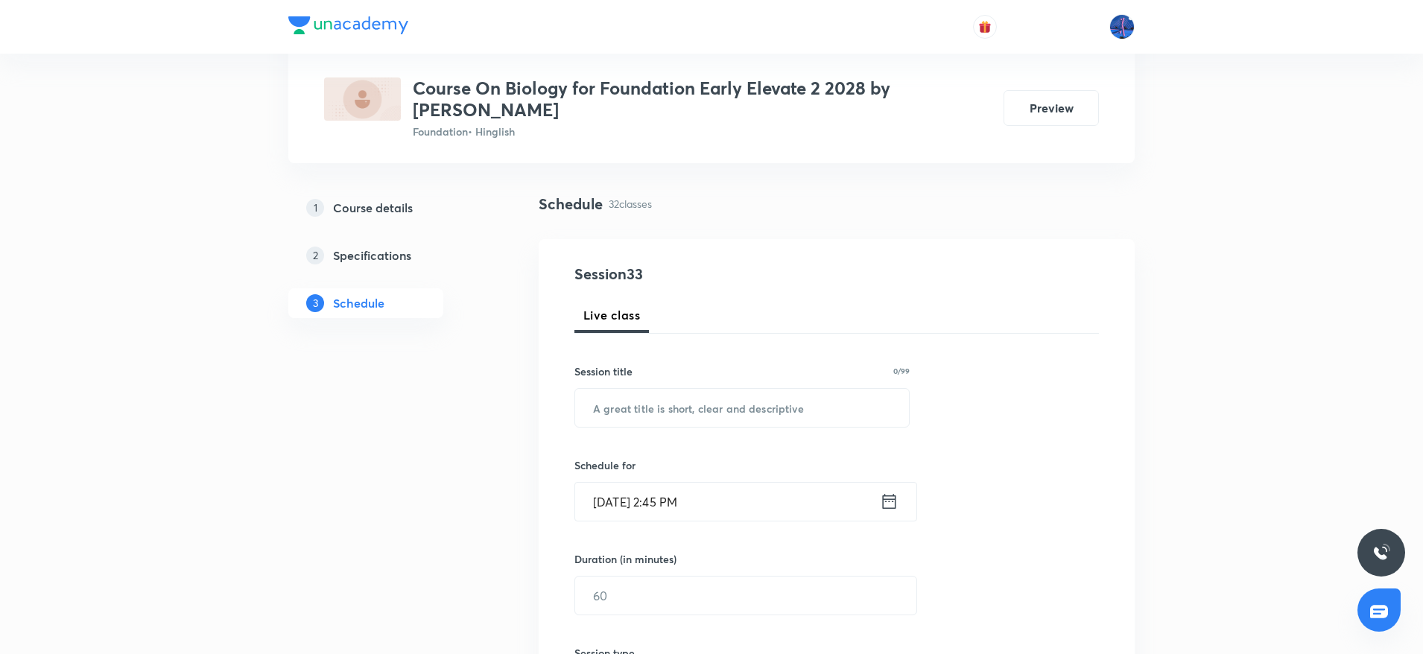
scroll to position [82, 0]
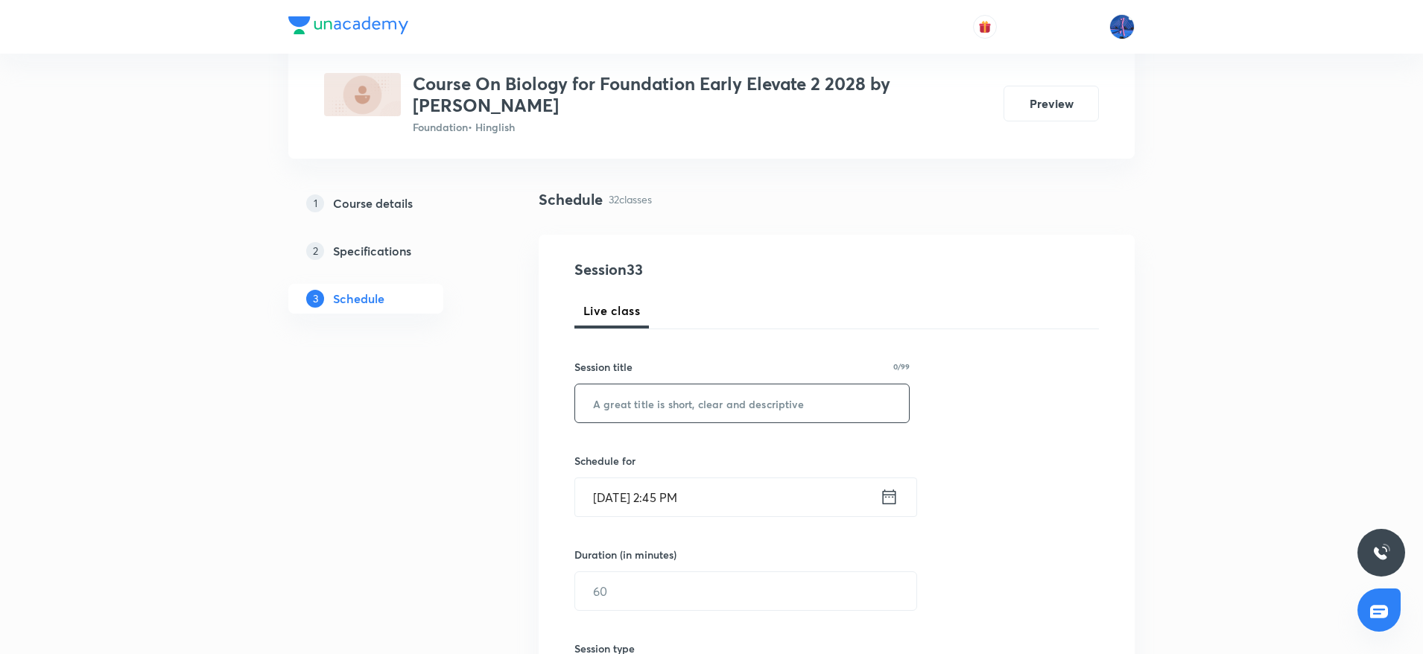
click at [719, 419] on input "text" at bounding box center [742, 403] width 334 height 38
paste input "Control & Coordination"
type input "Control & Coordination"
click at [791, 495] on input "Sep 30, 2025, 2:45 PM" at bounding box center [727, 497] width 305 height 38
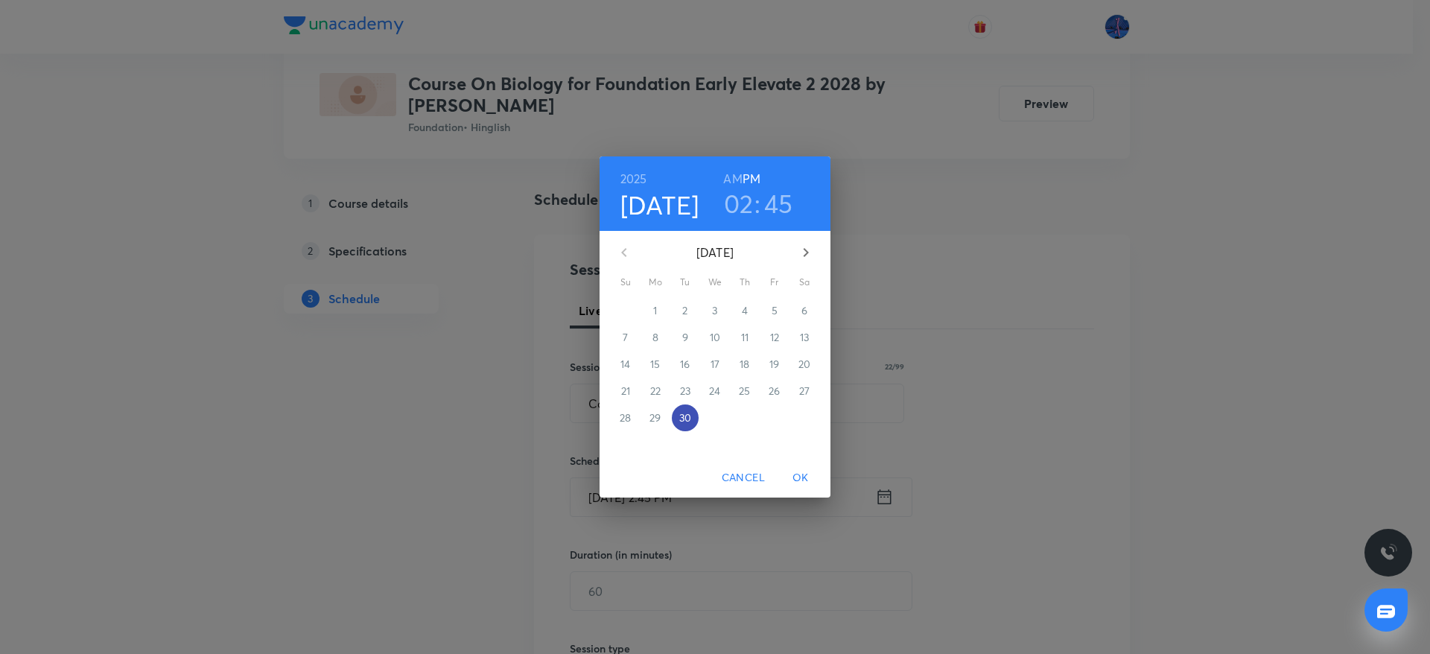
click at [690, 414] on p "30" at bounding box center [685, 417] width 12 height 15
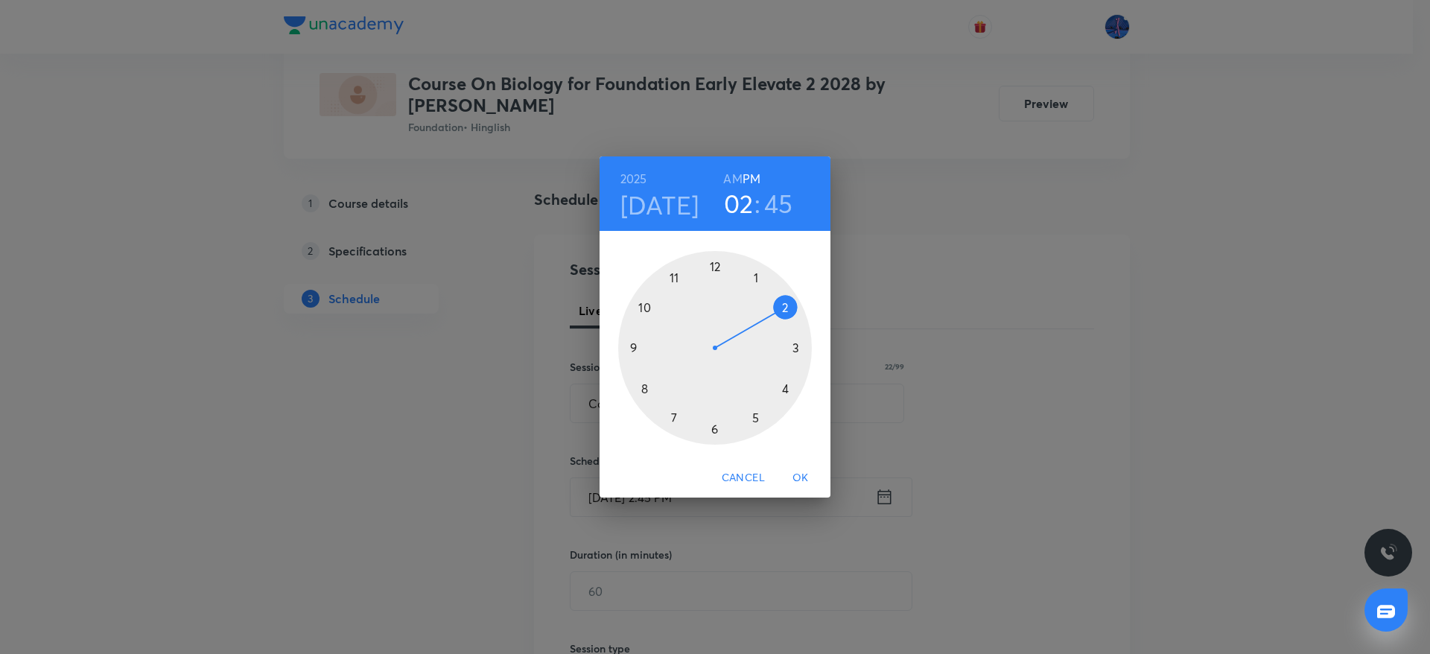
click at [715, 430] on div at bounding box center [715, 348] width 194 height 194
click at [716, 268] on div at bounding box center [715, 348] width 194 height 194
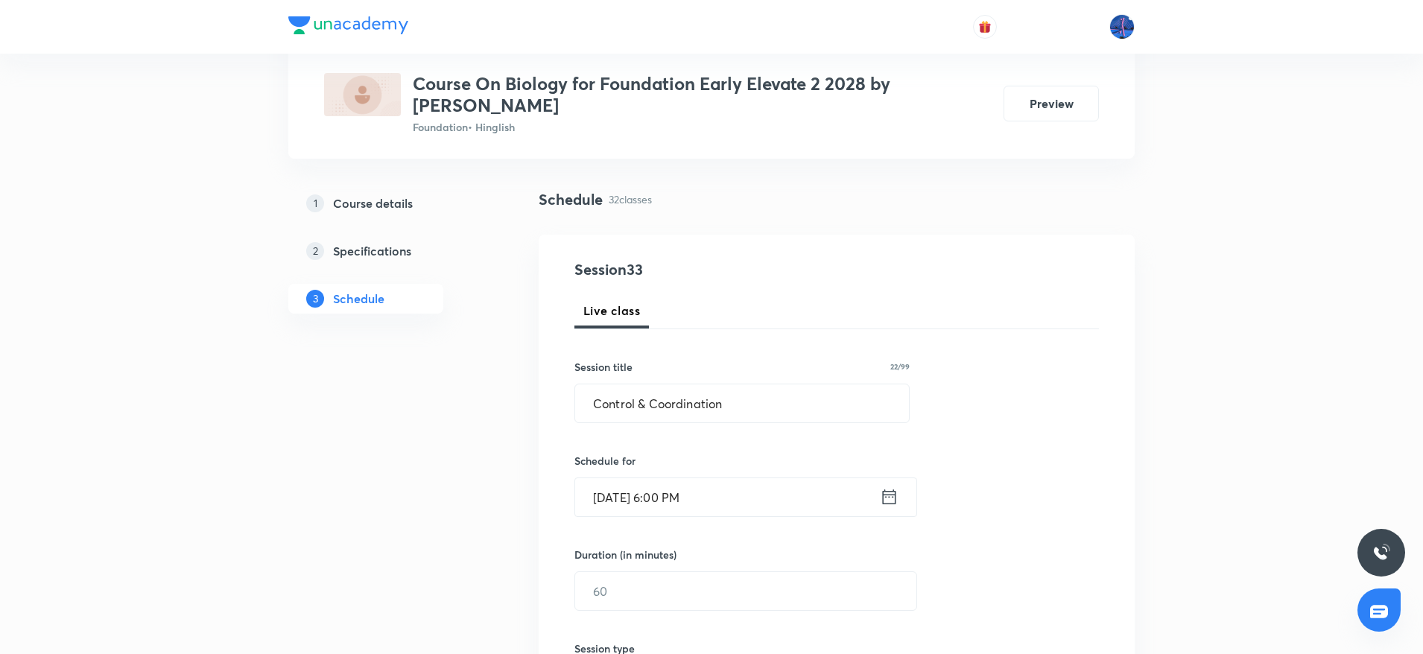
click at [687, 490] on input "Sep 30, 2025, 6:00 PM" at bounding box center [727, 497] width 305 height 38
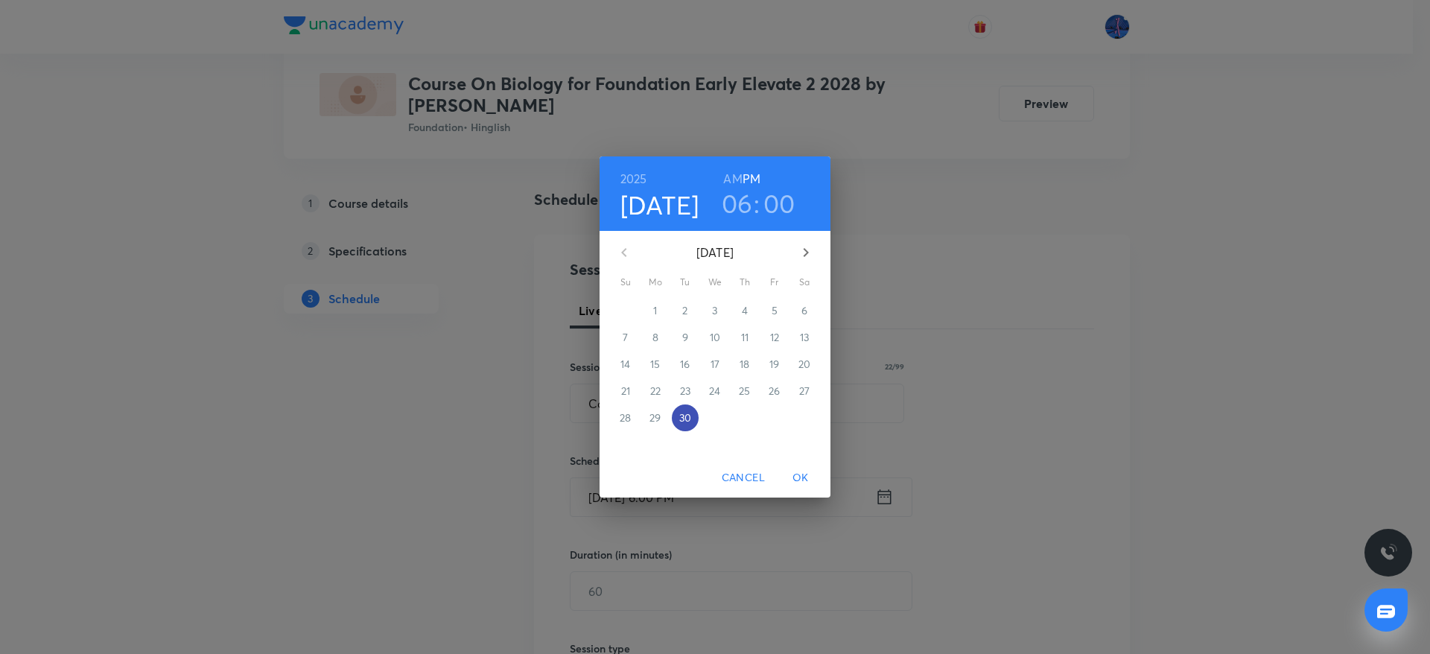
click at [686, 421] on p "30" at bounding box center [685, 417] width 12 height 15
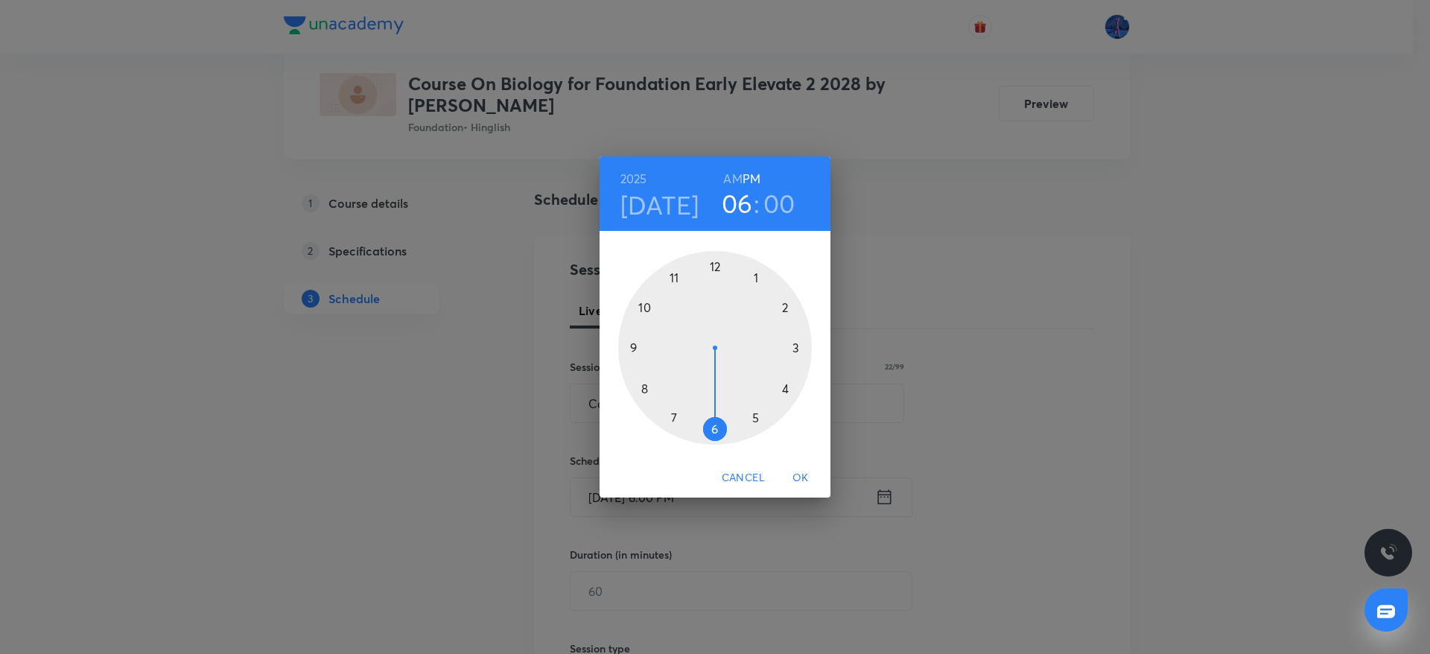
click at [714, 431] on div at bounding box center [715, 348] width 194 height 194
click at [674, 416] on div at bounding box center [715, 348] width 194 height 194
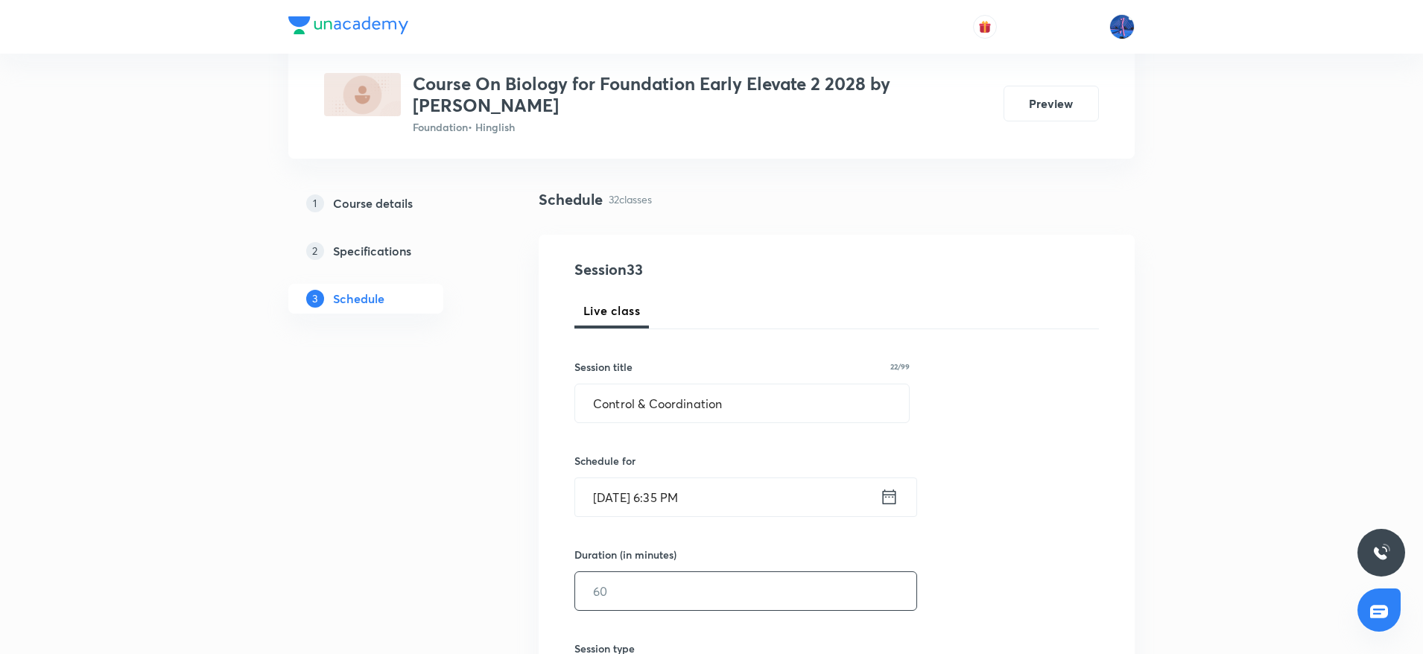
click at [632, 592] on input "text" at bounding box center [745, 591] width 341 height 38
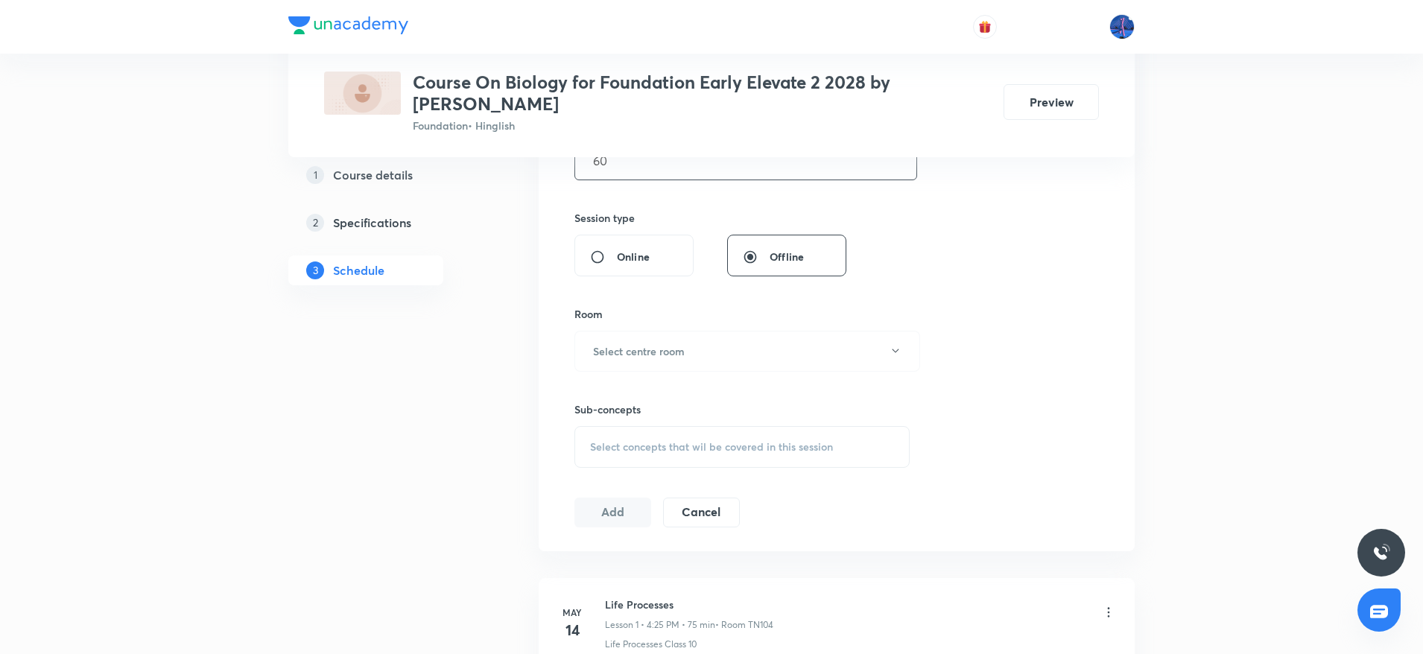
scroll to position [533, 0]
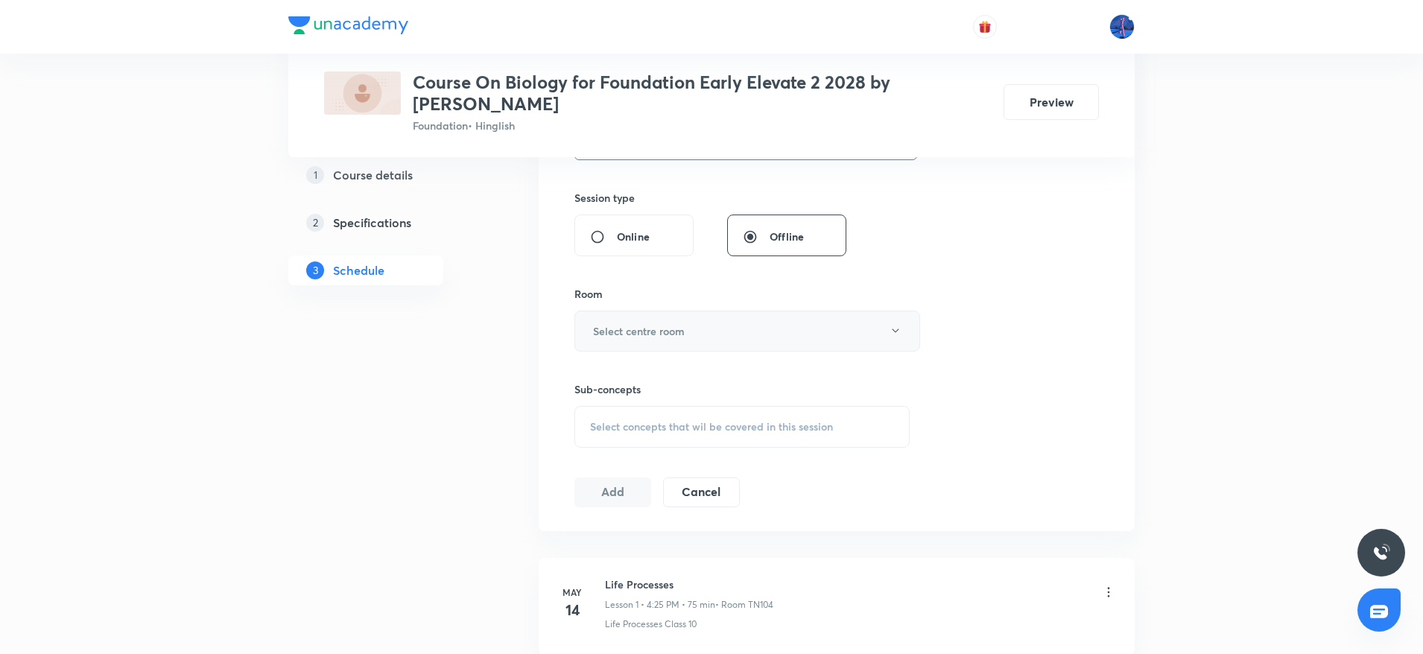
type input "60"
click at [723, 340] on button "Select centre room" at bounding box center [747, 331] width 346 height 41
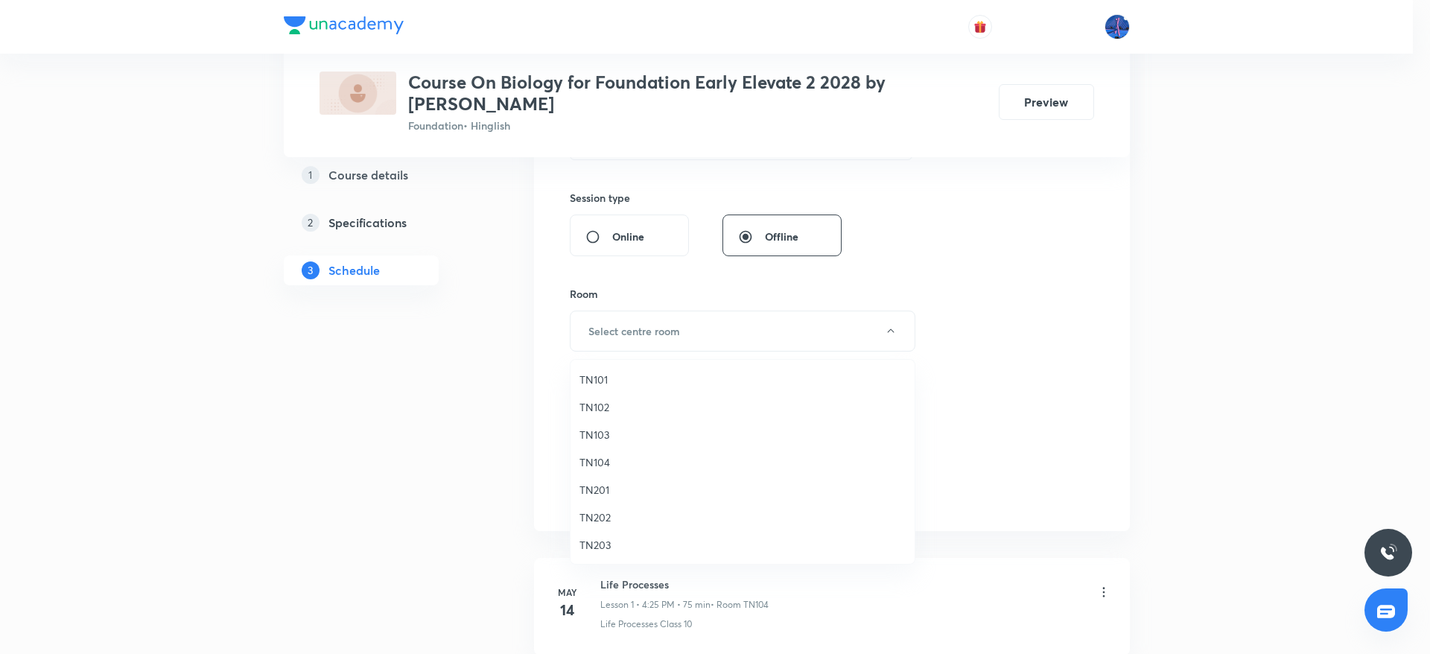
click at [614, 516] on span "TN202" at bounding box center [742, 517] width 326 height 16
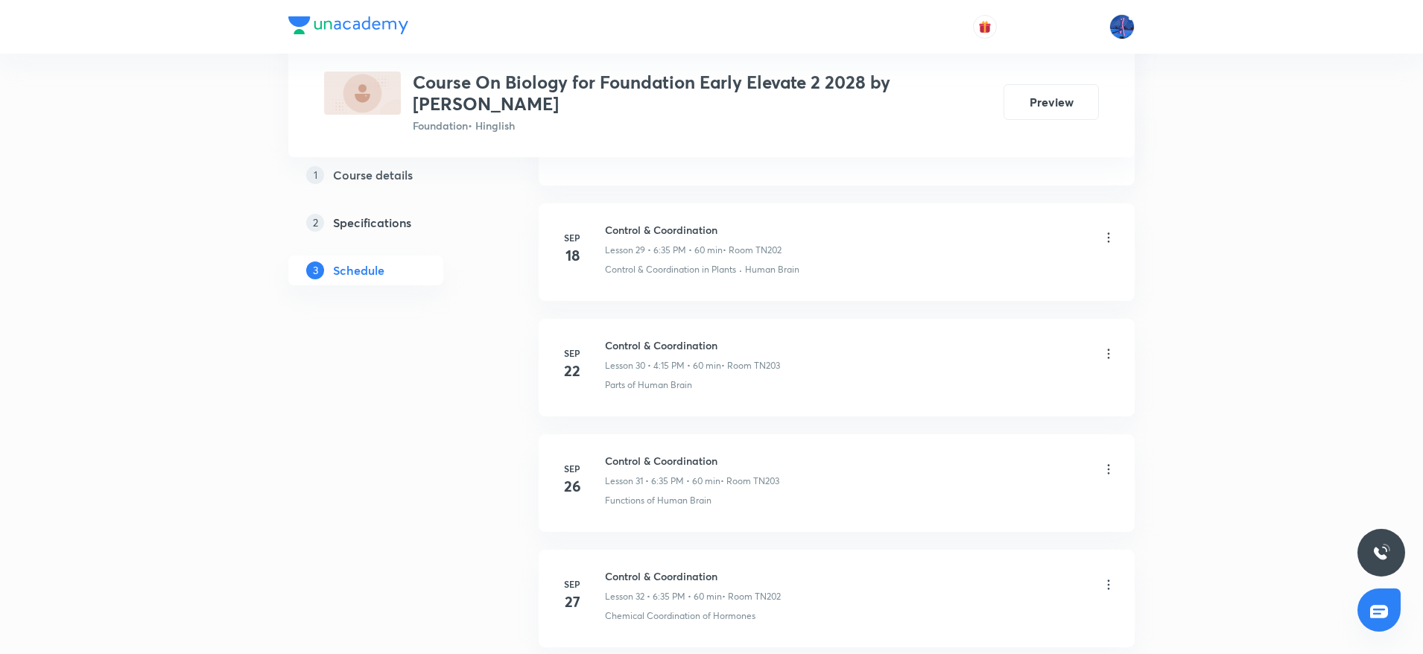
scroll to position [4254, 0]
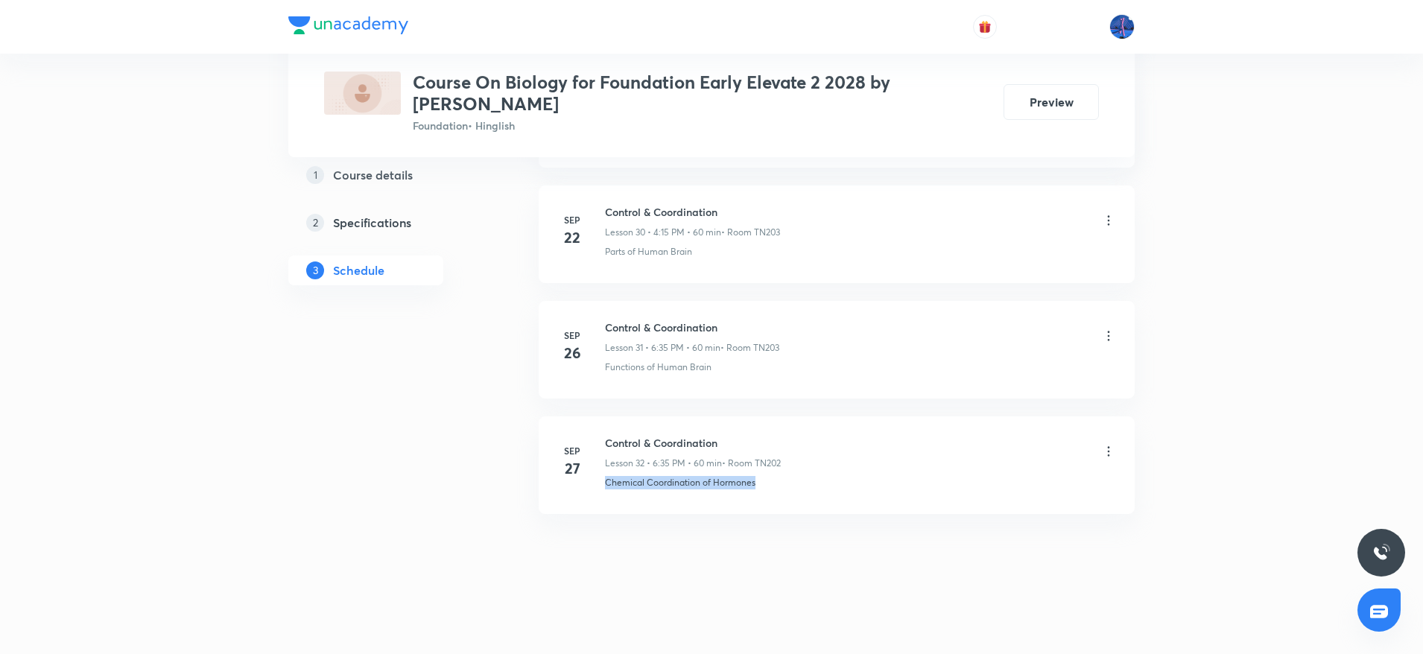
drag, startPoint x: 605, startPoint y: 485, endPoint x: 762, endPoint y: 486, distance: 156.4
click at [762, 486] on div "Chemical Coordination of Hormones" at bounding box center [860, 482] width 511 height 13
copy p "Chemical Coordination of Hormones"
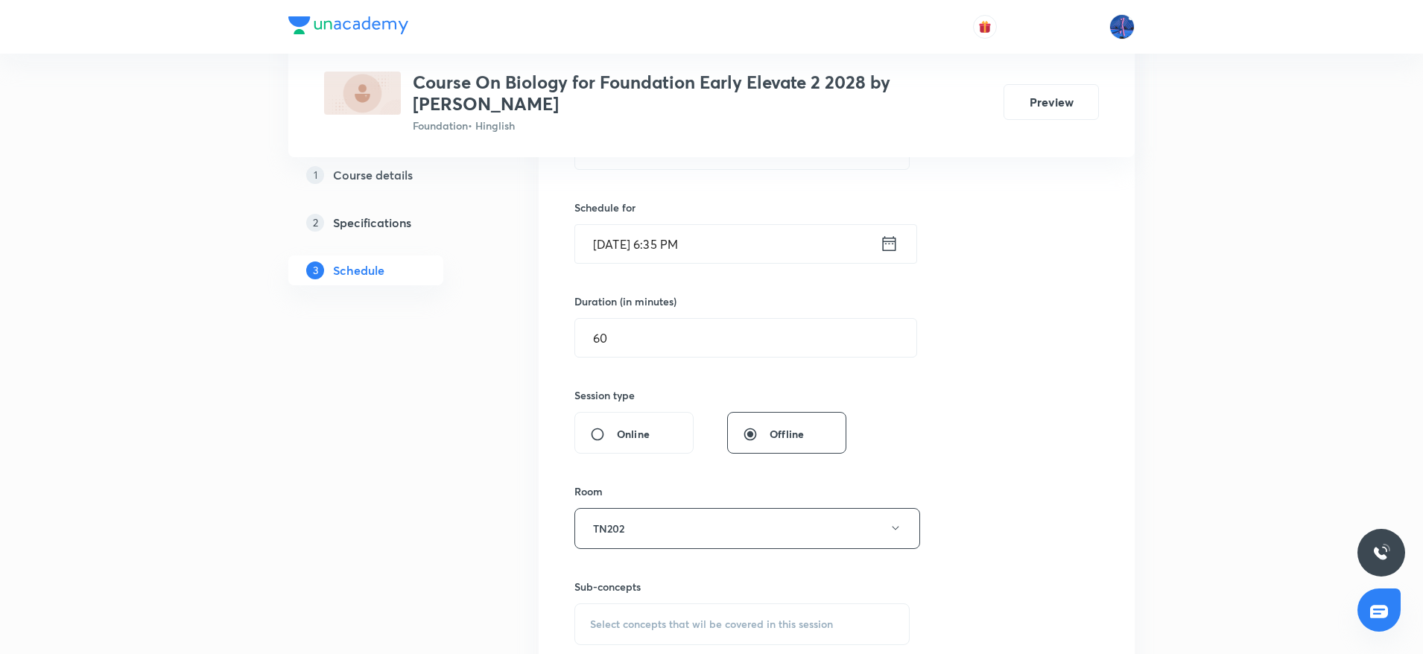
scroll to position [648, 0]
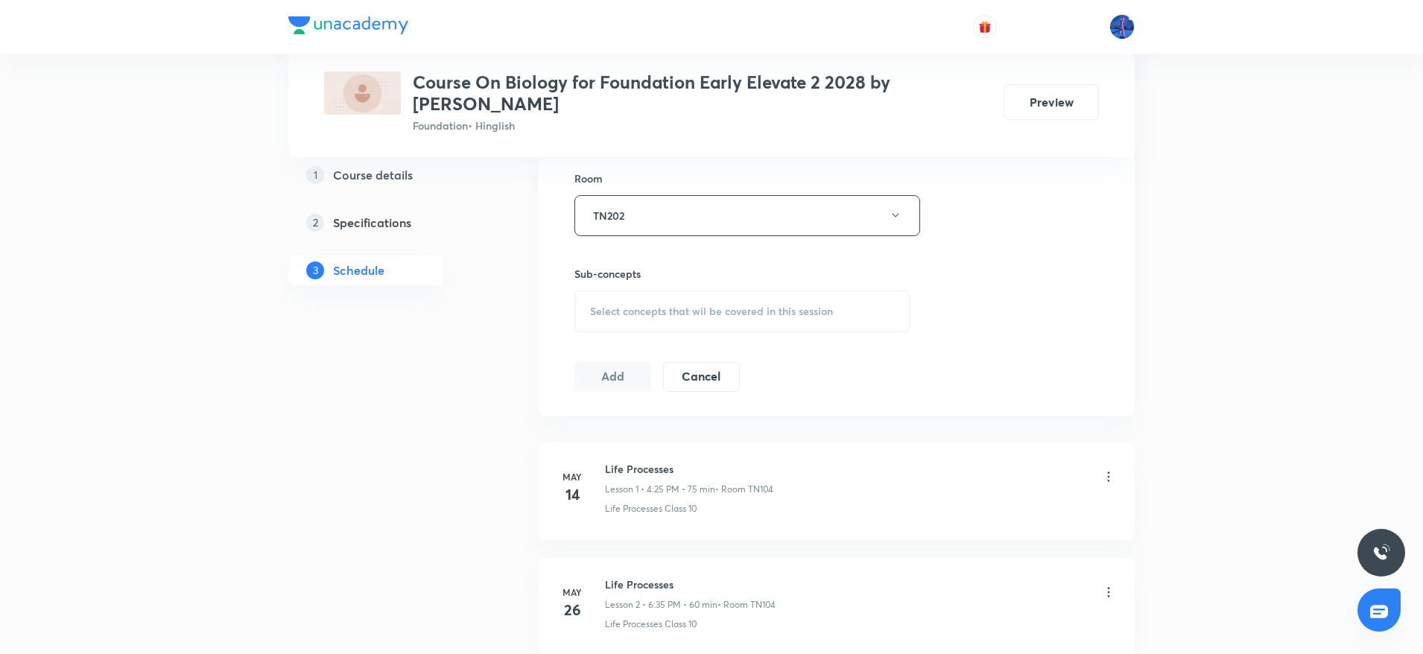
click at [697, 322] on div "Select concepts that wil be covered in this session" at bounding box center [741, 311] width 335 height 42
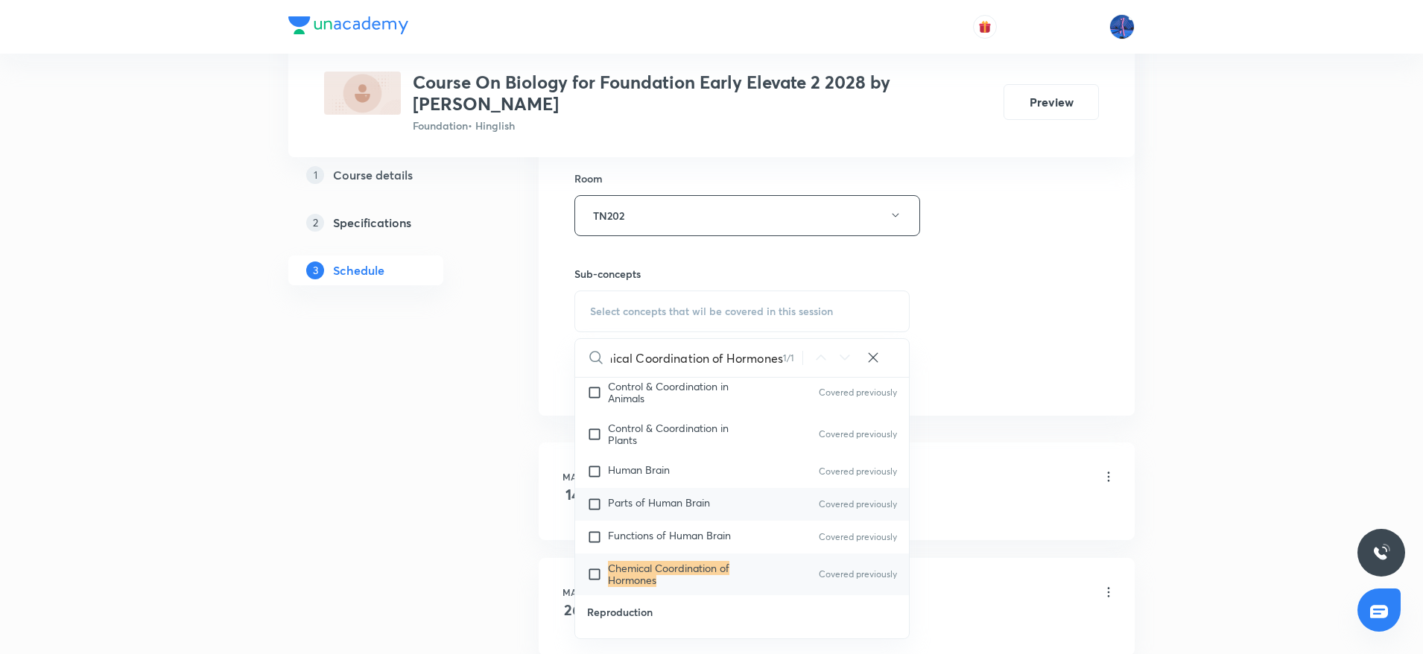
scroll to position [47, 0]
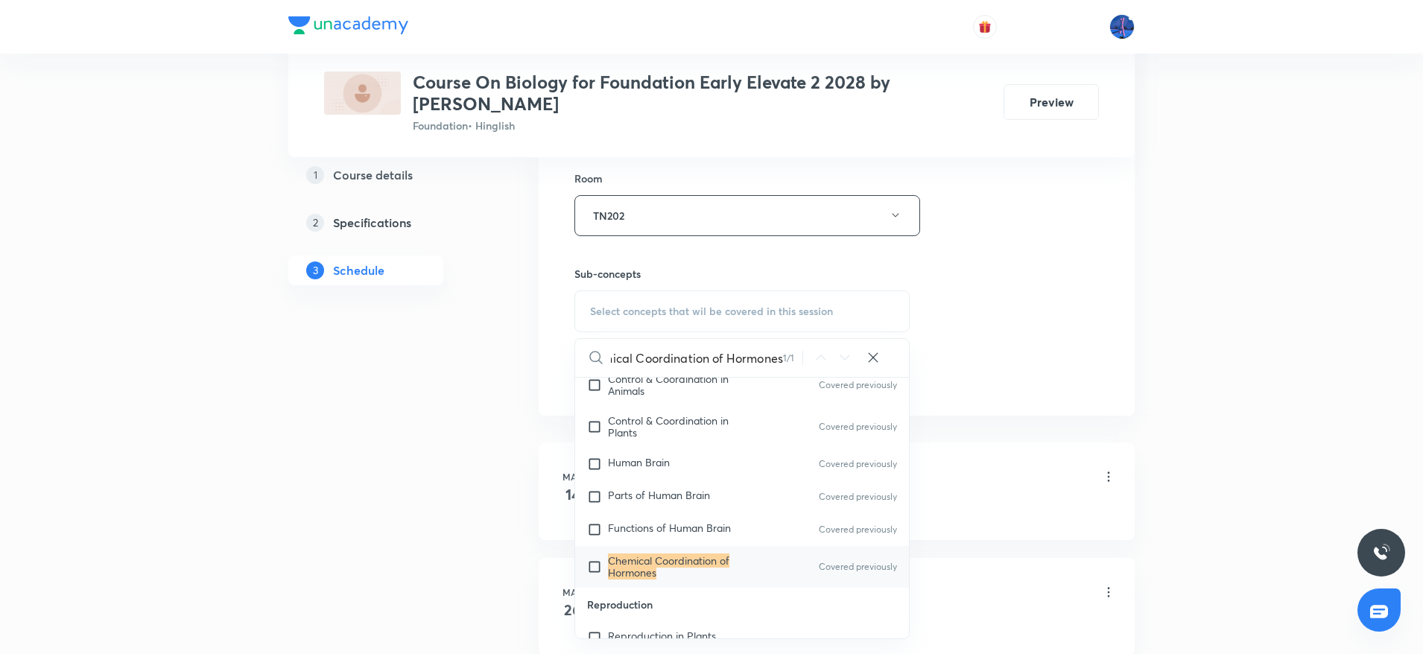
type input "Chemical Coordination of Hormones"
click at [648, 559] on mark "Chemical Coordination of Hormones" at bounding box center [668, 566] width 121 height 26
checkbox input "true"
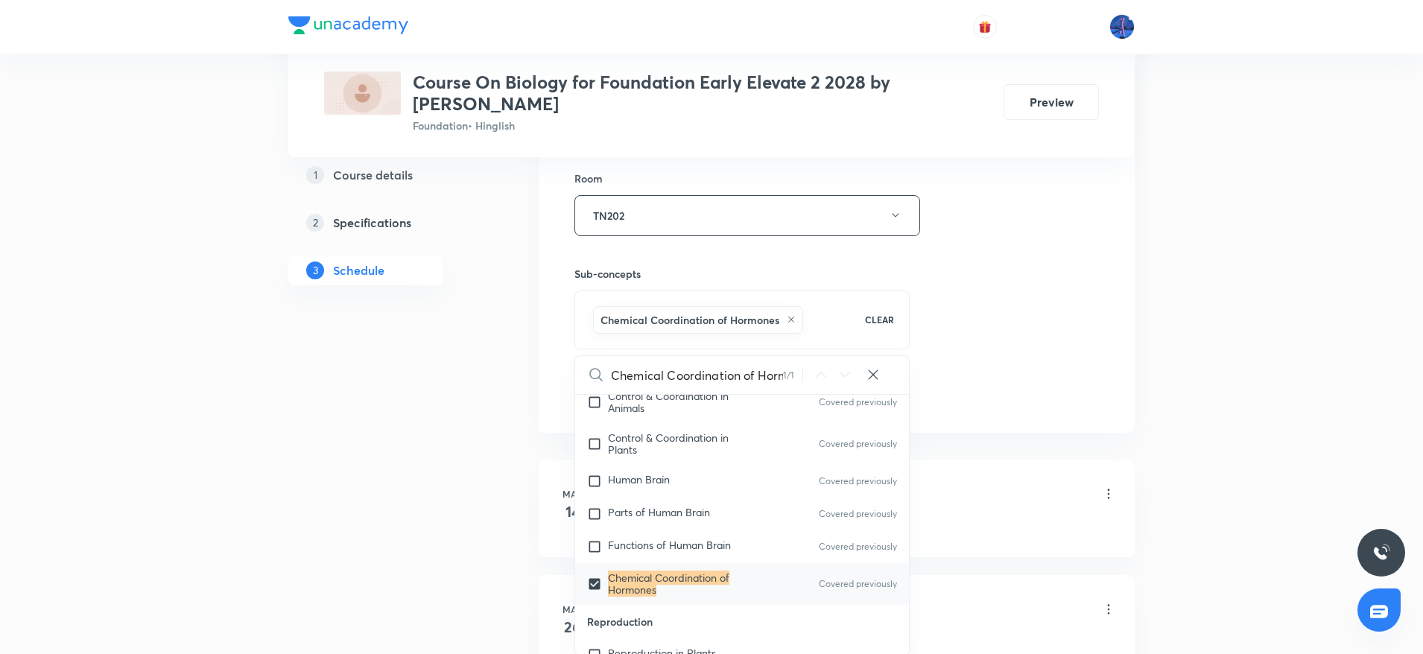
click at [944, 350] on div "Session 33 Live class Session title 22/99 Control & Coordination ​ Schedule for…" at bounding box center [836, 50] width 524 height 716
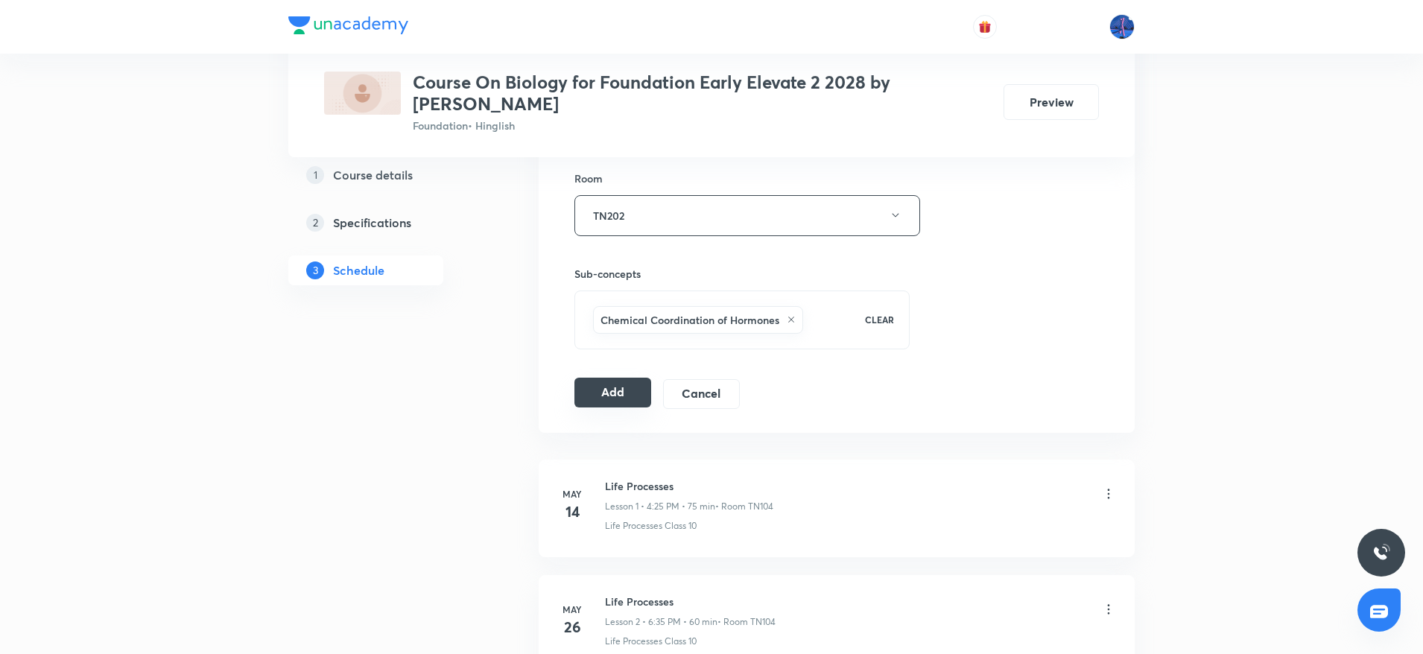
click at [626, 392] on button "Add" at bounding box center [612, 393] width 77 height 30
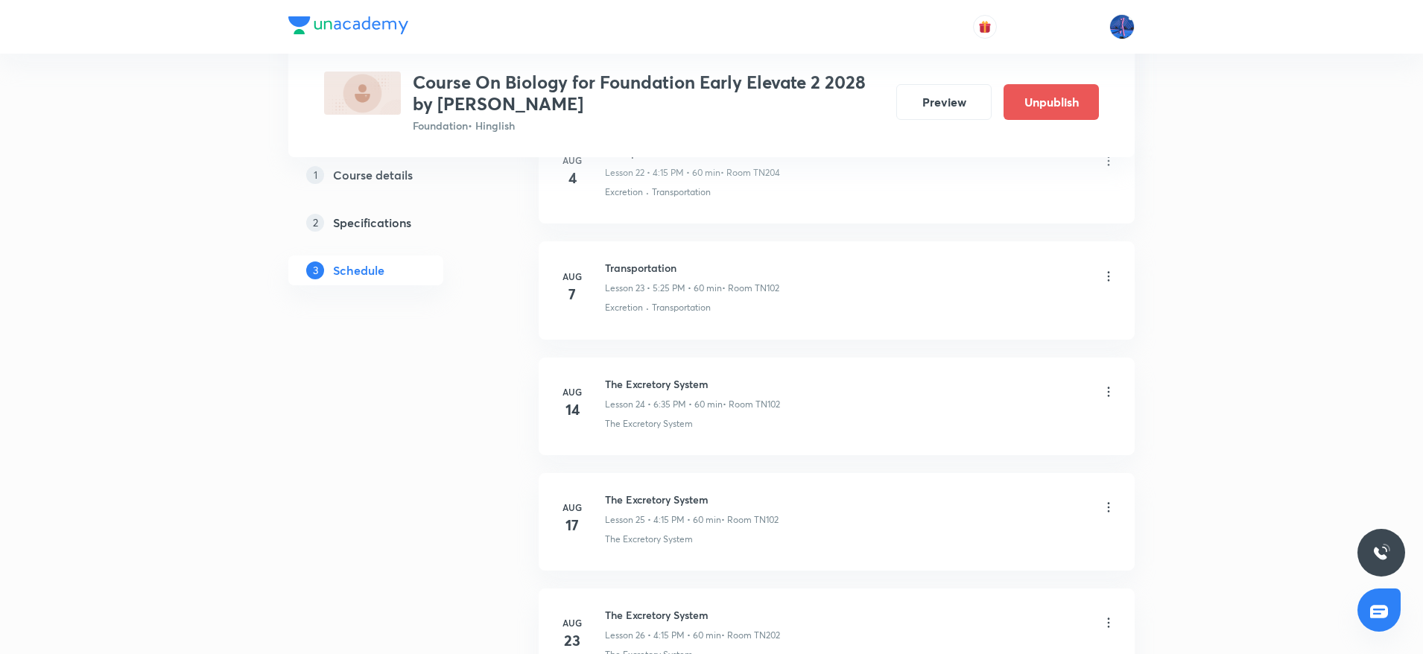
scroll to position [3685, 0]
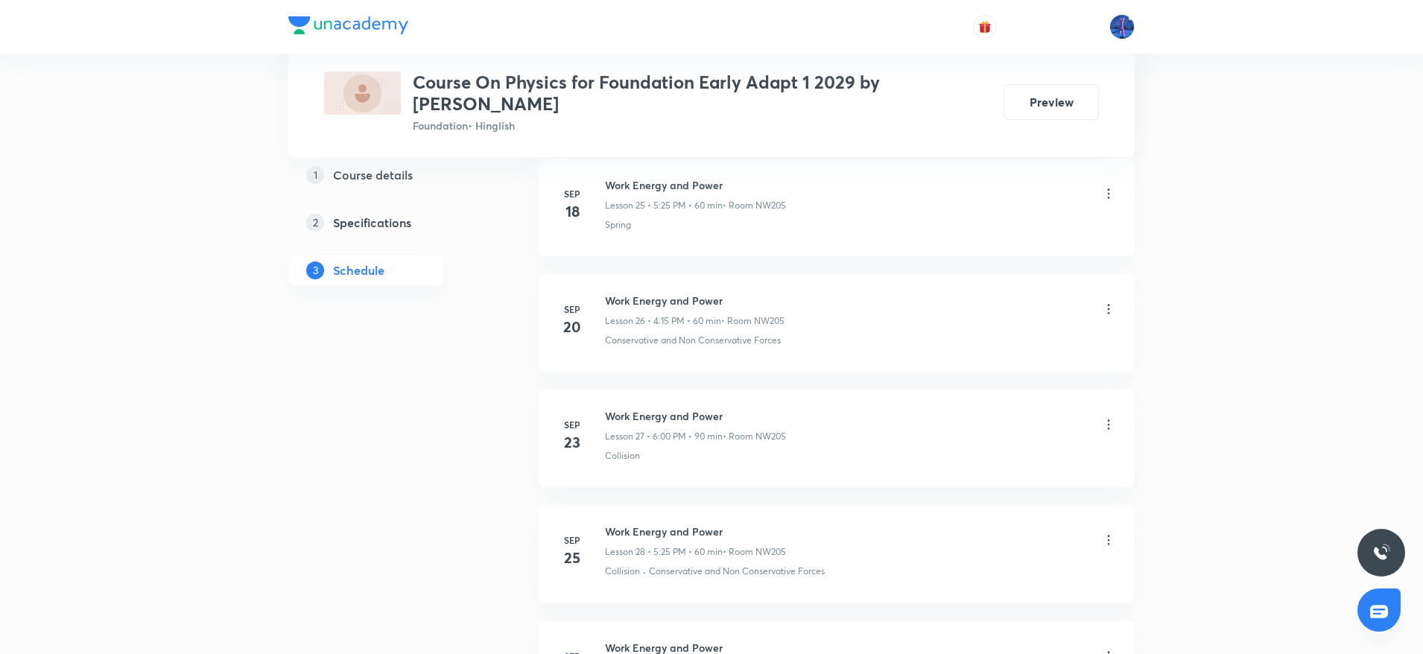
scroll to position [3911, 0]
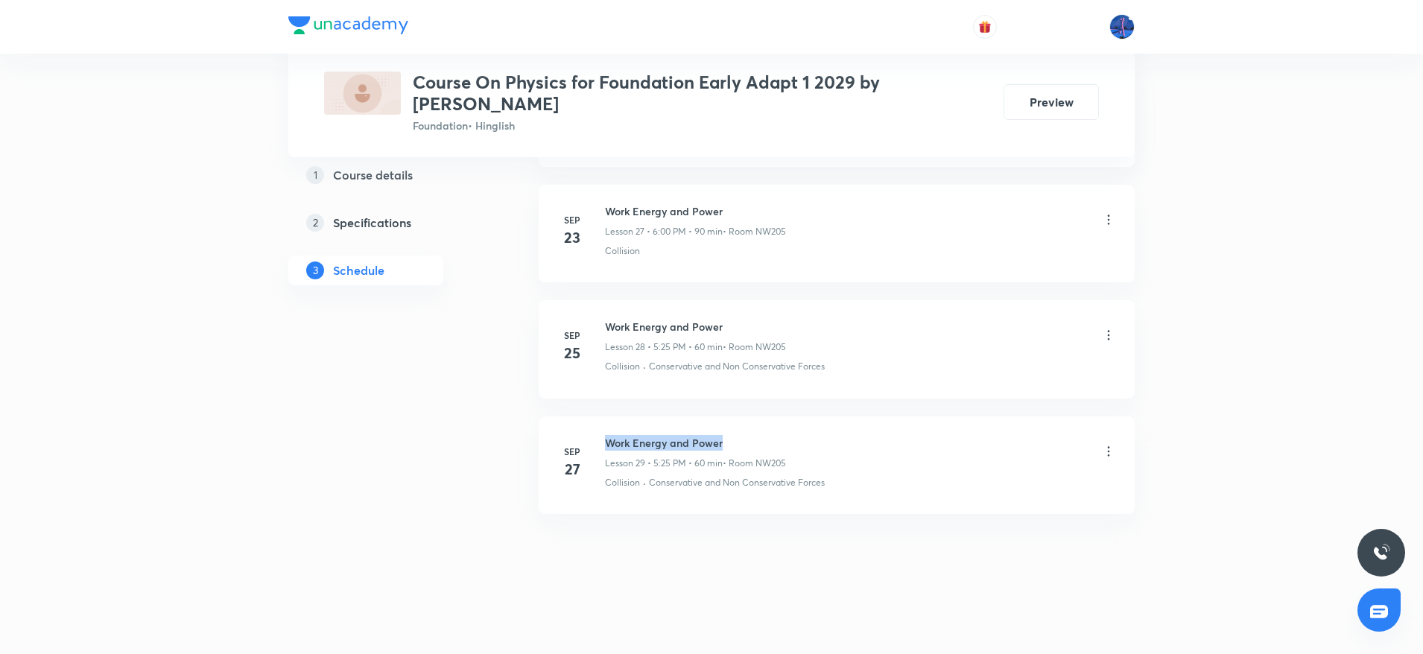
drag, startPoint x: 606, startPoint y: 442, endPoint x: 792, endPoint y: 431, distance: 185.8
click at [792, 431] on li "[DATE] Work Energy and Power Lesson 29 • 5:25 PM • 60 min • Room NW205 Collisio…" at bounding box center [836, 465] width 596 height 98
copy h6 "Work Energy and Power"
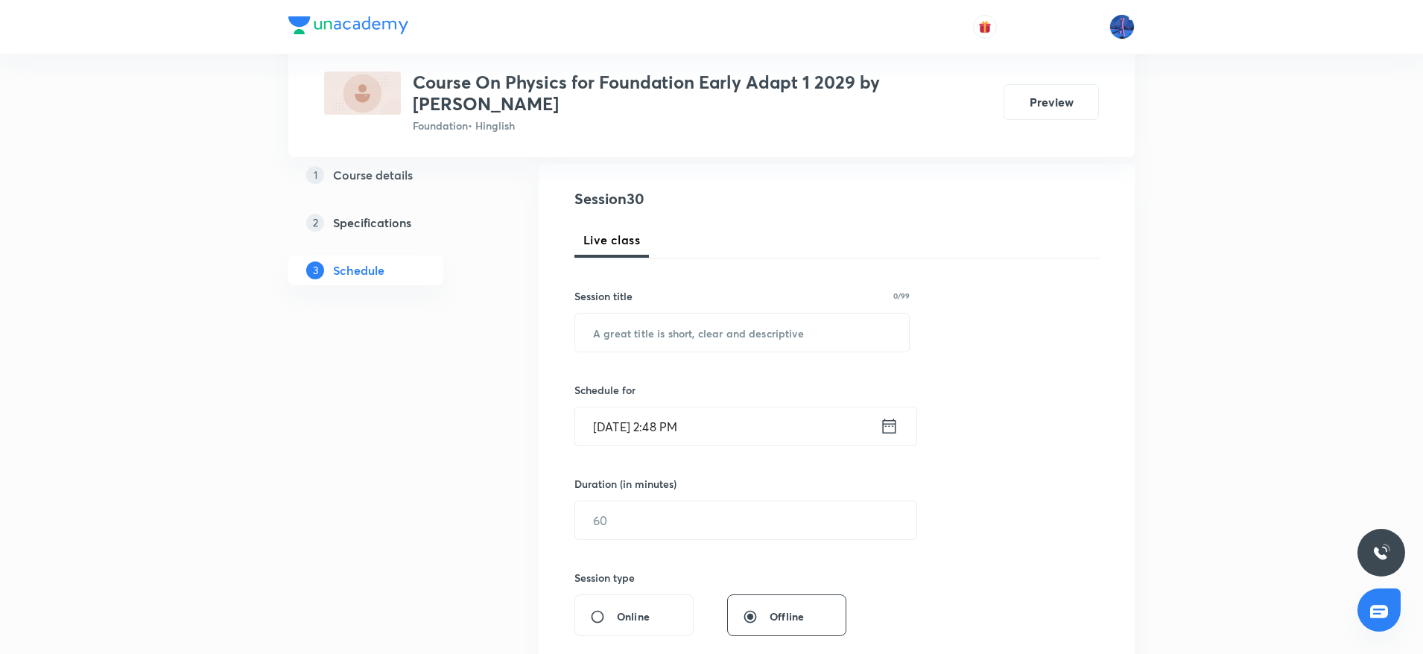
scroll to position [0, 0]
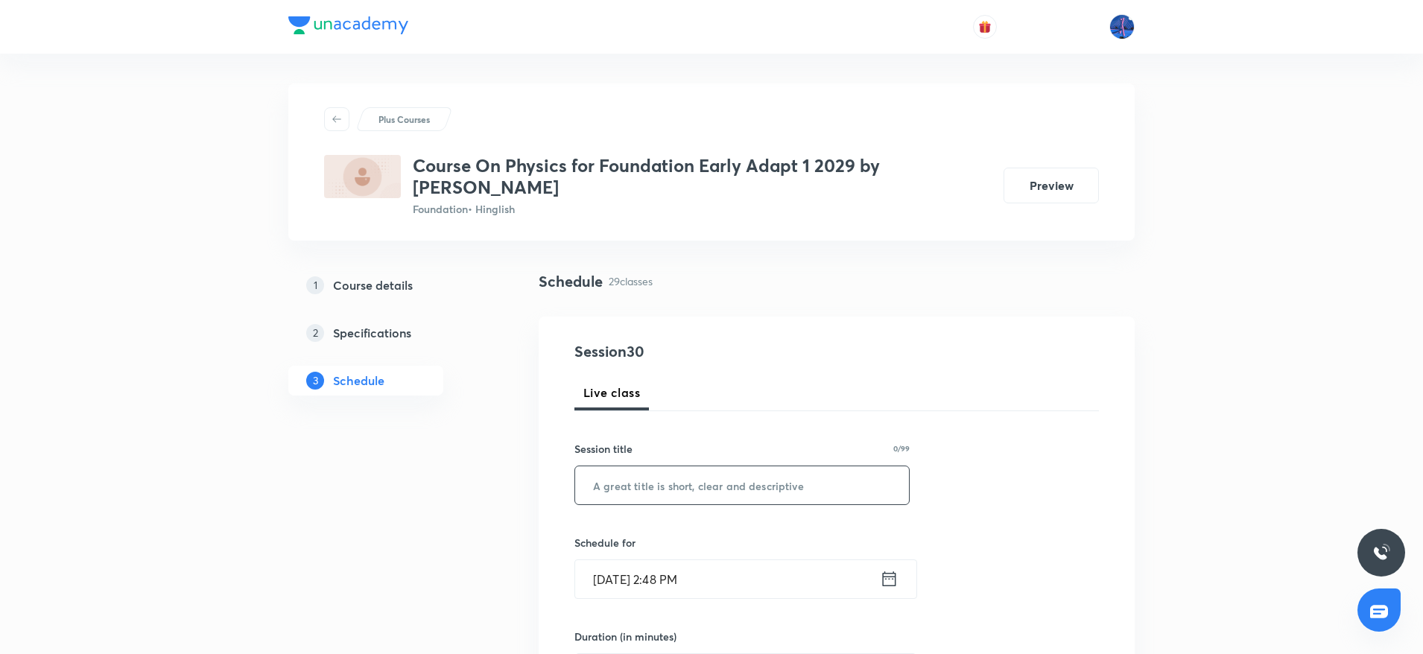
click at [712, 482] on input "text" at bounding box center [742, 485] width 334 height 38
paste input "Work Energy and Power"
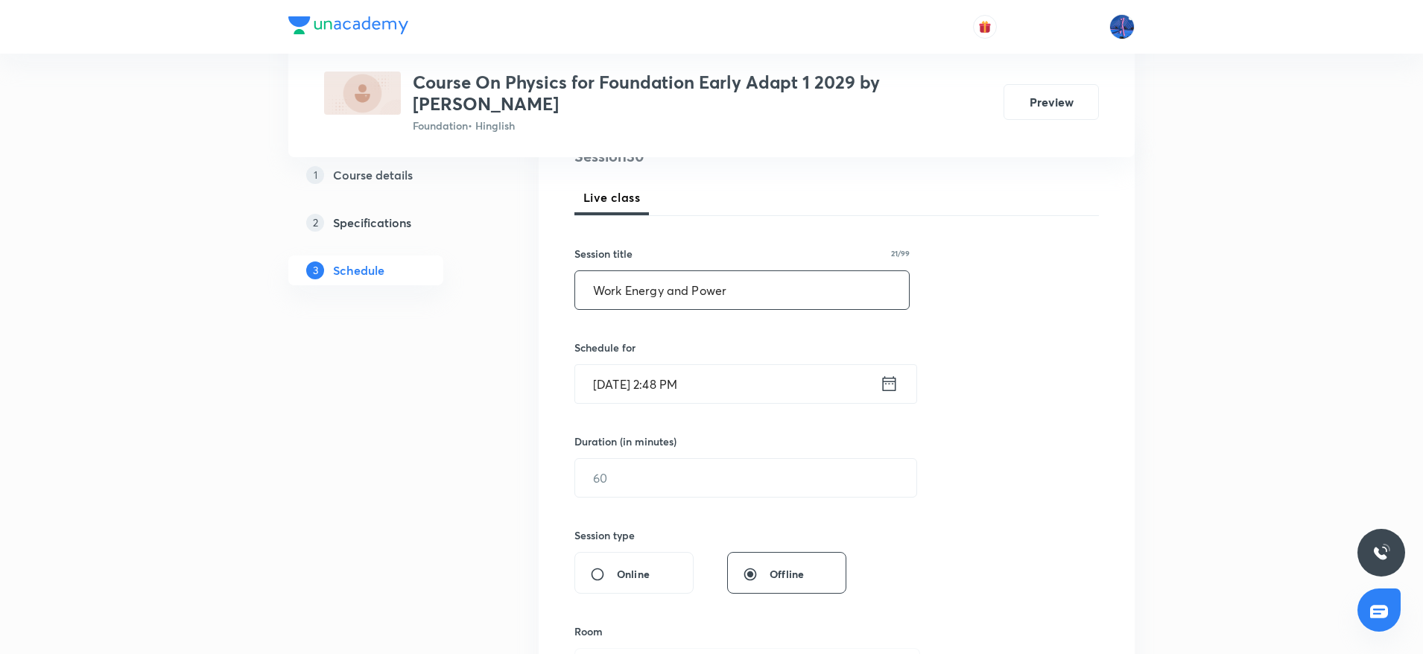
scroll to position [201, 0]
type input "Work Energy and Power"
click at [737, 376] on input "[DATE] 2:48 PM" at bounding box center [727, 378] width 305 height 38
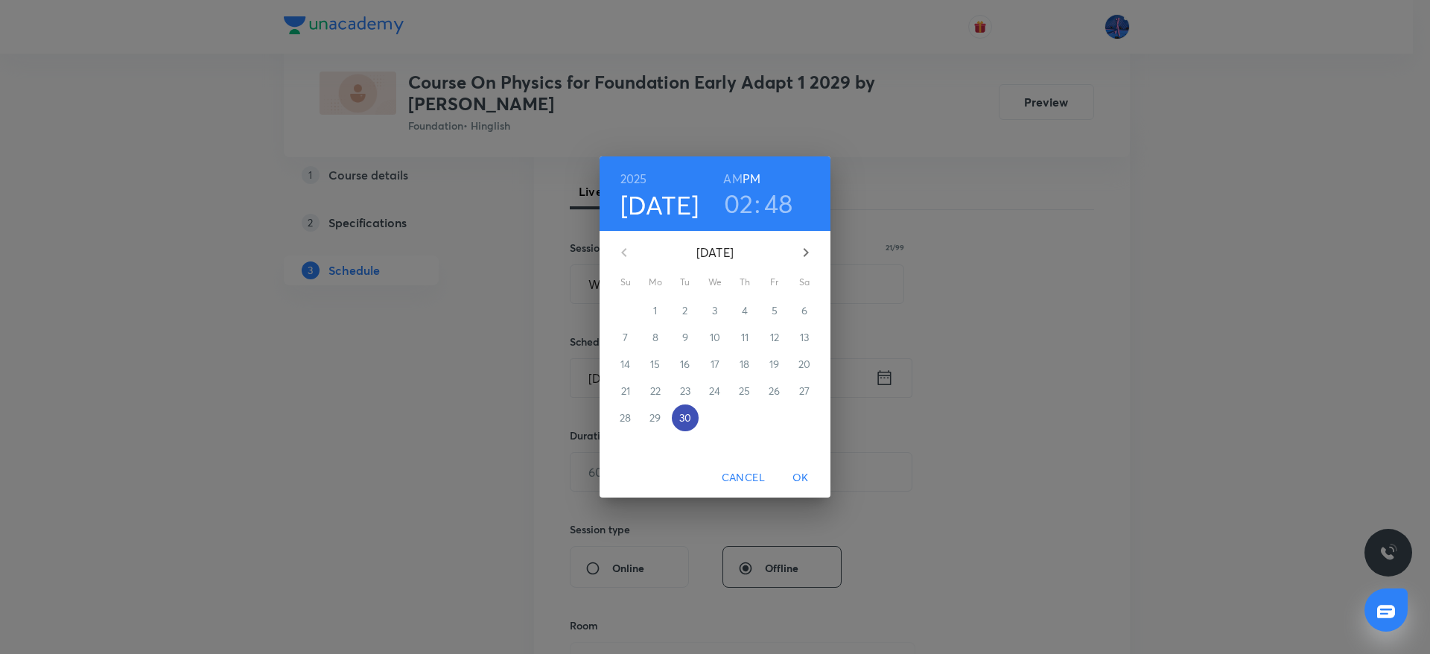
click at [684, 419] on p "30" at bounding box center [685, 417] width 12 height 15
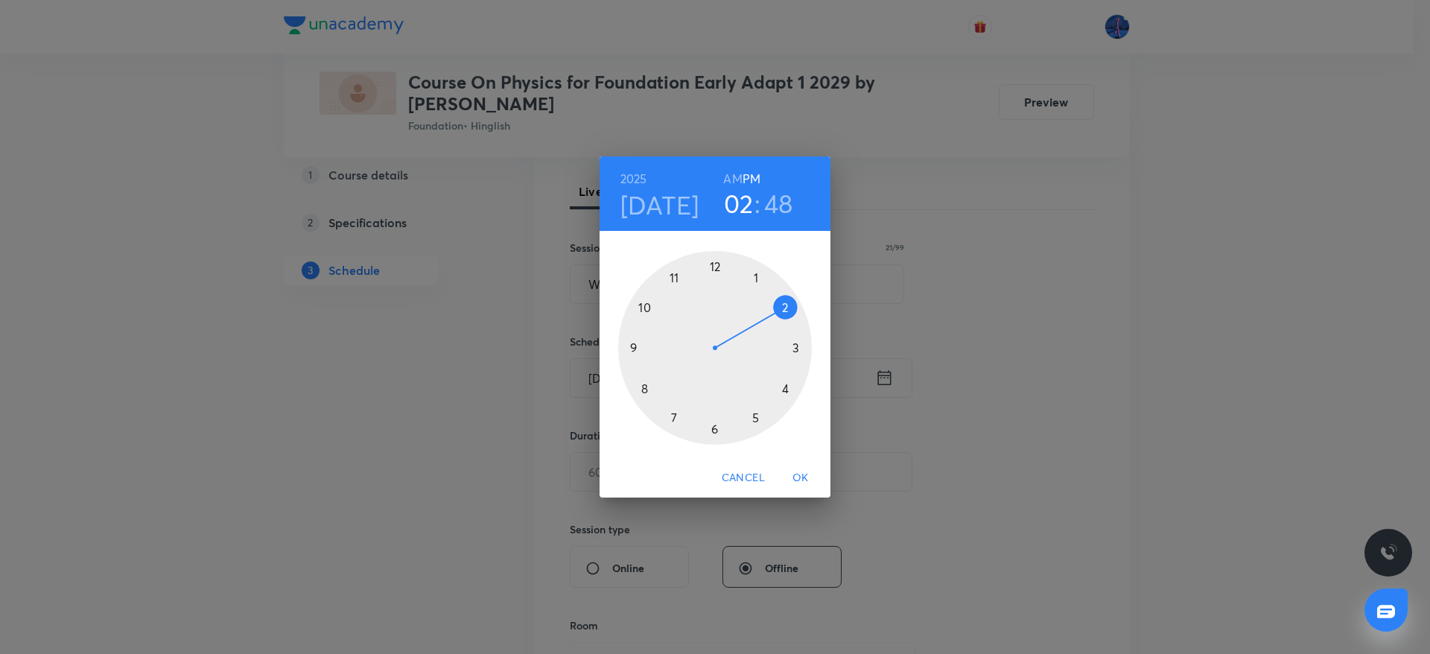
click at [783, 387] on div at bounding box center [715, 348] width 194 height 194
click at [799, 346] on div at bounding box center [715, 348] width 194 height 194
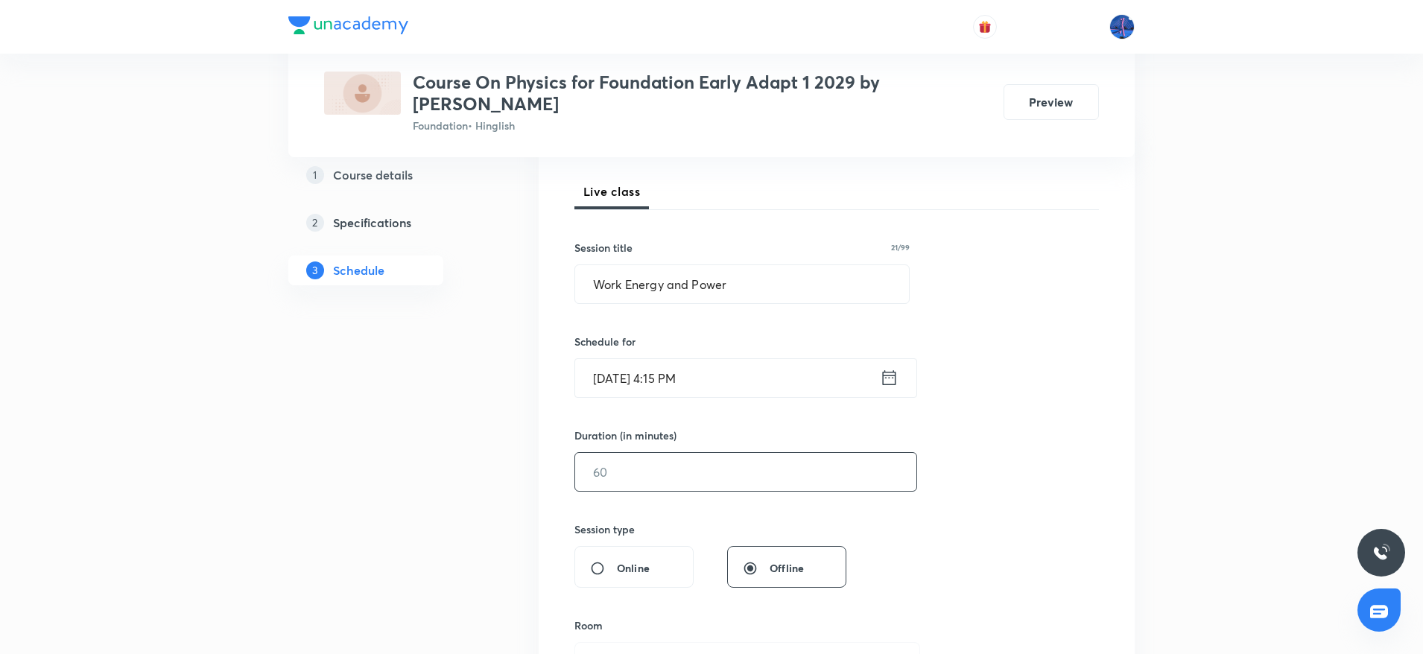
click at [704, 469] on input "text" at bounding box center [745, 472] width 341 height 38
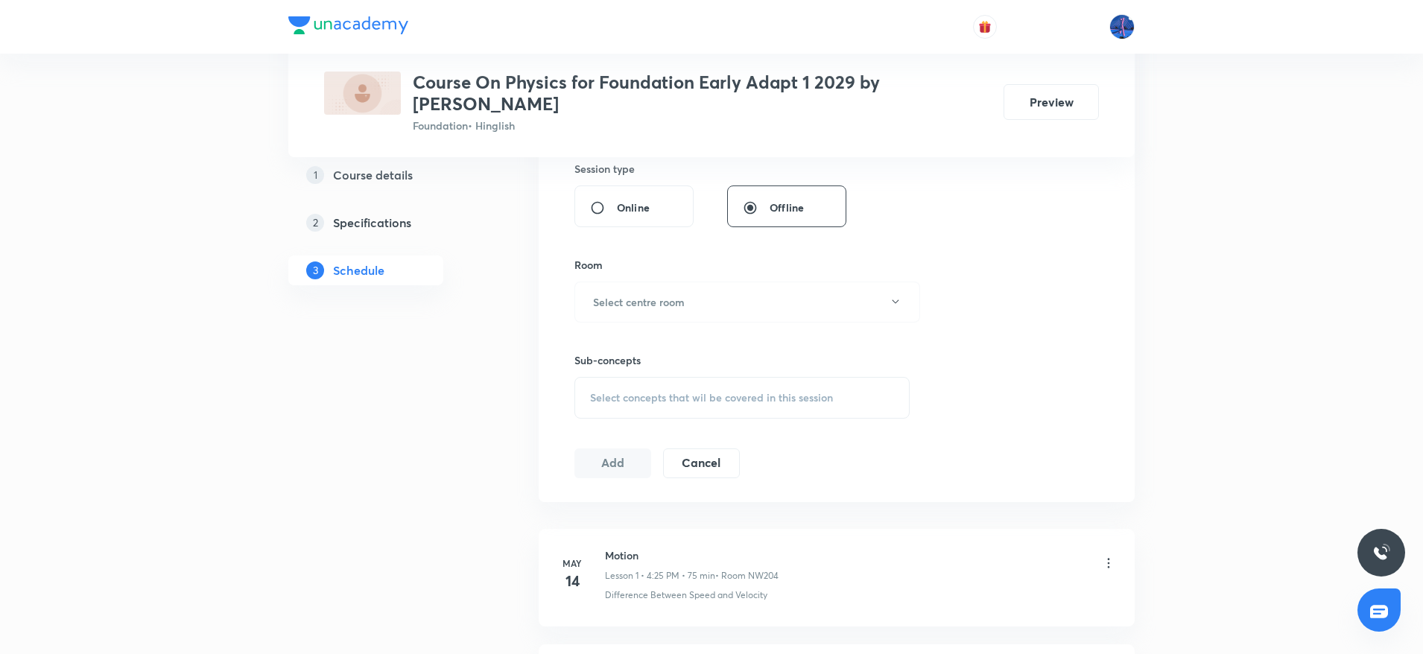
scroll to position [562, 0]
type input "90"
click at [734, 302] on button "Select centre room" at bounding box center [747, 301] width 346 height 41
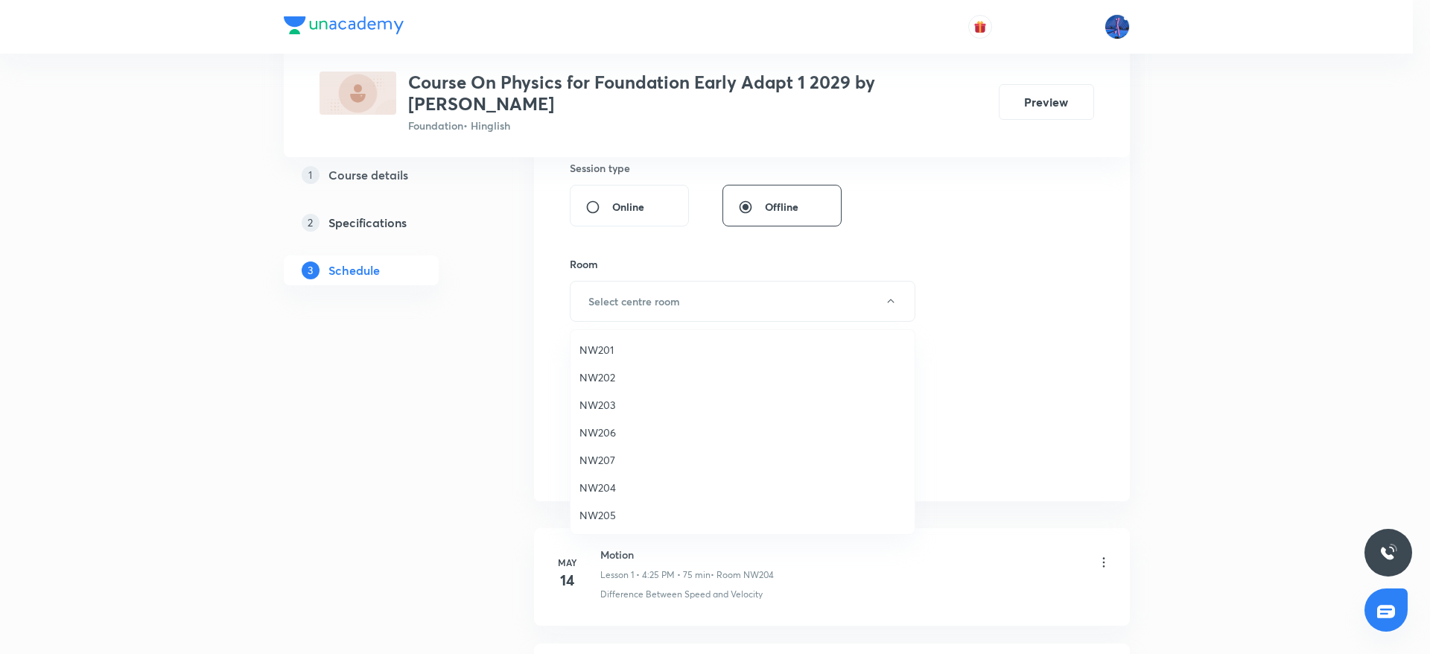
click at [601, 512] on span "NW205" at bounding box center [742, 515] width 326 height 16
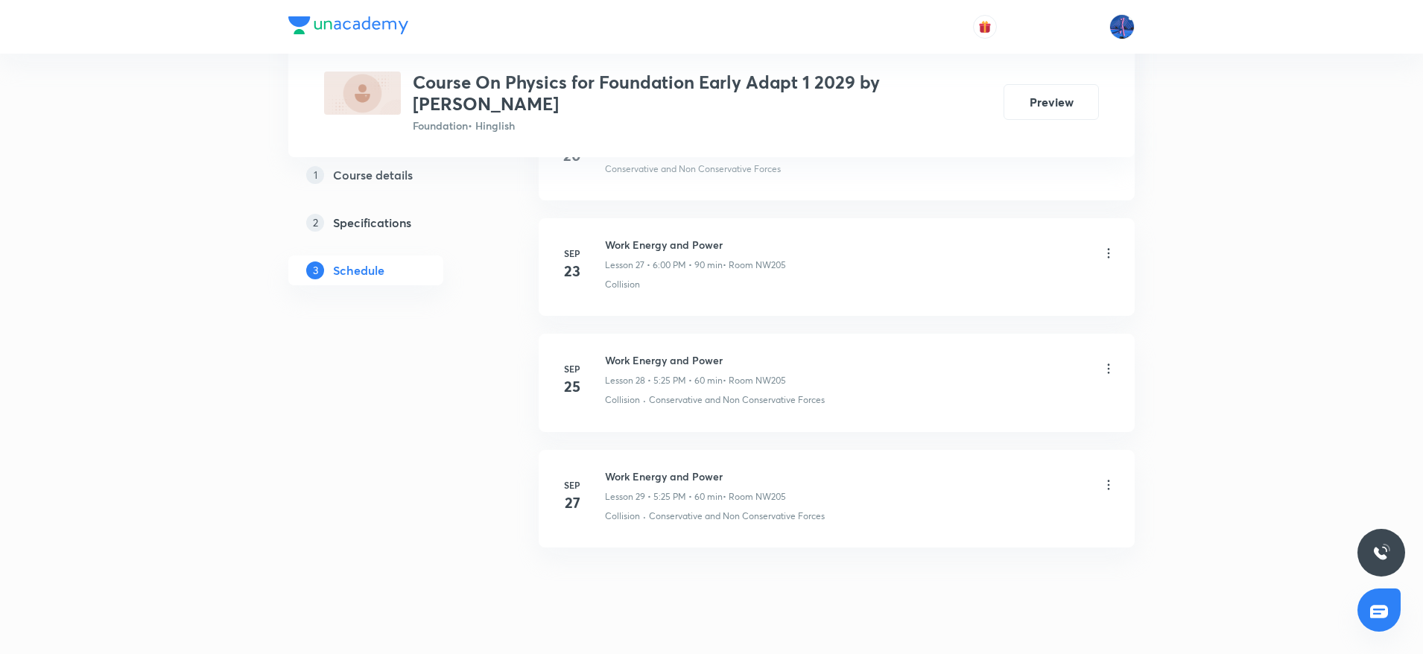
scroll to position [3911, 0]
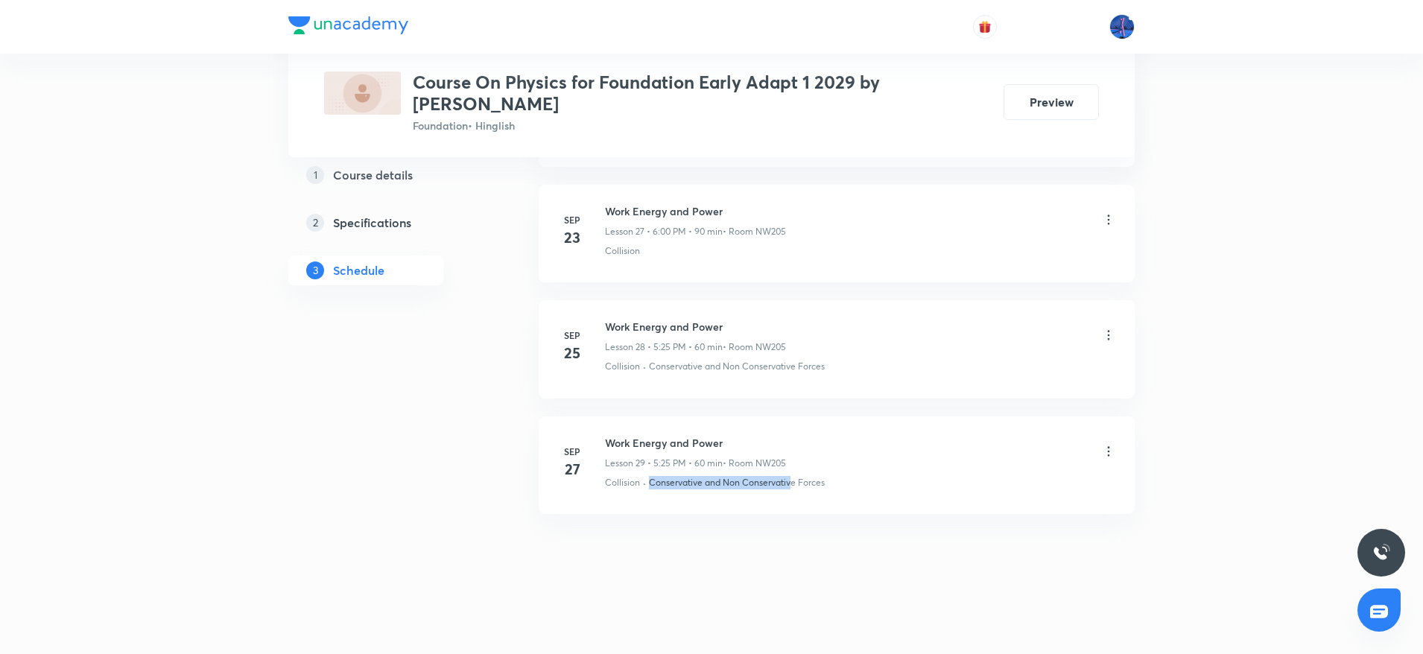
drag, startPoint x: 651, startPoint y: 492, endPoint x: 792, endPoint y: 504, distance: 142.0
click at [792, 504] on li "Sep 27 Work Energy and Power Lesson 29 • 5:25 PM • 60 min • Room NW205 Collisio…" at bounding box center [836, 465] width 596 height 98
copy p "Conservative and Non Conservative Forces"
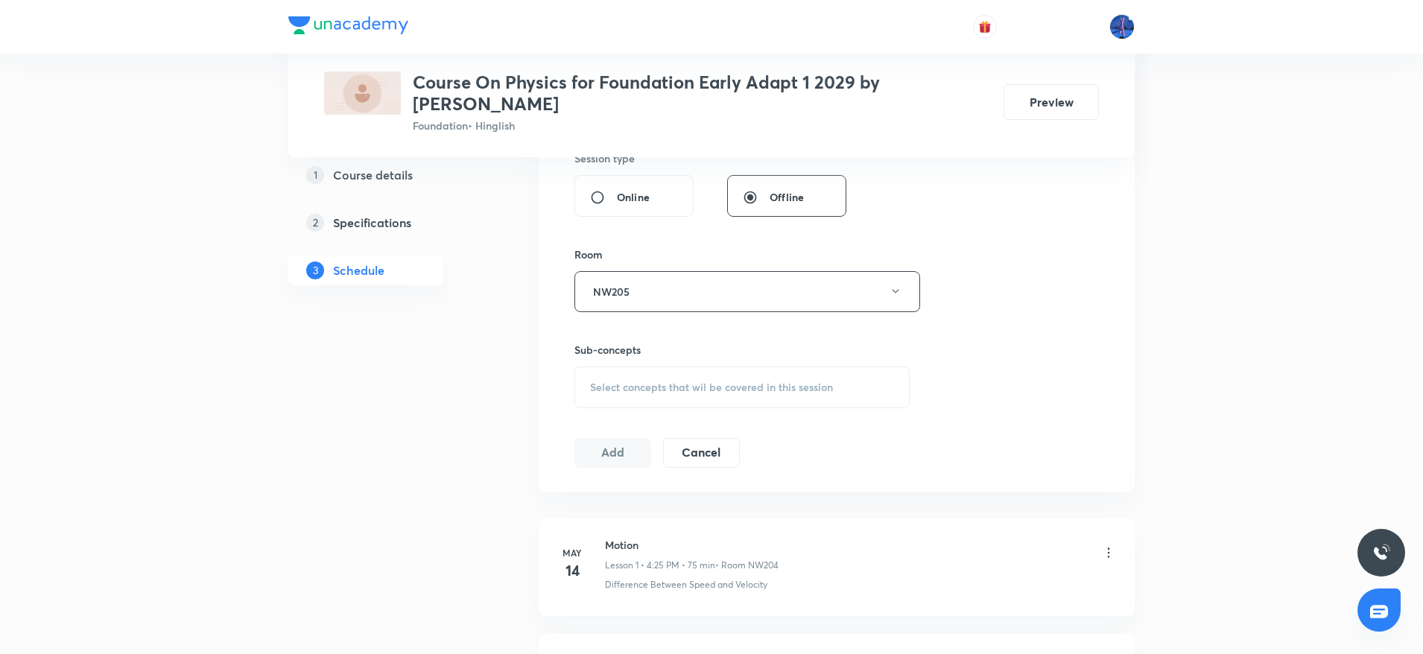
scroll to position [573, 0]
click at [698, 396] on div "Select concepts that wil be covered in this session" at bounding box center [741, 386] width 335 height 42
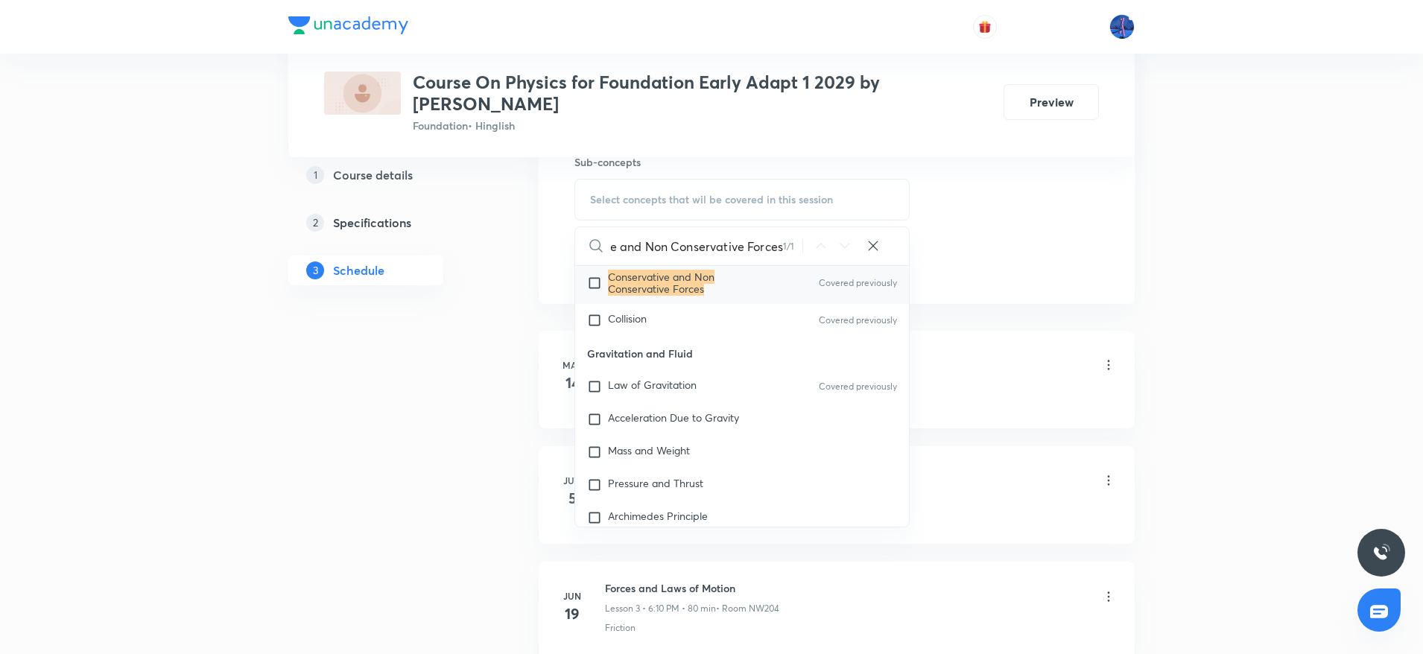
scroll to position [1278, 0]
type input "Conservative and Non Conservative Forces"
click at [662, 311] on div "Collision Covered previously" at bounding box center [742, 315] width 334 height 33
checkbox input "true"
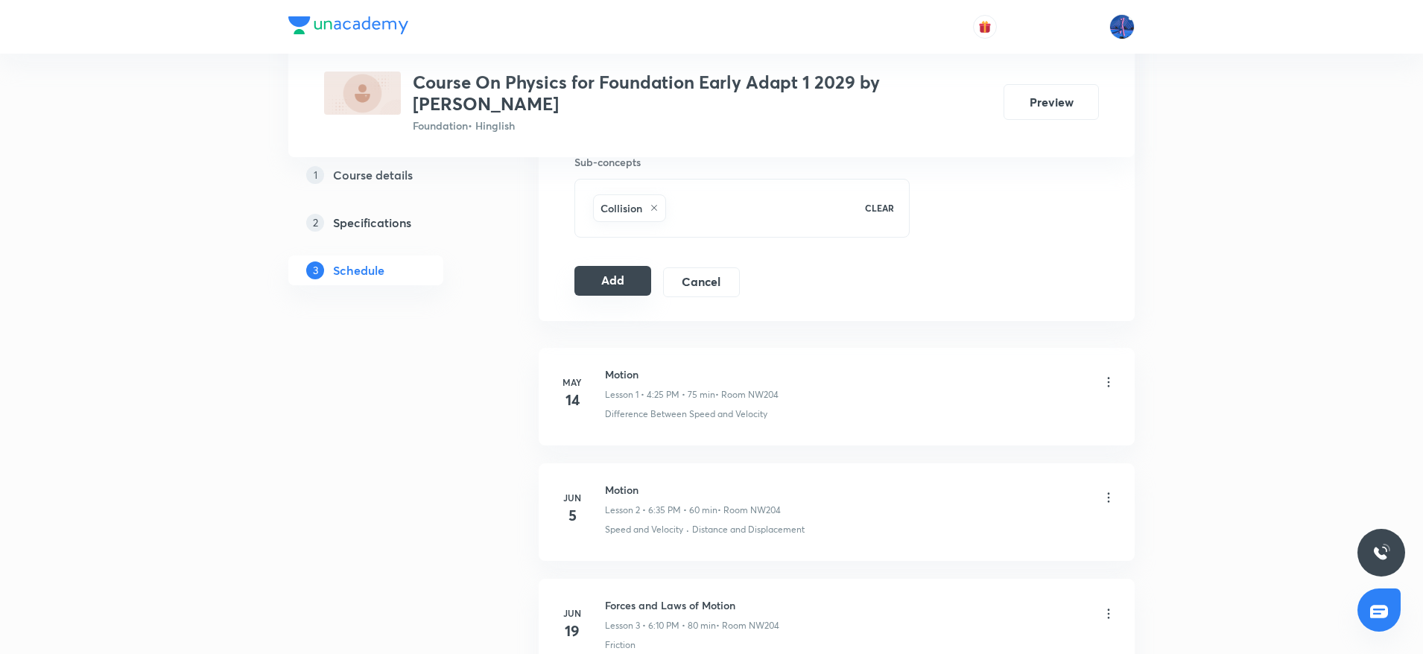
click at [600, 287] on button "Add" at bounding box center [612, 281] width 77 height 30
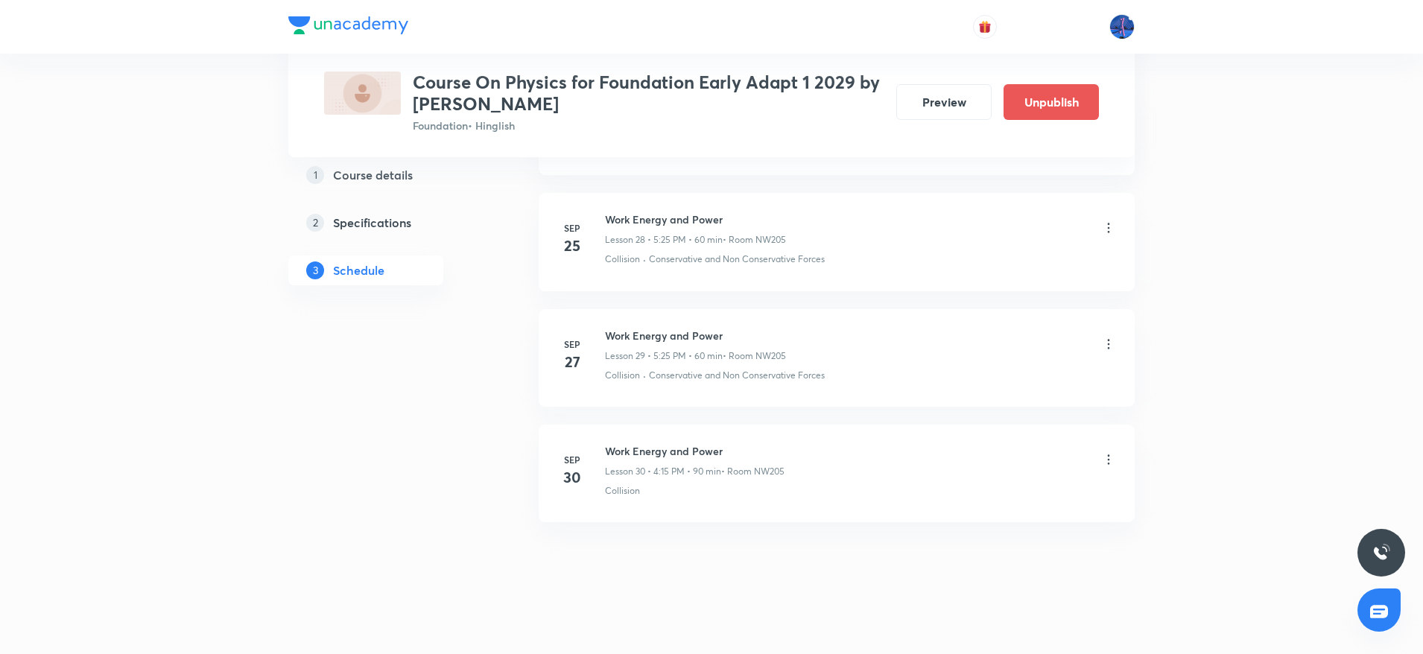
scroll to position [3342, 0]
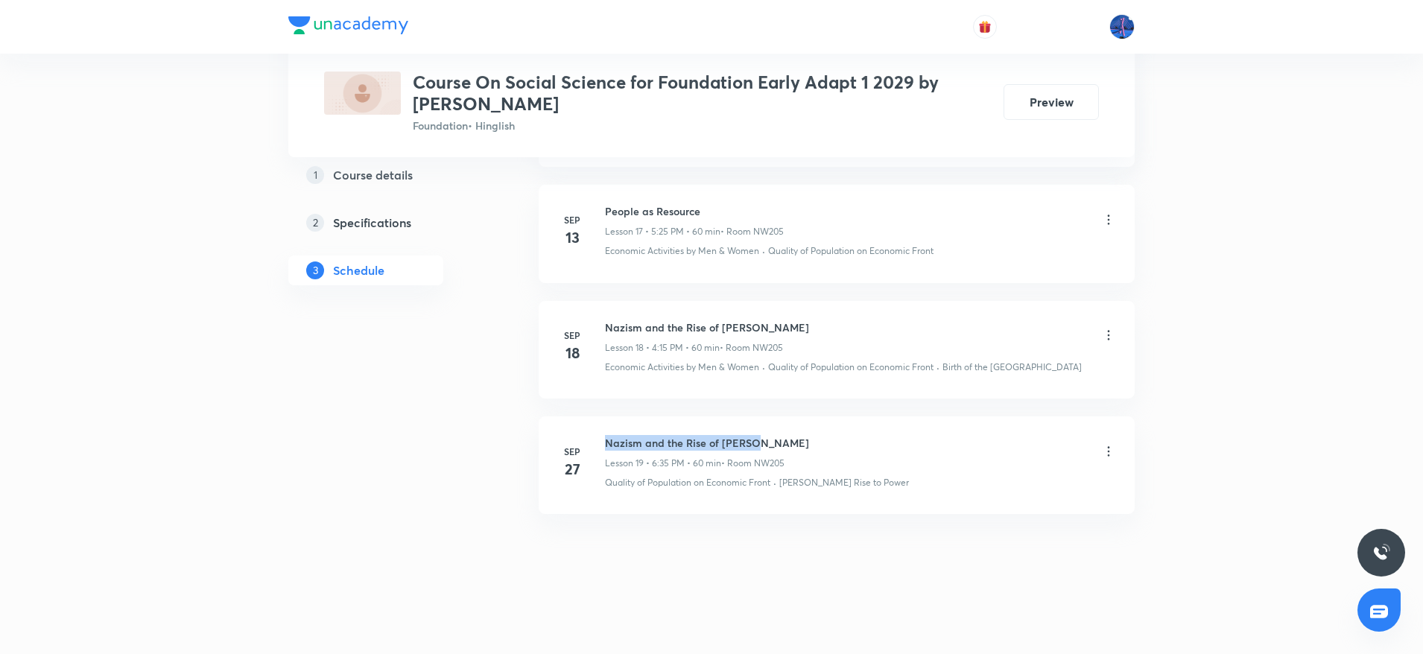
drag, startPoint x: 605, startPoint y: 440, endPoint x: 756, endPoint y: 445, distance: 151.3
click at [756, 445] on h6 "Nazism and the Rise of [PERSON_NAME]" at bounding box center [707, 443] width 204 height 16
copy h6 "Nazism and the Rise of [PERSON_NAME]"
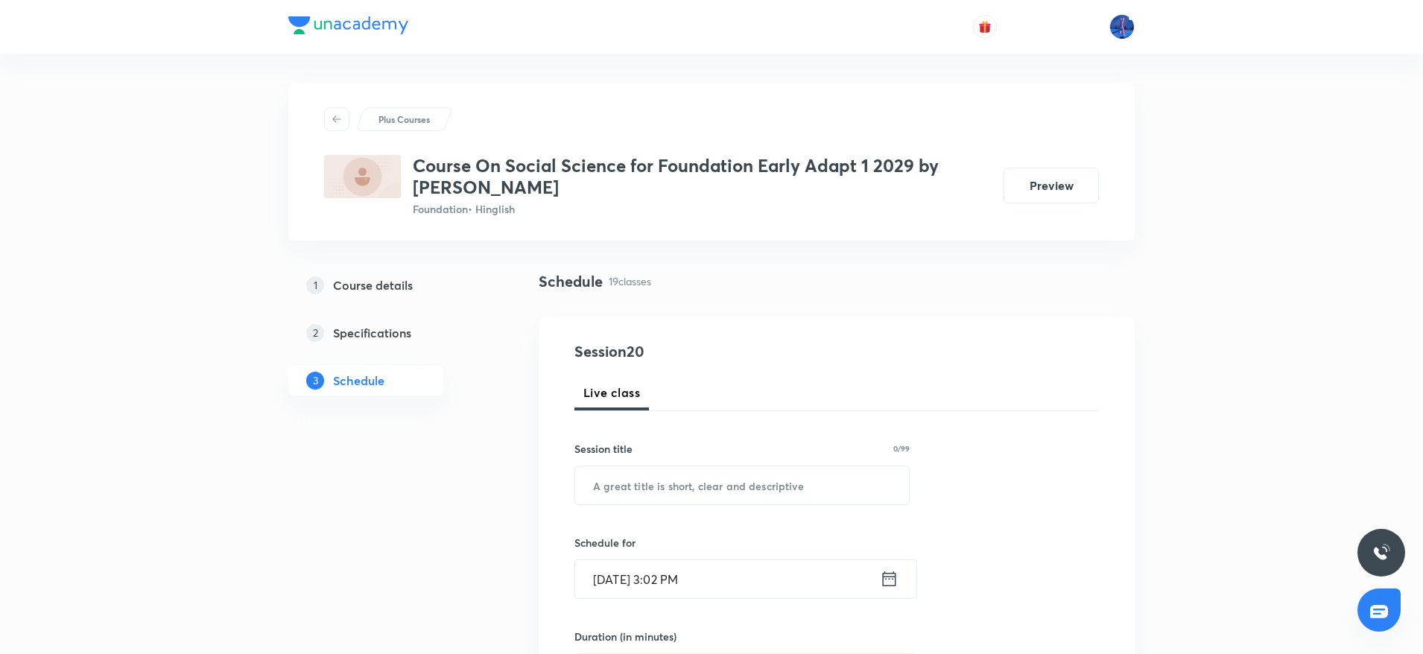
scroll to position [294, 0]
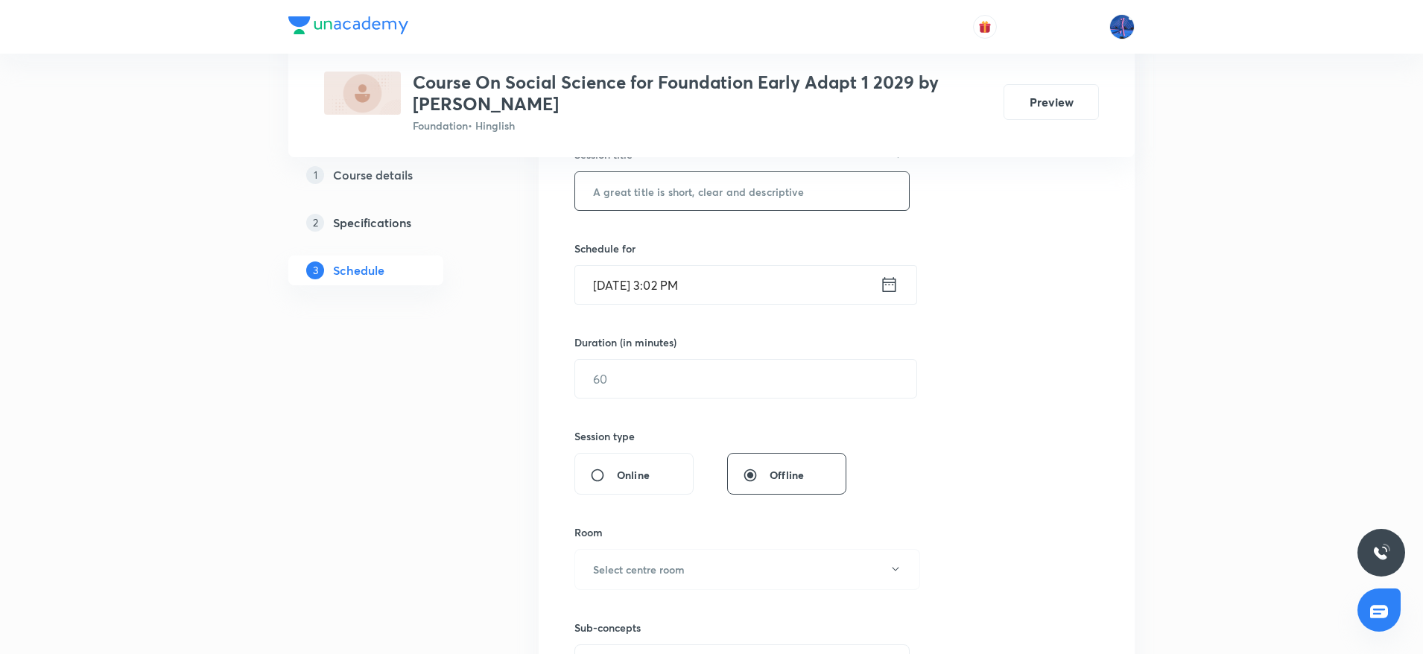
click at [690, 197] on input "text" at bounding box center [742, 191] width 334 height 38
paste input "Nazism and the Rise of Hitler"
type input "Nazism and the Rise of Hitler"
click at [755, 282] on input "Sep 30, 2025, 3:02 PM" at bounding box center [727, 285] width 305 height 38
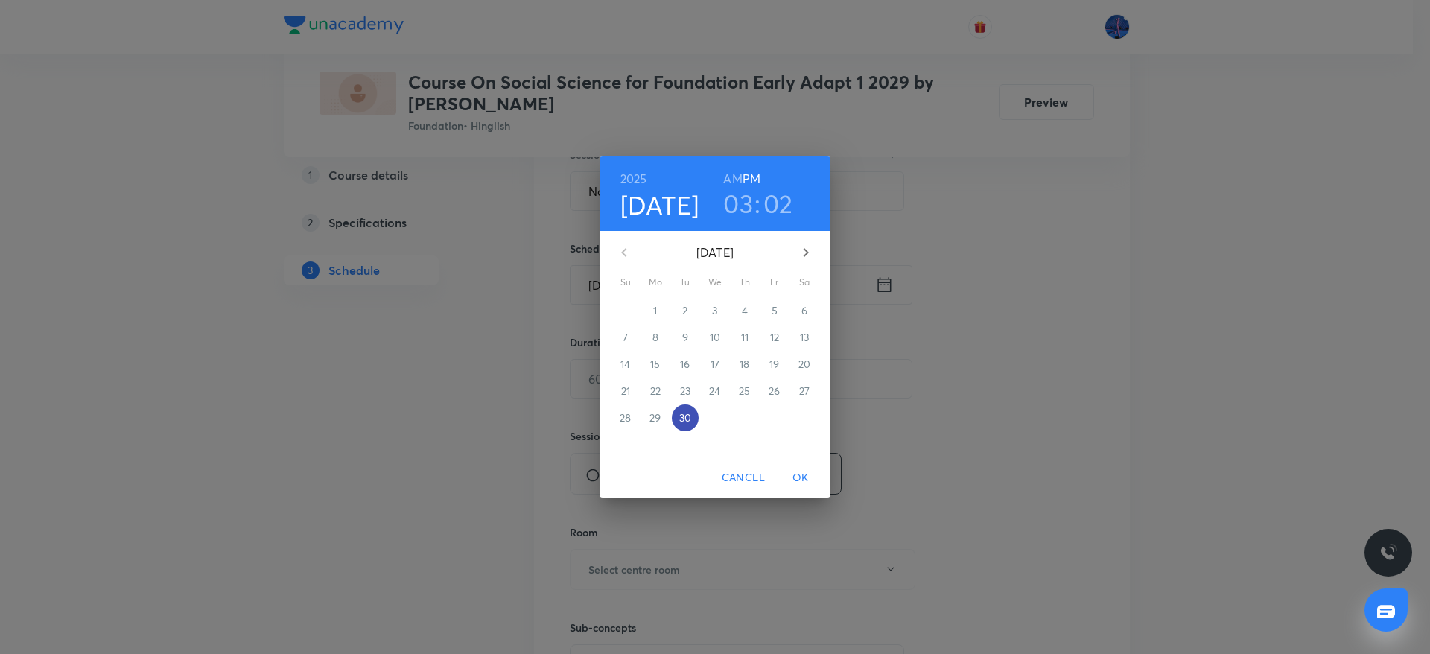
click at [689, 413] on p "30" at bounding box center [685, 417] width 12 height 15
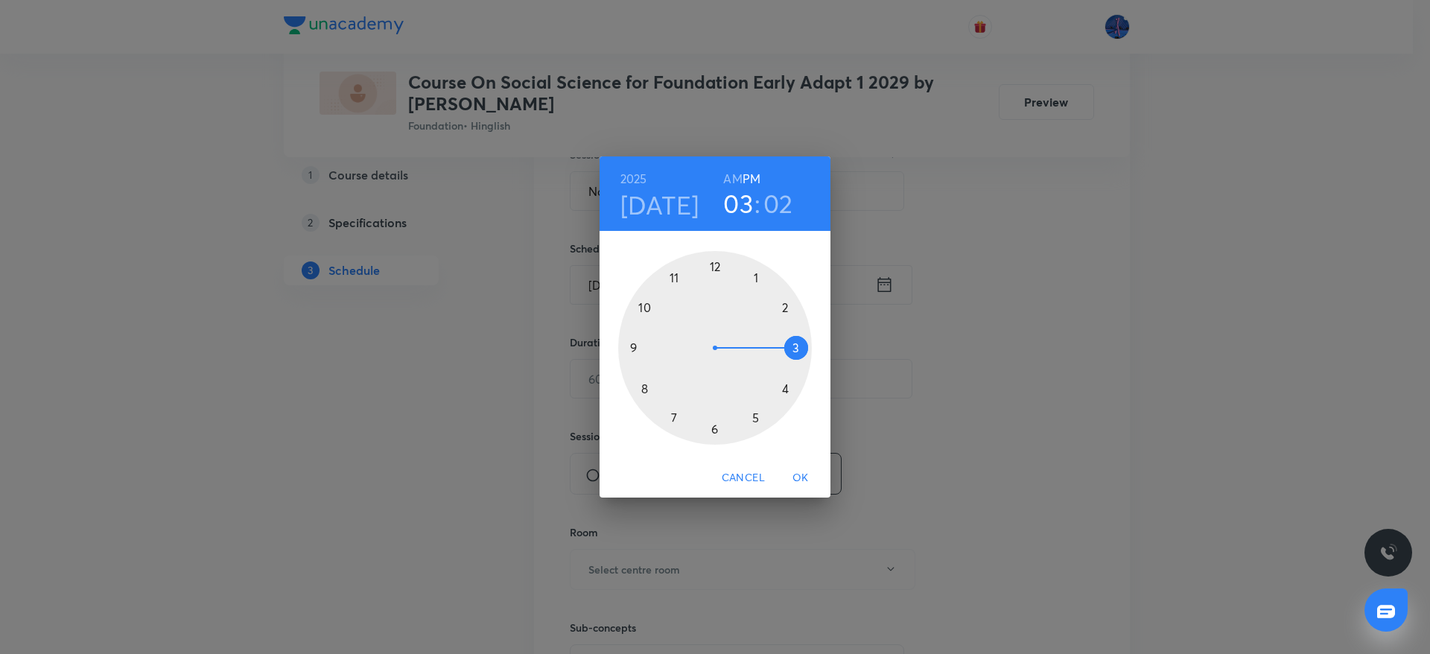
click at [715, 431] on div at bounding box center [715, 348] width 194 height 194
click at [714, 268] on div at bounding box center [715, 348] width 194 height 194
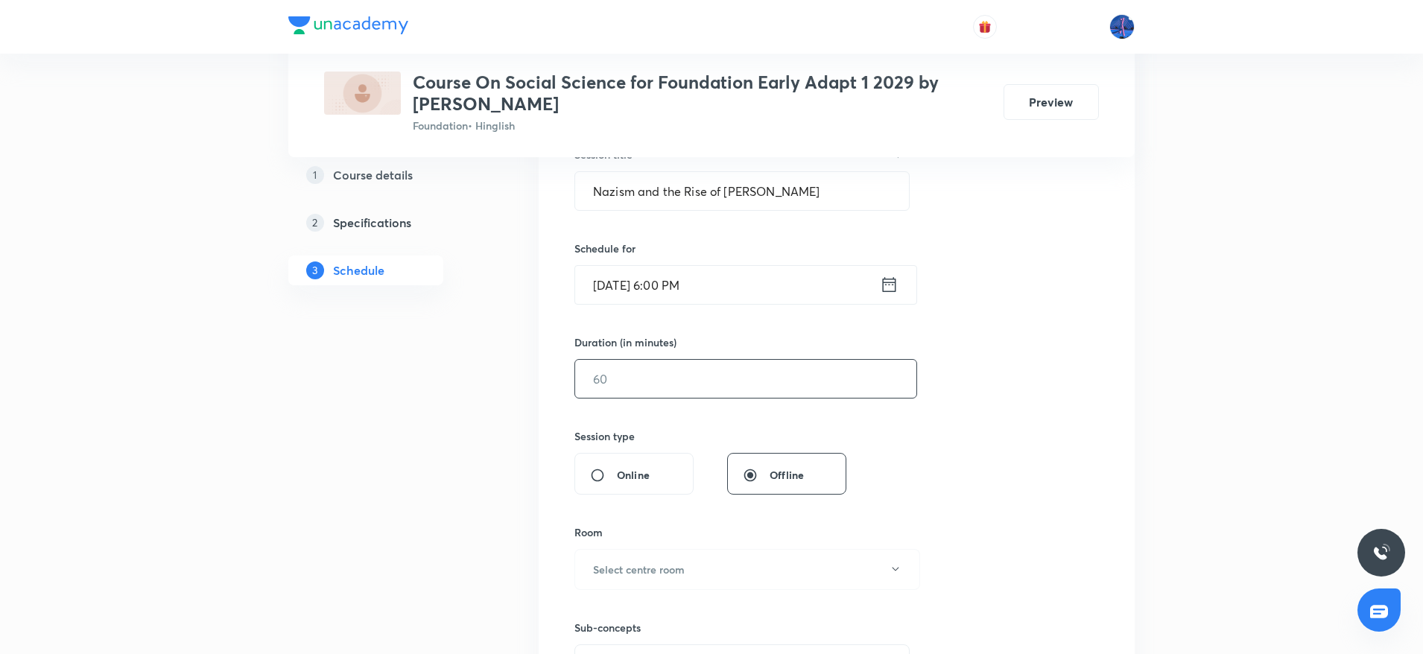
click at [680, 375] on input "text" at bounding box center [745, 379] width 341 height 38
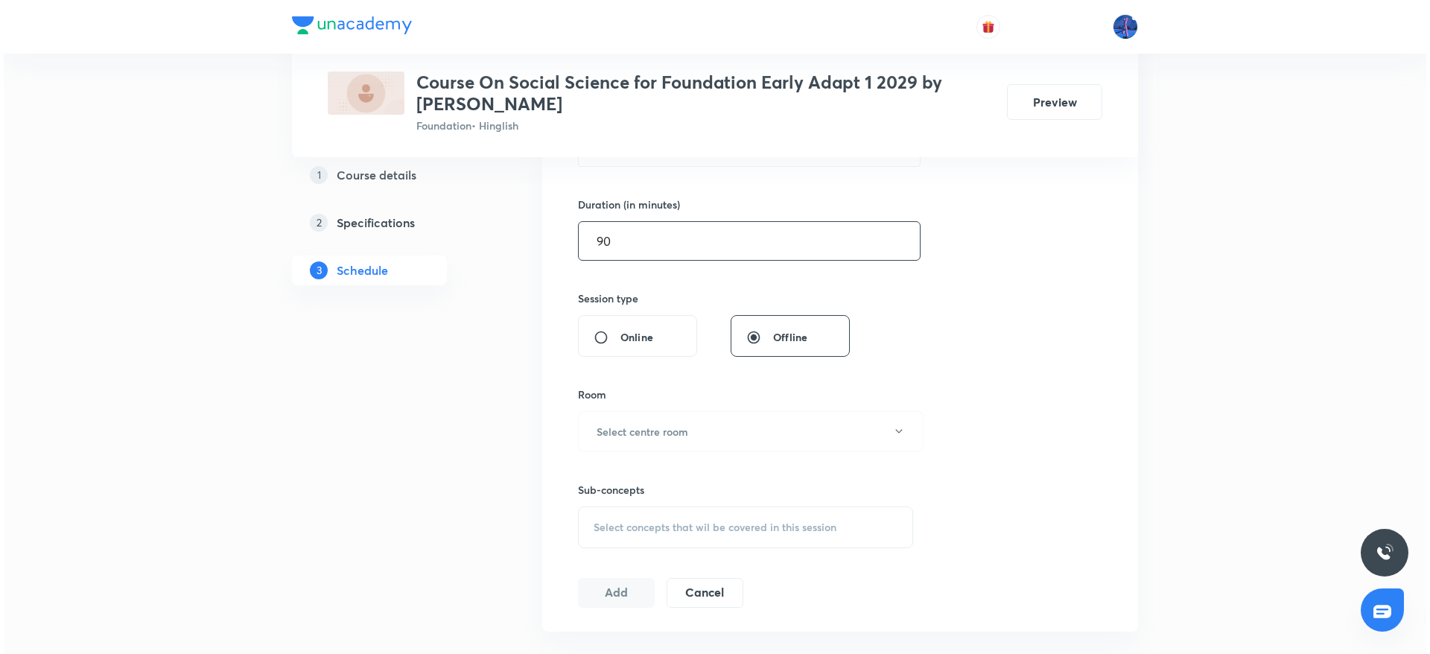
scroll to position [492, 0]
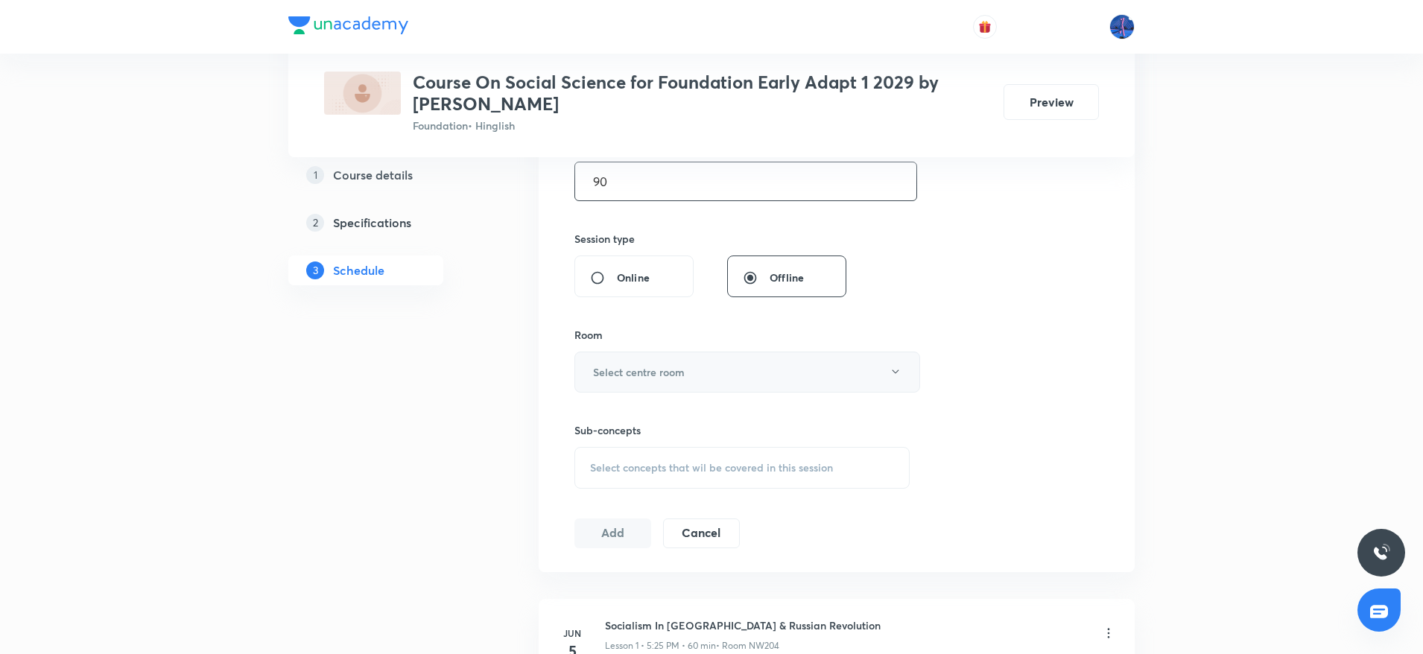
type input "90"
click at [715, 379] on button "Select centre room" at bounding box center [747, 372] width 346 height 41
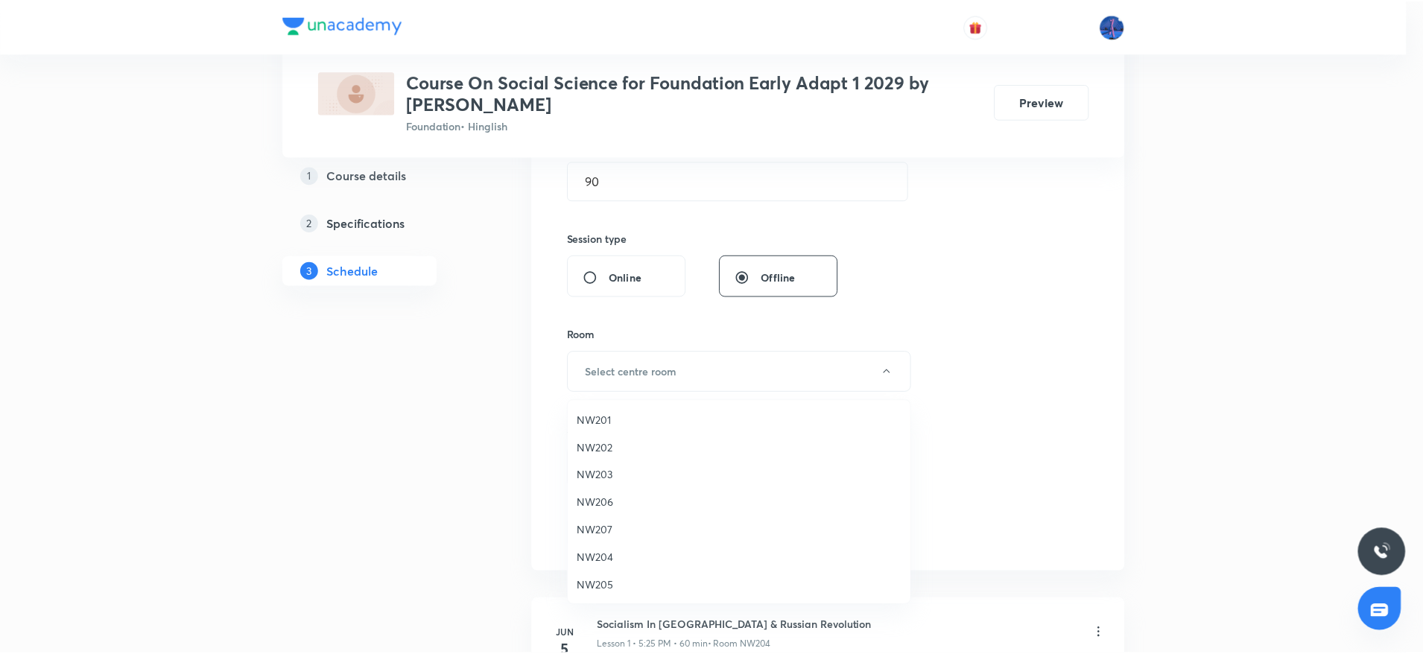
scroll to position [1, 0]
click at [606, 577] on span "NW205" at bounding box center [742, 585] width 326 height 16
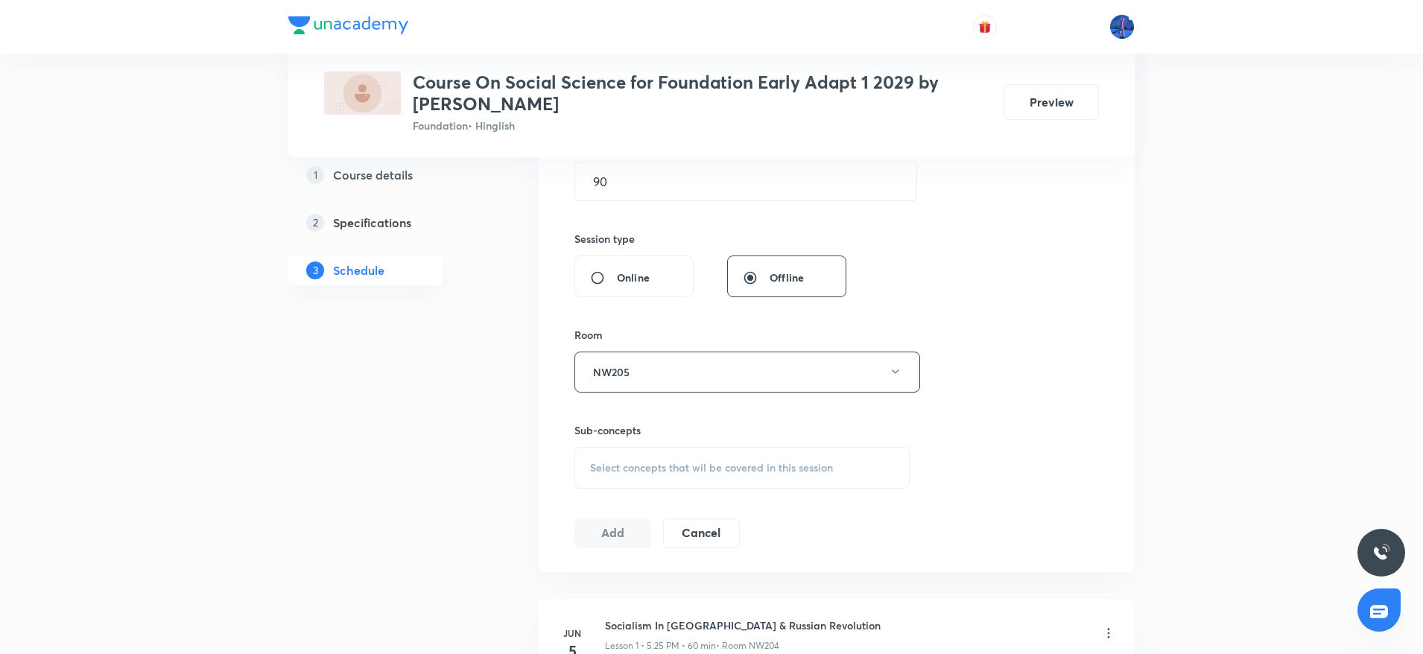
click at [692, 477] on div "Select concepts that wil be covered in this session" at bounding box center [741, 468] width 335 height 42
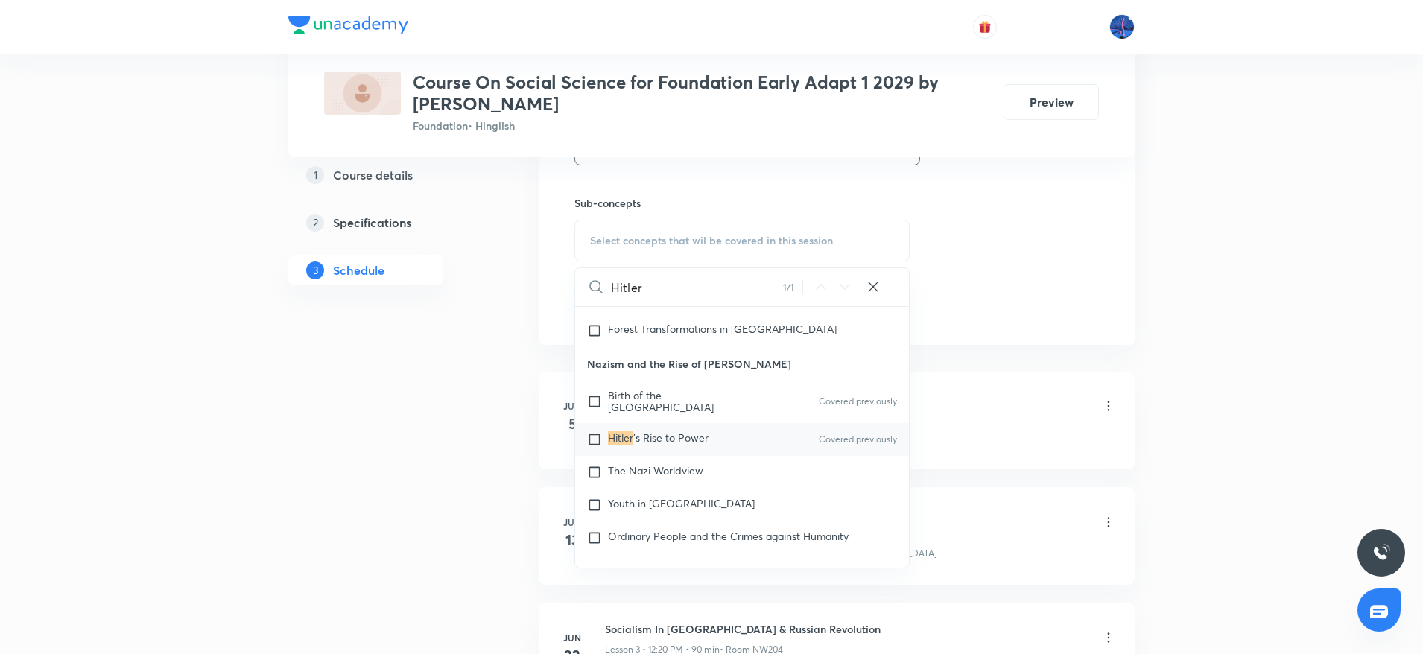
scroll to position [3027, 0]
type input "Hitler"
click at [659, 463] on span "The Nazi Worldview" at bounding box center [655, 470] width 95 height 14
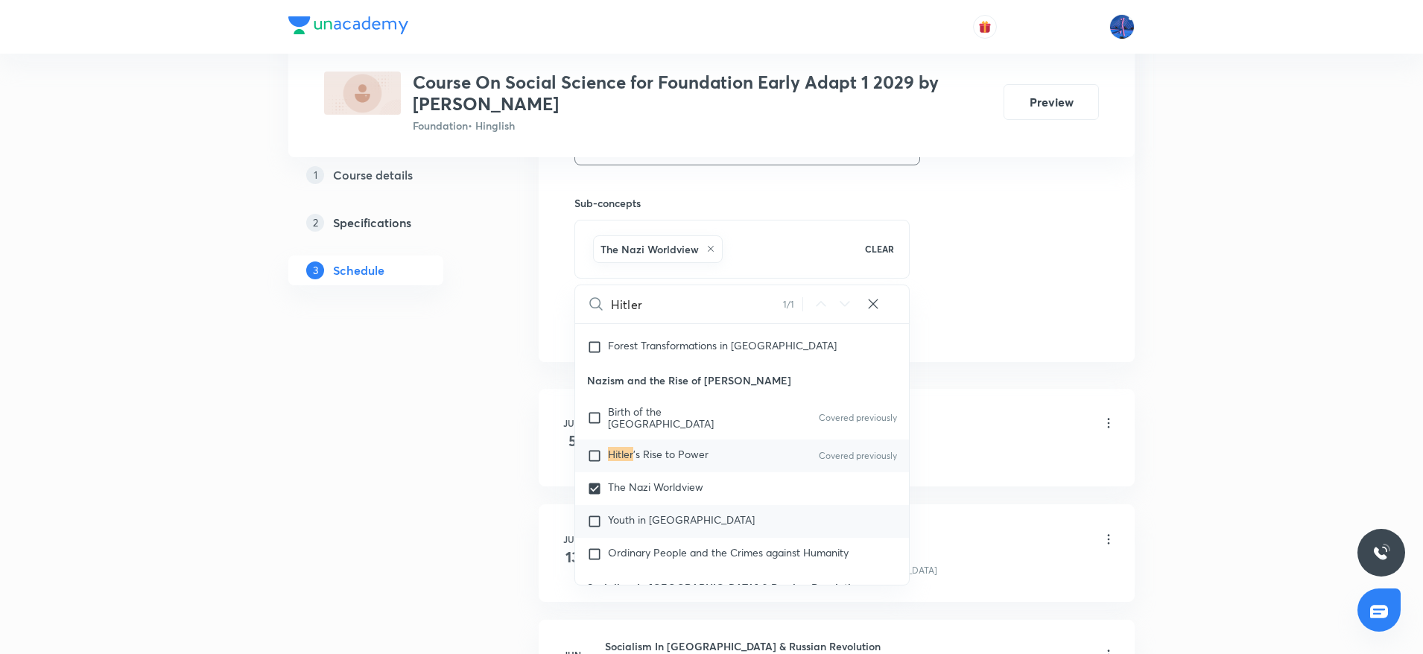
click at [661, 512] on span "Youth in Nazi Germany" at bounding box center [681, 519] width 147 height 14
checkbox input "true"
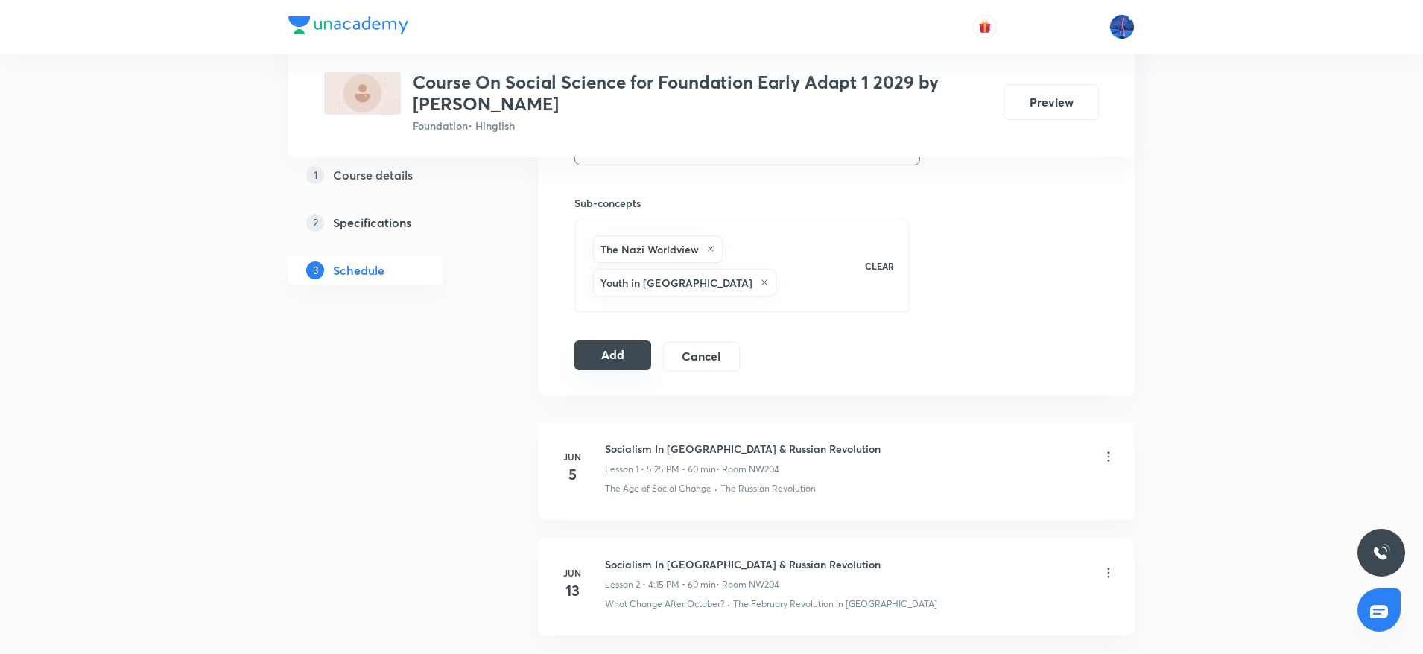
click at [619, 355] on button "Add" at bounding box center [612, 355] width 77 height 30
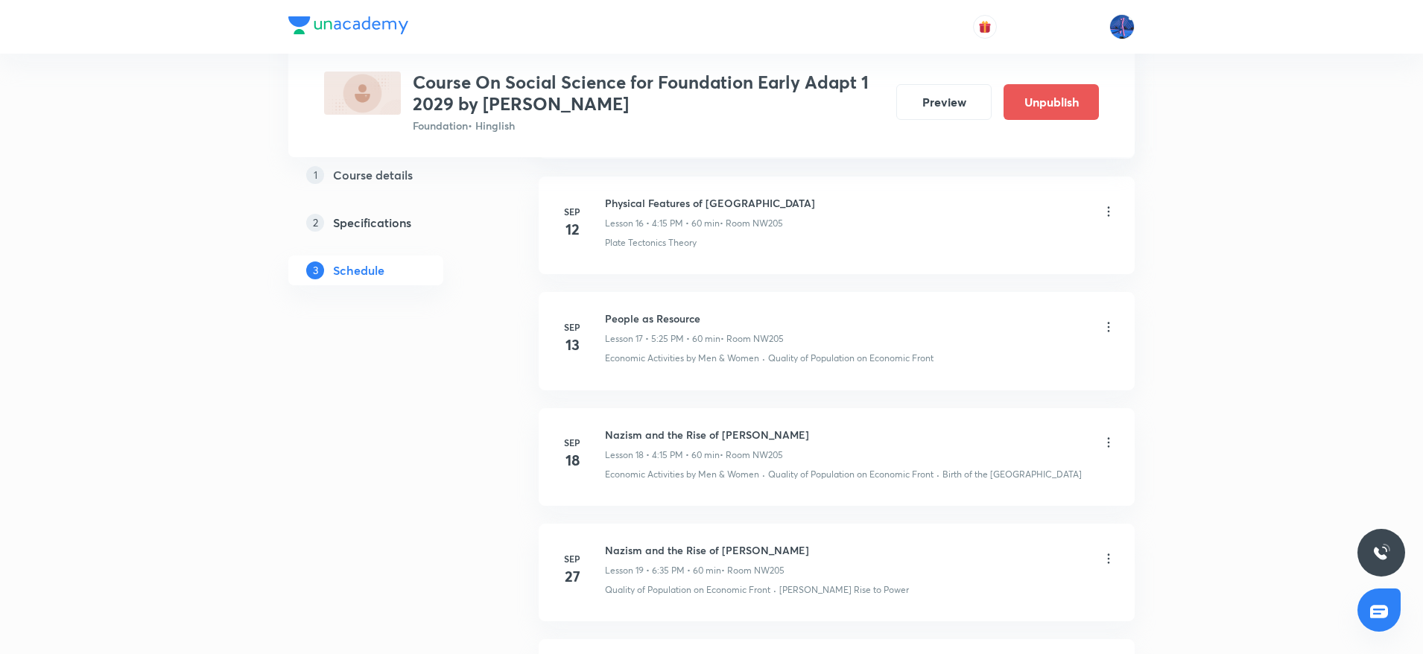
scroll to position [2187, 0]
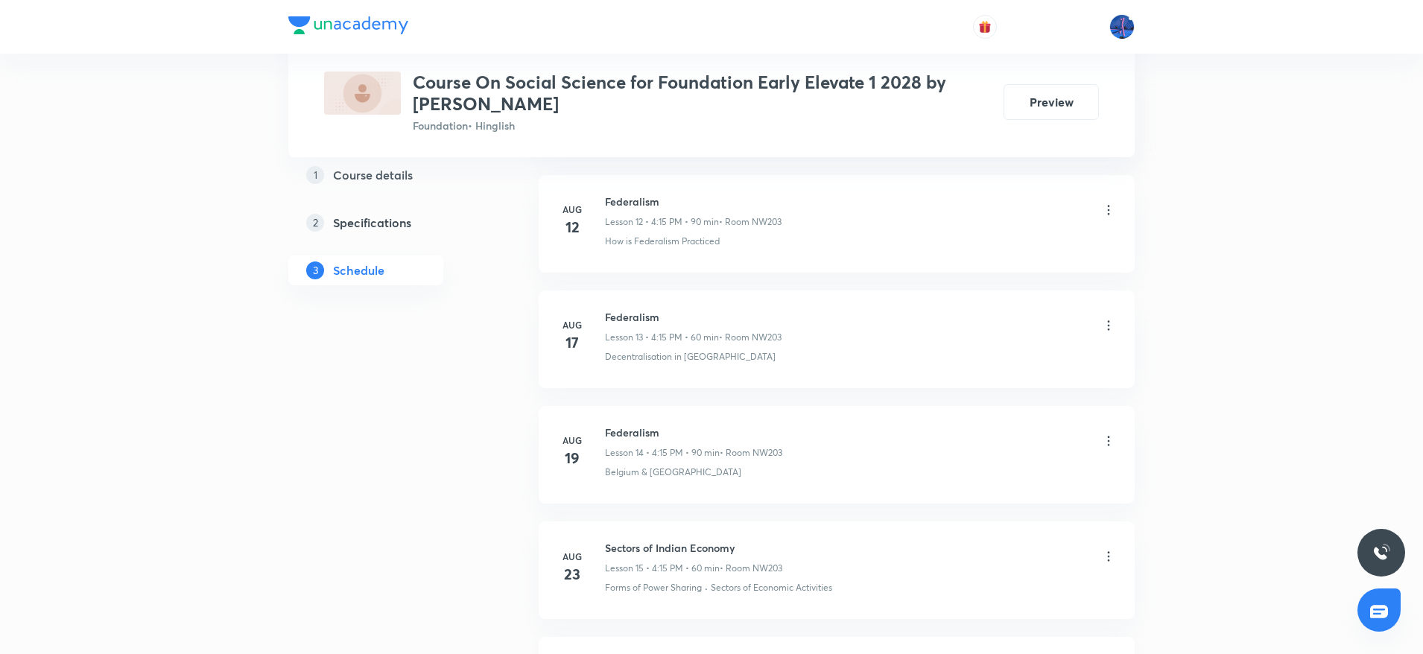
scroll to position [2754, 0]
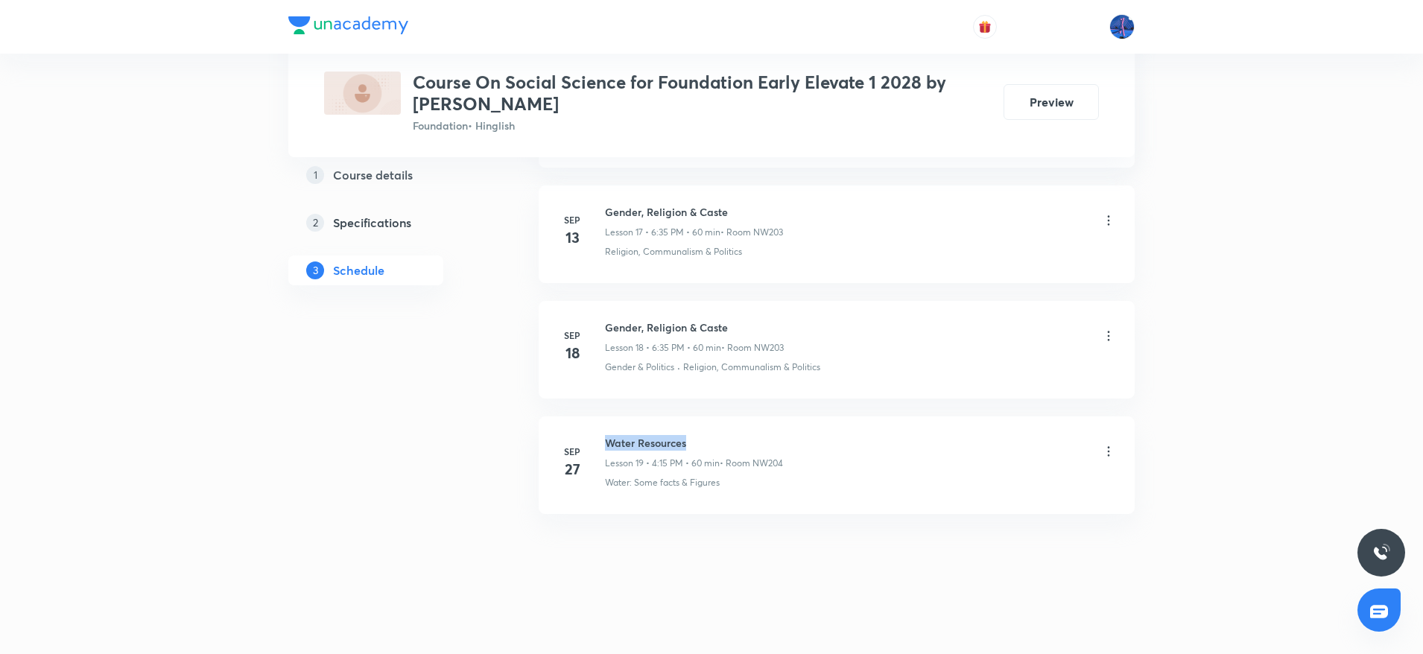
drag, startPoint x: 606, startPoint y: 442, endPoint x: 723, endPoint y: 440, distance: 117.0
click at [723, 440] on h6 "Water Resources" at bounding box center [694, 443] width 178 height 16
copy h6 "Water Resources"
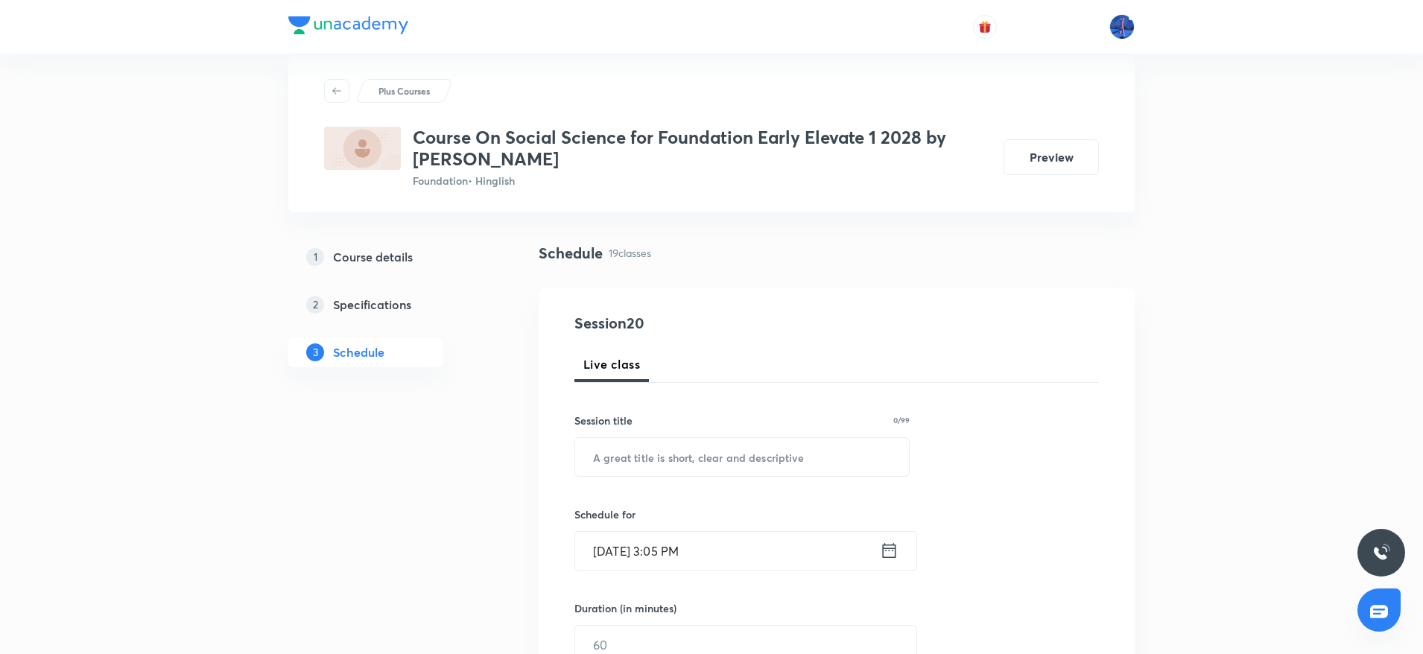
scroll to position [30, 0]
click at [699, 447] on input "text" at bounding box center [742, 455] width 334 height 38
paste input "Water Resources"
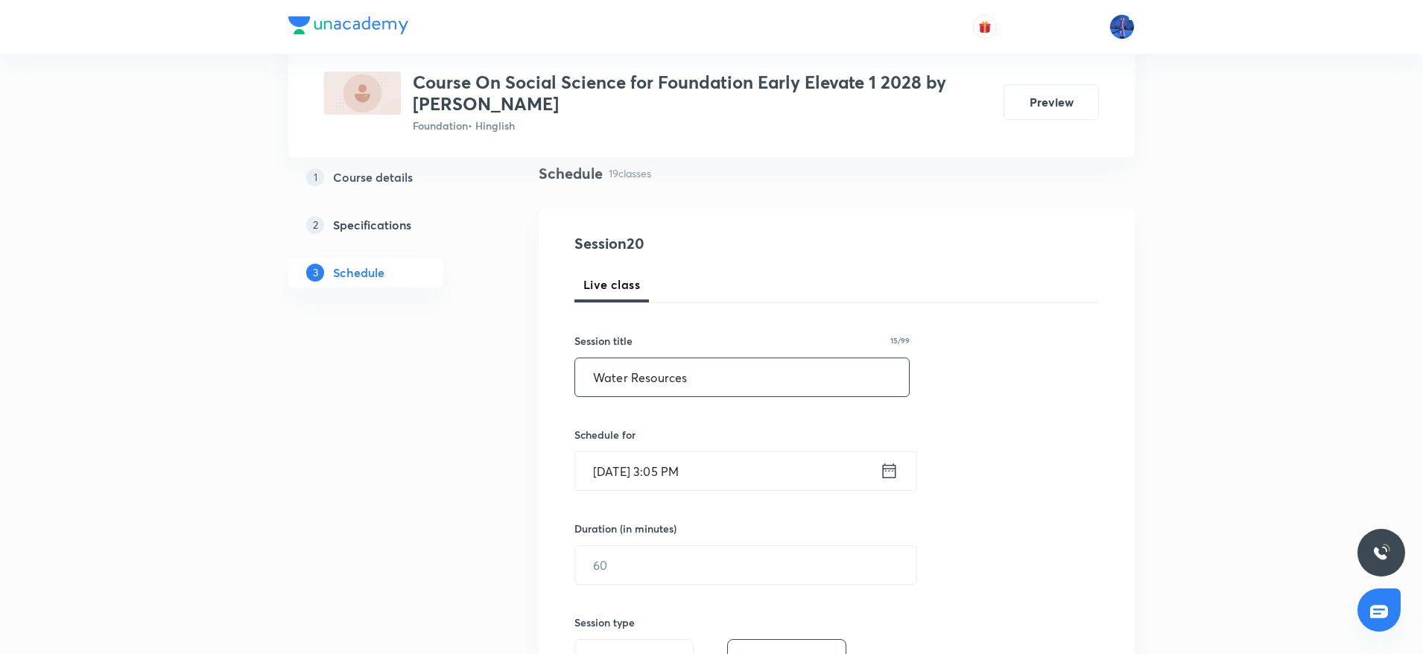
scroll to position [205, 0]
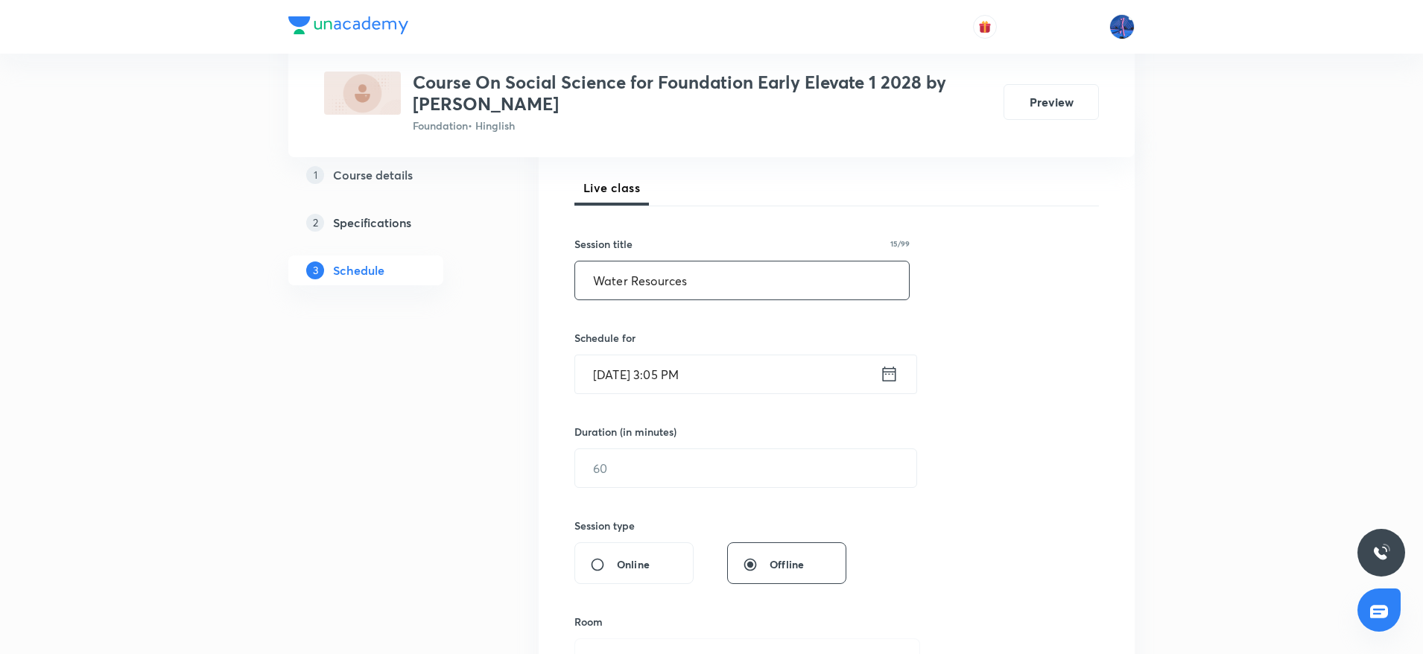
type input "Water Resources"
click at [754, 371] on input "Sep 30, 2025, 3:05 PM" at bounding box center [727, 374] width 305 height 38
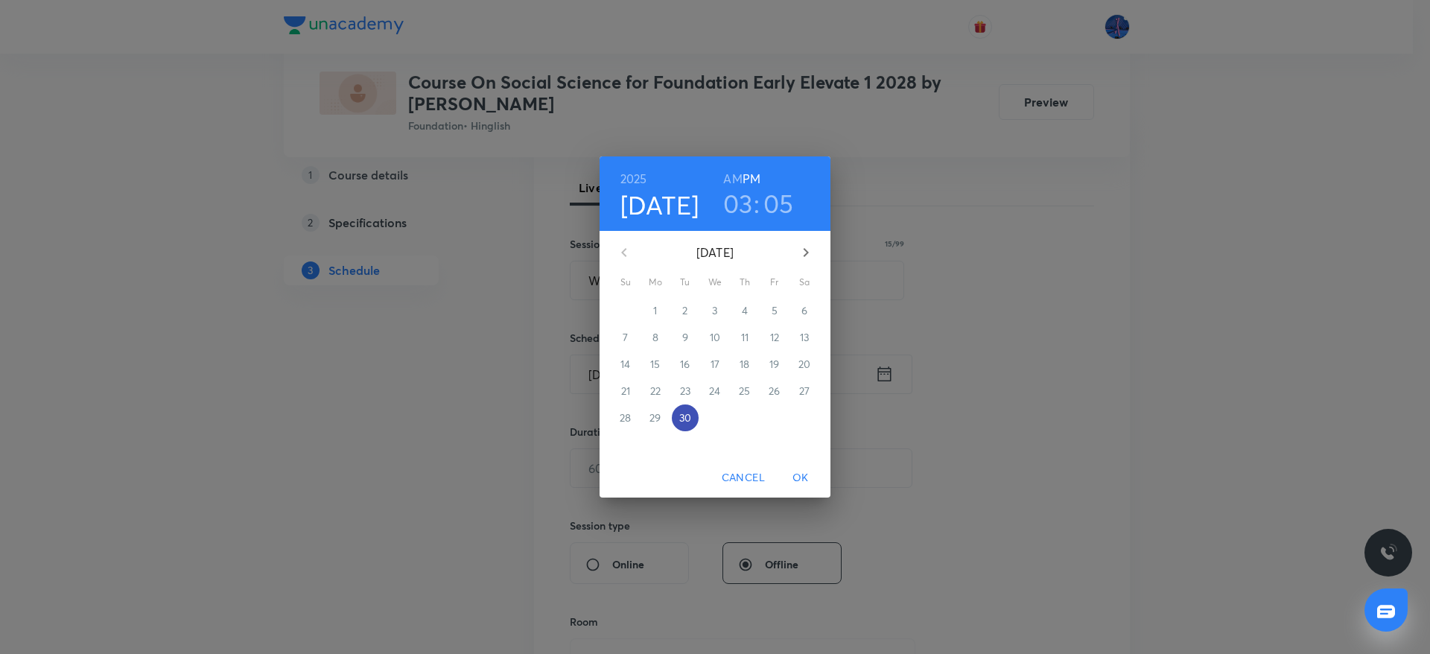
click at [682, 419] on p "30" at bounding box center [685, 417] width 12 height 15
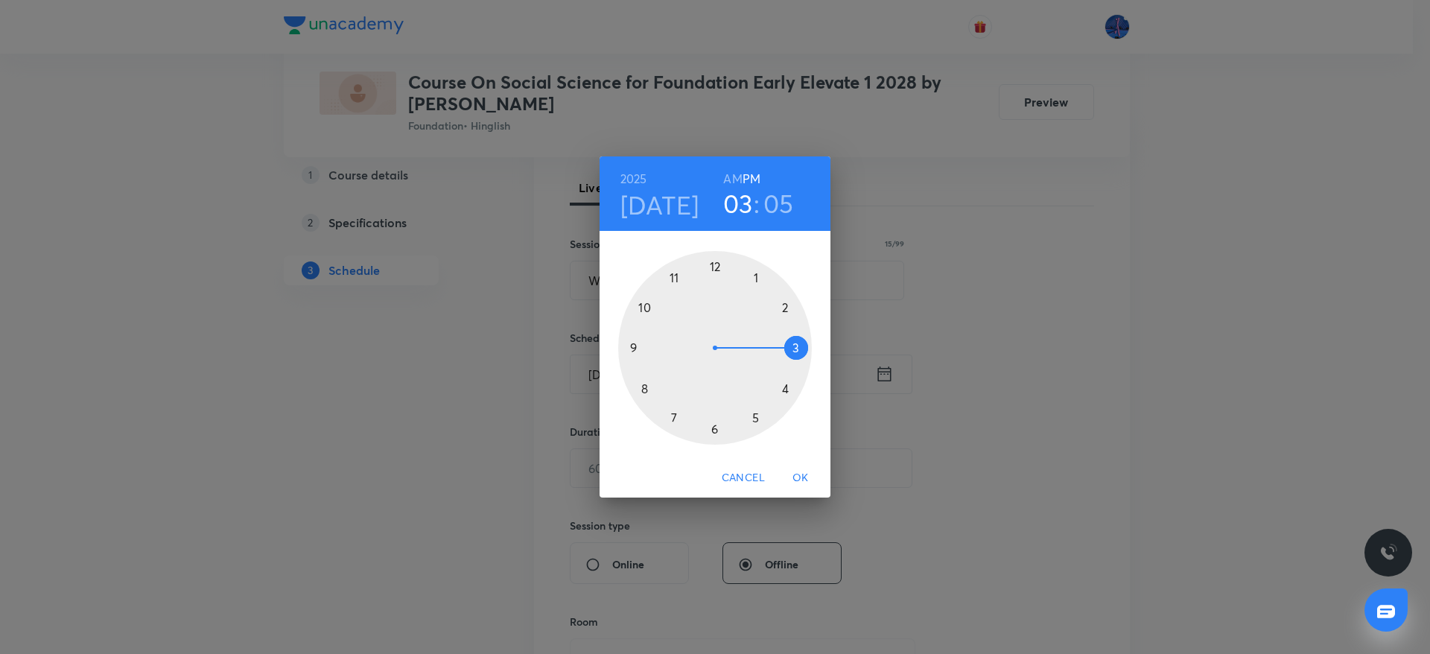
click at [783, 390] on div at bounding box center [715, 348] width 194 height 194
click at [797, 349] on div at bounding box center [715, 348] width 194 height 194
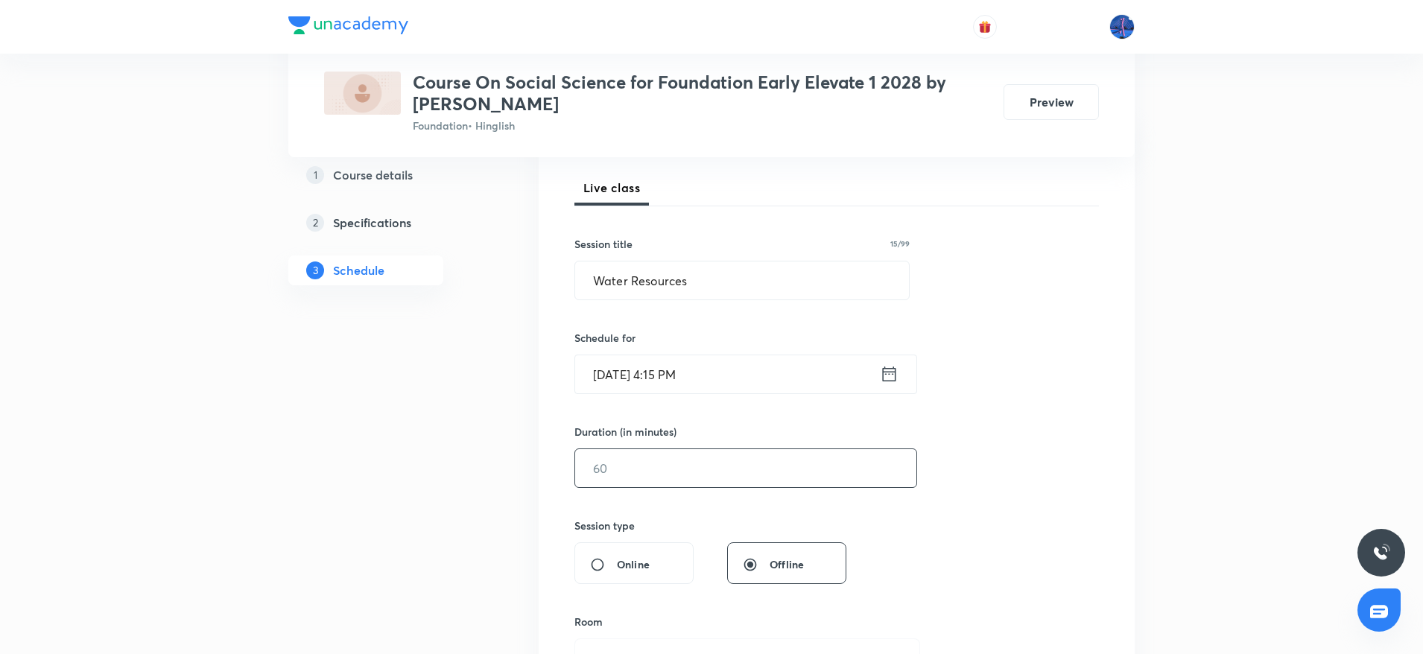
click at [670, 458] on input "text" at bounding box center [745, 468] width 341 height 38
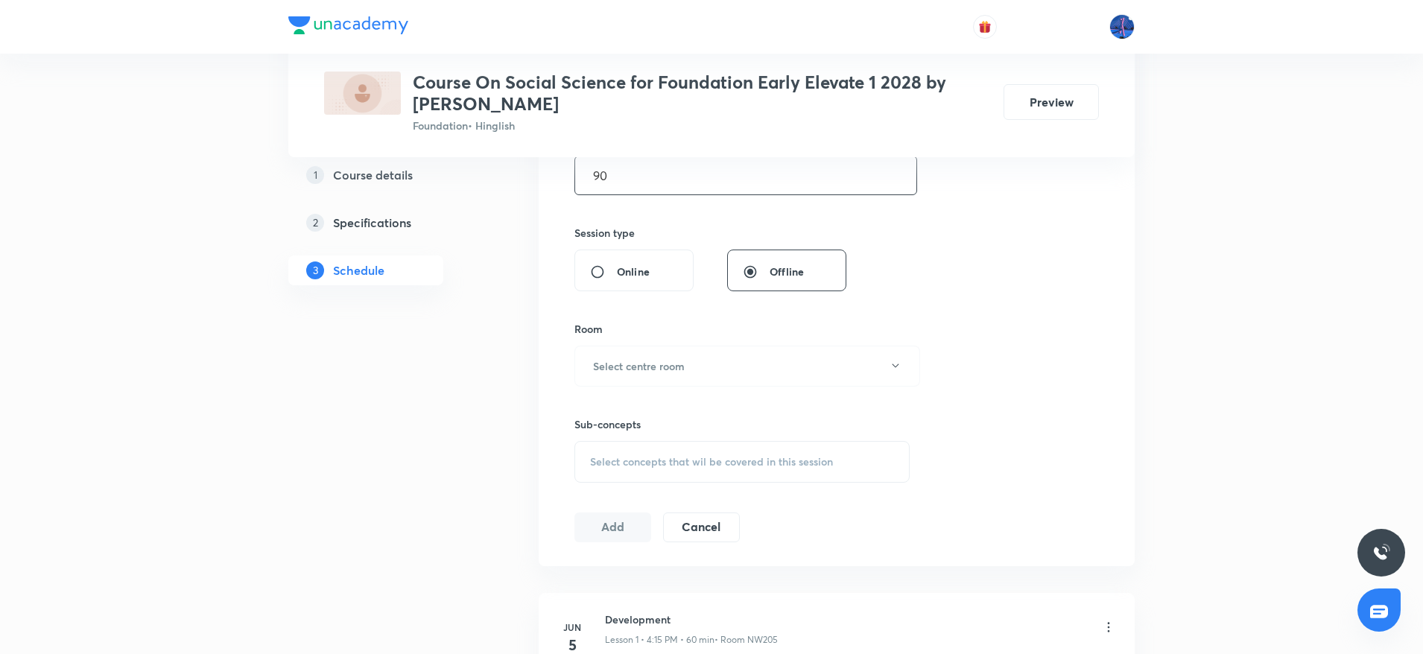
scroll to position [499, 0]
type input "90"
click at [689, 368] on button "Select centre room" at bounding box center [747, 364] width 346 height 41
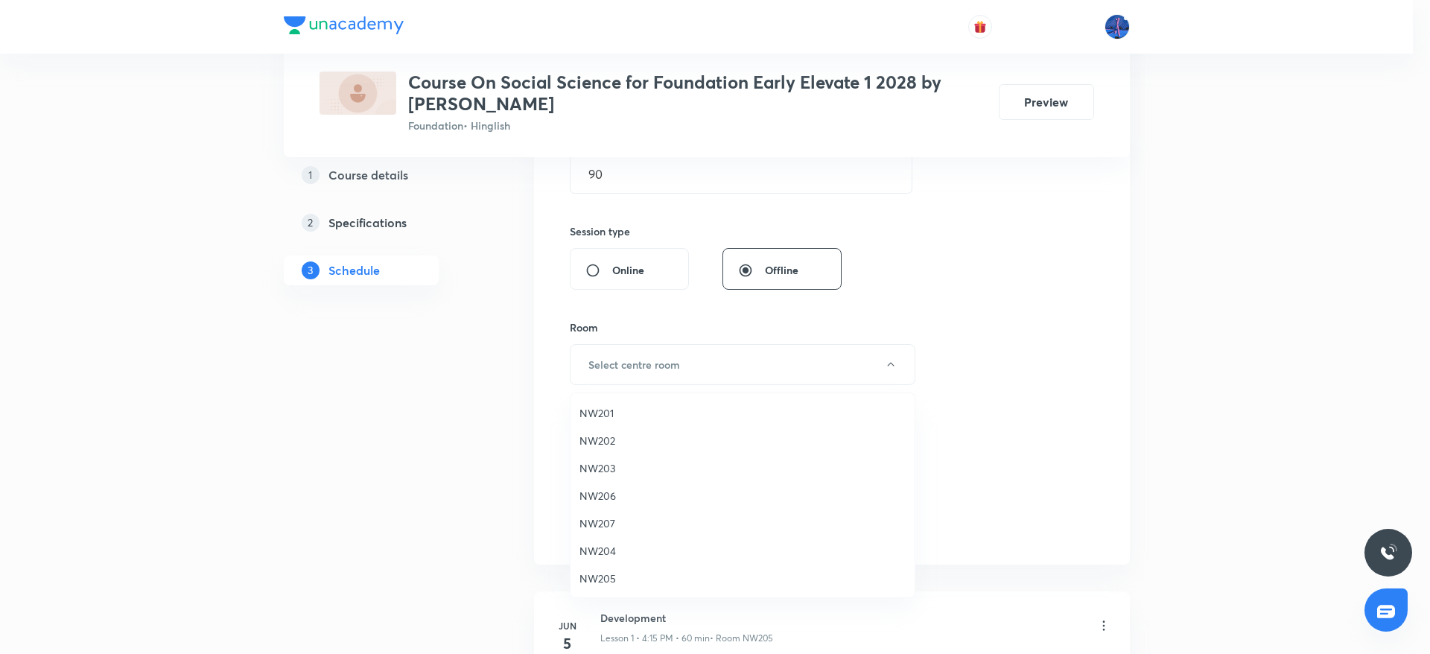
click at [607, 553] on span "NW204" at bounding box center [742, 551] width 326 height 16
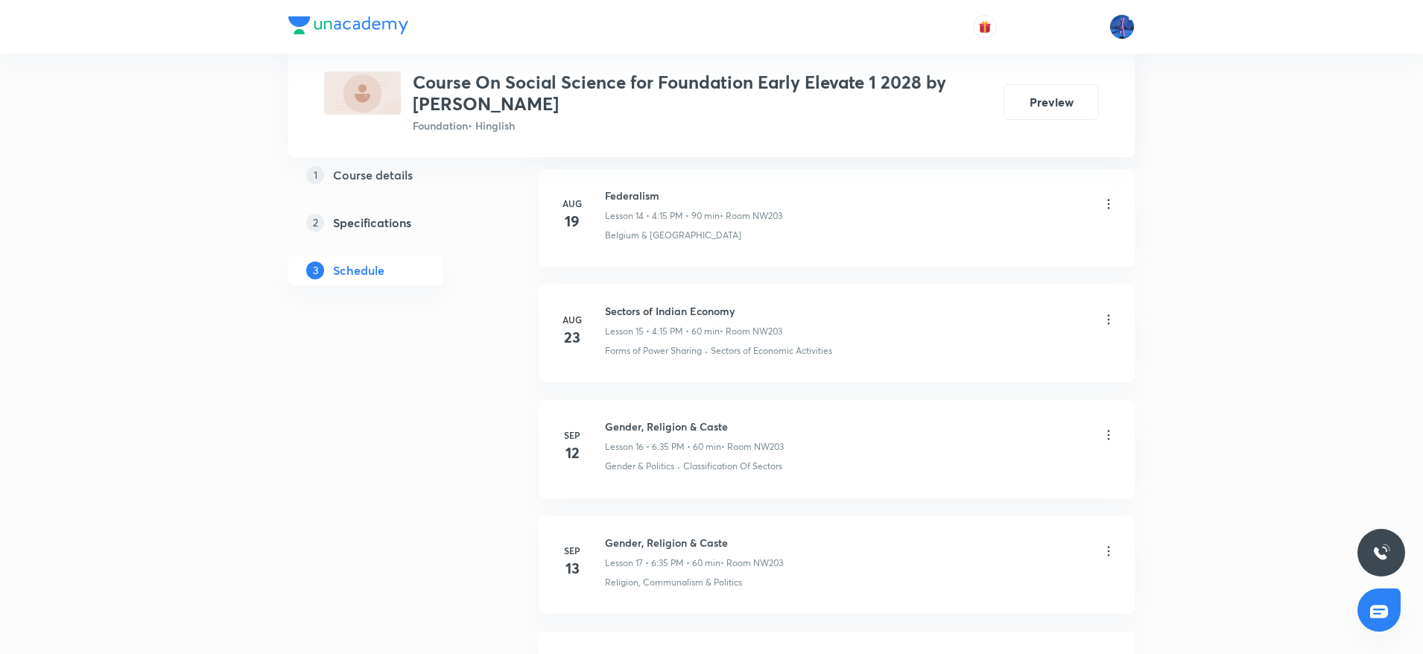
scroll to position [2754, 0]
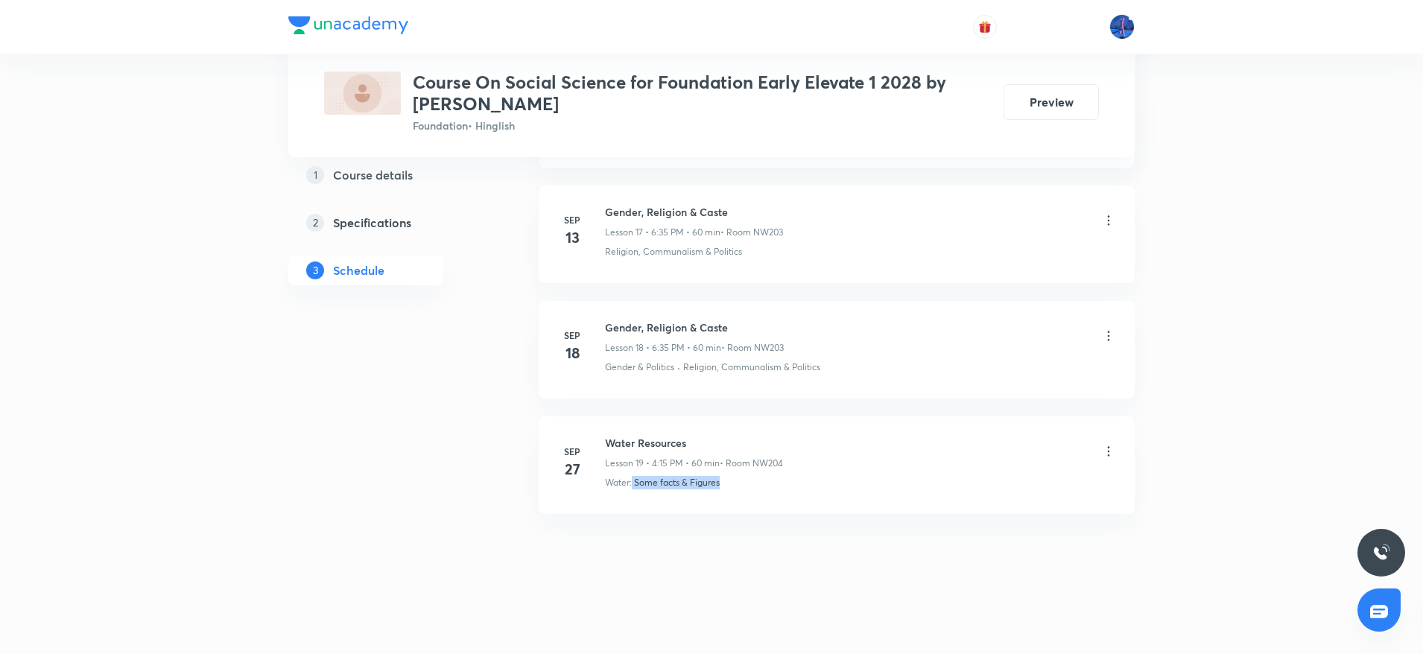
drag, startPoint x: 735, startPoint y: 486, endPoint x: 632, endPoint y: 503, distance: 104.2
click at [632, 503] on li "Sep 27 Water Resources Lesson 19 • 4:15 PM • 60 min • Room NW204 Water: Some fa…" at bounding box center [836, 465] width 596 height 98
copy p "Some facts & Figures"
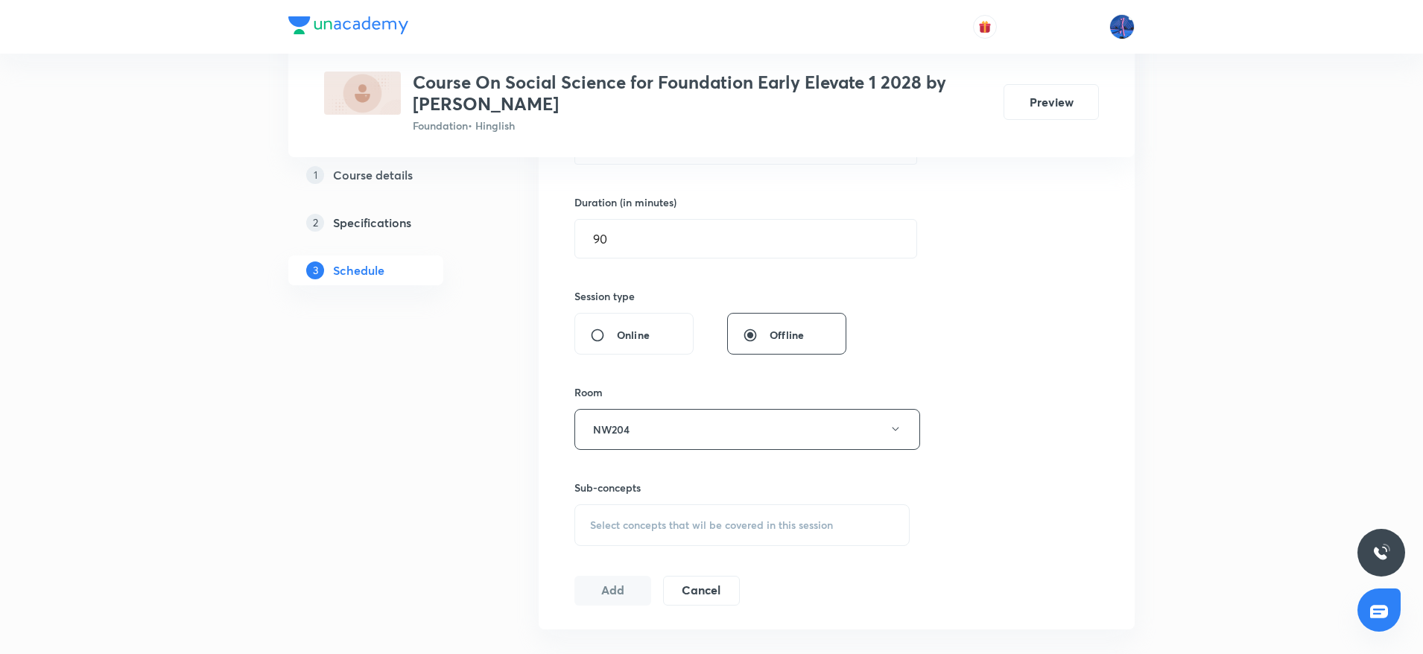
scroll to position [633, 0]
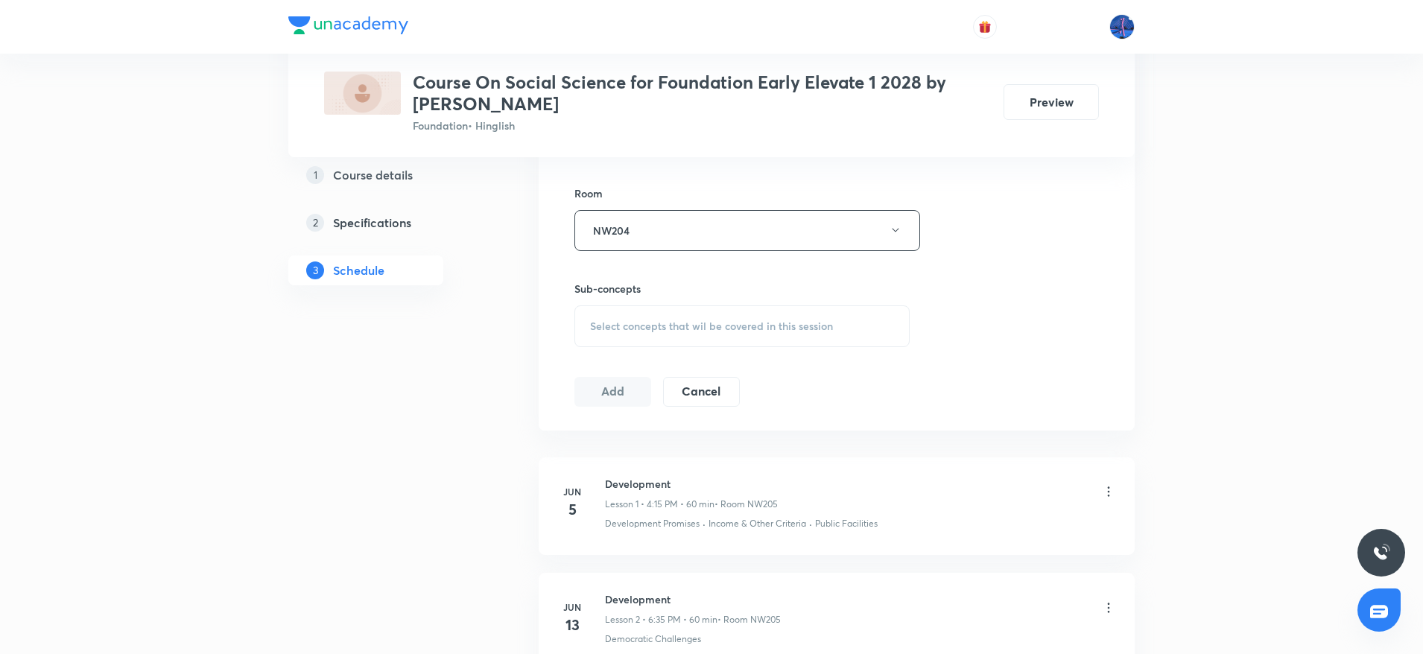
click at [705, 327] on span "Select concepts that wil be covered in this session" at bounding box center [711, 326] width 243 height 12
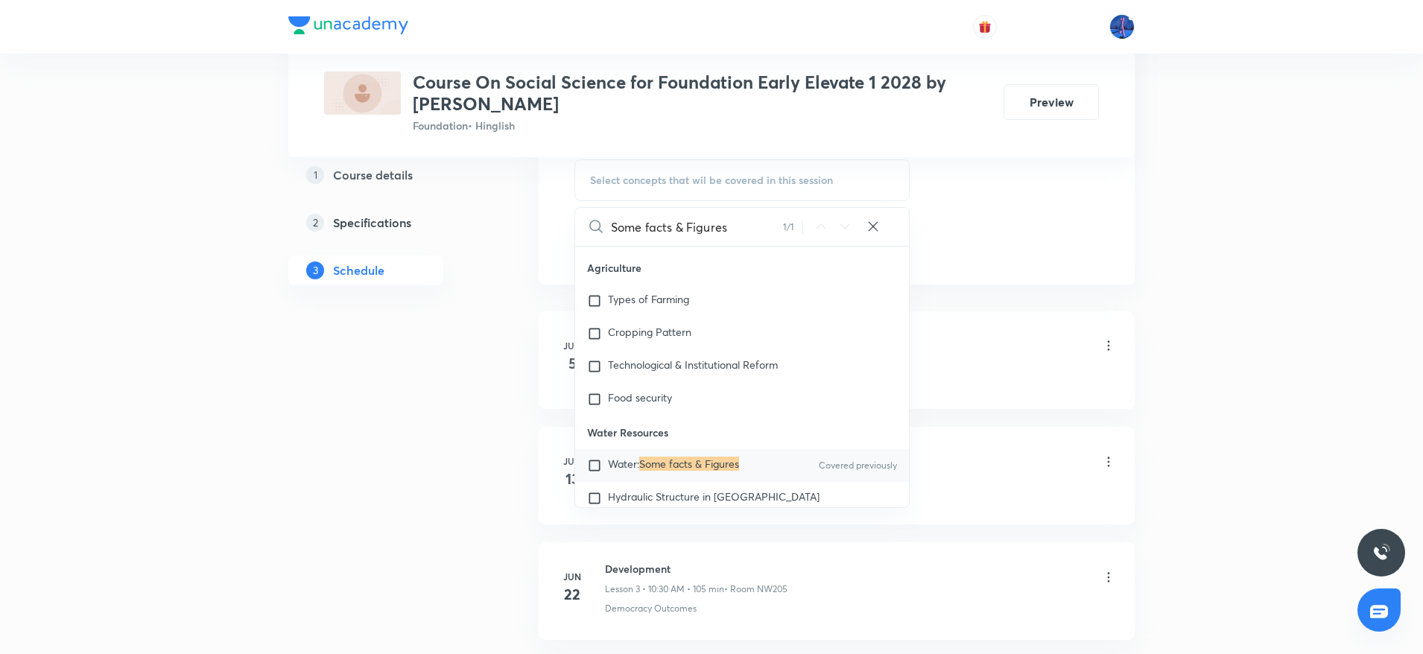
scroll to position [804, 0]
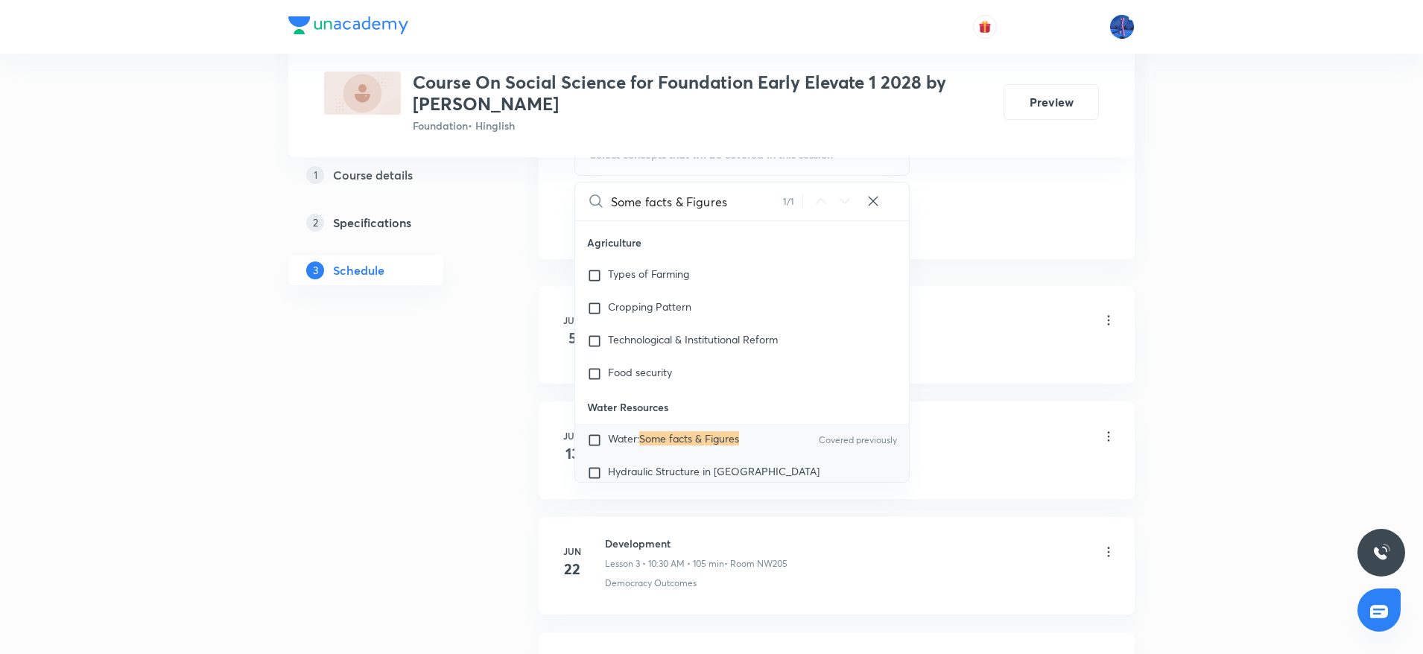
type input "Some facts & Figures"
click at [681, 464] on span "Hydraulic Structure in India" at bounding box center [714, 471] width 212 height 14
checkbox input "true"
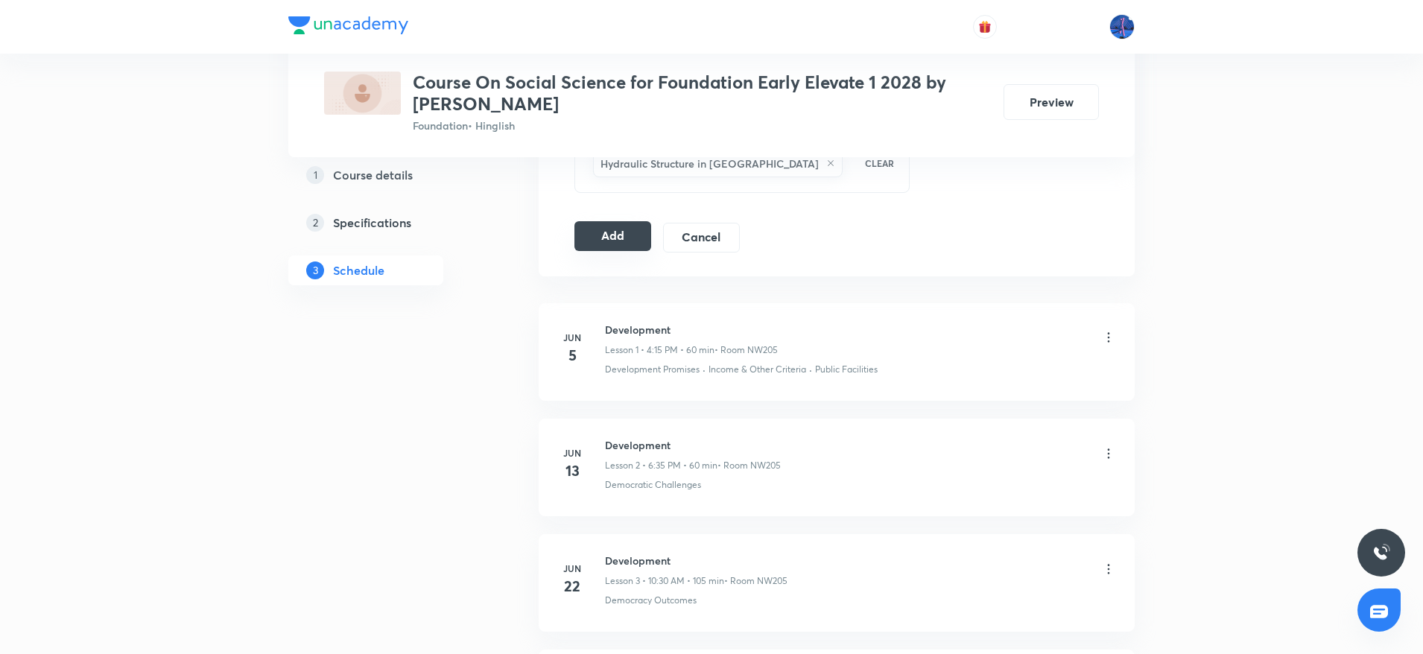
click at [629, 232] on button "Add" at bounding box center [612, 236] width 77 height 30
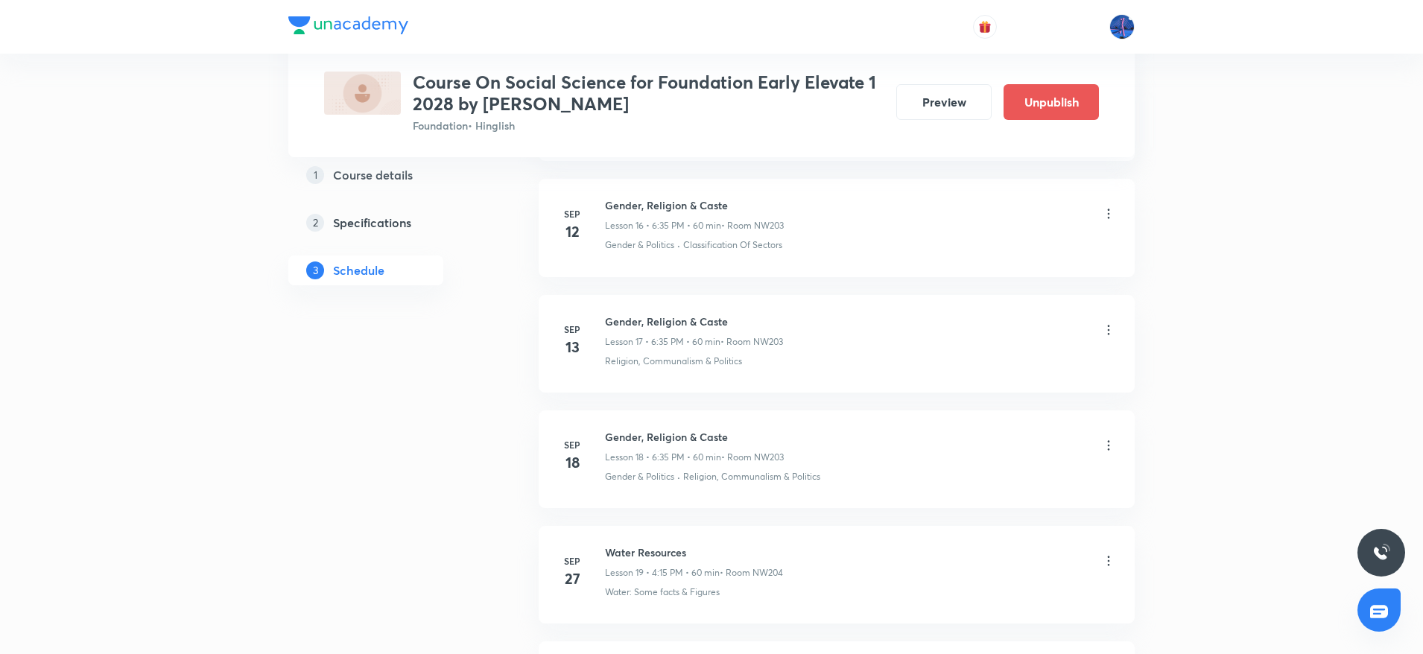
scroll to position [2185, 0]
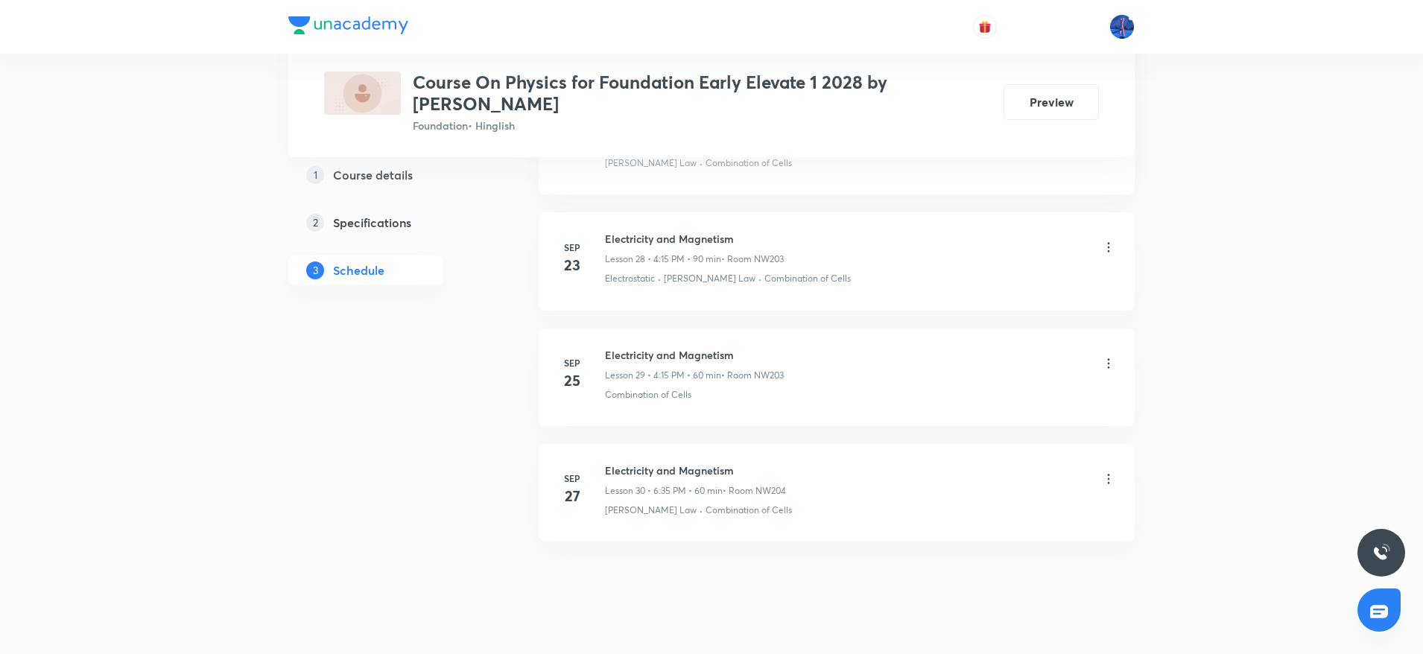
scroll to position [4028, 0]
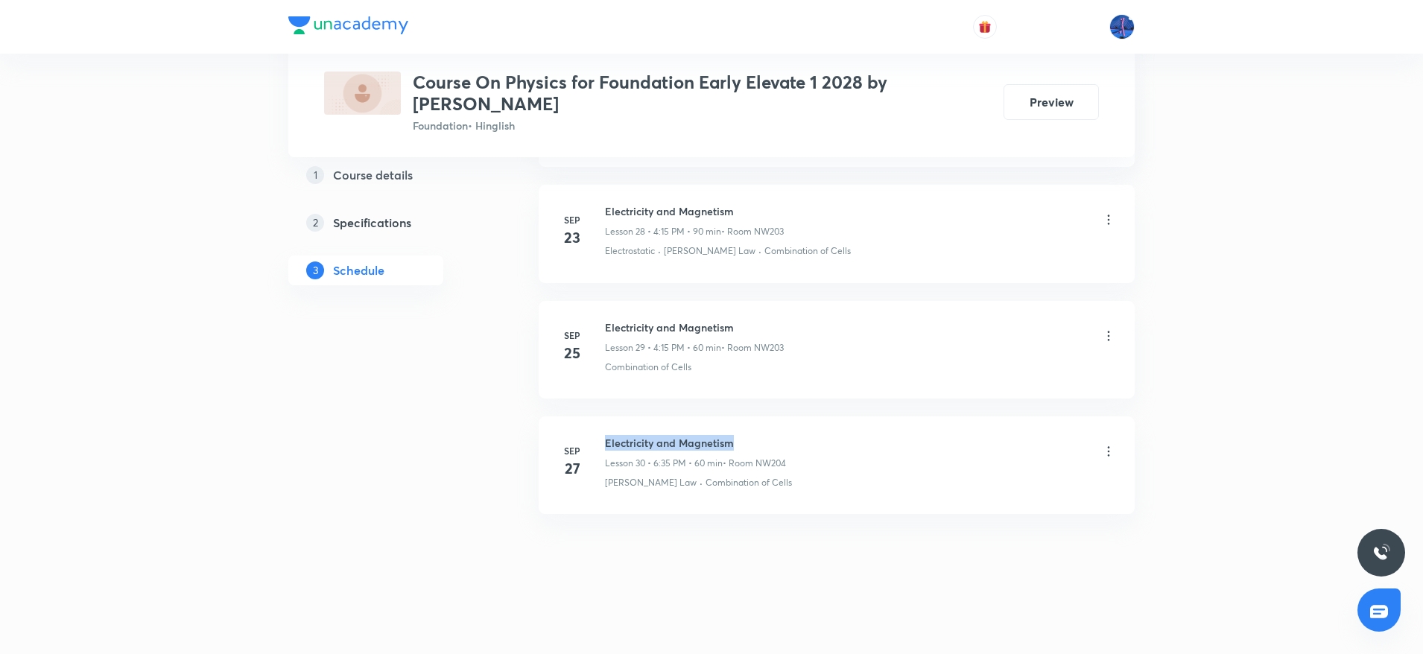
drag, startPoint x: 605, startPoint y: 444, endPoint x: 754, endPoint y: 425, distance: 150.9
click at [754, 425] on li "[DATE] Electricity and Magnetism Lesson 30 • 6:35 PM • 60 min • Room NW204 [PER…" at bounding box center [836, 465] width 596 height 98
copy h6 "Electricity and Magnetism"
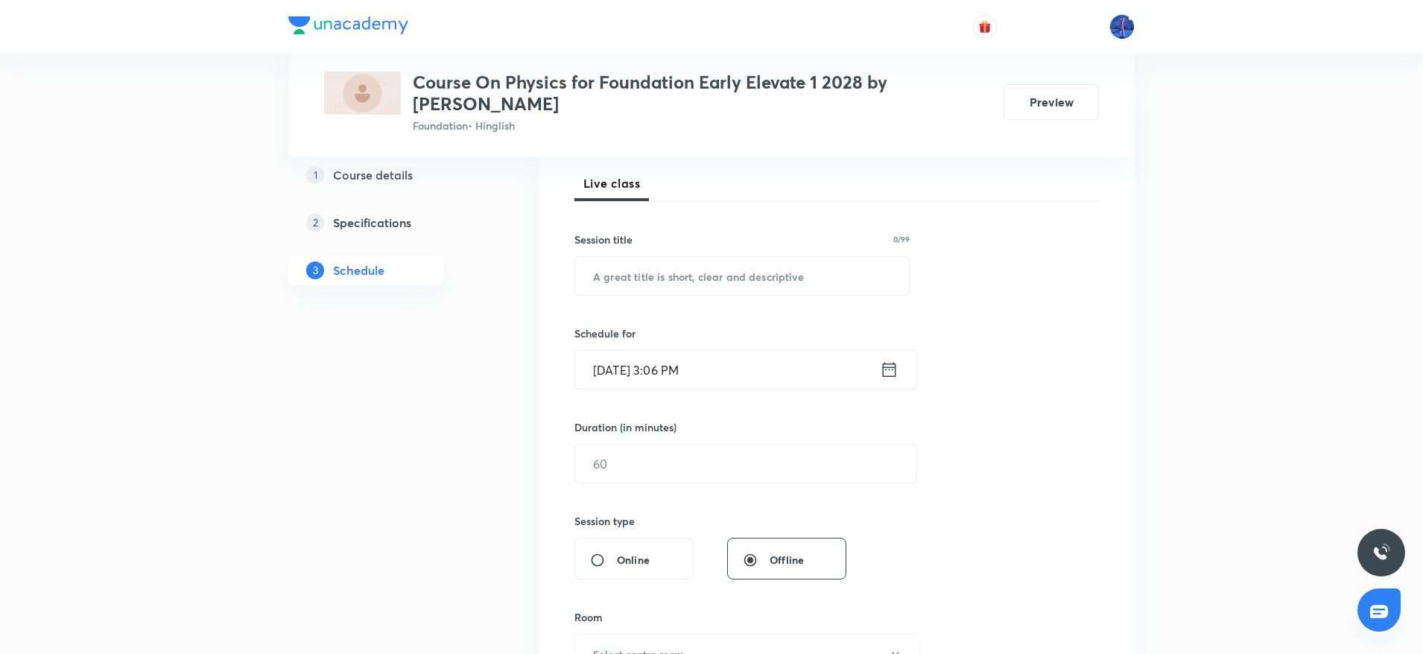
scroll to position [223, 0]
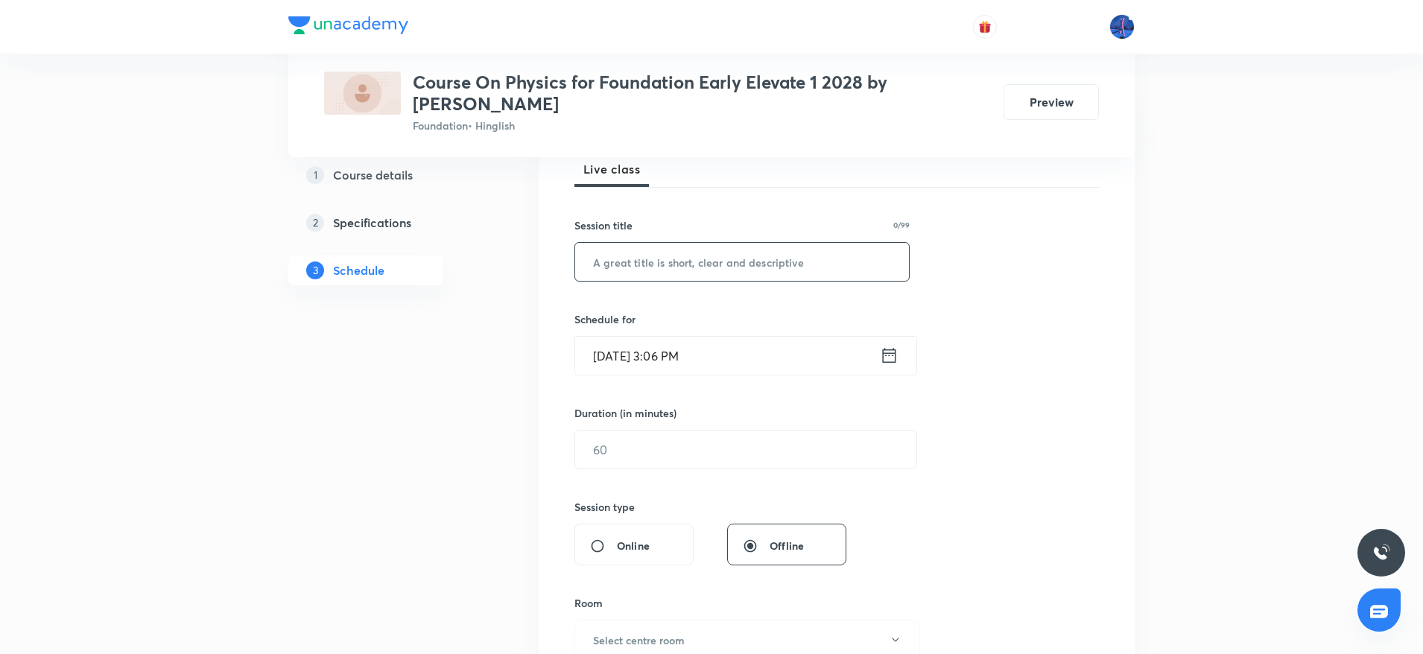
click at [681, 270] on input "text" at bounding box center [742, 262] width 334 height 38
paste input "Electricity and Magnetism"
type input "Electricity and Magnetism"
click at [745, 350] on input "[DATE] 3:06 PM" at bounding box center [727, 356] width 305 height 38
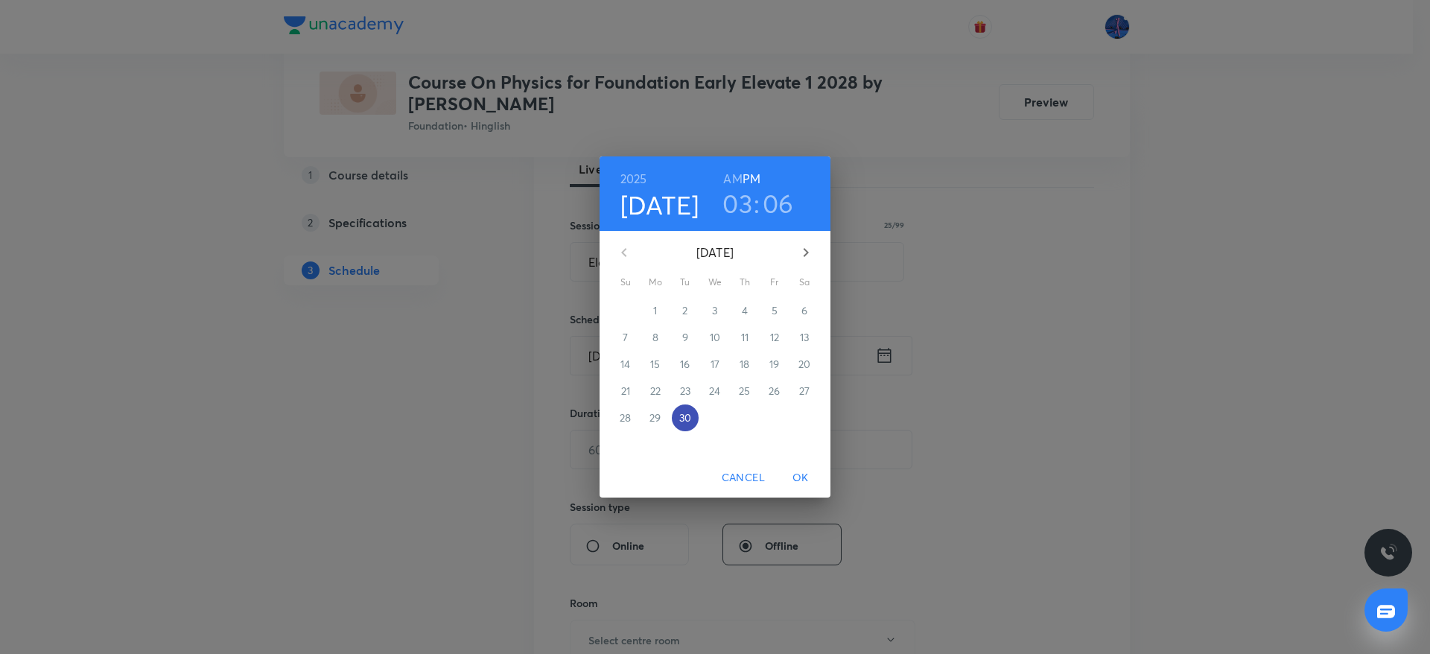
click at [688, 418] on p "30" at bounding box center [685, 417] width 12 height 15
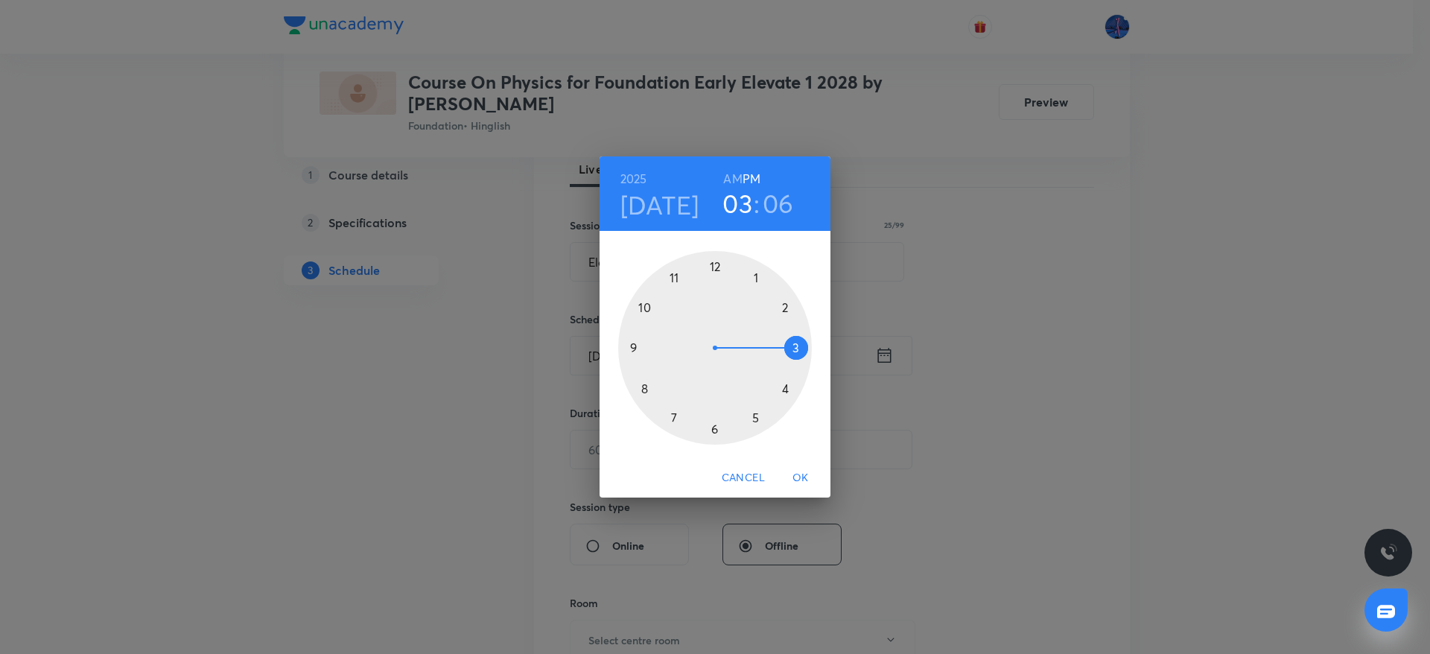
click at [715, 429] on div at bounding box center [715, 348] width 194 height 194
click at [716, 264] on div at bounding box center [715, 348] width 194 height 194
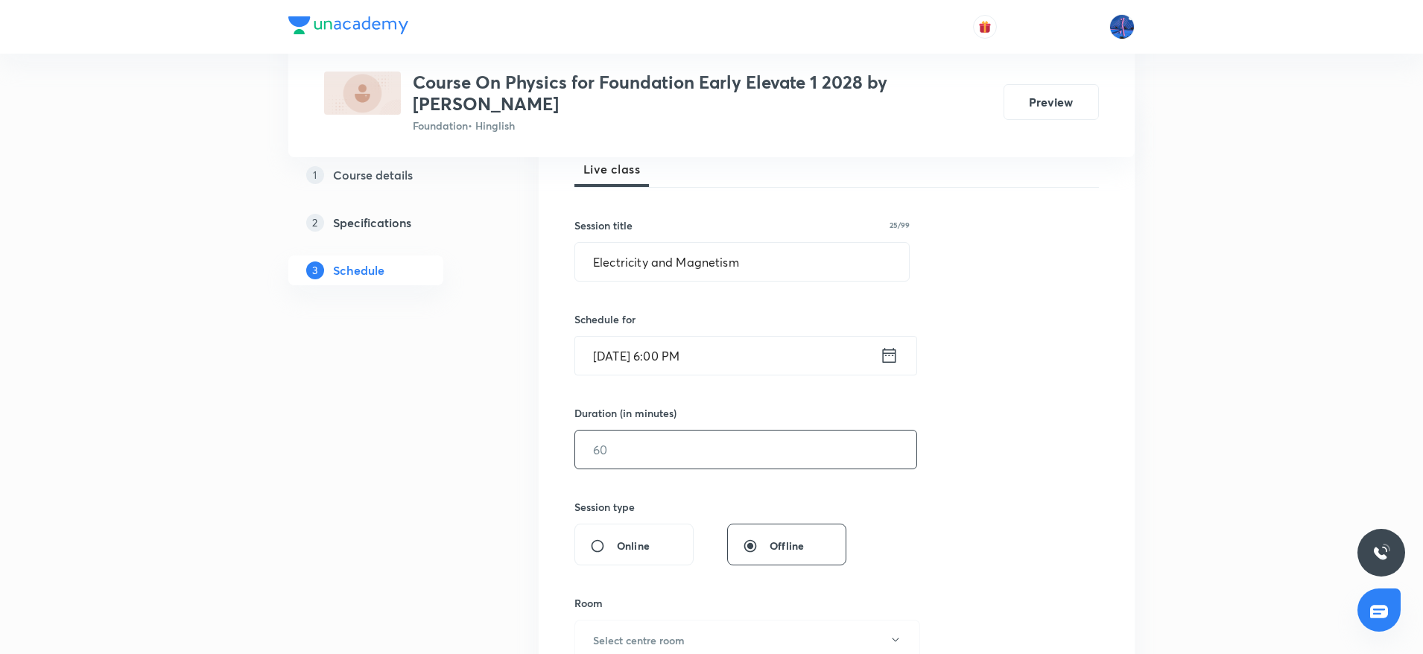
click at [701, 449] on input "text" at bounding box center [745, 449] width 341 height 38
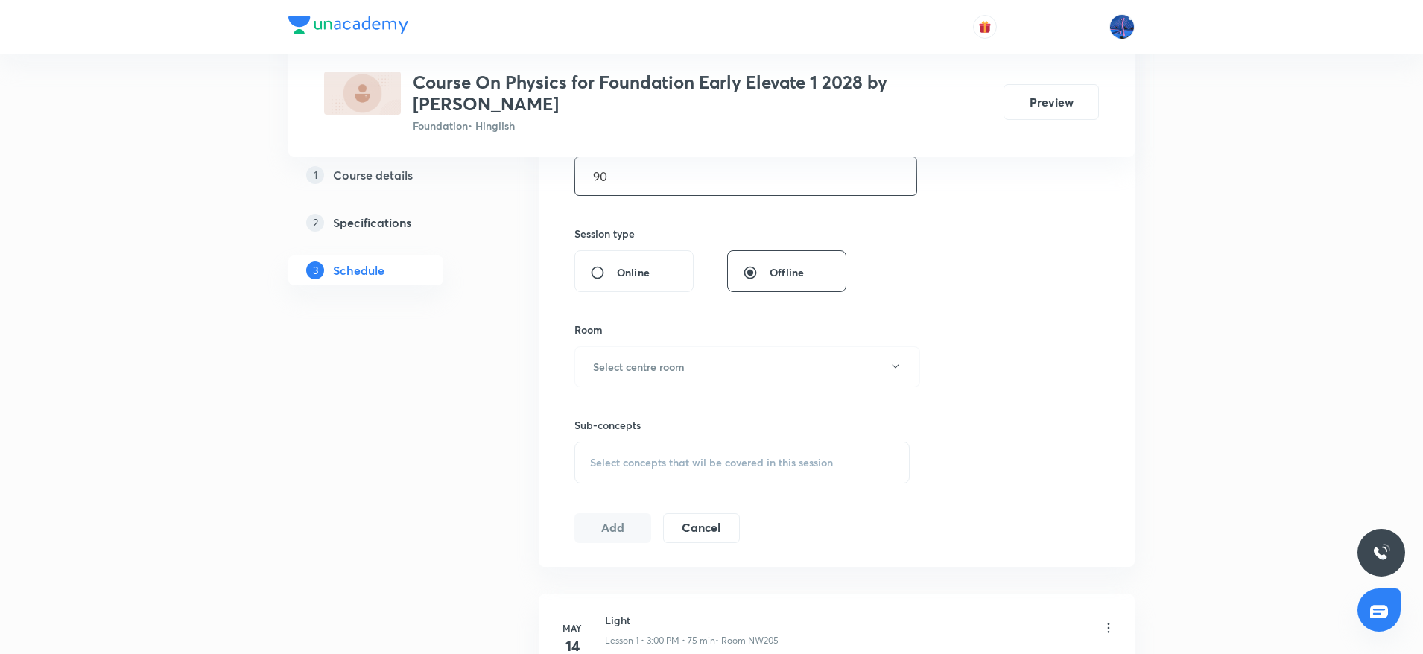
scroll to position [503, 0]
type input "90"
click at [743, 370] on button "Select centre room" at bounding box center [747, 360] width 346 height 41
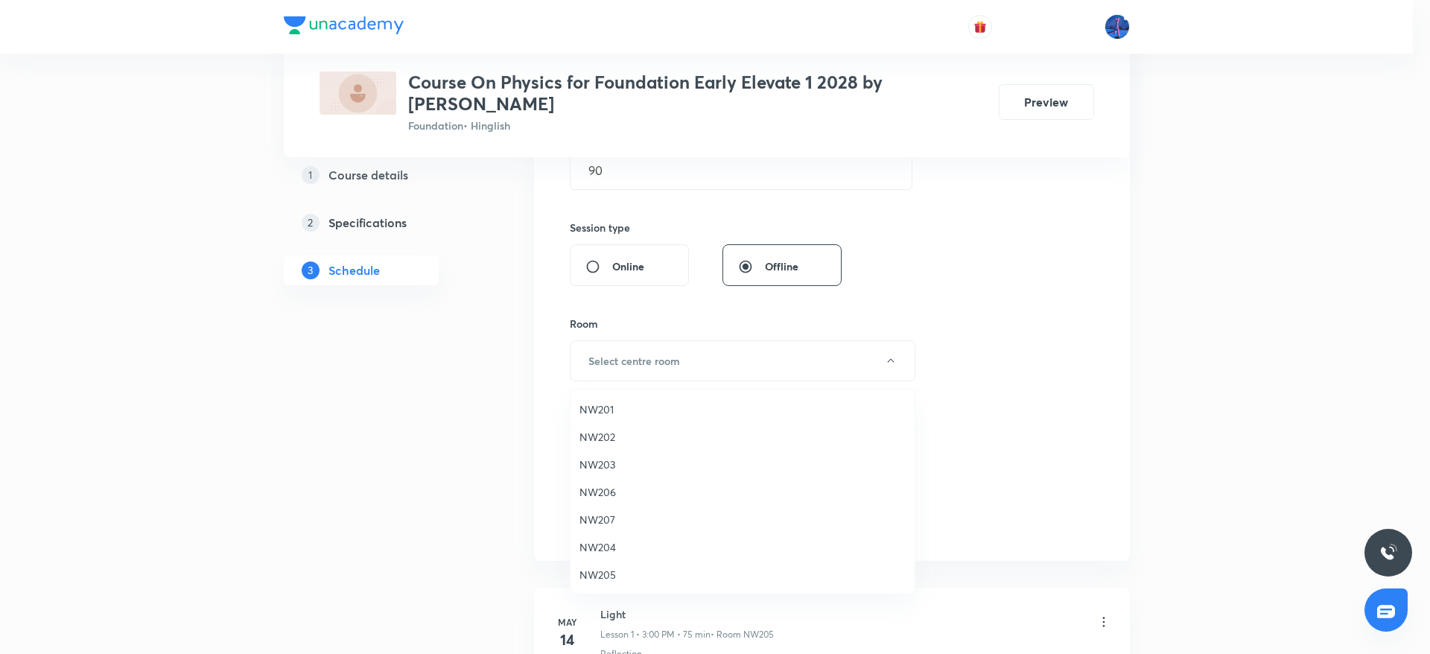
click at [601, 545] on span "NW204" at bounding box center [742, 547] width 326 height 16
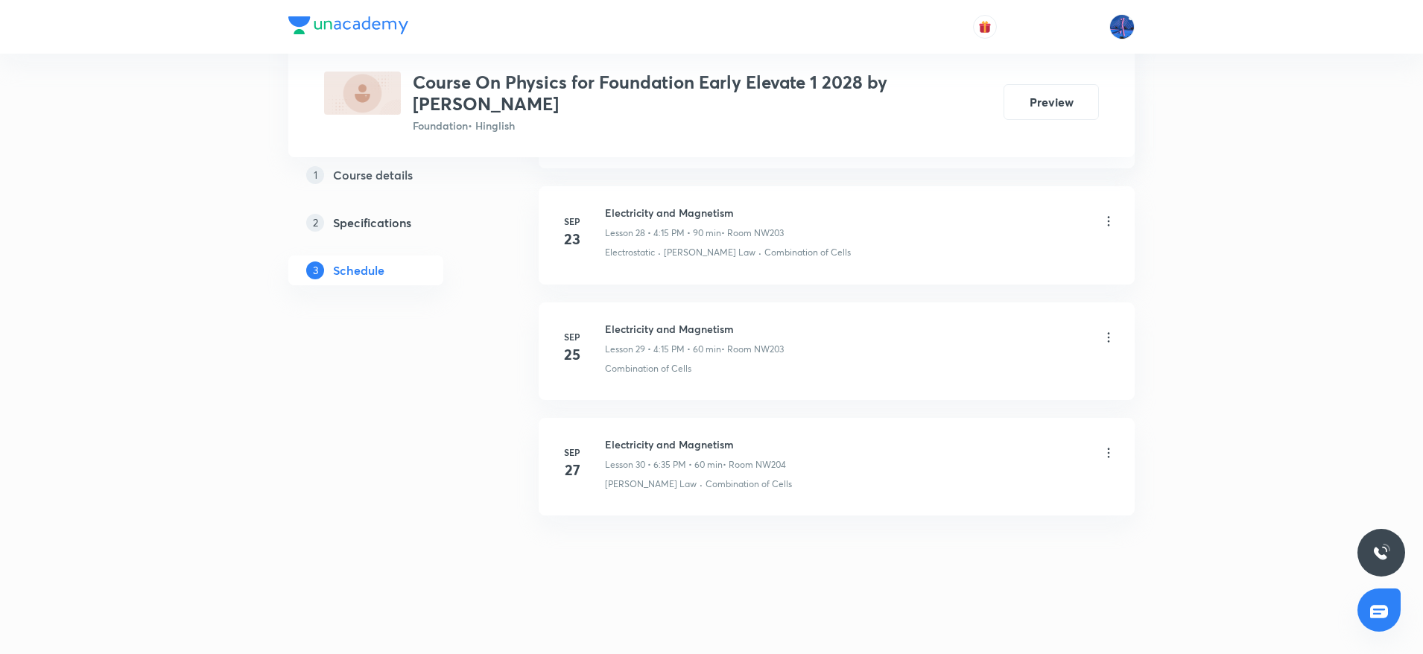
scroll to position [4028, 0]
drag, startPoint x: 766, startPoint y: 490, endPoint x: 676, endPoint y: 506, distance: 90.7
click at [676, 506] on li "[DATE] Electricity and Magnetism Lesson 30 • 6:35 PM • 60 min • Room NW204 [PER…" at bounding box center [836, 465] width 596 height 98
copy p "Combination of Cells"
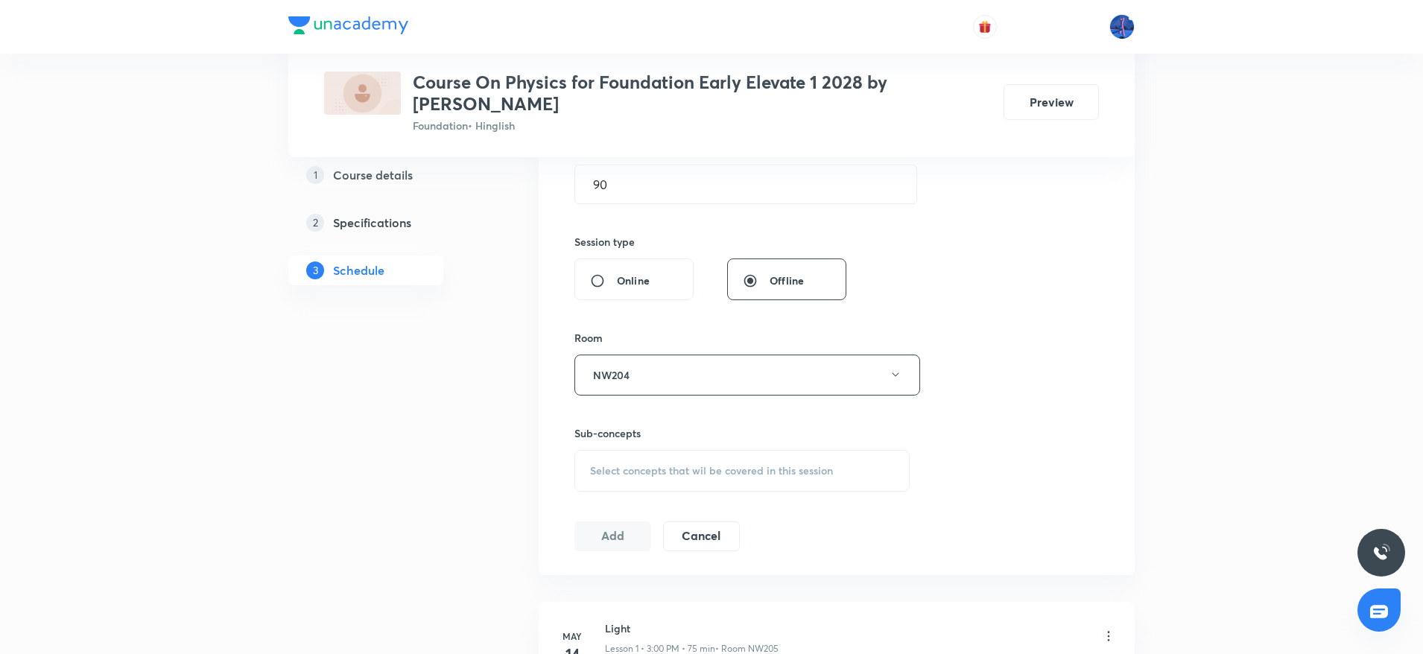
scroll to position [499, 0]
click at [697, 472] on div "Select concepts that wil be covered in this session" at bounding box center [741, 460] width 335 height 42
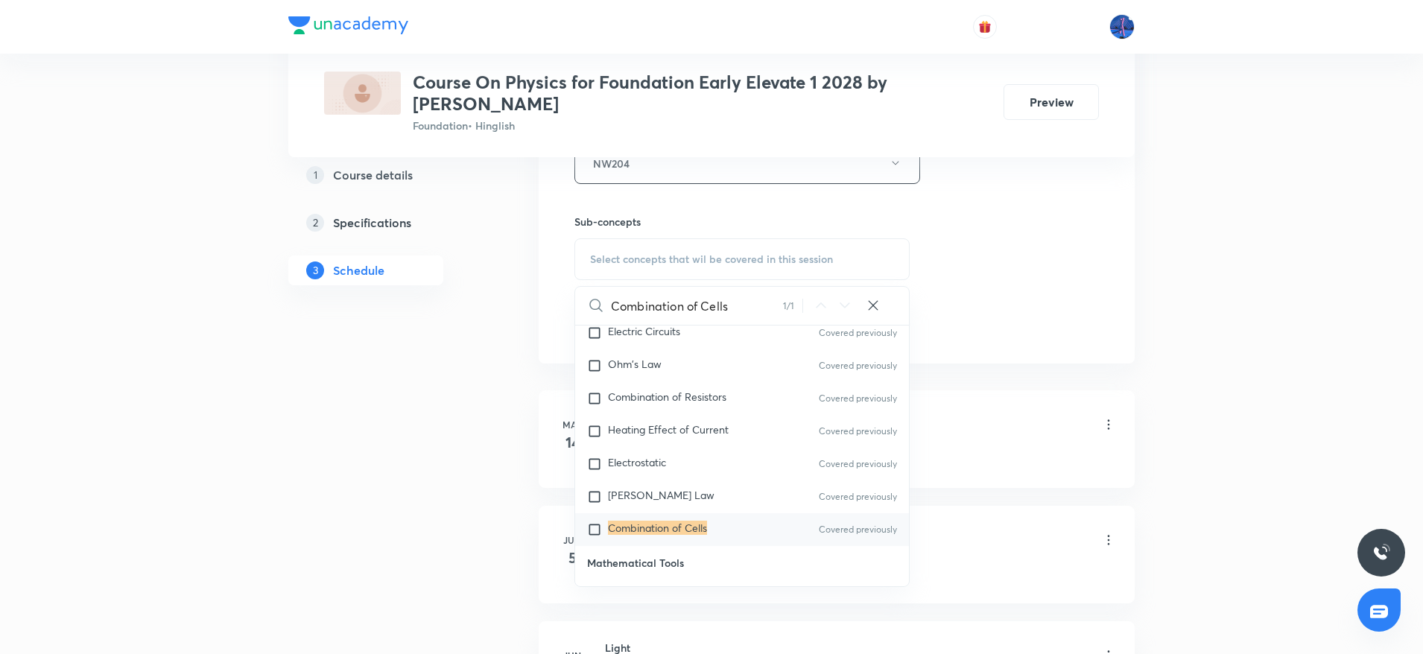
scroll to position [734, 0]
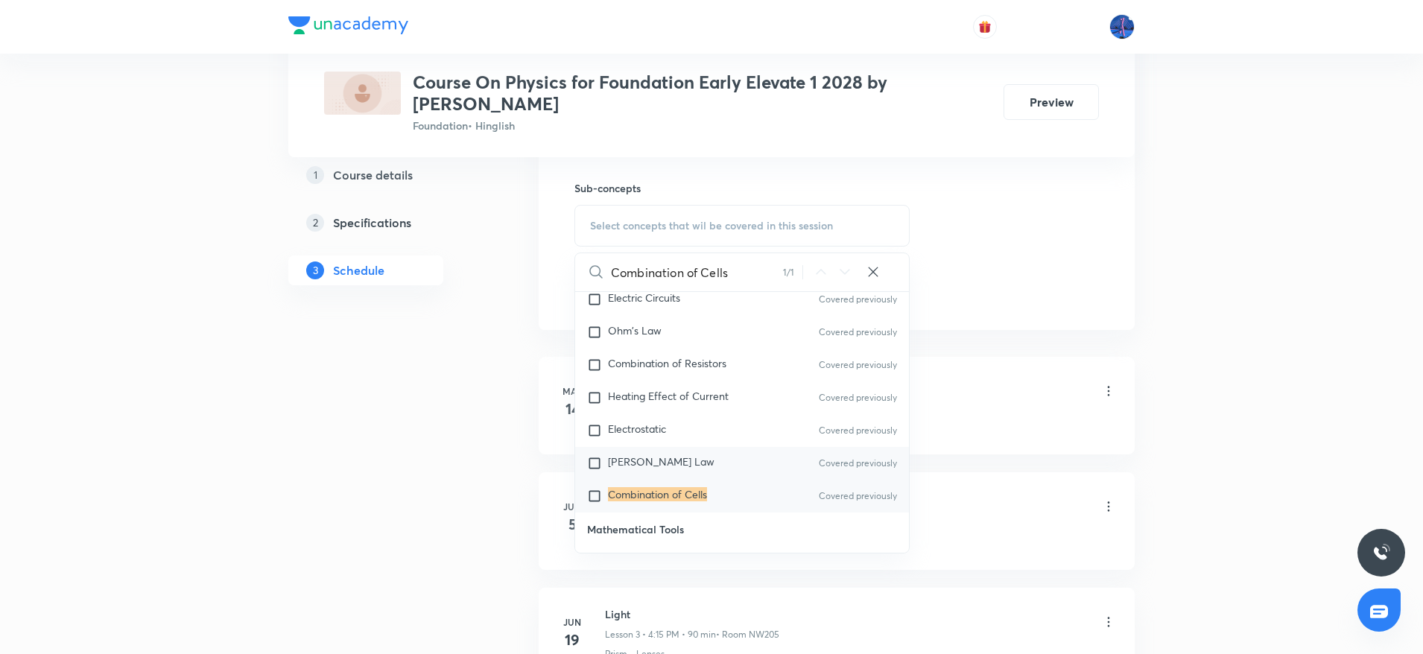
type input "Combination of Cells"
click at [670, 454] on span "[PERSON_NAME] Law" at bounding box center [661, 461] width 107 height 14
checkbox input "true"
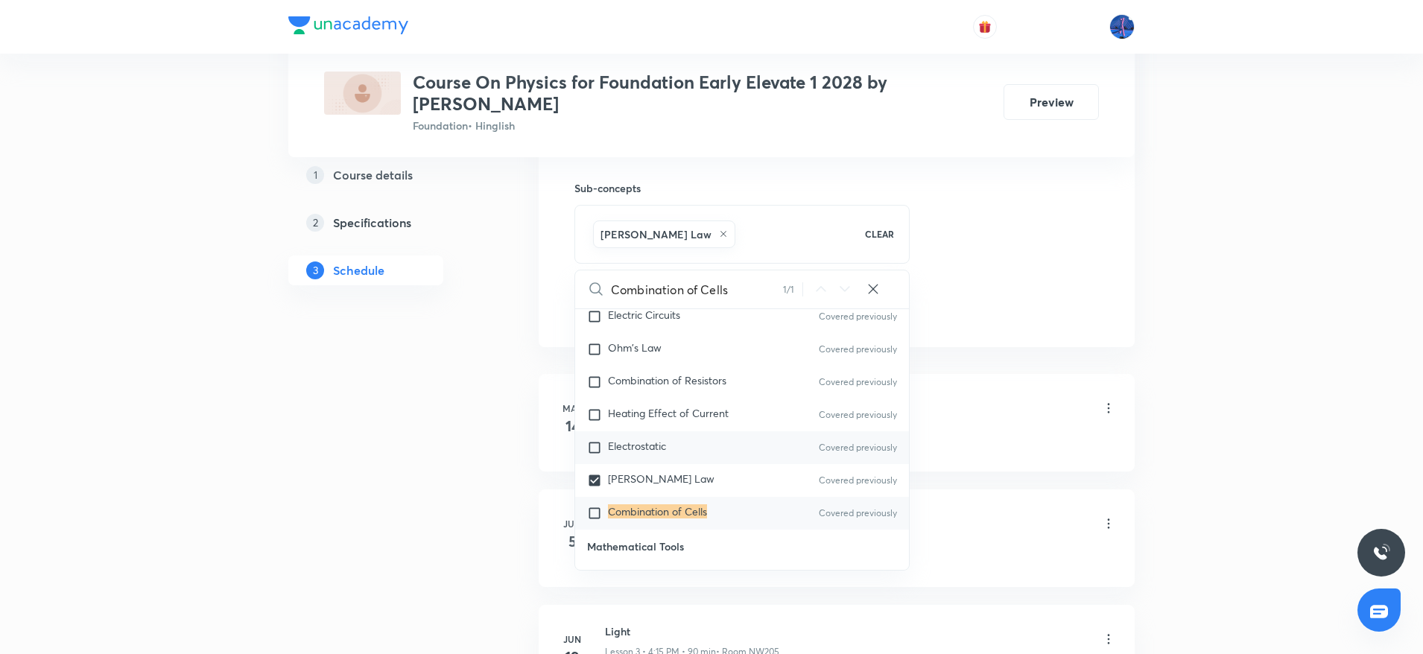
click at [655, 445] on div "Electrostatic Covered previously" at bounding box center [742, 447] width 334 height 33
checkbox input "true"
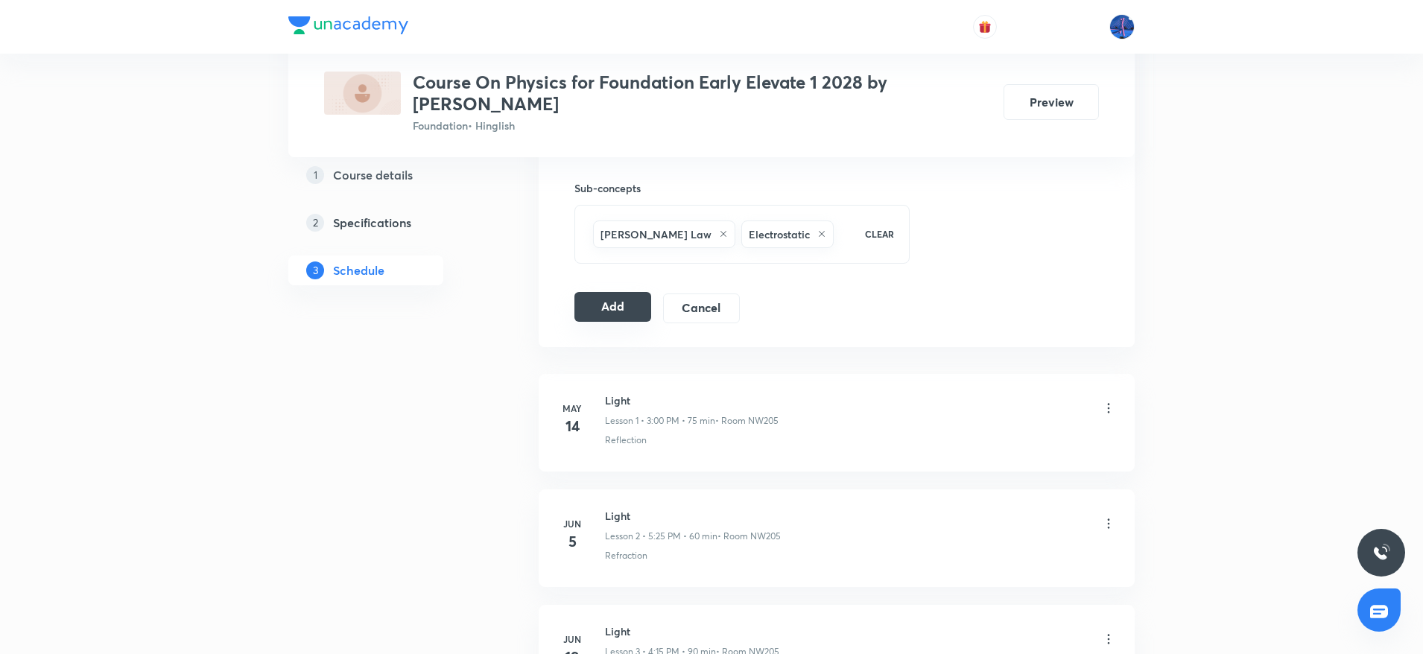
click at [626, 315] on button "Add" at bounding box center [612, 307] width 77 height 30
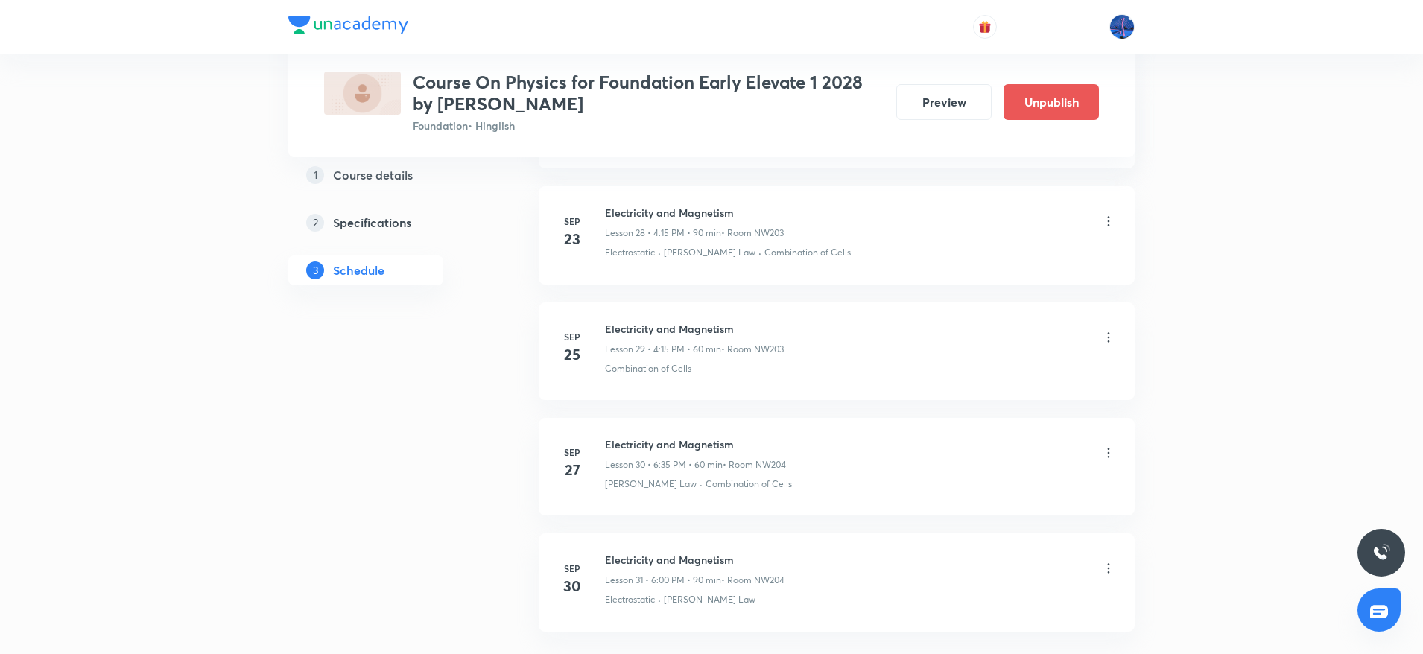
scroll to position [3459, 0]
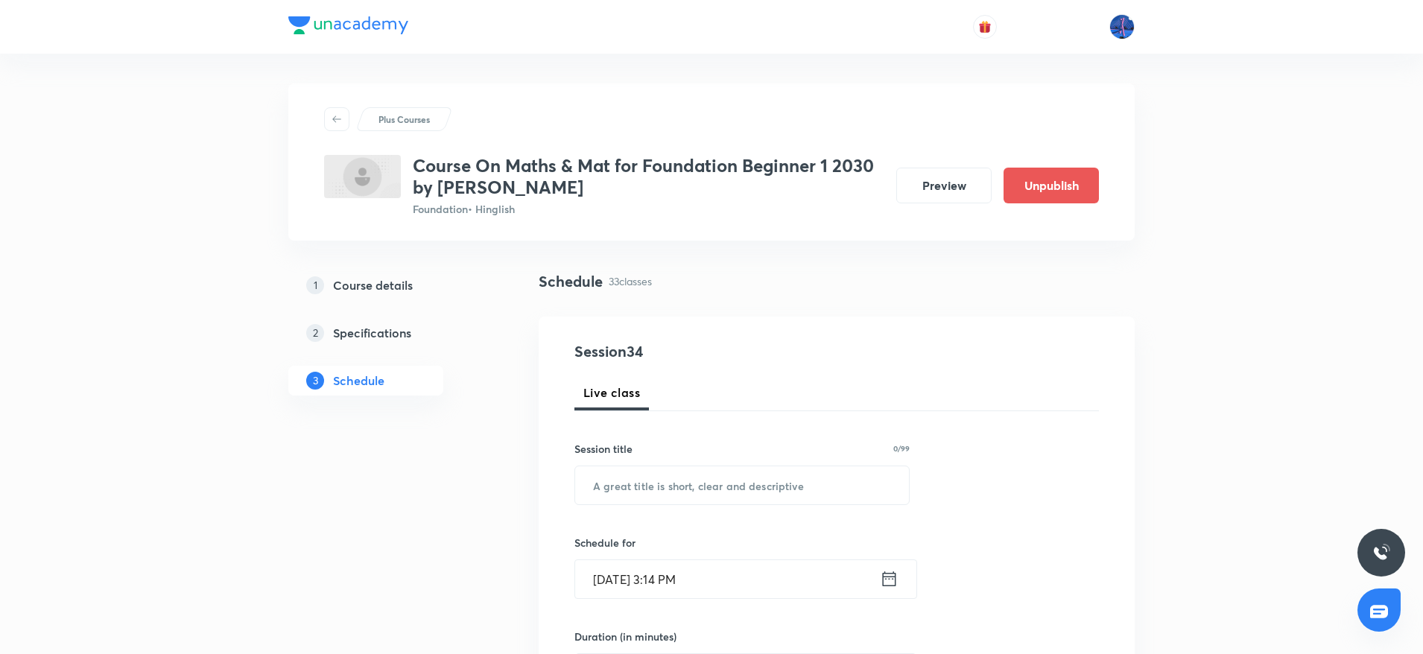
click at [754, 311] on div "Schedule 33 classes" at bounding box center [836, 293] width 596 height 46
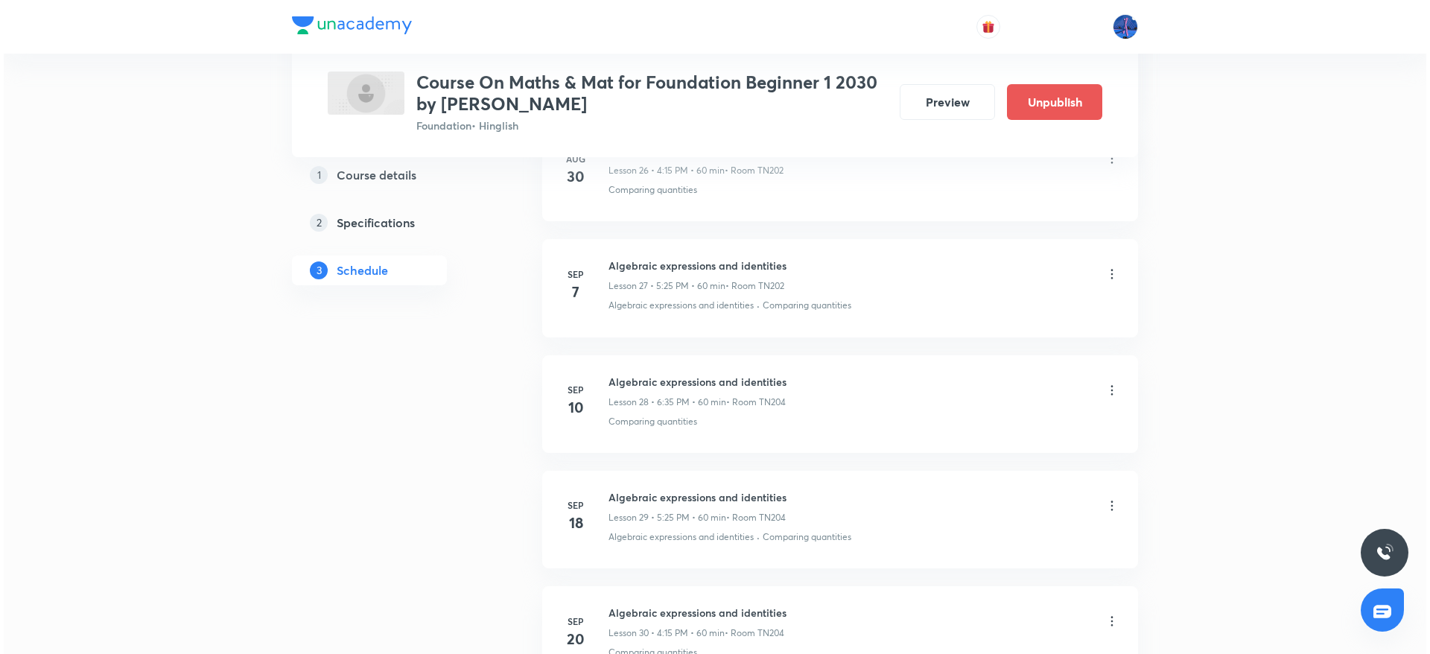
scroll to position [4371, 0]
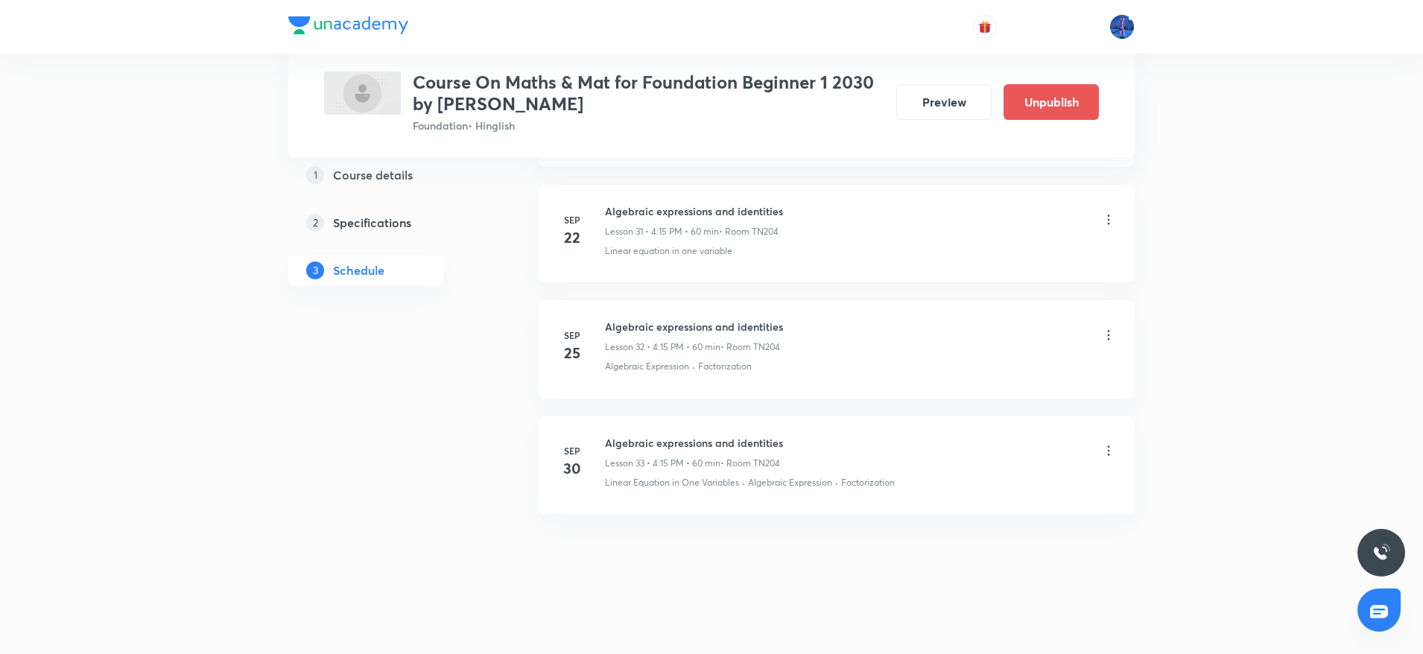
click at [1104, 450] on icon at bounding box center [1108, 450] width 15 height 15
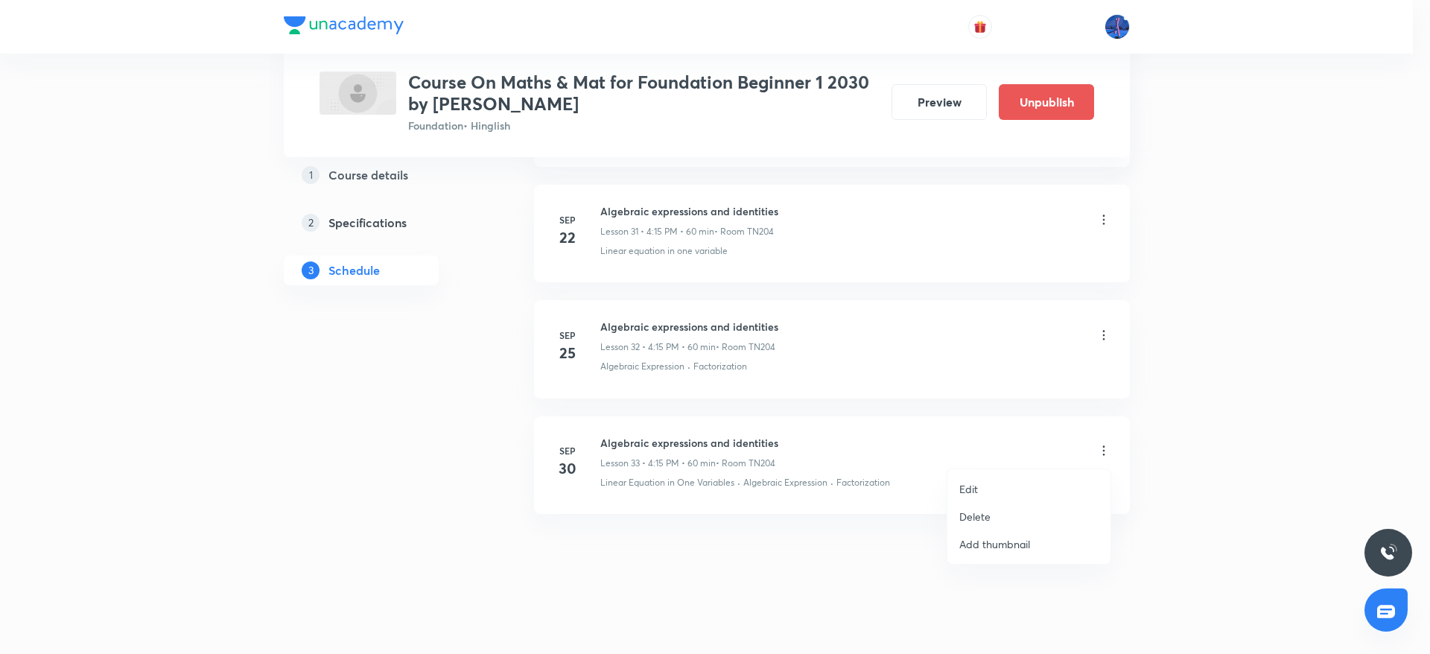
click at [1005, 480] on li "Edit" at bounding box center [1028, 489] width 163 height 28
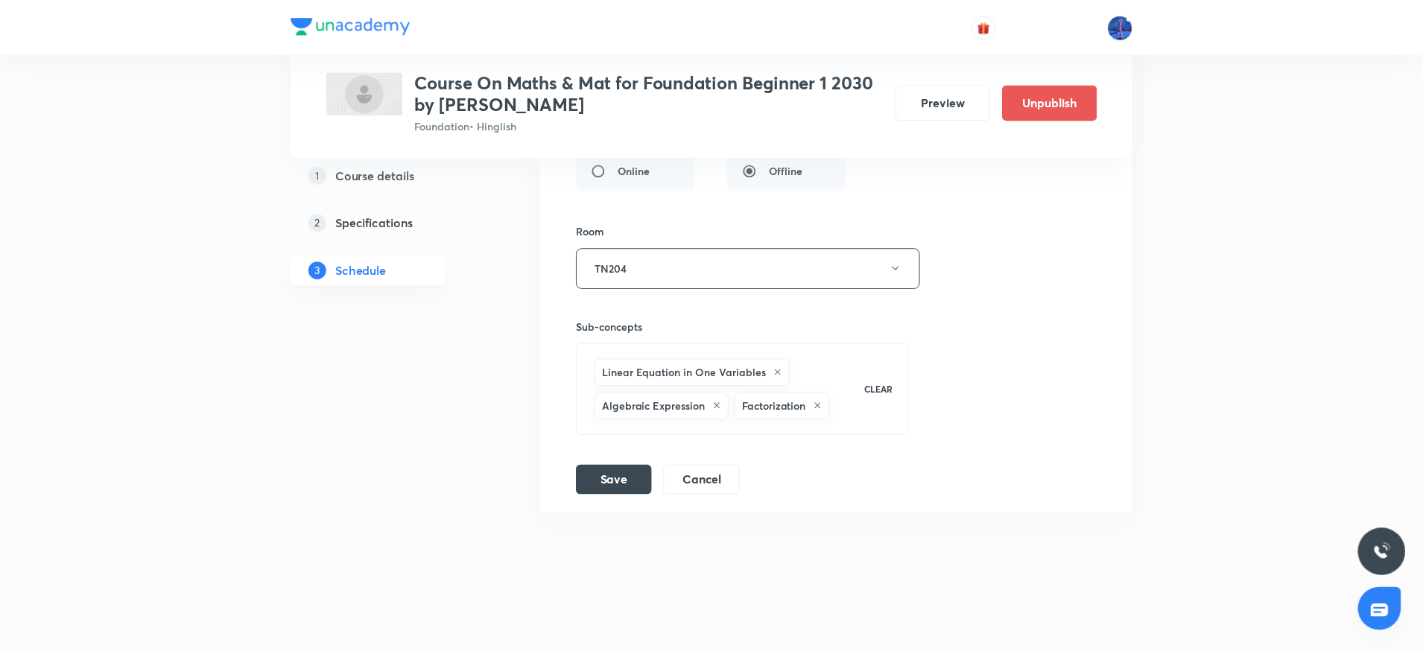
scroll to position [4293, 0]
click at [863, 414] on div "Linear Equation in One Variables Algebraic Expression Factorization CLEAR" at bounding box center [742, 389] width 334 height 92
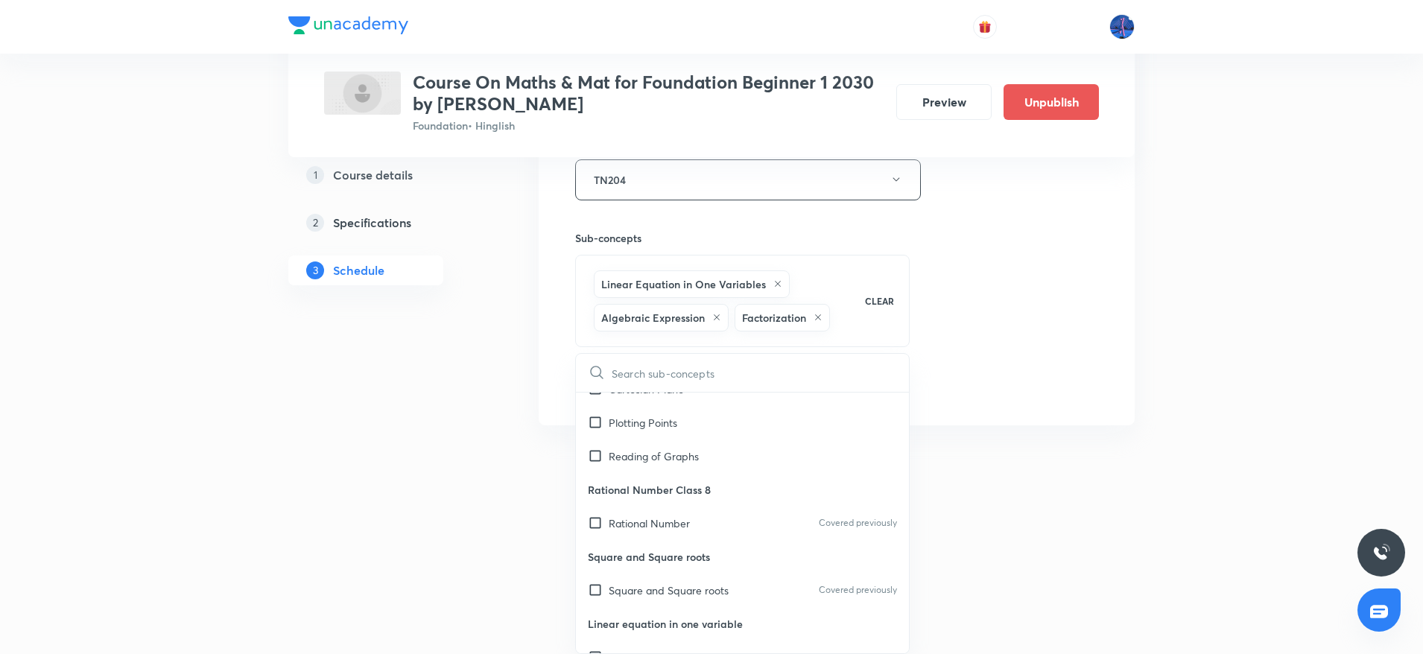
scroll to position [1326, 0]
type input "M"
checkbox input "true"
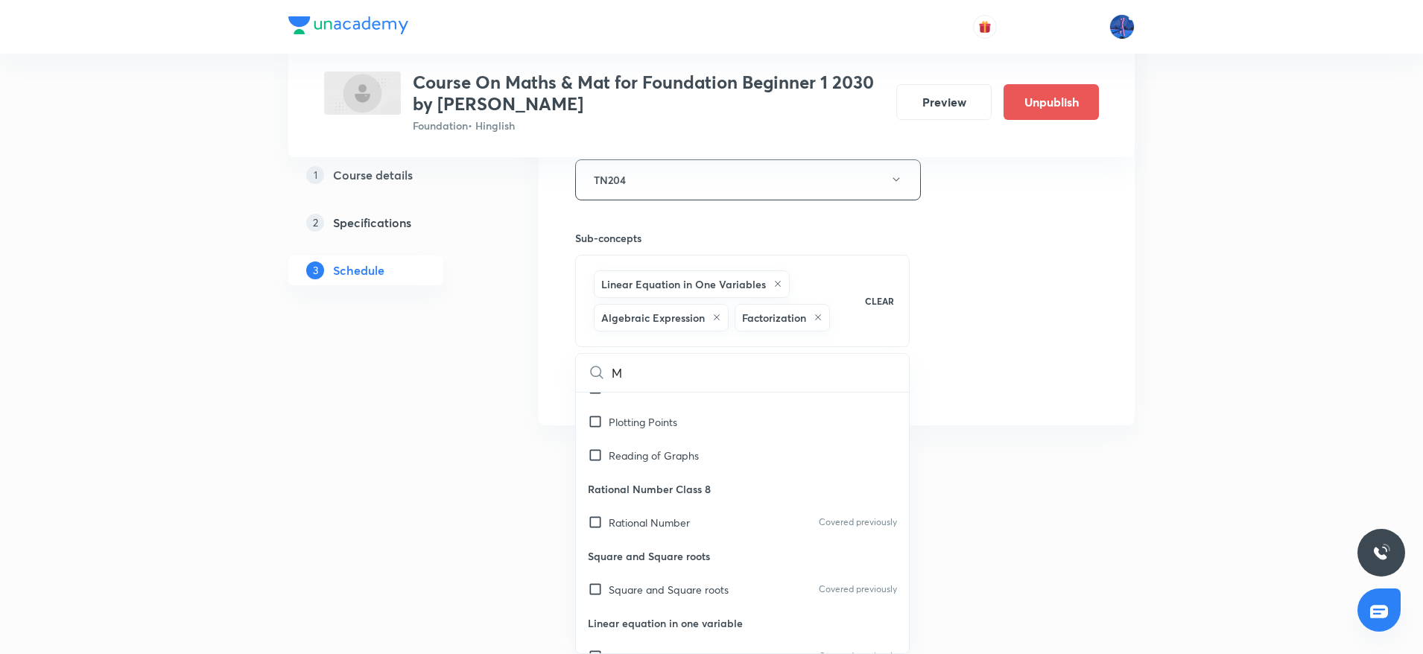
checkbox input "true"
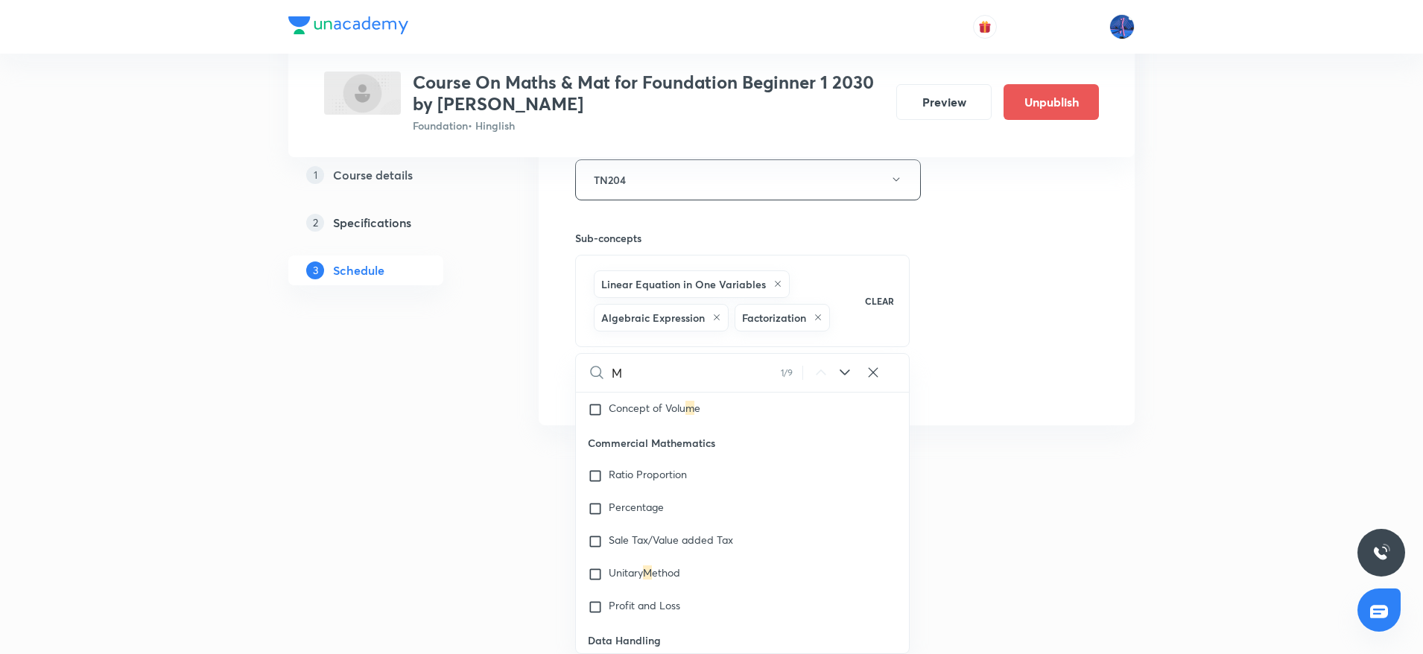
type input "Me"
checkbox input "true"
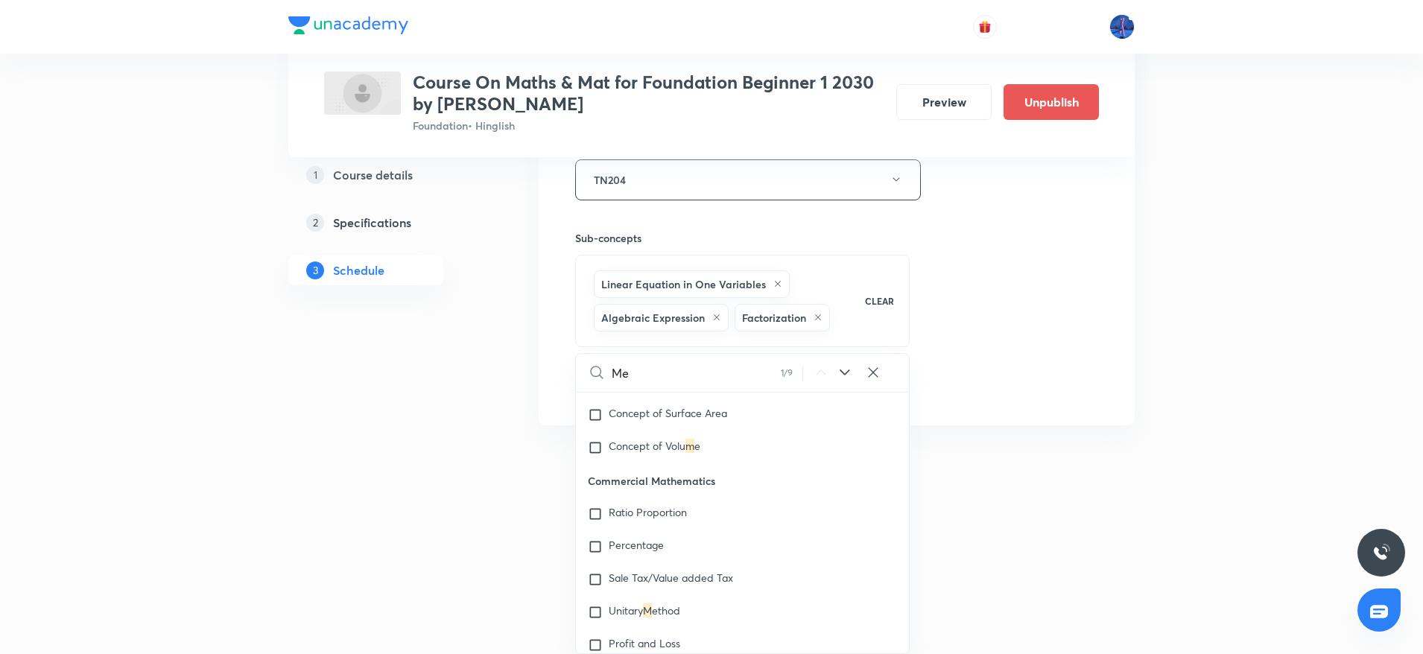
checkbox input "true"
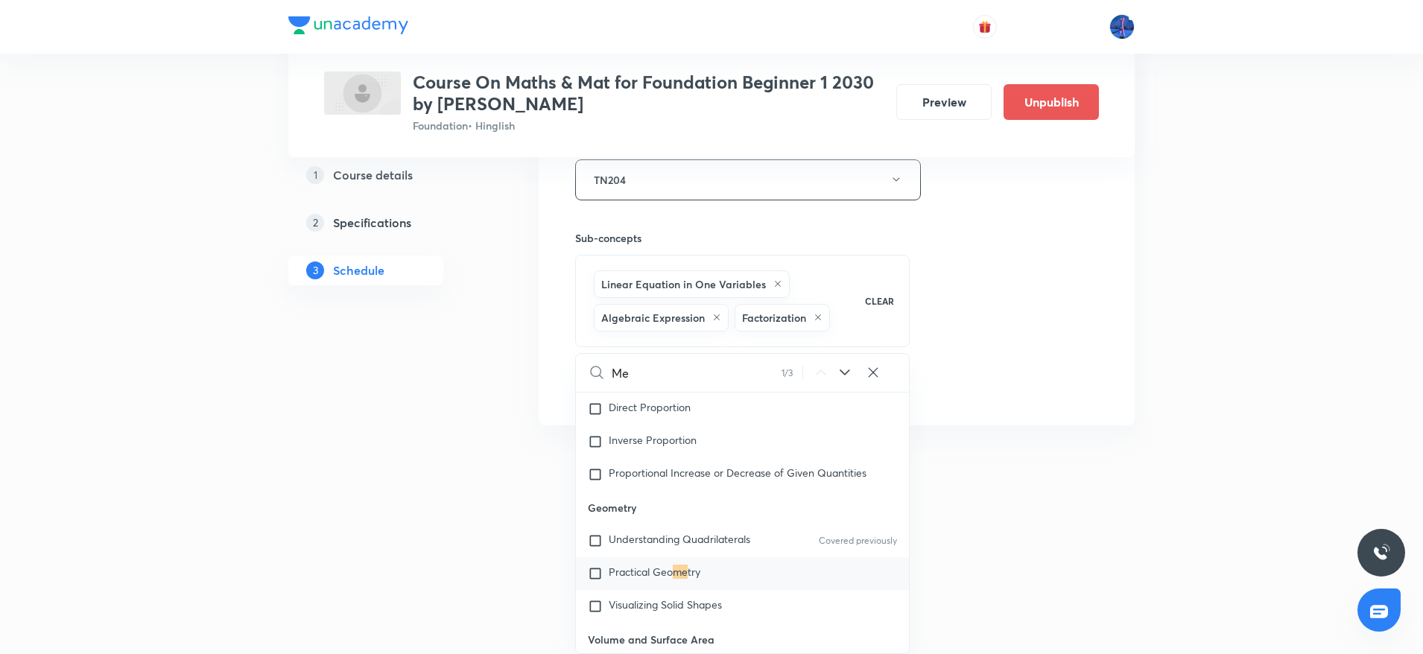
type input "Men"
checkbox input "true"
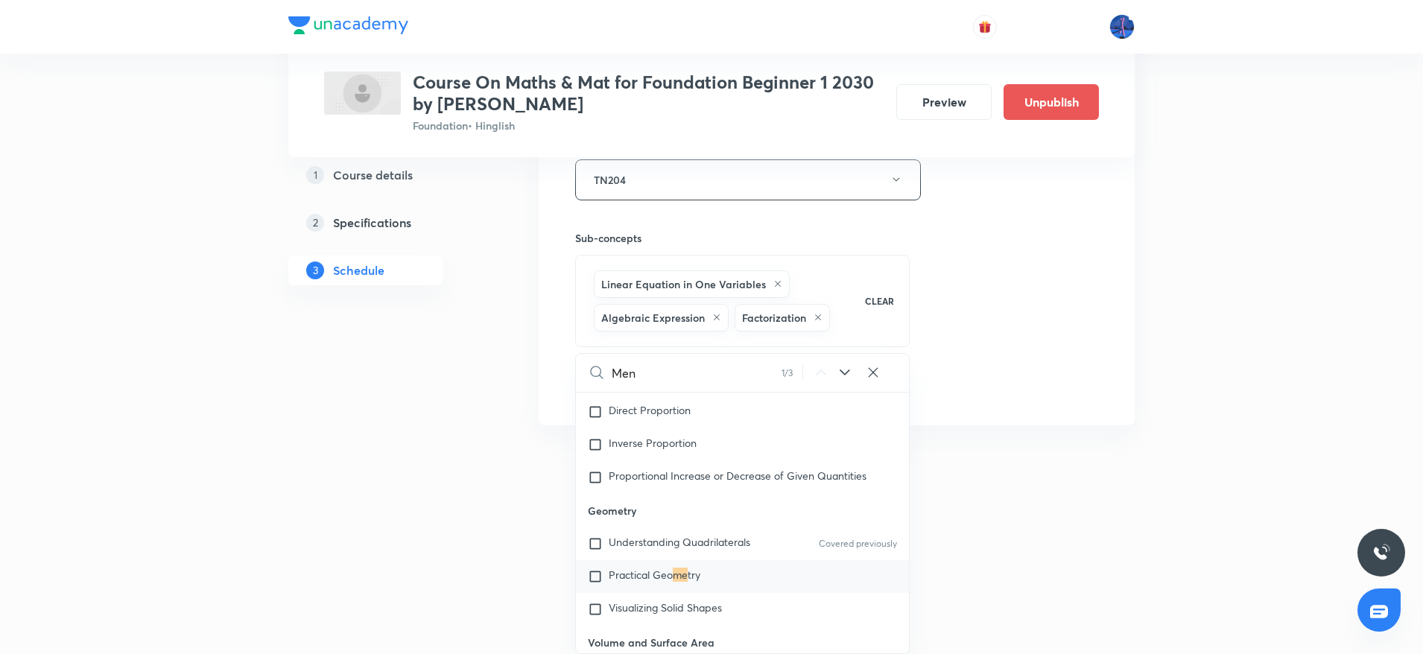
checkbox input "true"
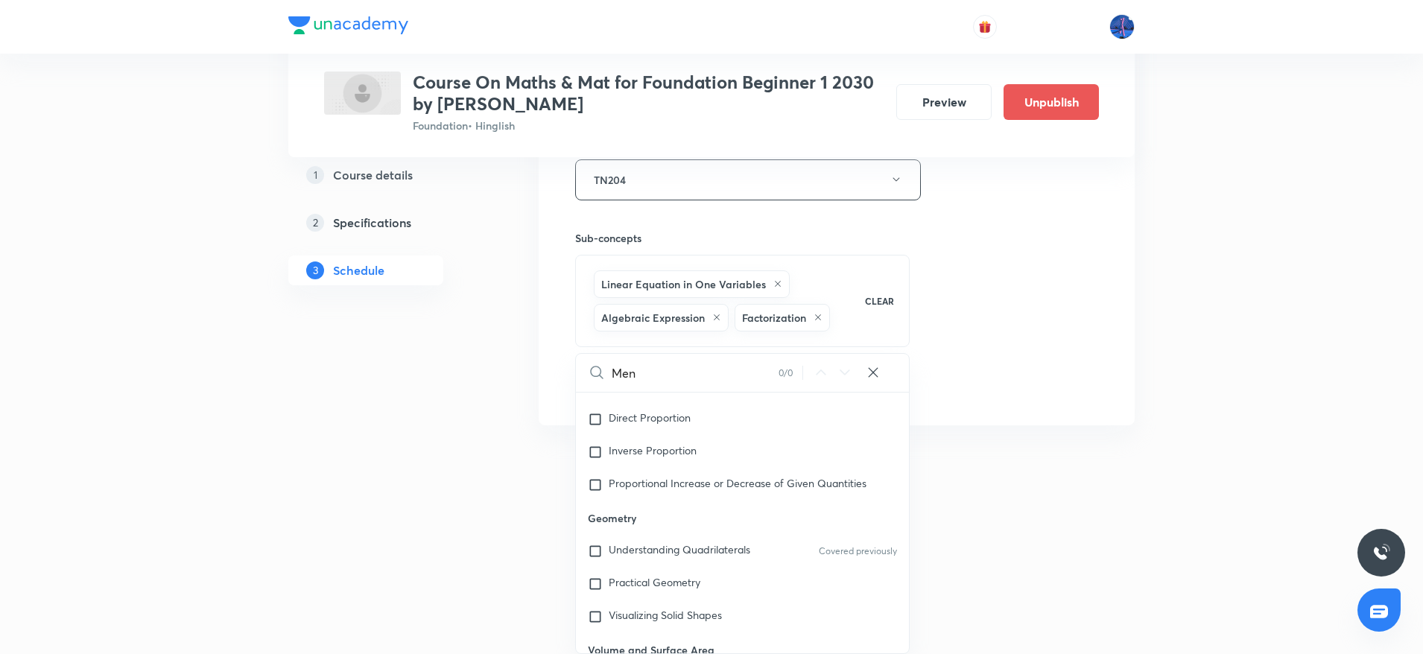
scroll to position [393, 0]
type input "Me"
checkbox input "true"
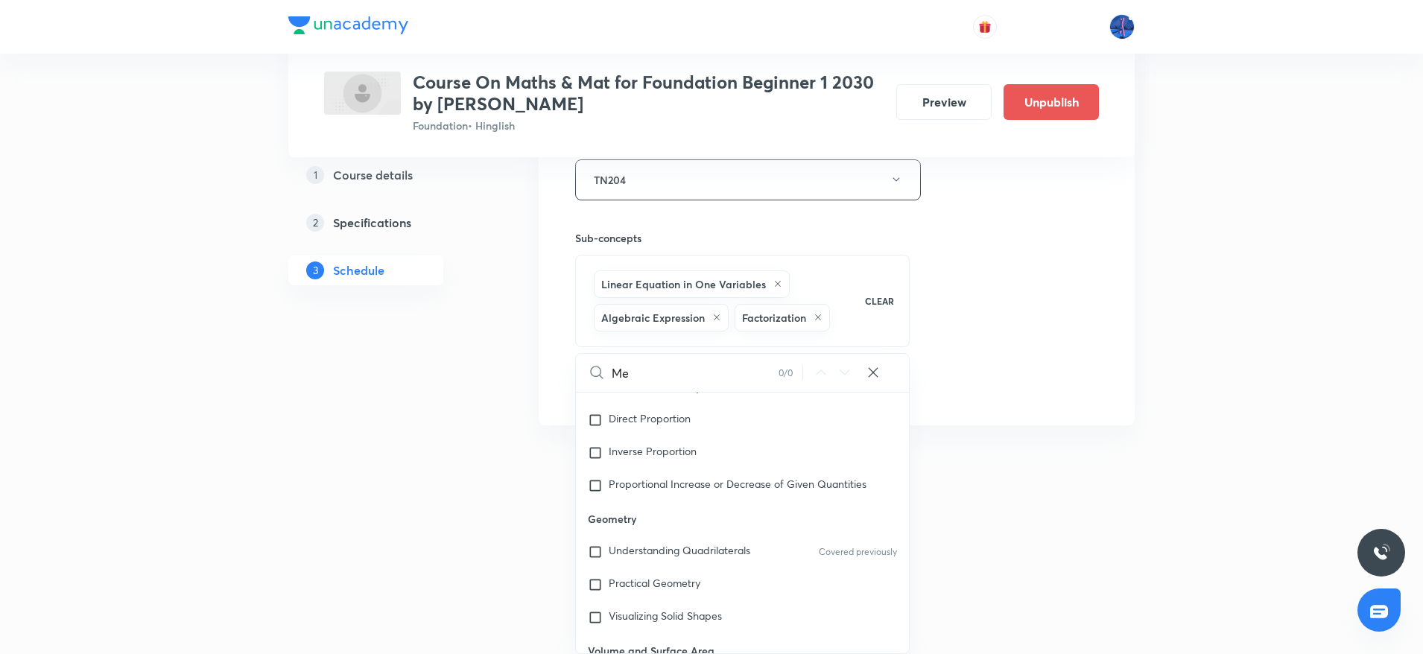
checkbox input "true"
type input "M"
checkbox input "true"
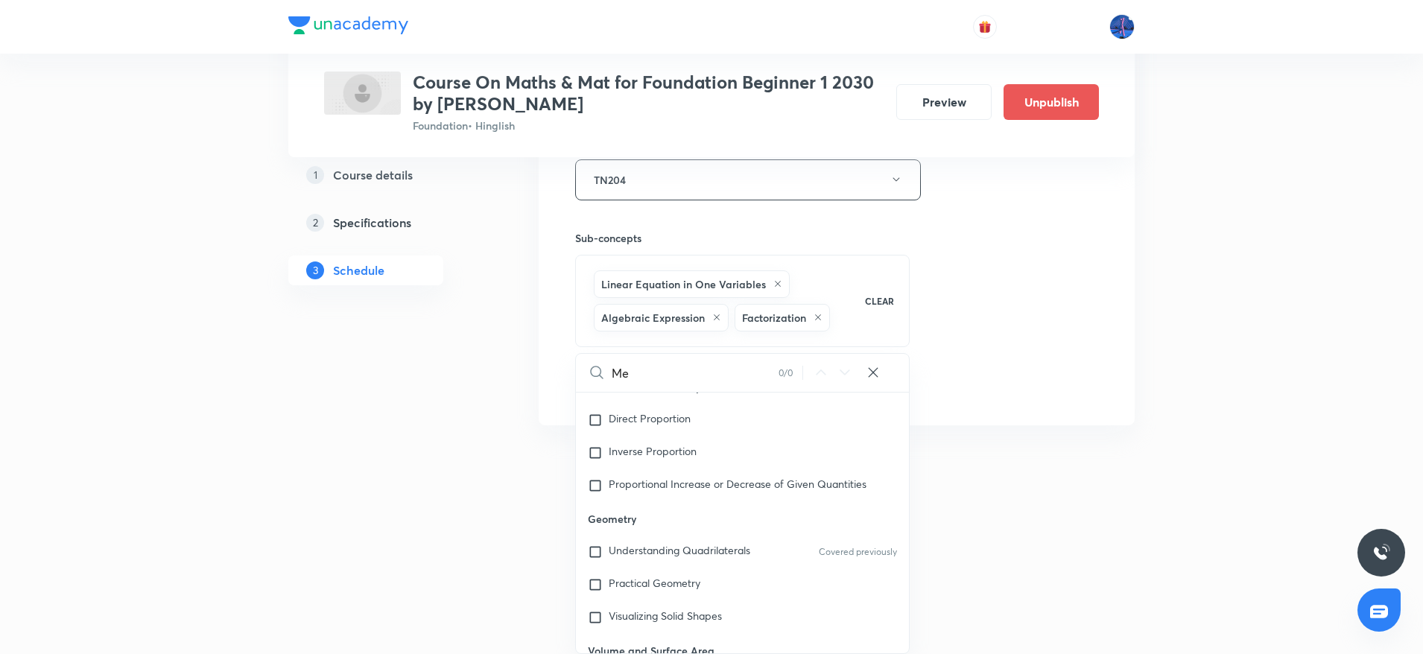
checkbox input "true"
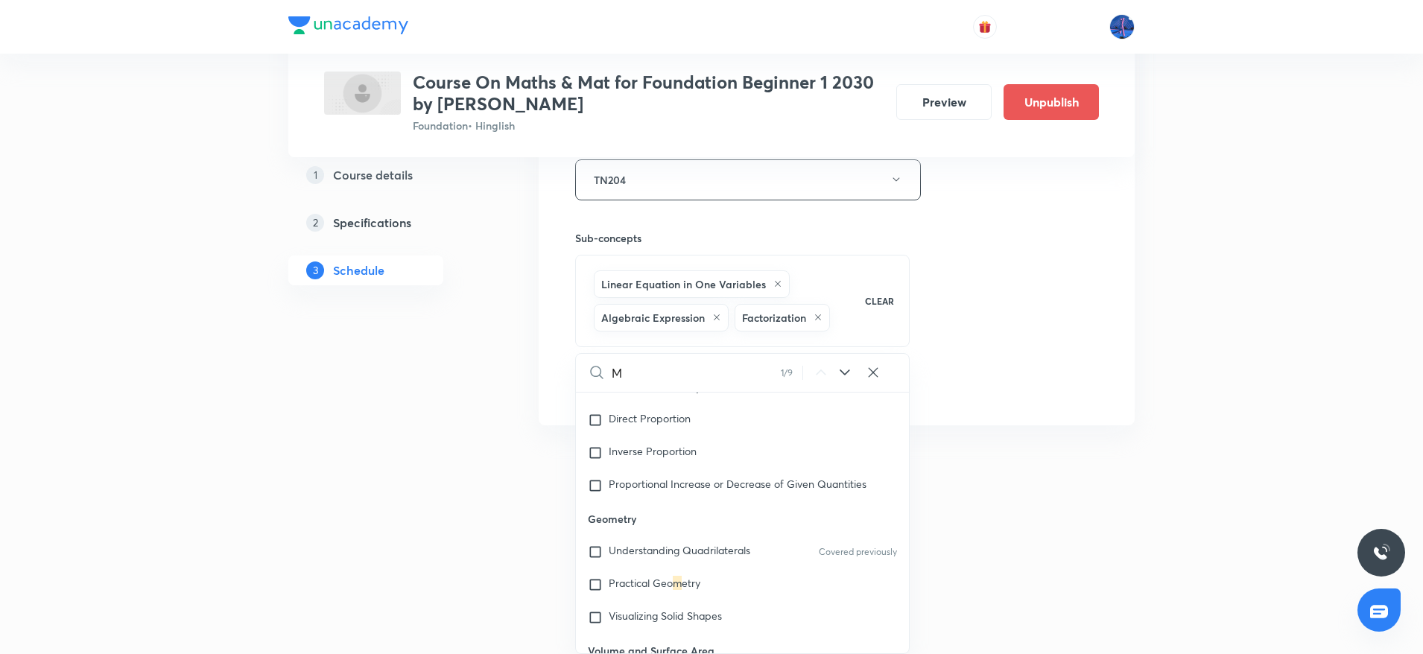
type input "Ma"
checkbox input "true"
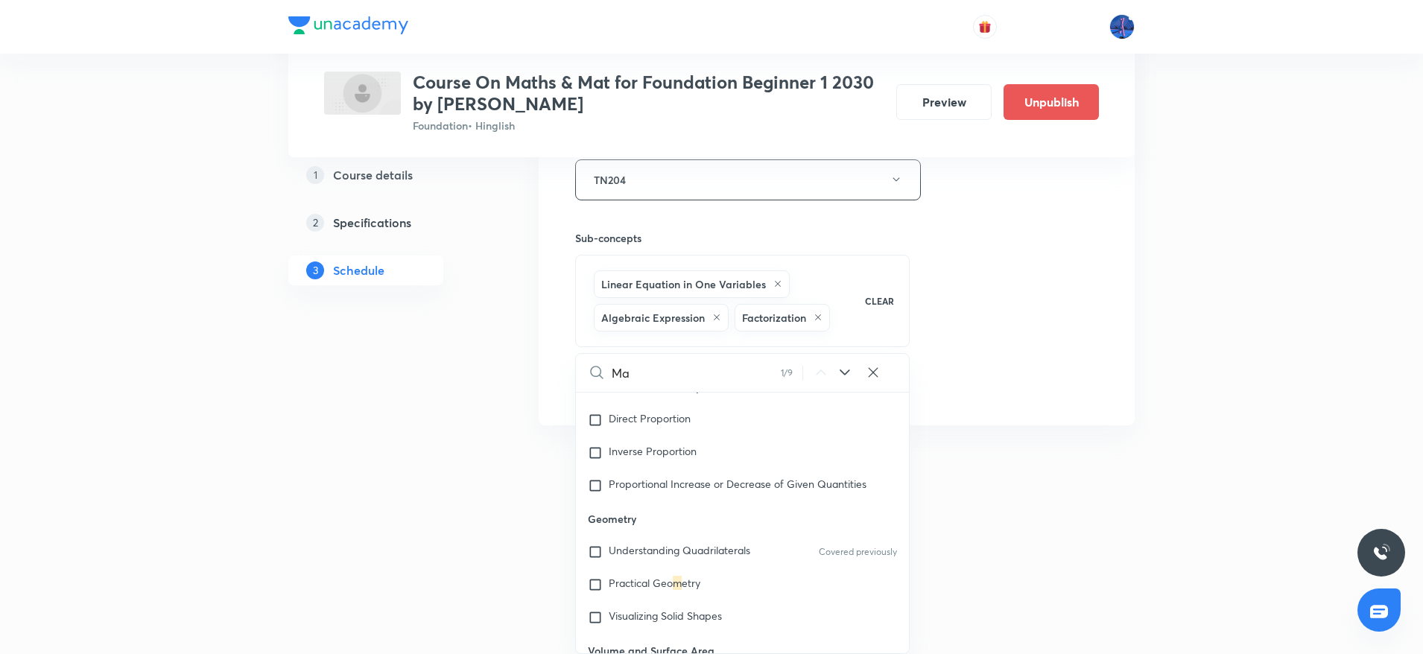
checkbox input "true"
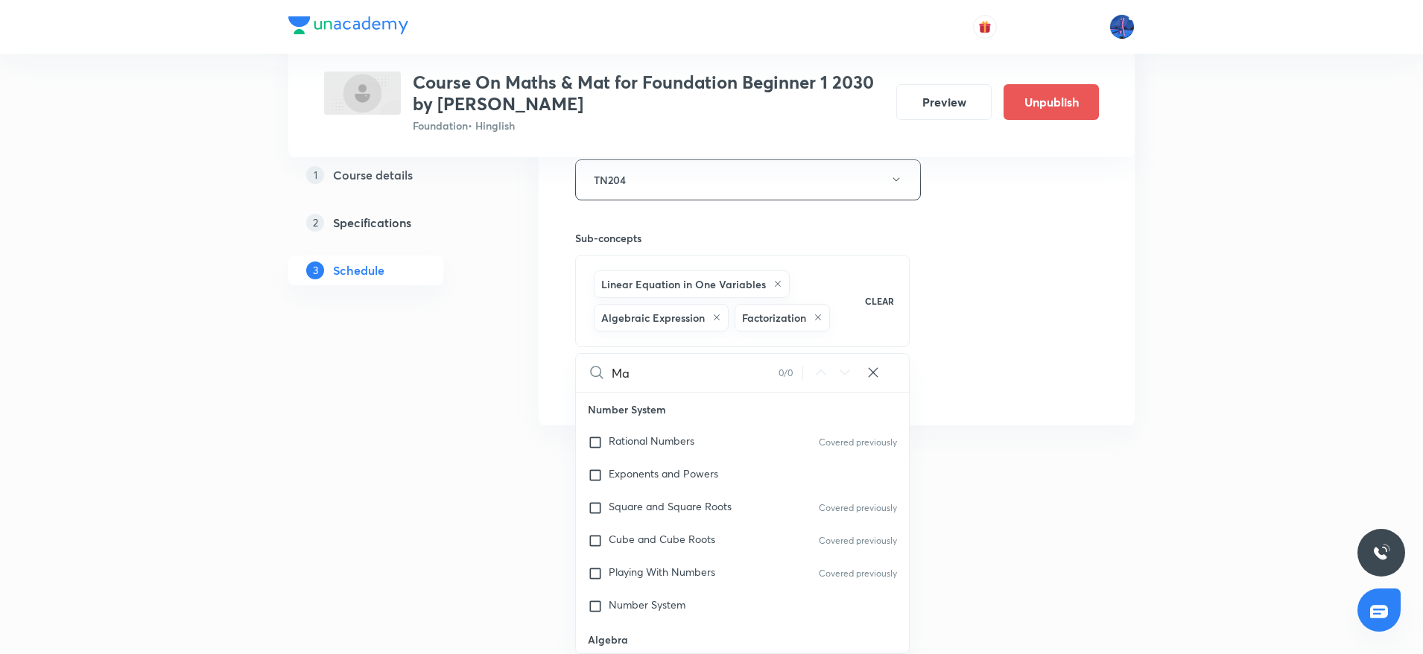
type input "Man"
checkbox input "true"
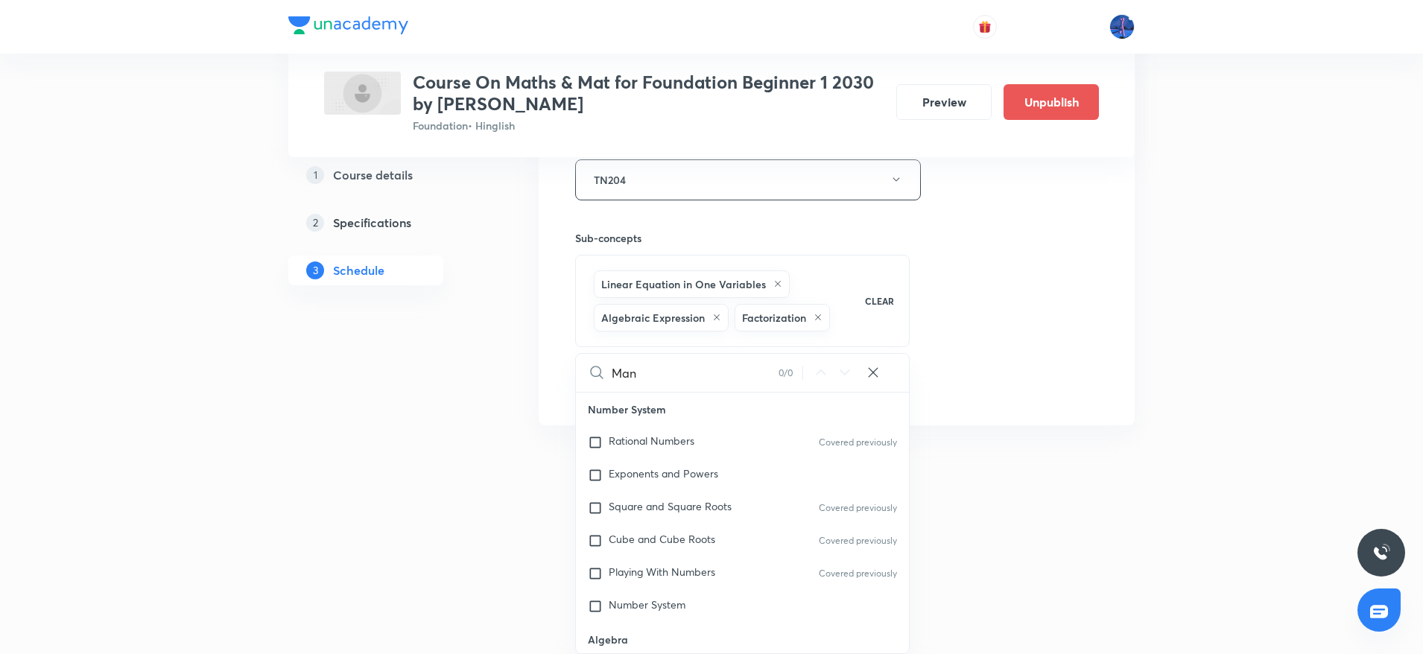
checkbox input "true"
type input "Ma"
checkbox input "true"
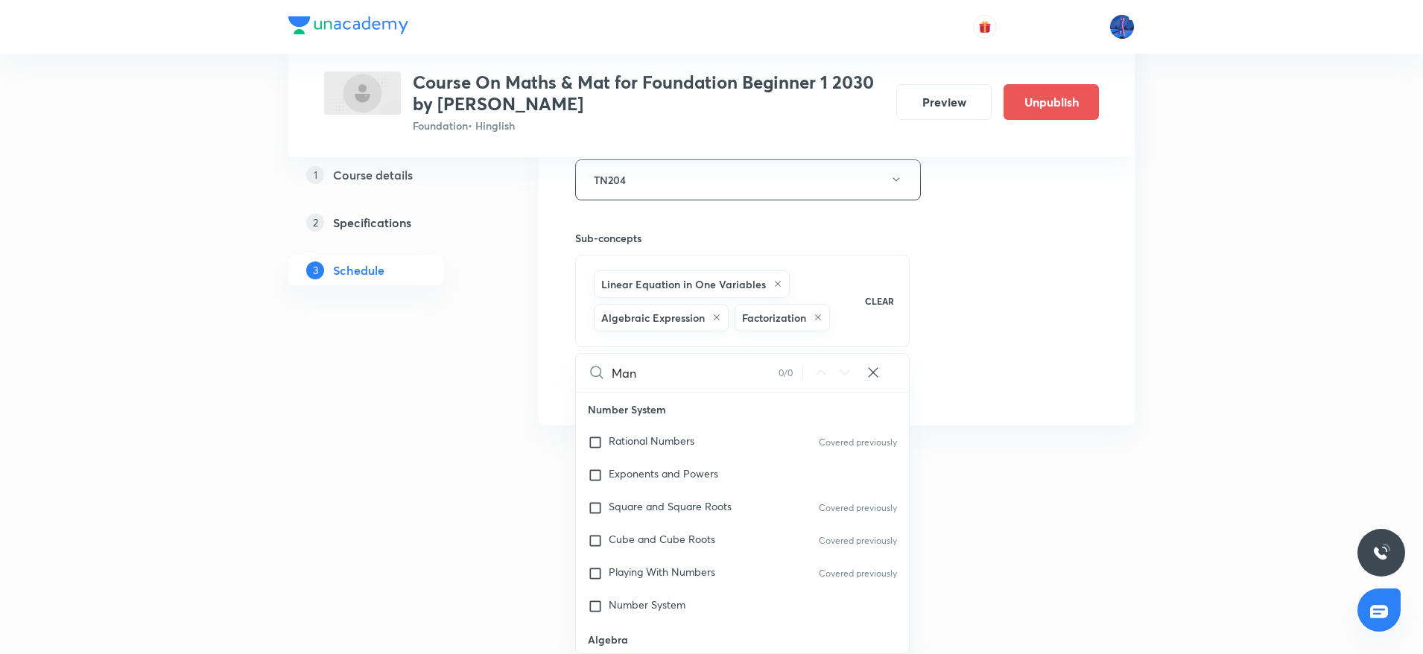
checkbox input "true"
type input "M"
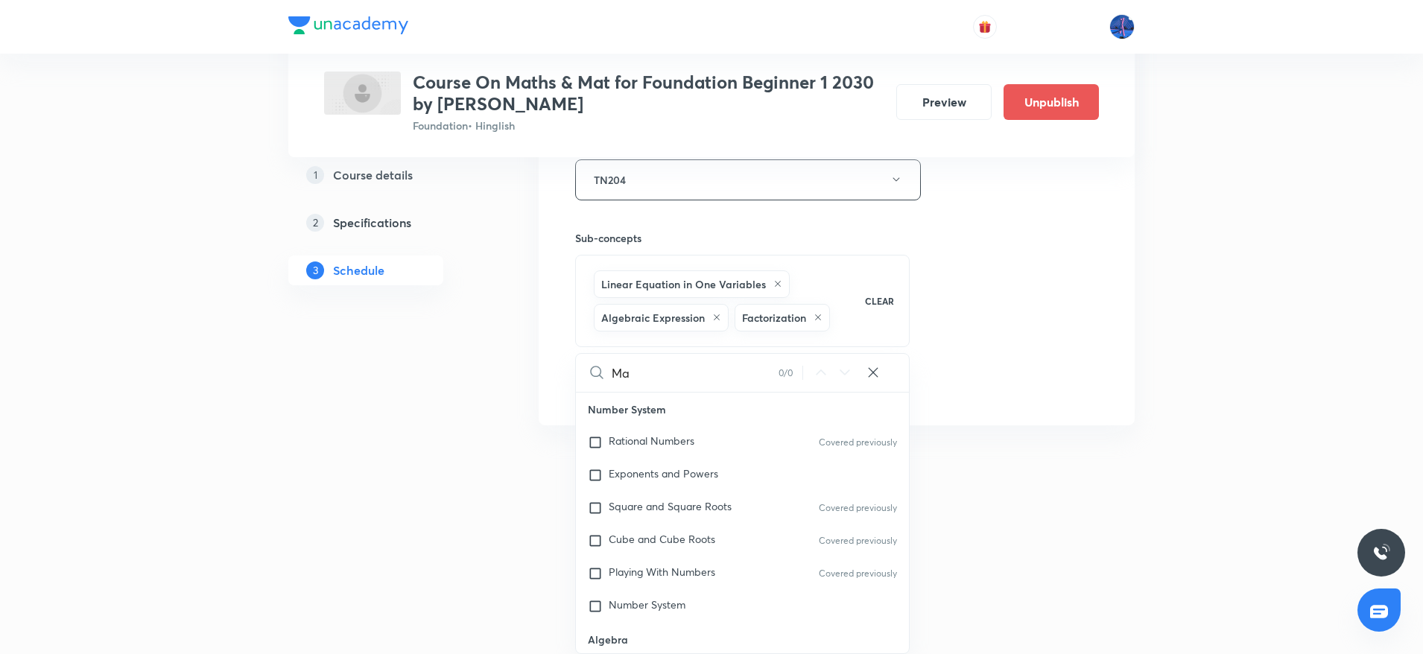
checkbox input "true"
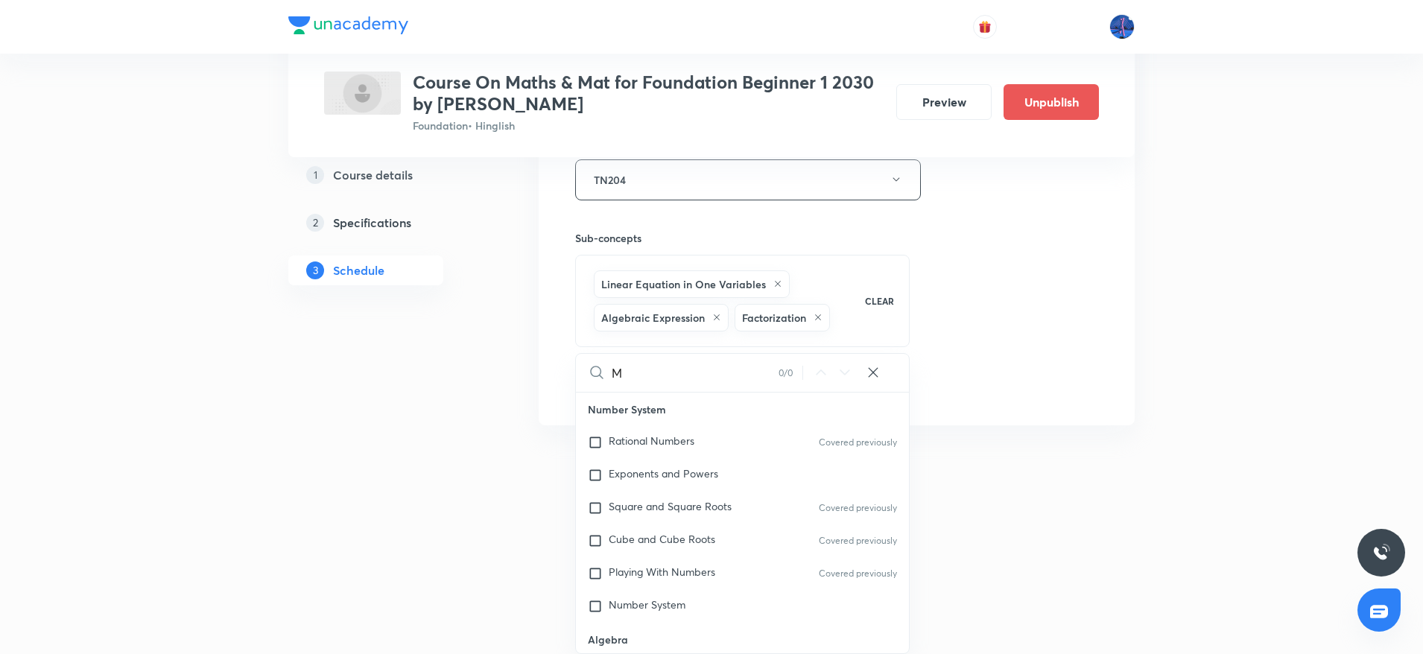
checkbox input "true"
type input "Me"
checkbox input "true"
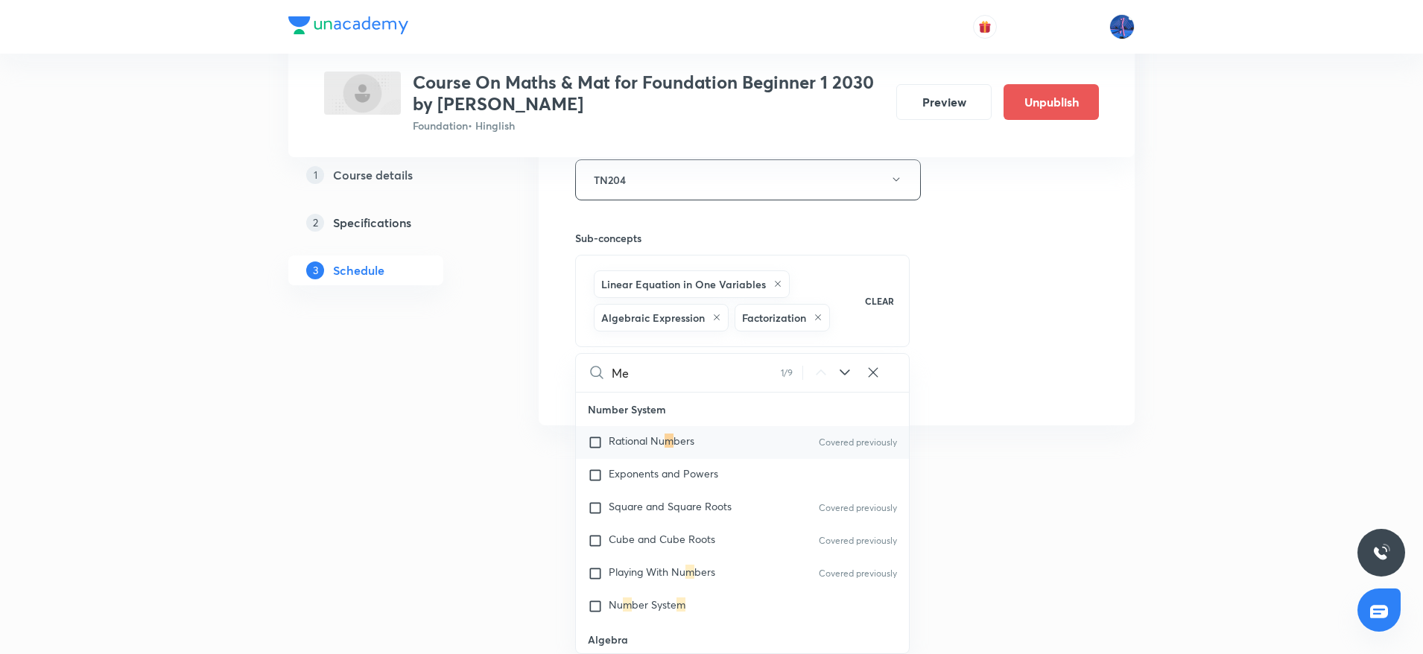
checkbox input "true"
type input "Men"
checkbox input "true"
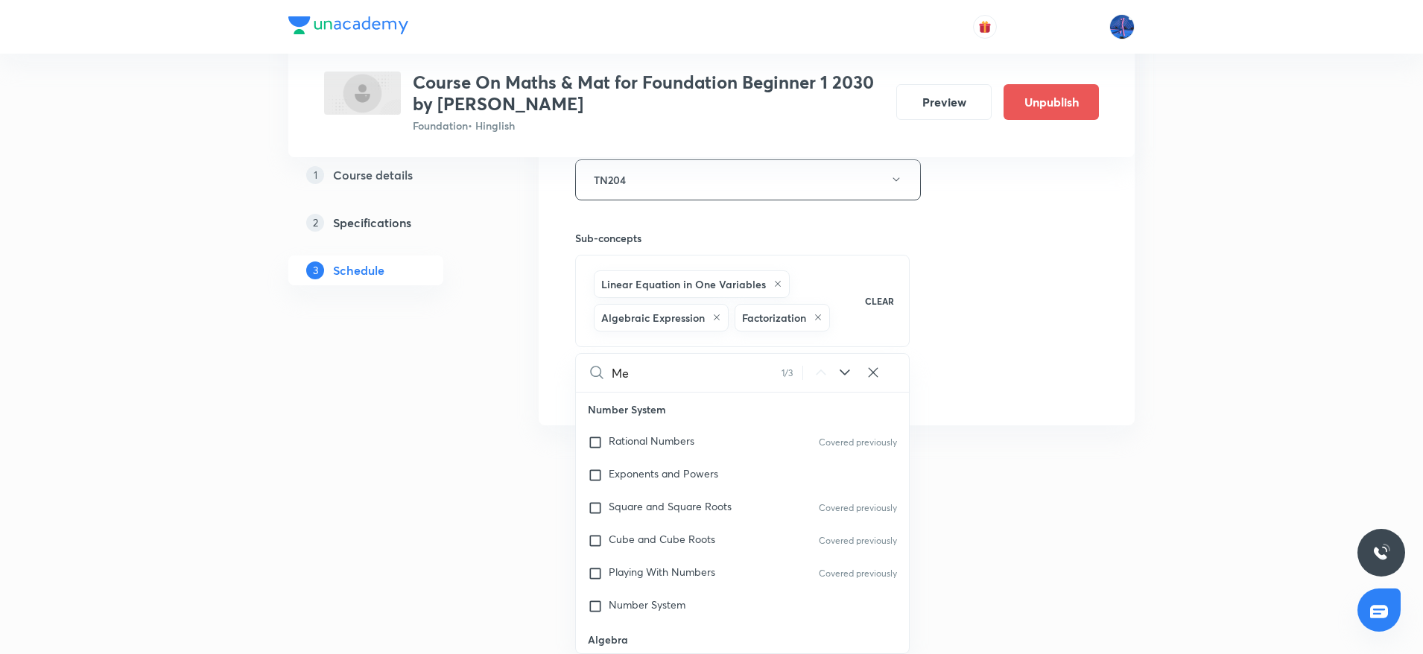
checkbox input "true"
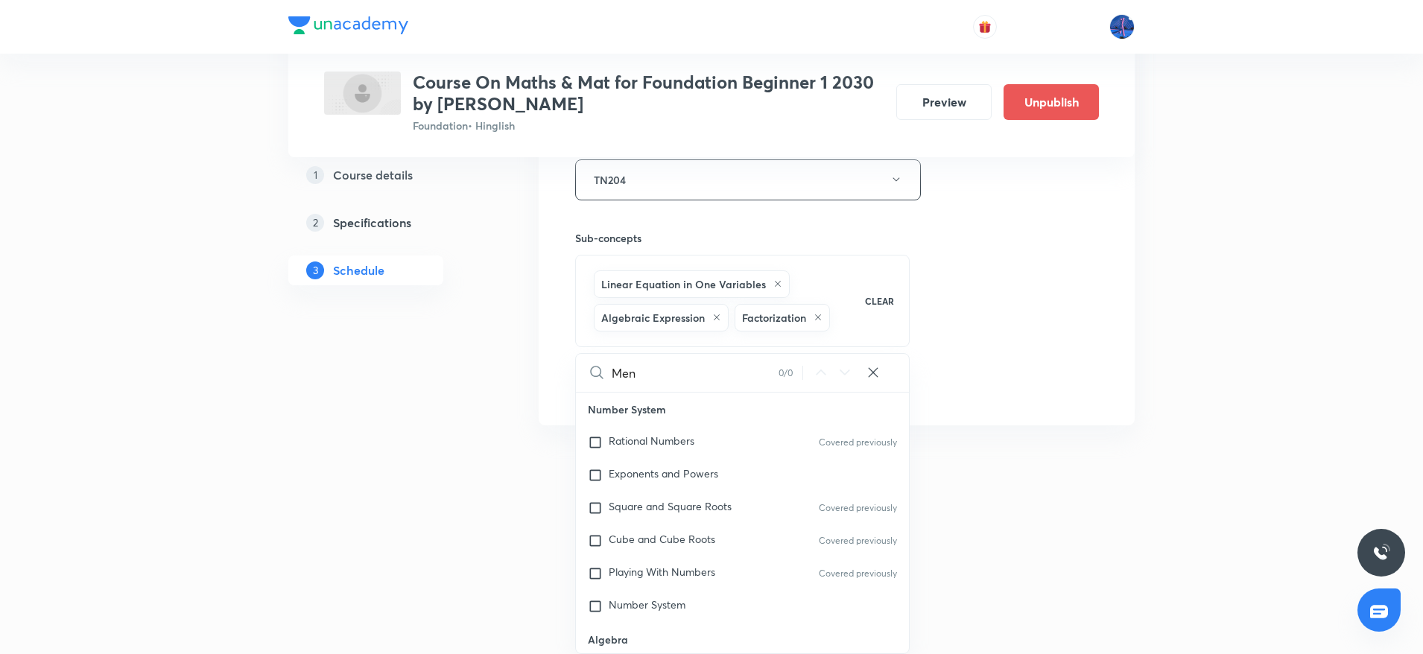
type input "Men"
click at [878, 368] on icon at bounding box center [872, 372] width 15 height 15
checkbox input "true"
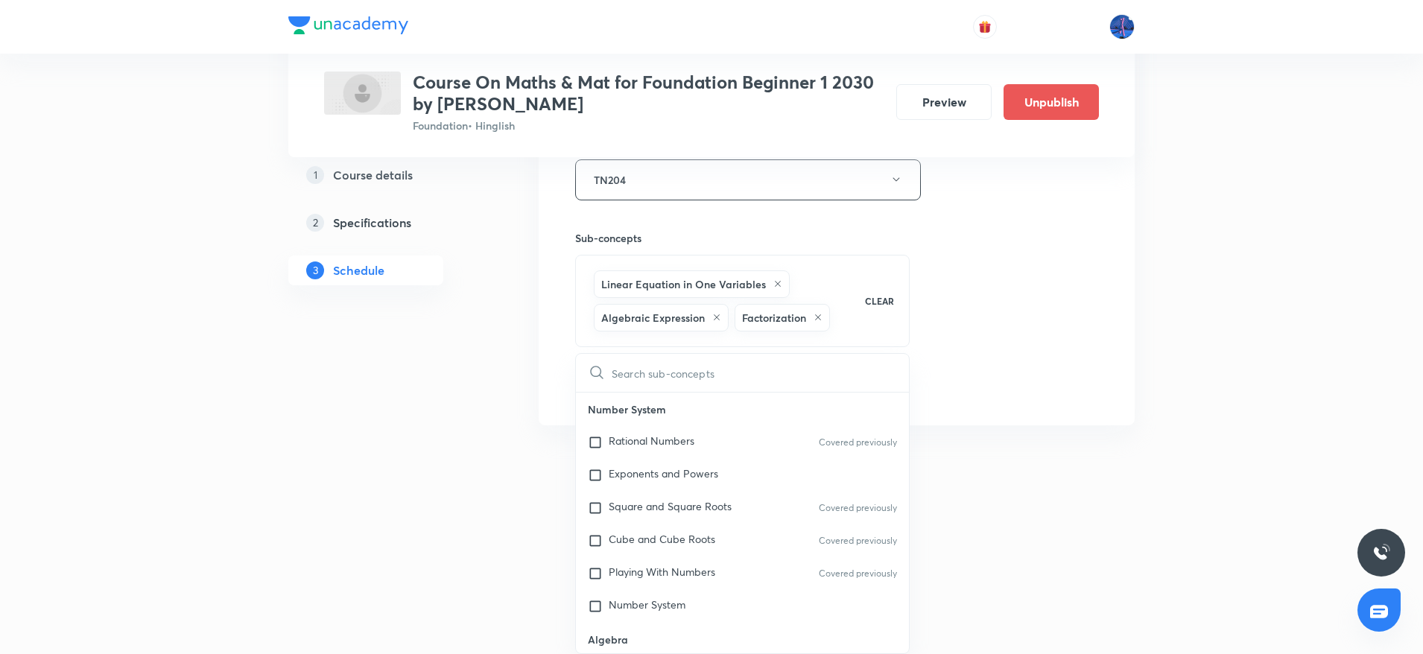
click at [994, 355] on div "Session title 36/99 Algebraic expressions and identities ​ Schedule for [DATE] …" at bounding box center [836, 65] width 523 height 682
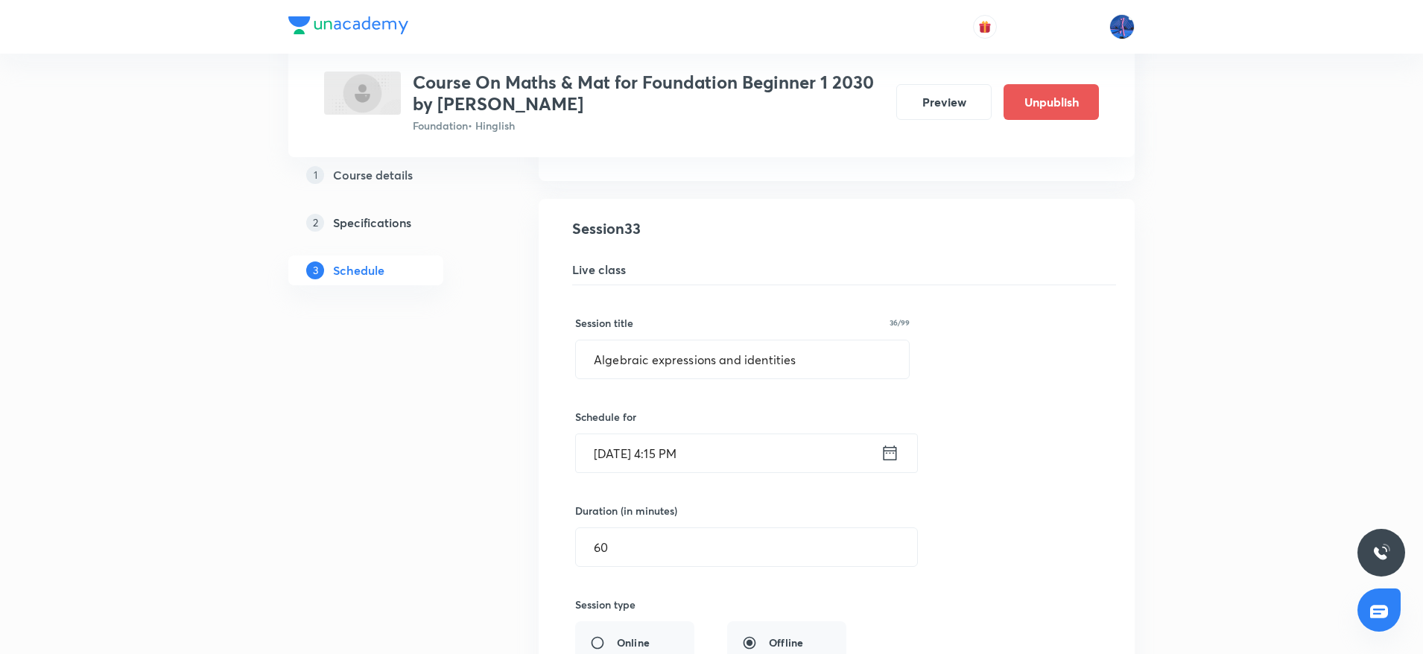
scroll to position [3820, 0]
click at [846, 361] on input "Algebraic expressions and identities" at bounding box center [742, 360] width 333 height 38
paste input "Mensuration"
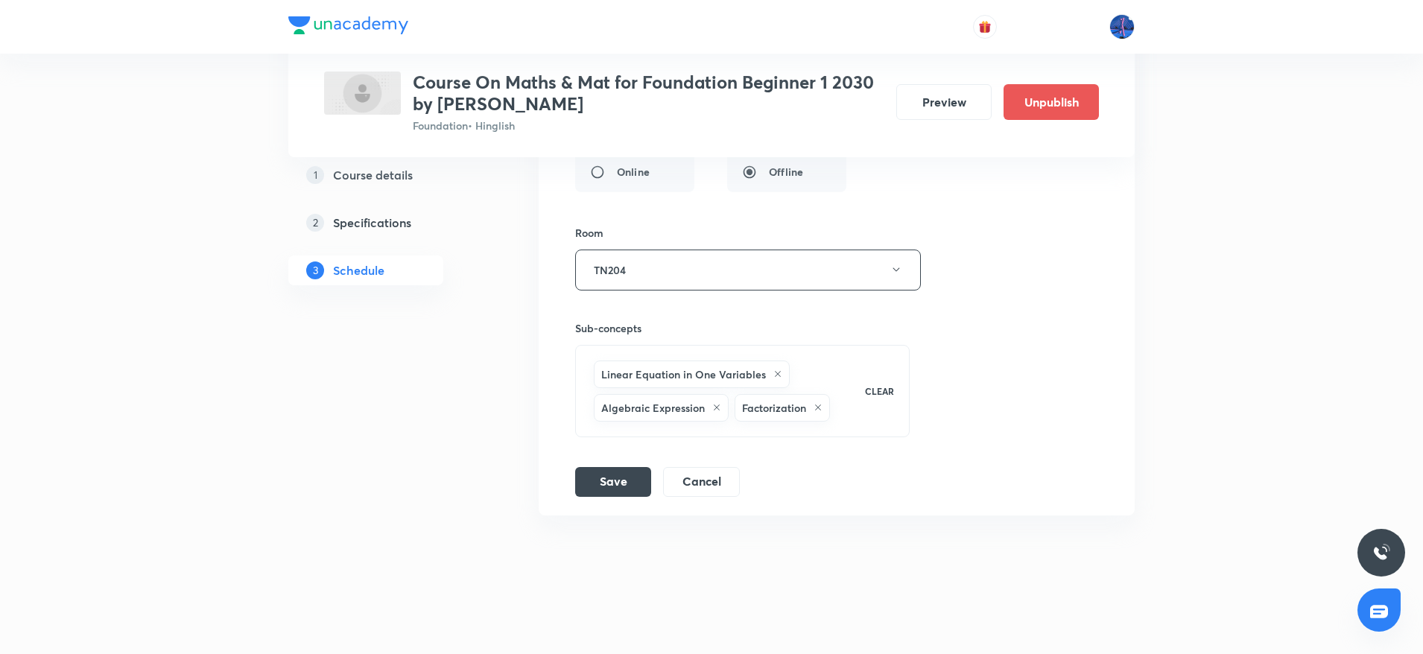
scroll to position [4293, 0]
type input "Mensuration"
click at [622, 480] on button "Save" at bounding box center [613, 479] width 76 height 30
